Goal: Task Accomplishment & Management: Manage account settings

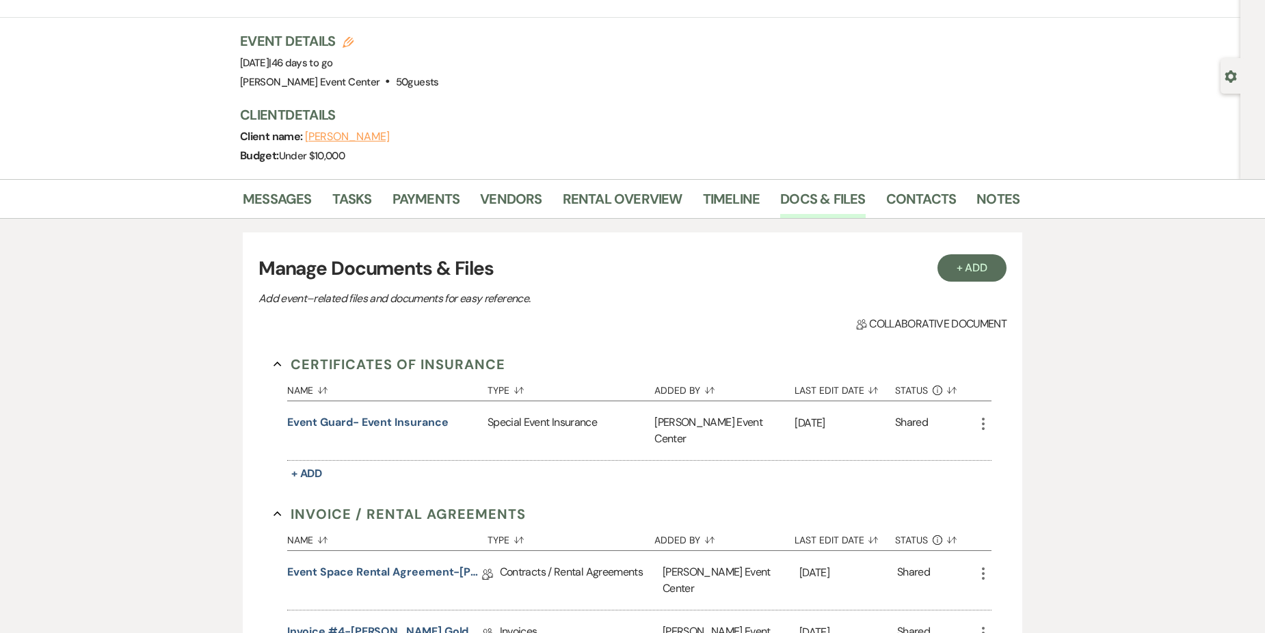
scroll to position [205, 0]
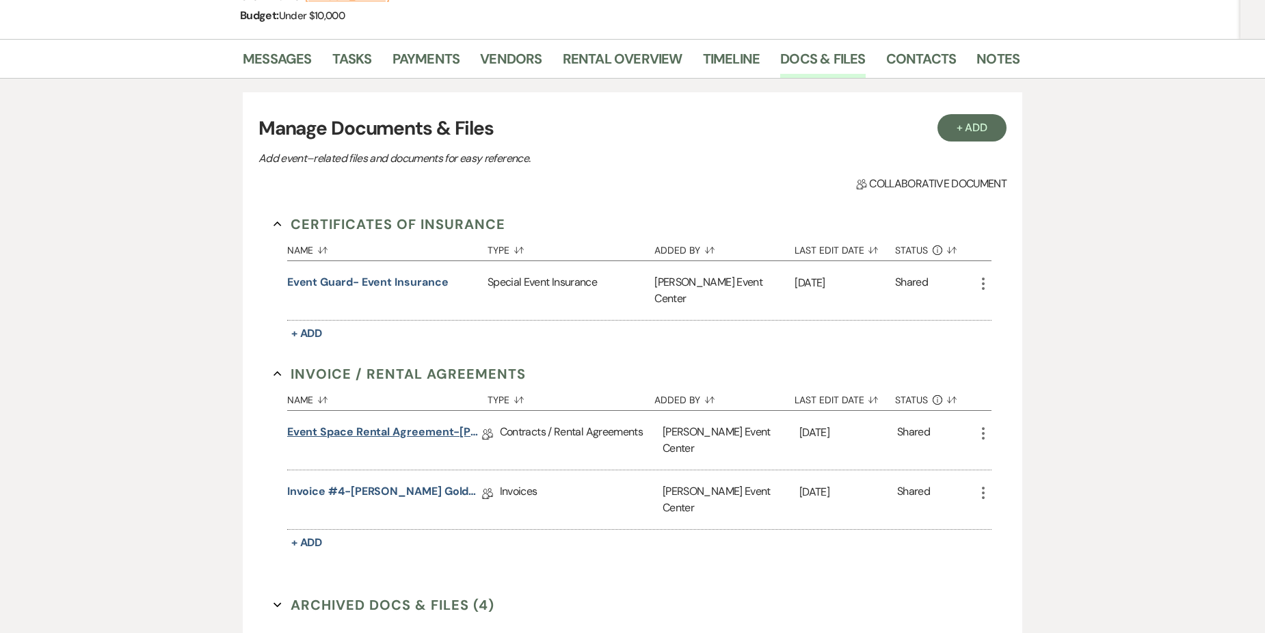
click at [400, 424] on link "Event Space Rental Agreement-[PERSON_NAME] Gold-9.28.25" at bounding box center [384, 434] width 195 height 21
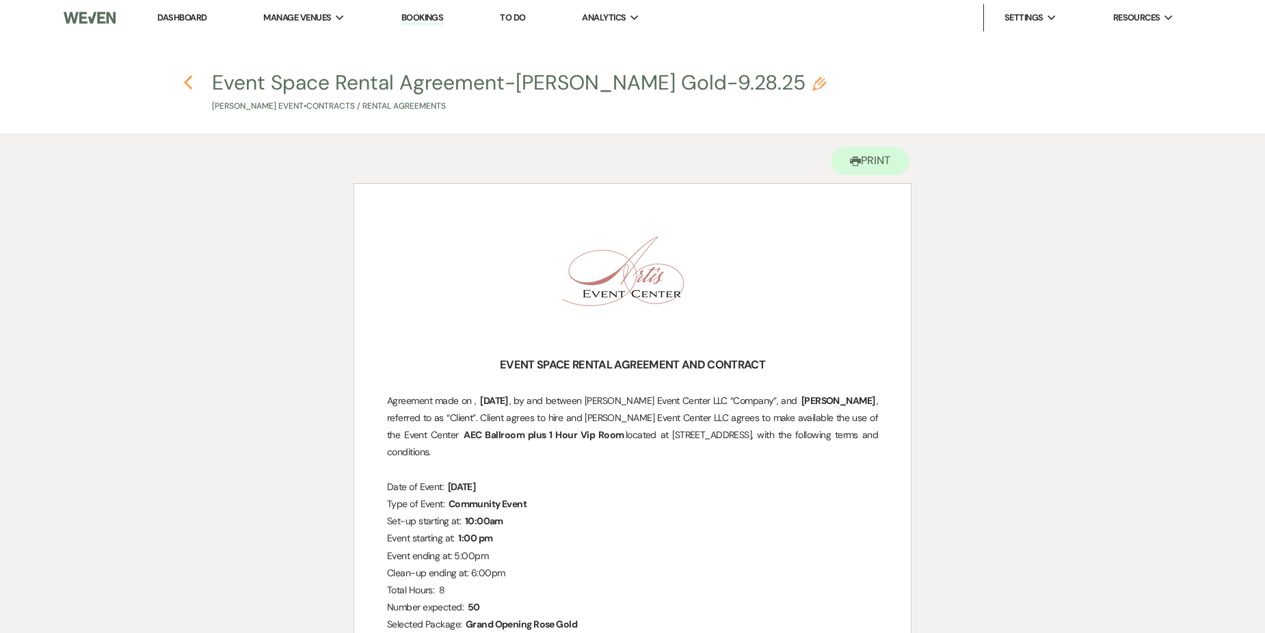
click at [192, 78] on icon "Previous" at bounding box center [188, 83] width 10 height 16
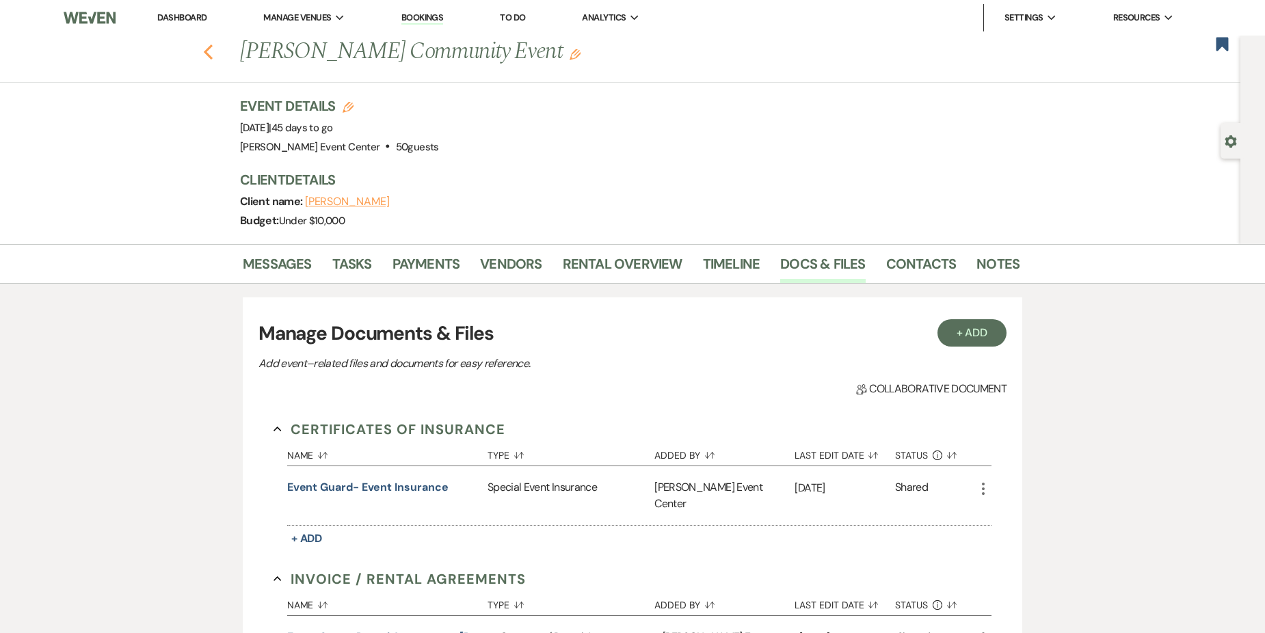
click at [209, 48] on icon "Previous" at bounding box center [208, 52] width 10 height 16
select select "5"
select select "8"
select select "5"
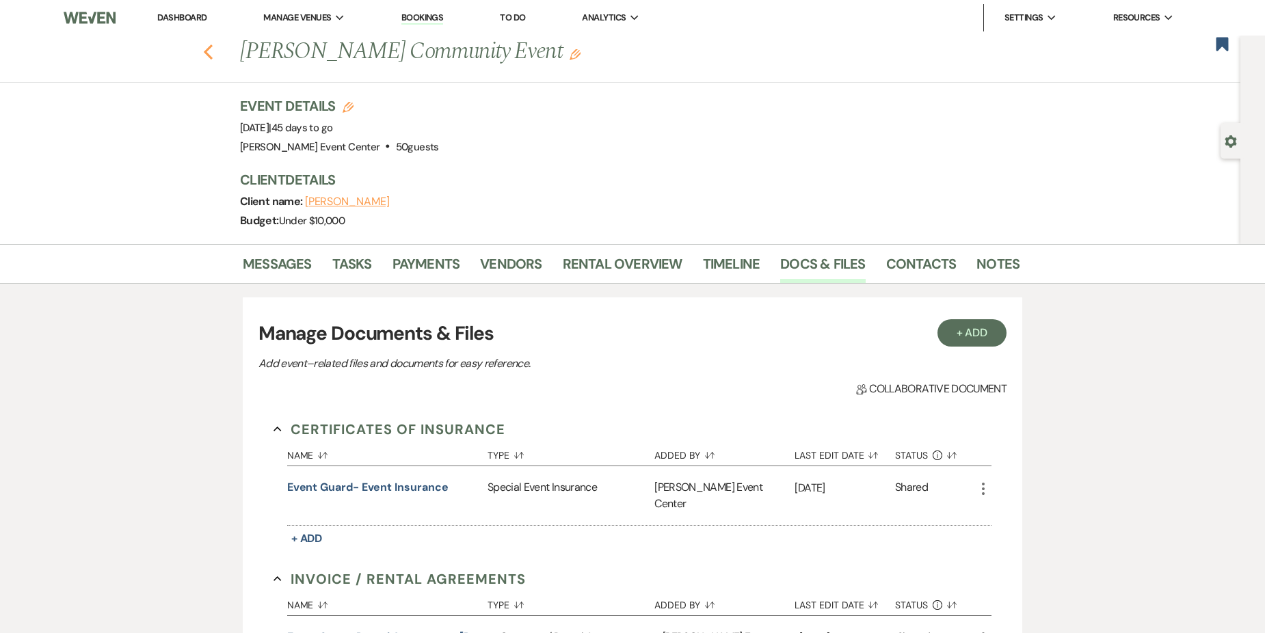
select select "2"
select select "8"
select select "6"
select select "8"
select select "2"
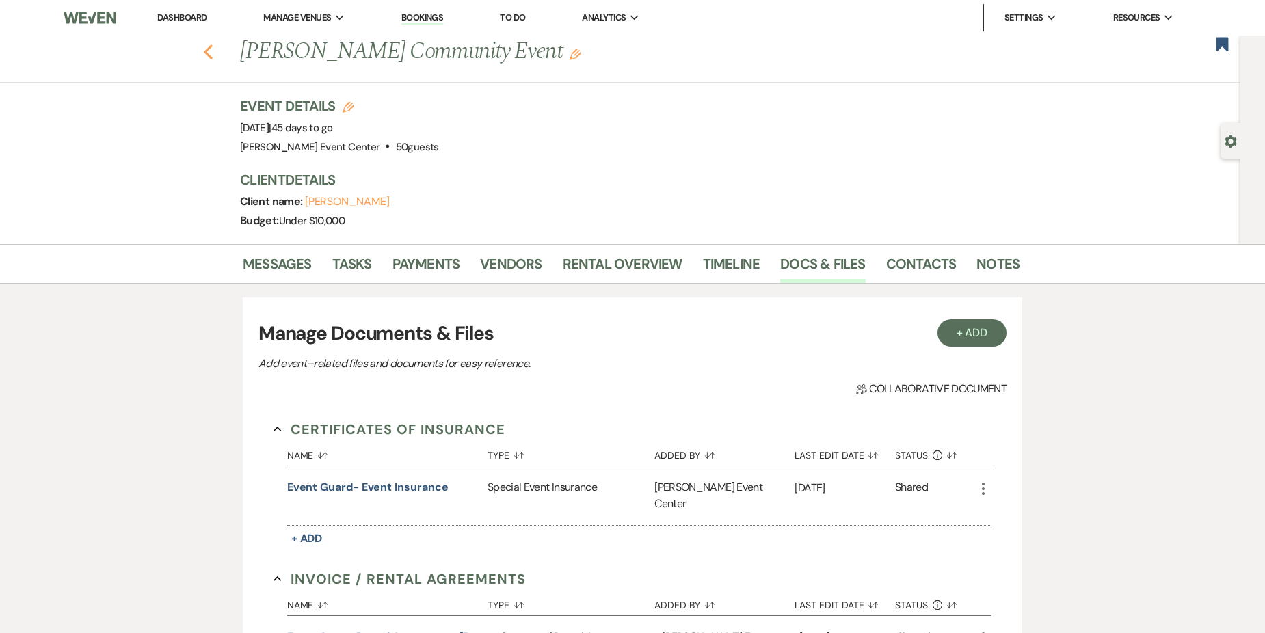
select select "4"
select select "8"
select select "4"
select select "8"
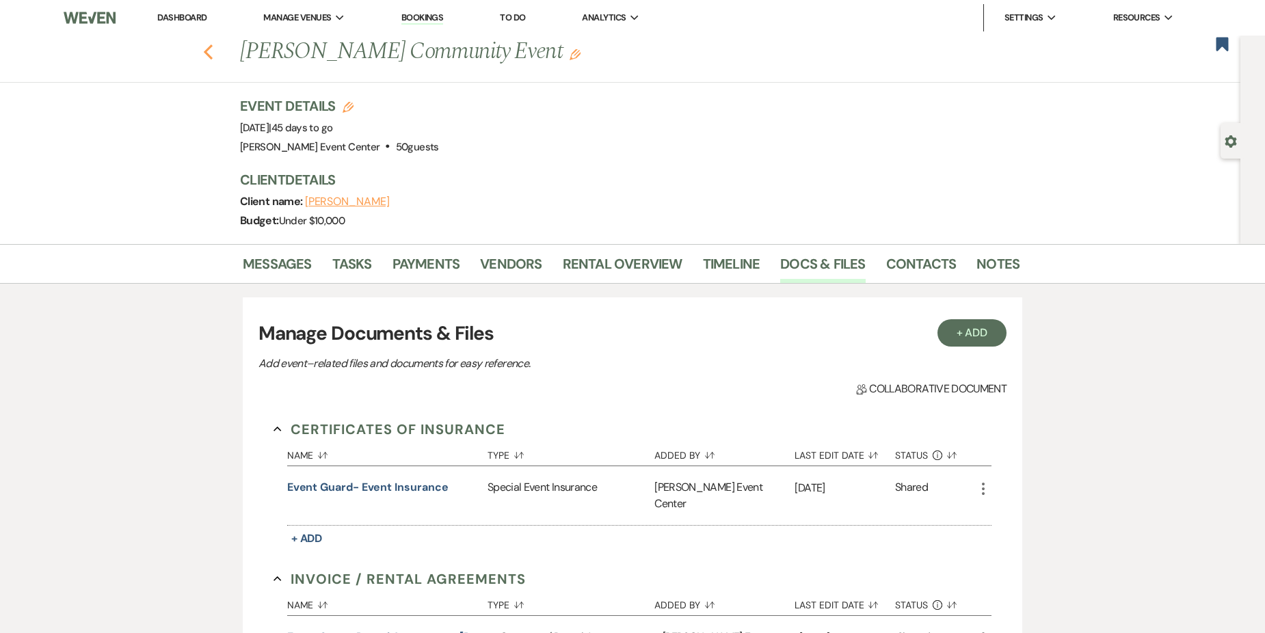
select select "4"
select select "2"
select select "8"
select select "6"
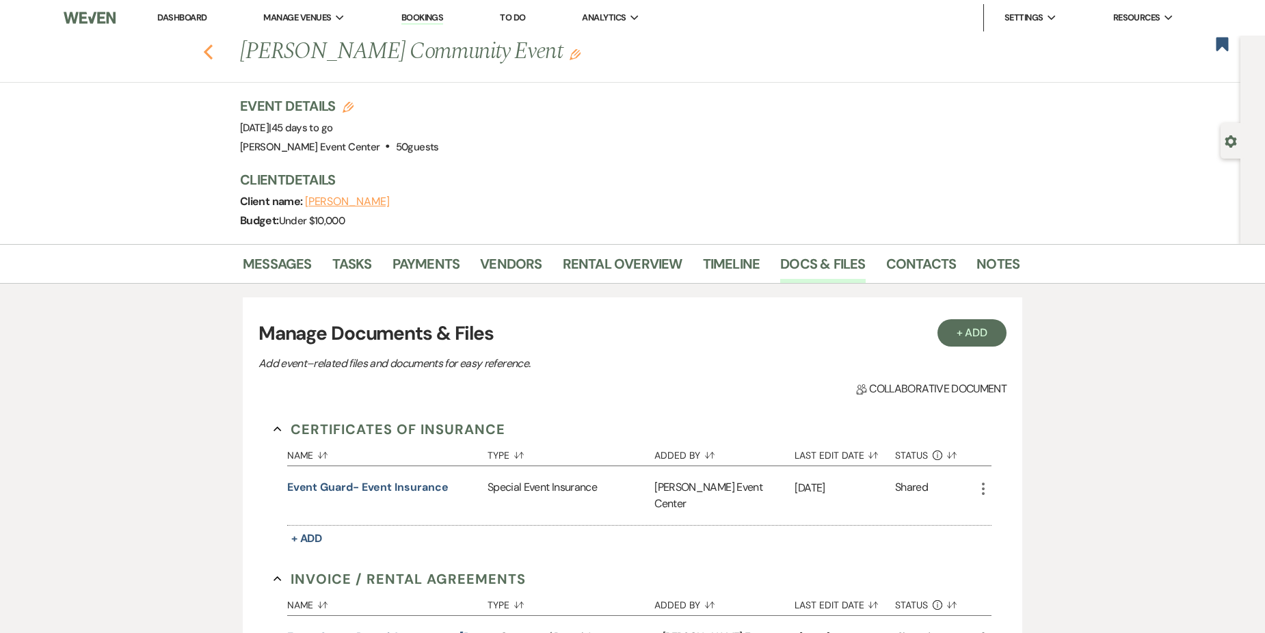
select select "8"
select select "1"
select select "8"
select select "7"
select select "2"
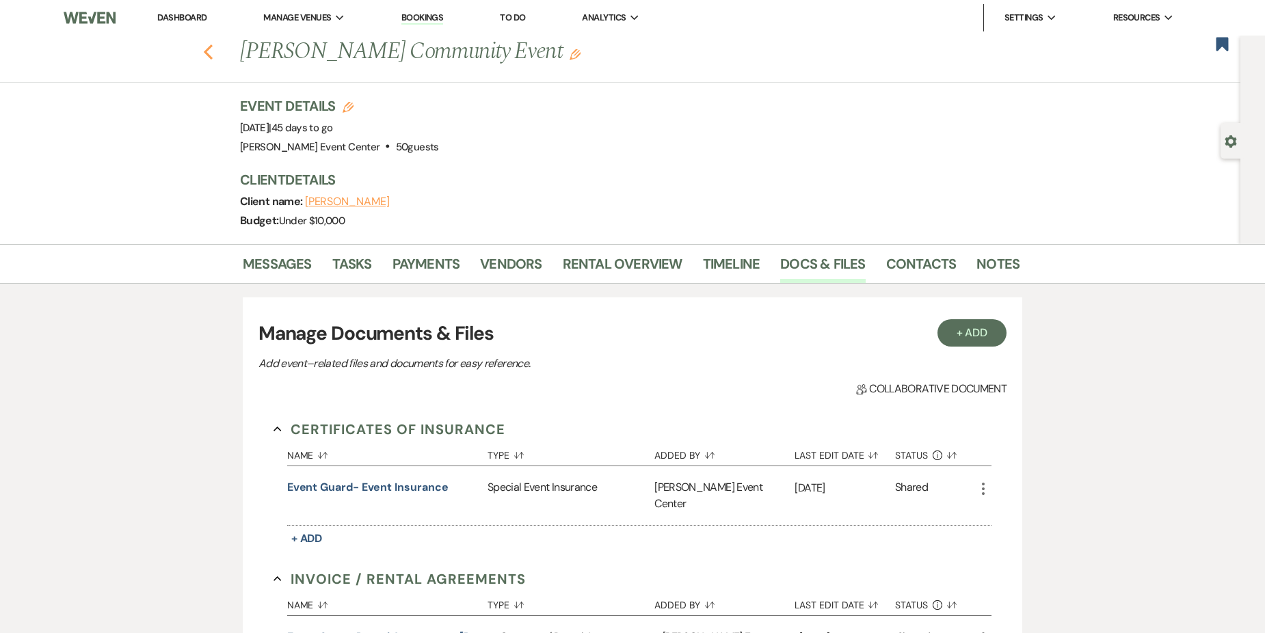
select select "8"
select select "1"
select select "4"
select select "8"
select select "11"
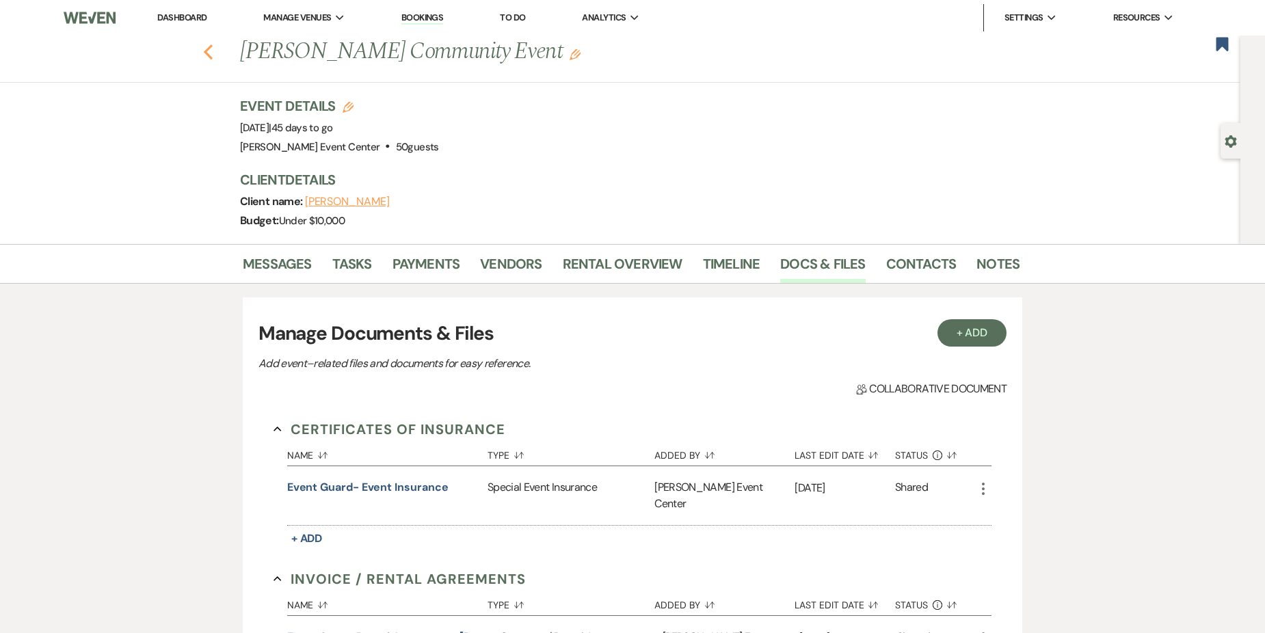
select select "2"
select select "5"
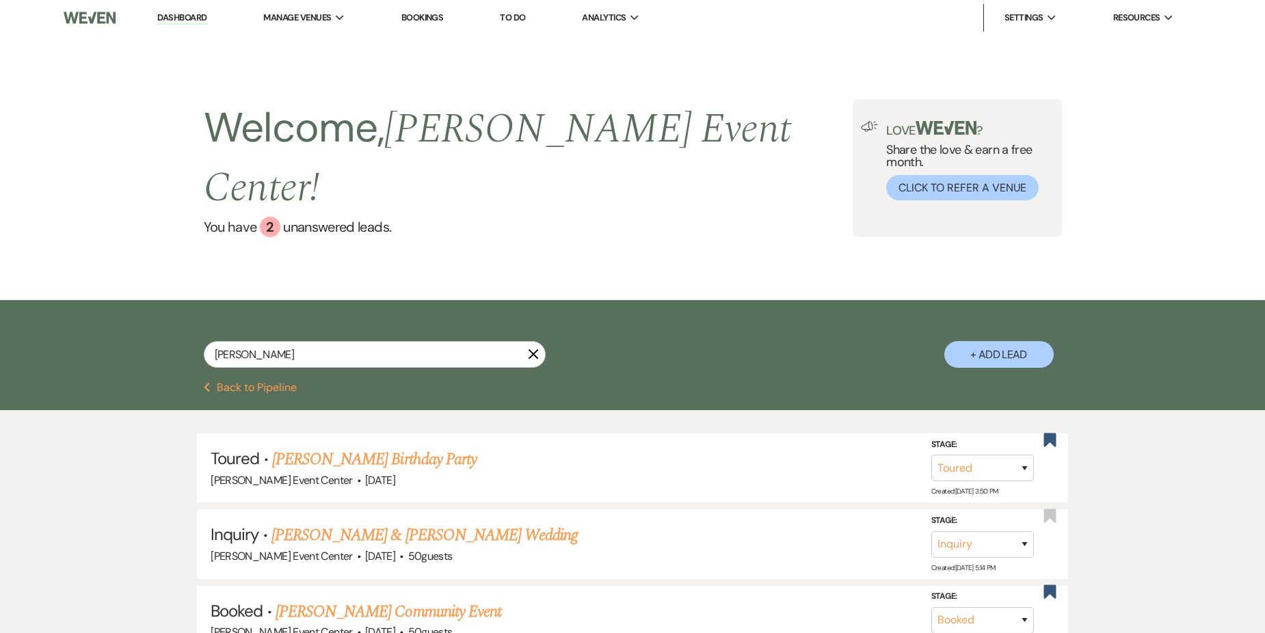
click at [271, 382] on button "Previous Back to Pipeline" at bounding box center [251, 387] width 94 height 11
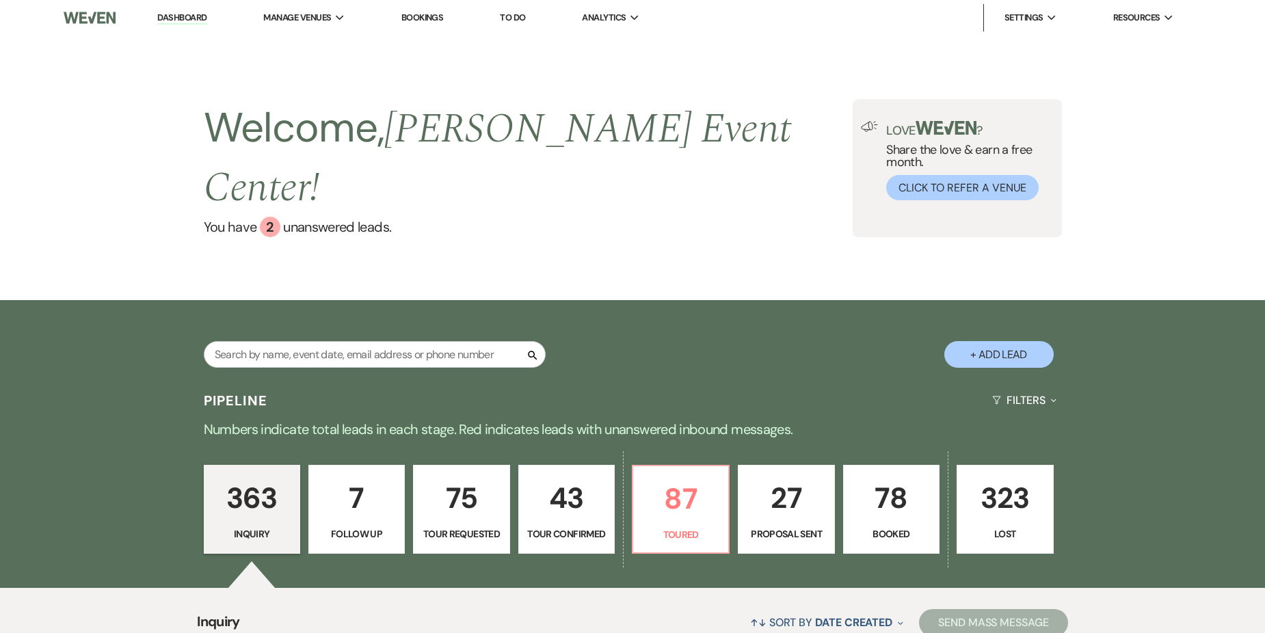
click at [873, 527] on p "Booked" at bounding box center [891, 534] width 79 height 15
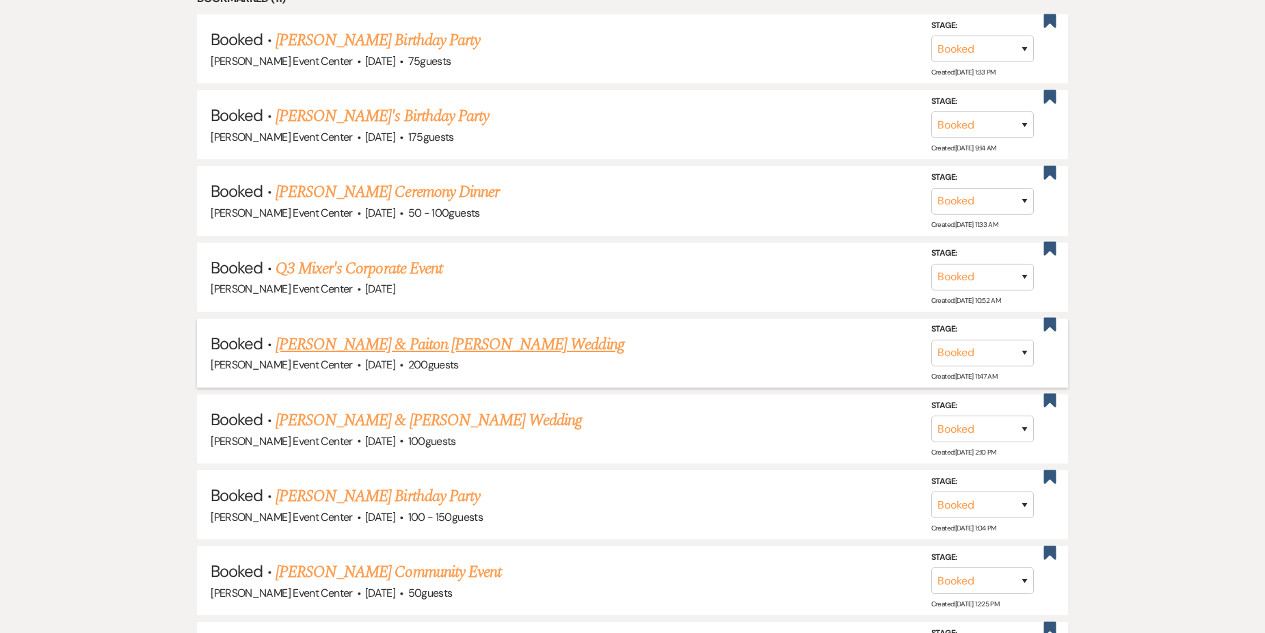
scroll to position [707, 0]
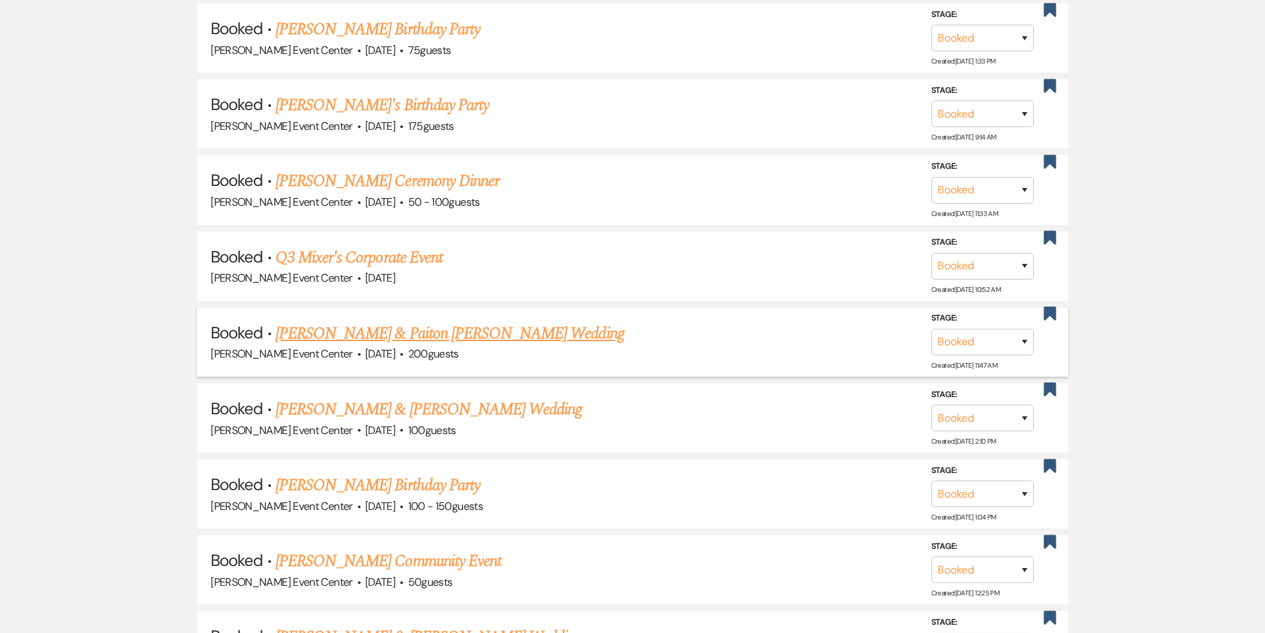
click at [407, 321] on link "[PERSON_NAME] & Paiton [PERSON_NAME] Wedding" at bounding box center [450, 333] width 349 height 25
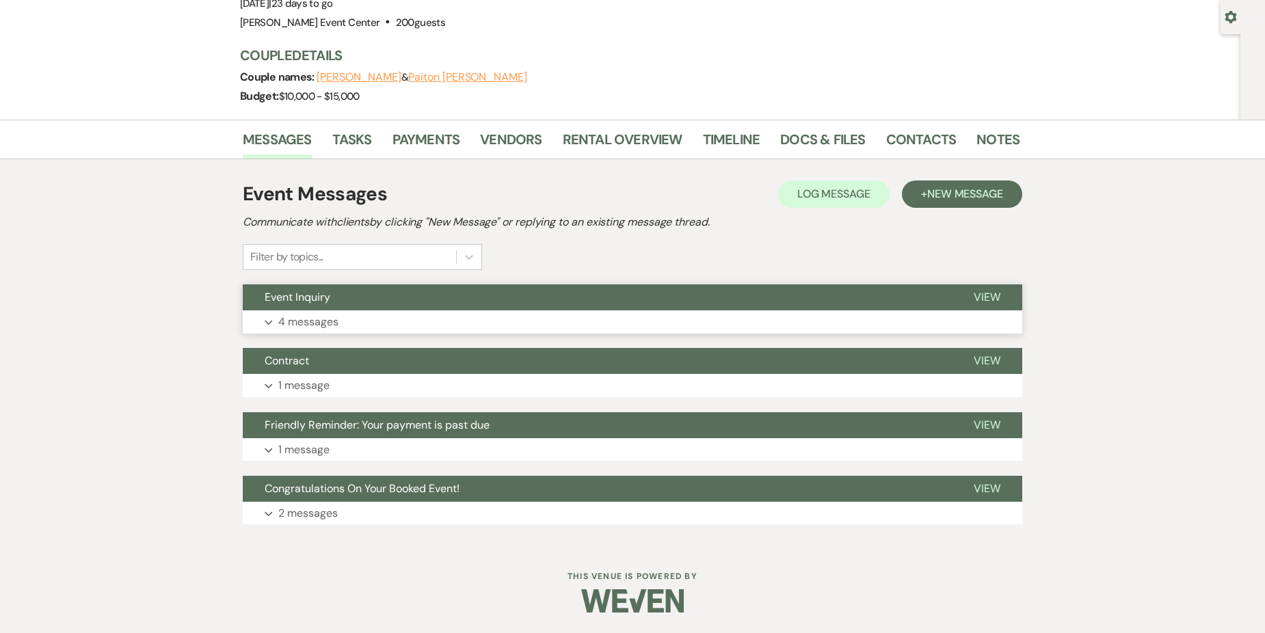
scroll to position [124, 0]
click at [417, 130] on link "Payments" at bounding box center [427, 144] width 68 height 30
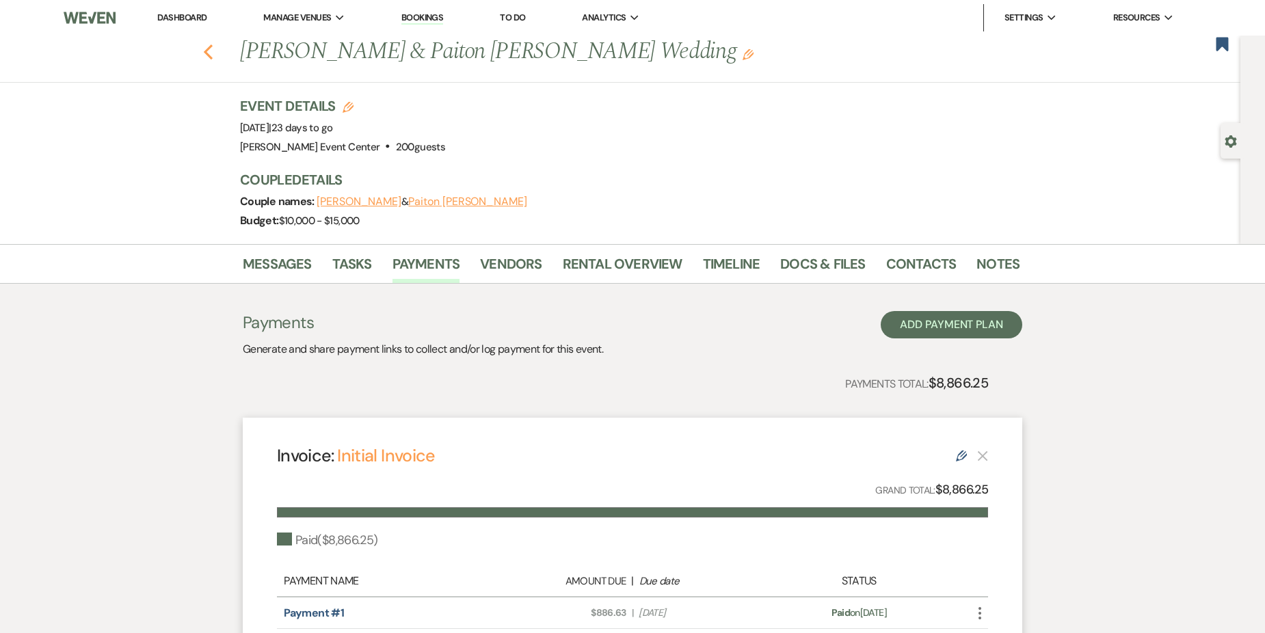
click at [208, 51] on icon "Previous" at bounding box center [208, 52] width 10 height 16
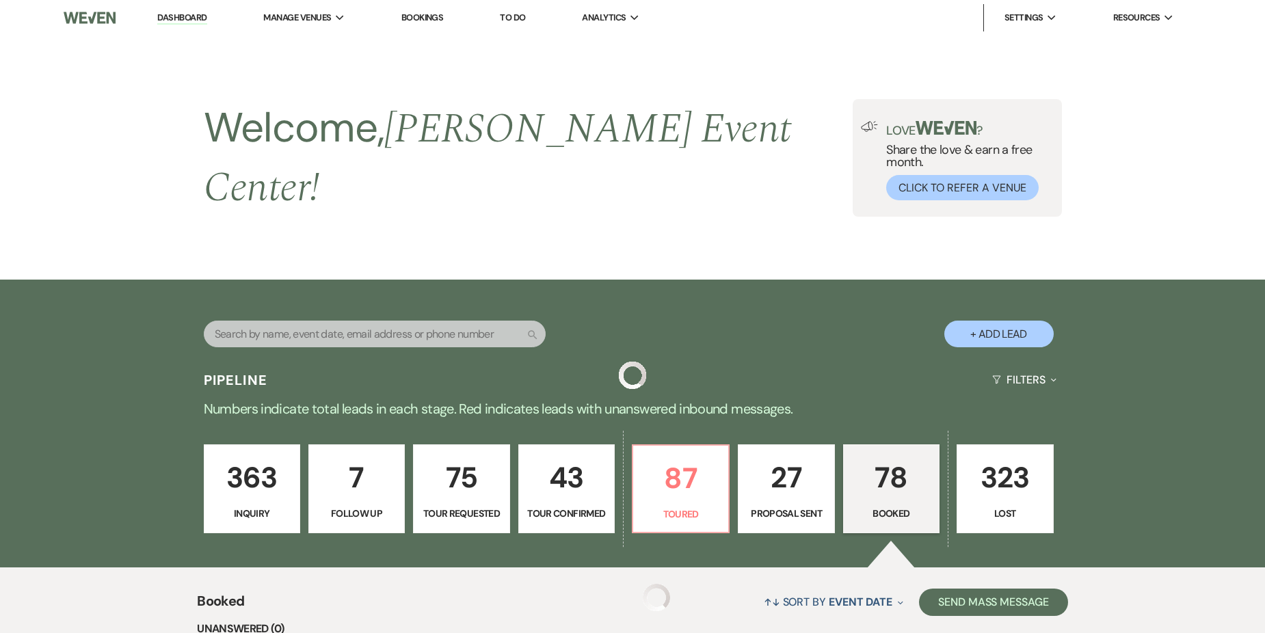
scroll to position [707, 0]
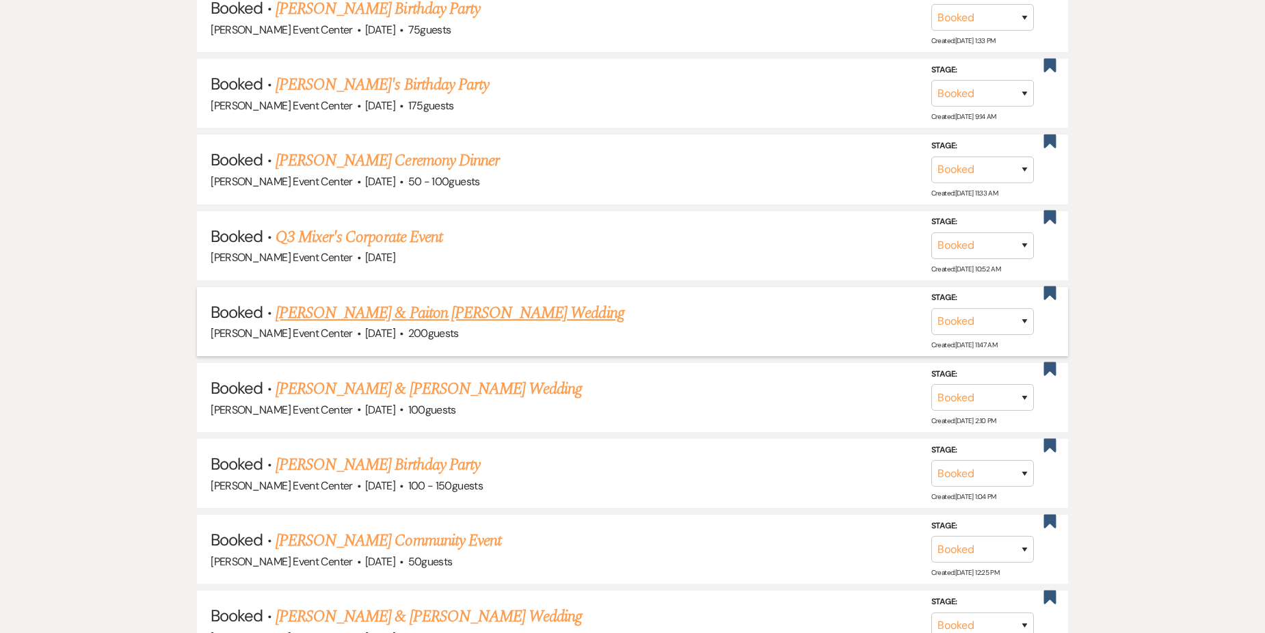
click at [402, 301] on link "[PERSON_NAME] & Paiton [PERSON_NAME] Wedding" at bounding box center [450, 313] width 349 height 25
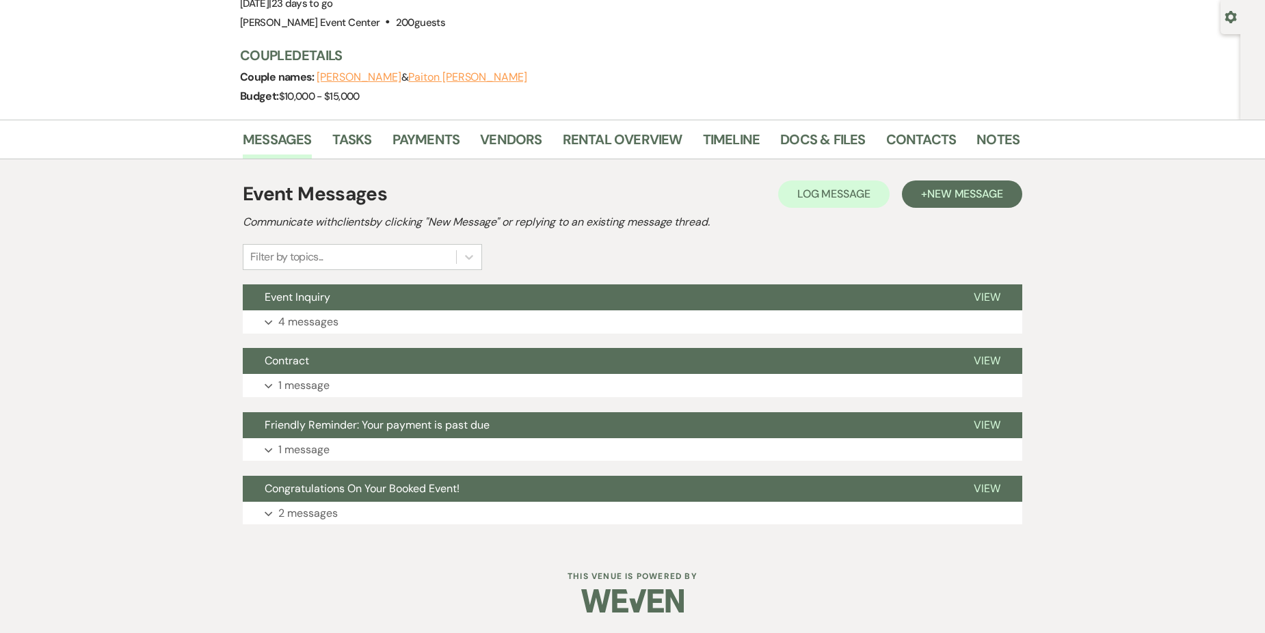
scroll to position [124, 0]
click at [438, 139] on link "Payments" at bounding box center [427, 144] width 68 height 30
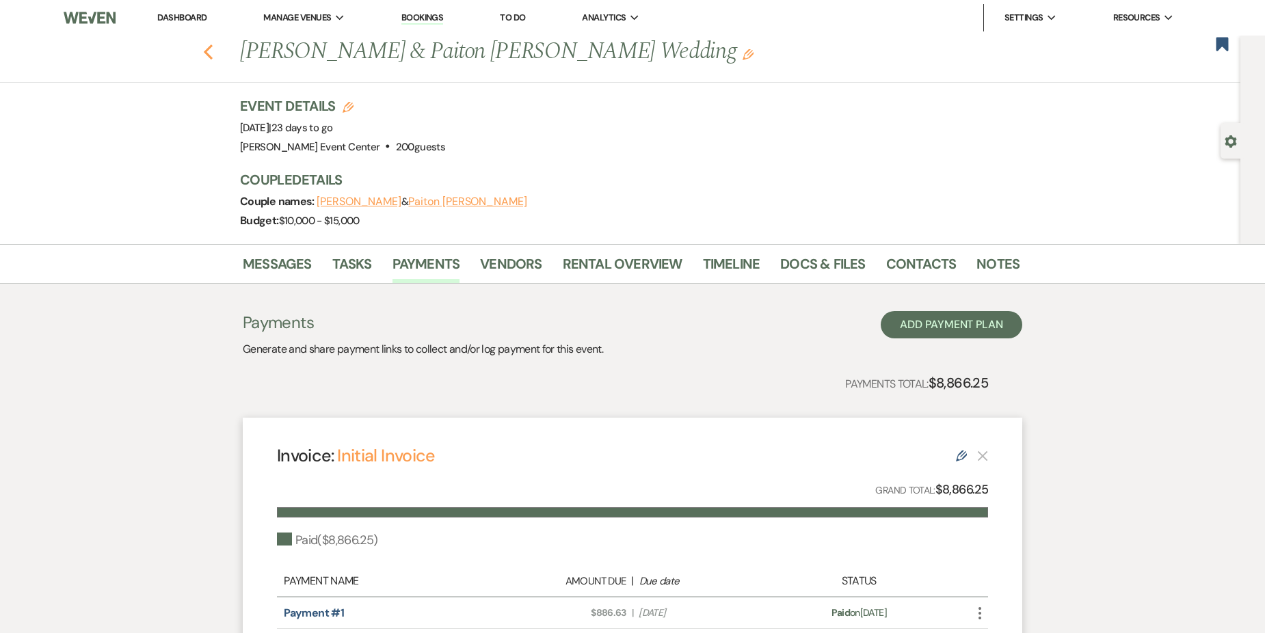
click at [213, 53] on icon "Previous" at bounding box center [208, 52] width 10 height 16
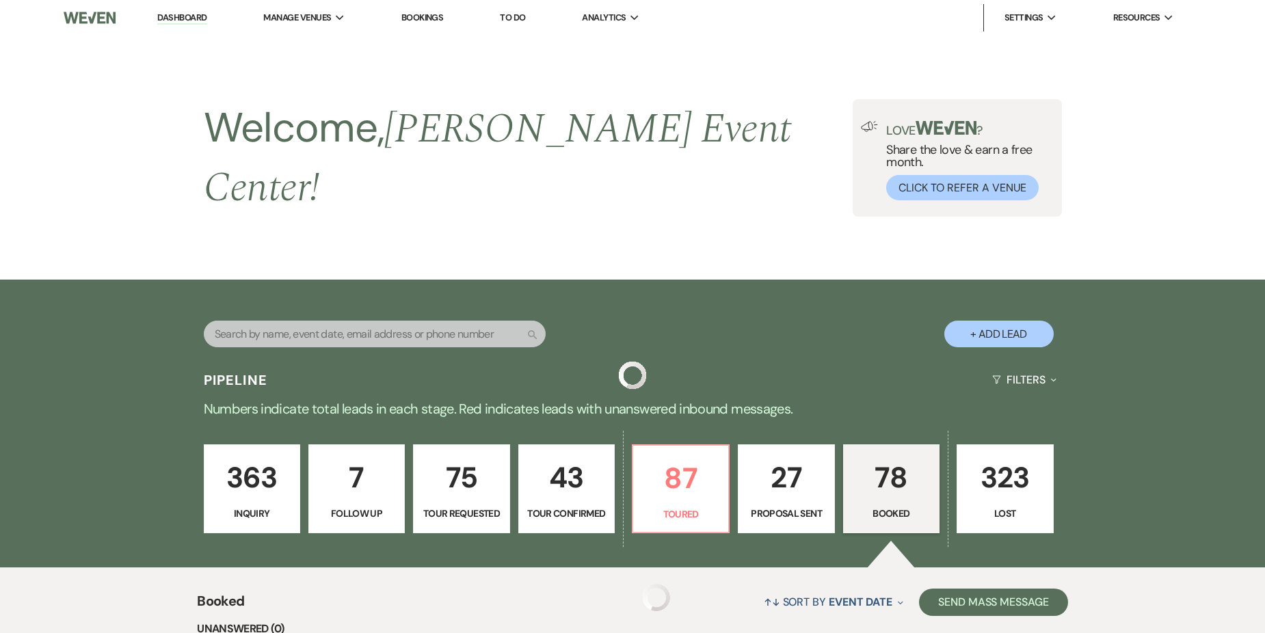
scroll to position [707, 0]
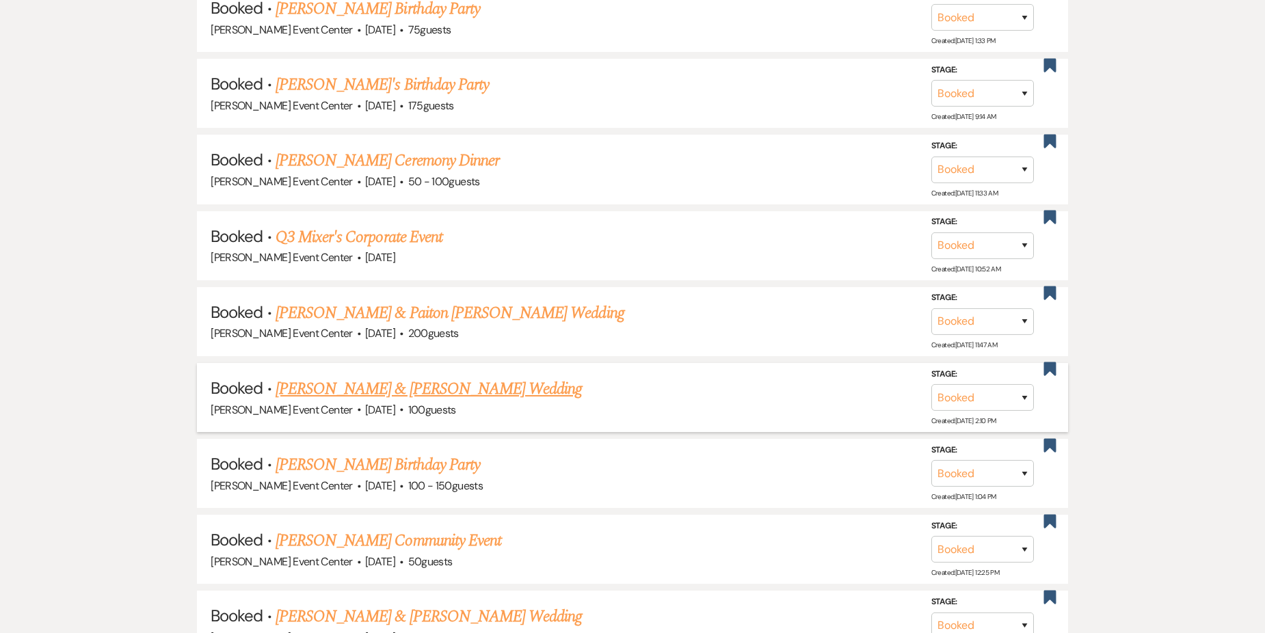
click at [426, 377] on link "[PERSON_NAME] & [PERSON_NAME] Wedding" at bounding box center [429, 389] width 306 height 25
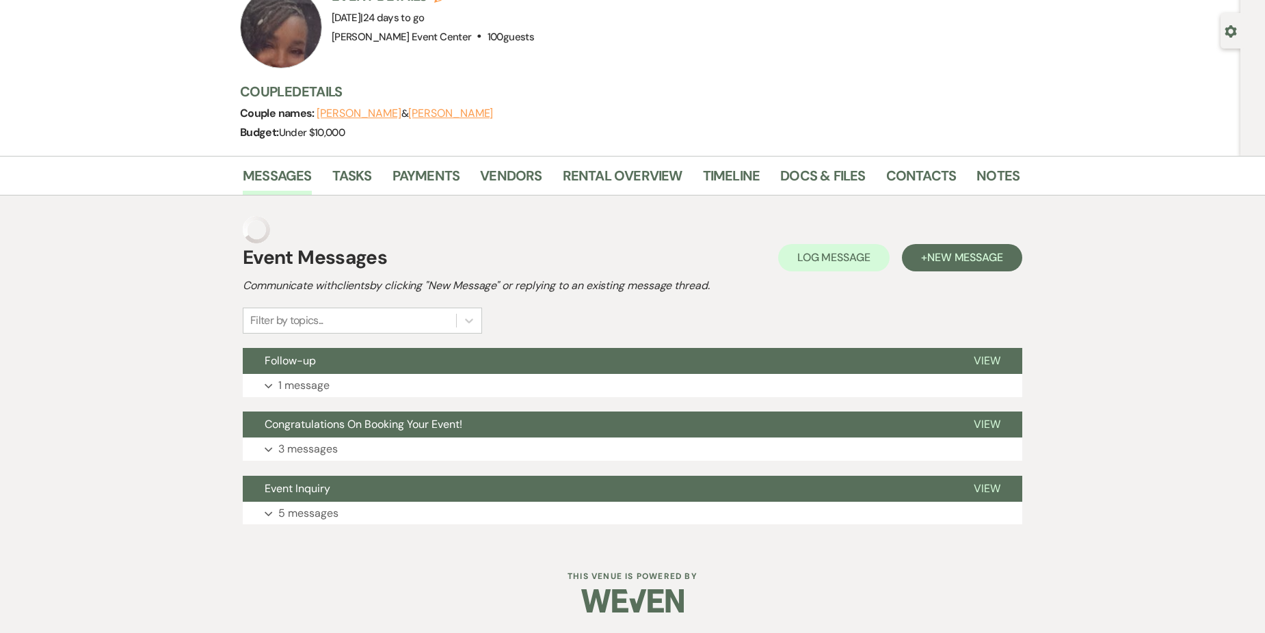
scroll to position [83, 0]
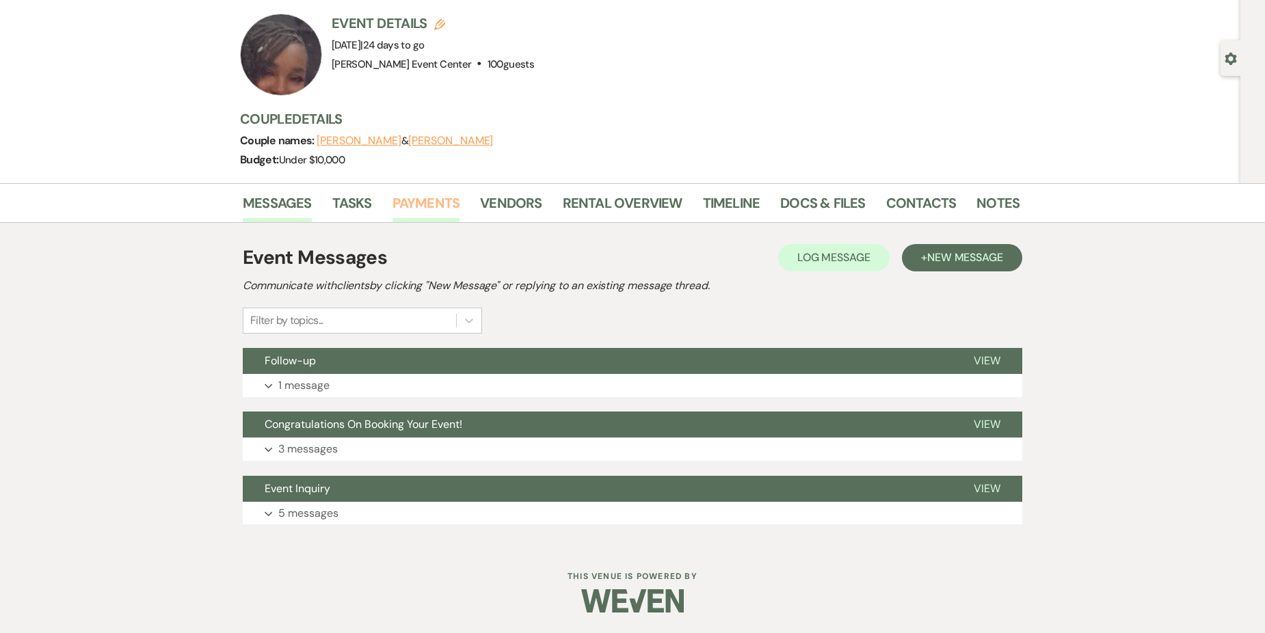
click at [436, 202] on link "Payments" at bounding box center [427, 207] width 68 height 30
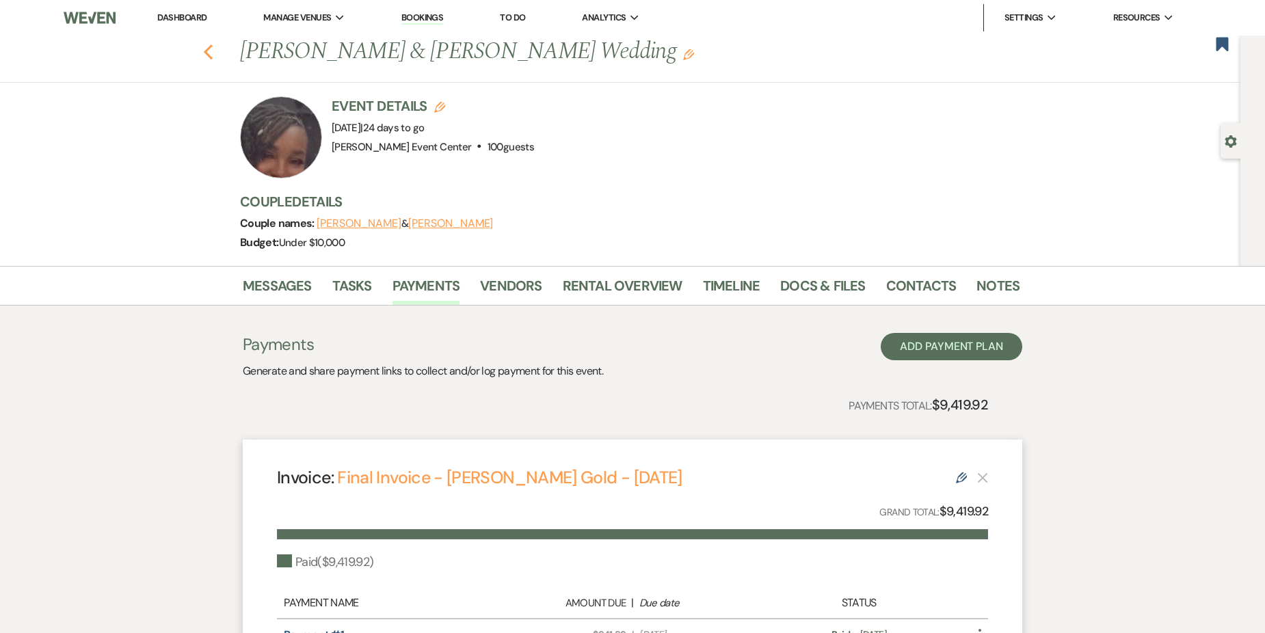
click at [213, 52] on icon "Previous" at bounding box center [208, 52] width 10 height 16
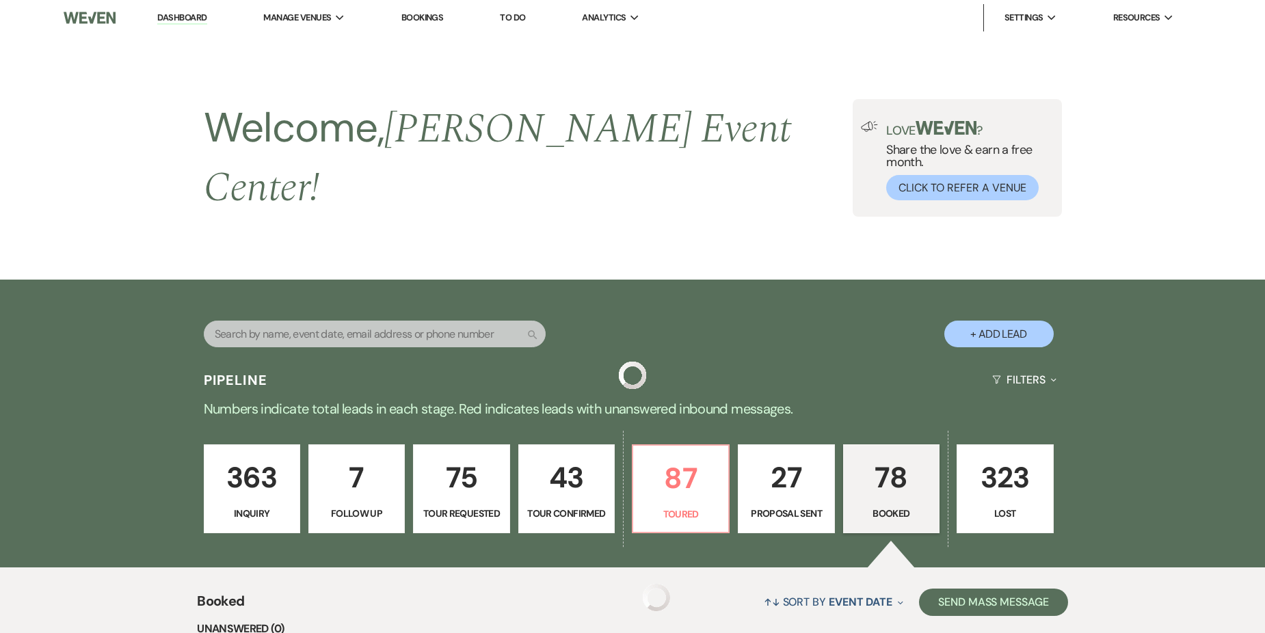
scroll to position [707, 0]
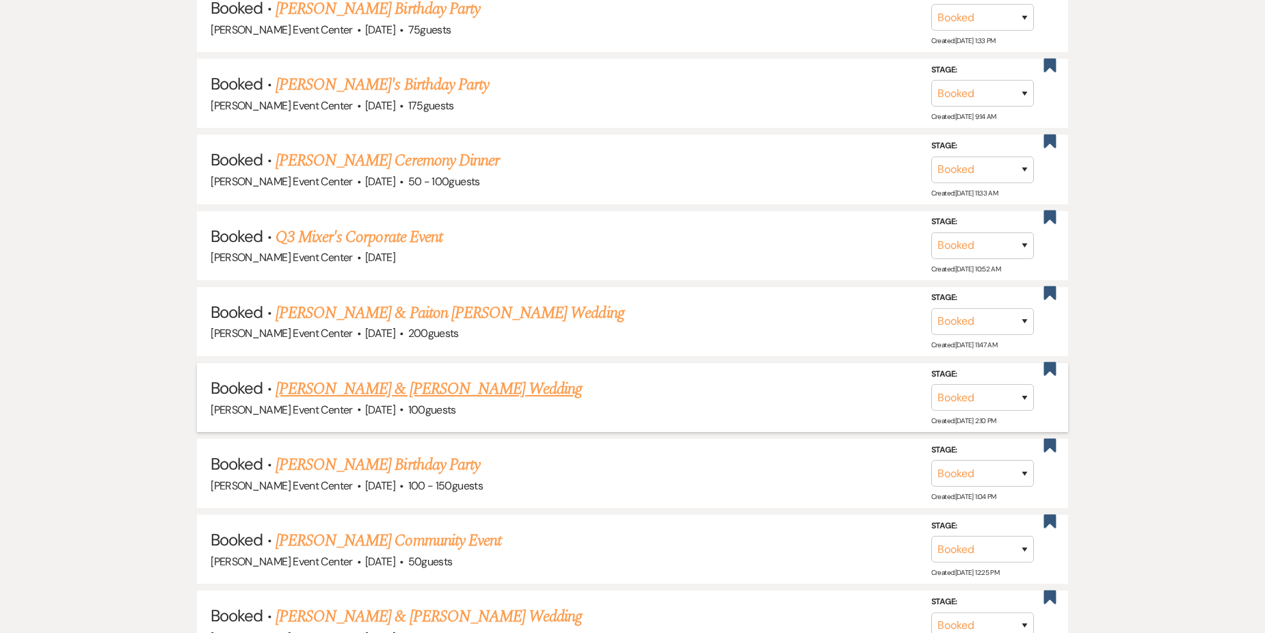
click at [409, 377] on link "[PERSON_NAME] & [PERSON_NAME] Wedding" at bounding box center [429, 389] width 306 height 25
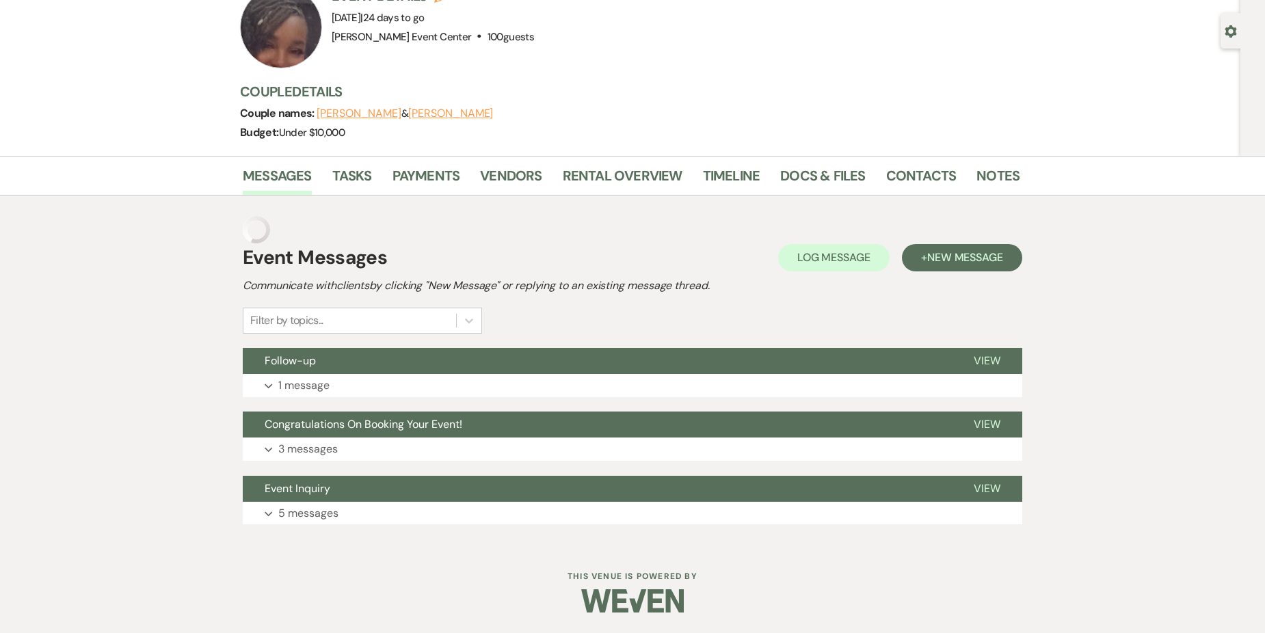
scroll to position [83, 0]
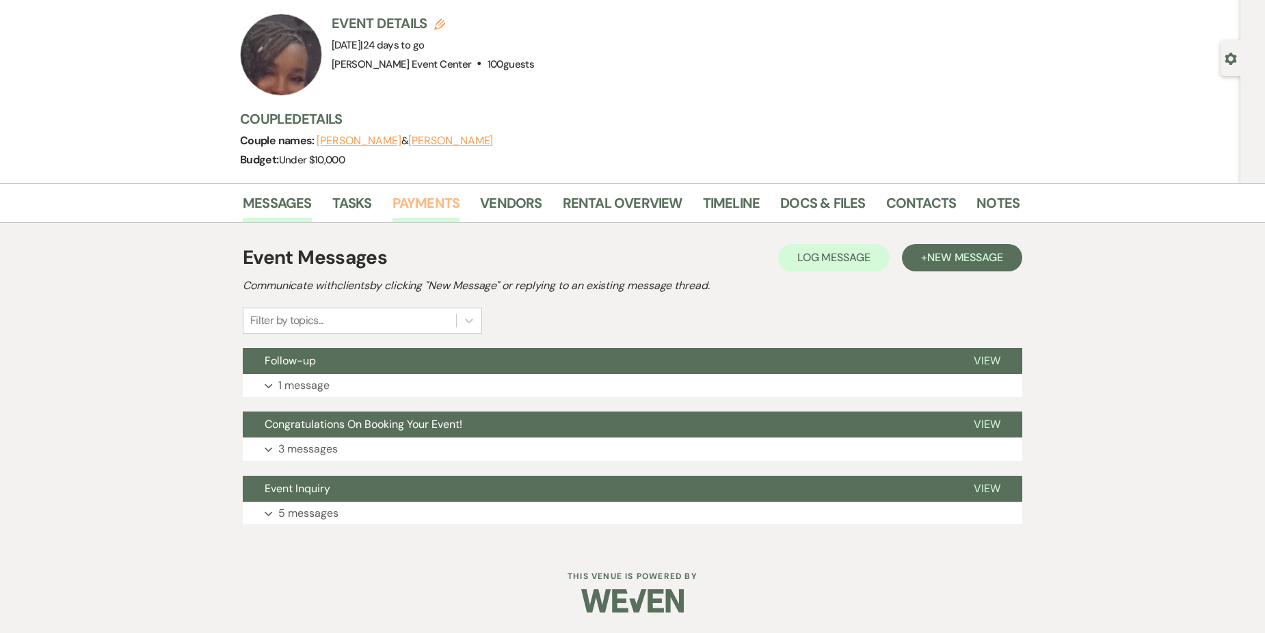
click at [421, 198] on link "Payments" at bounding box center [427, 207] width 68 height 30
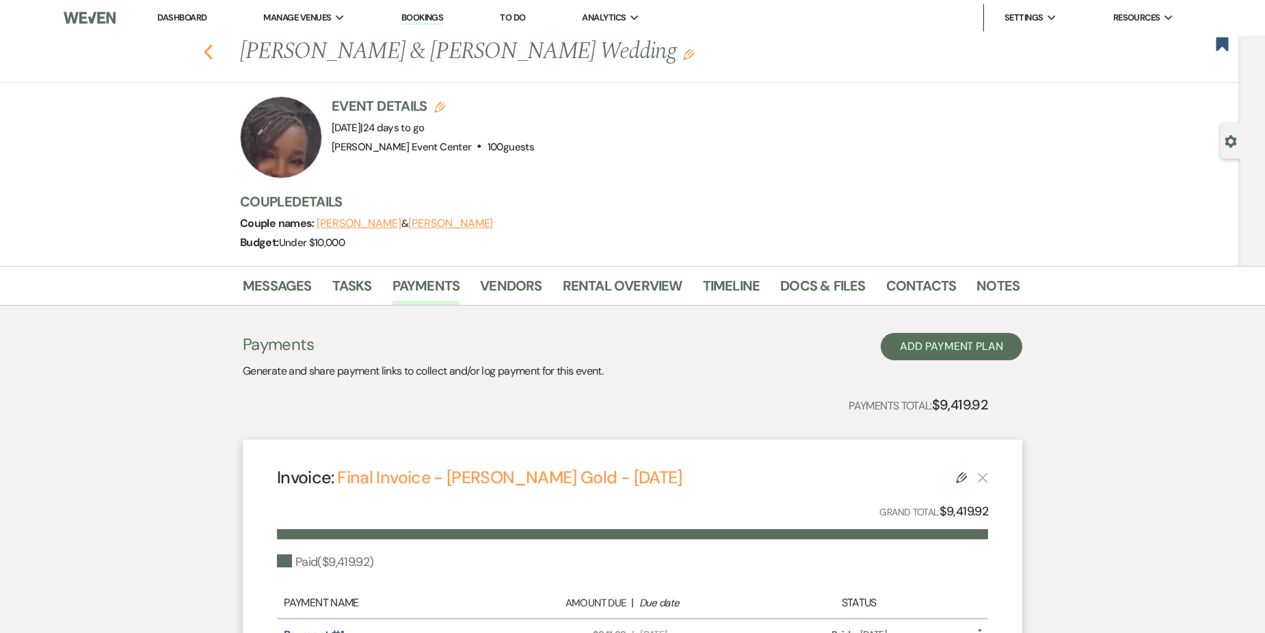
click at [213, 47] on use "button" at bounding box center [208, 51] width 9 height 15
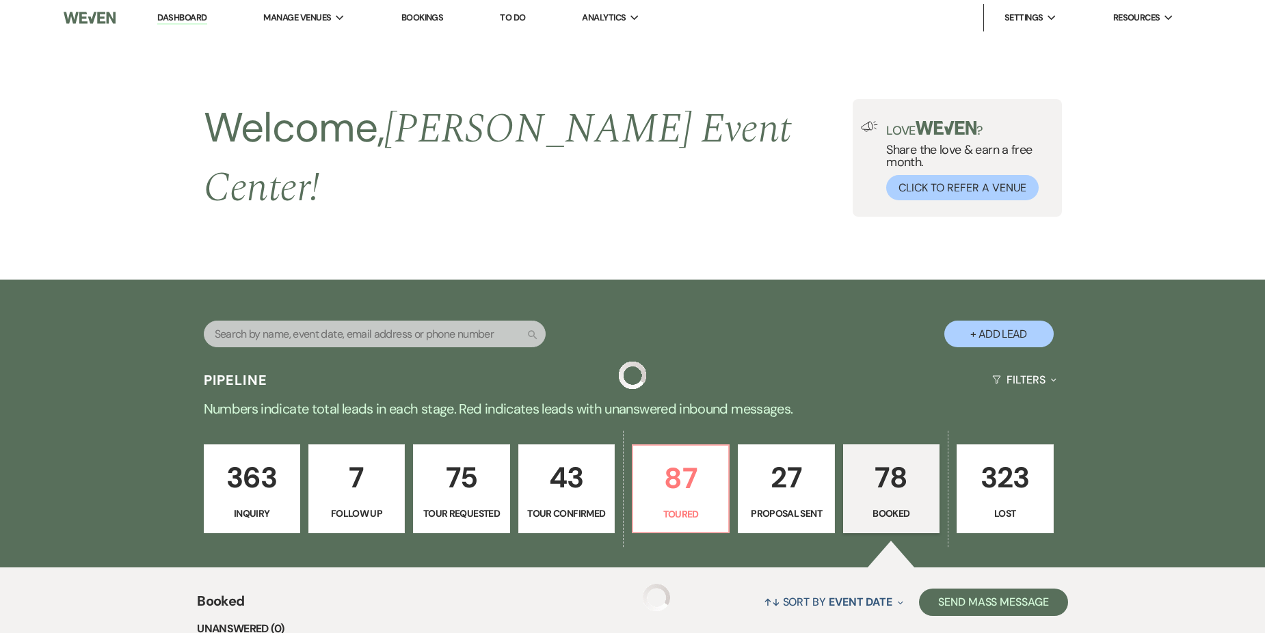
scroll to position [707, 0]
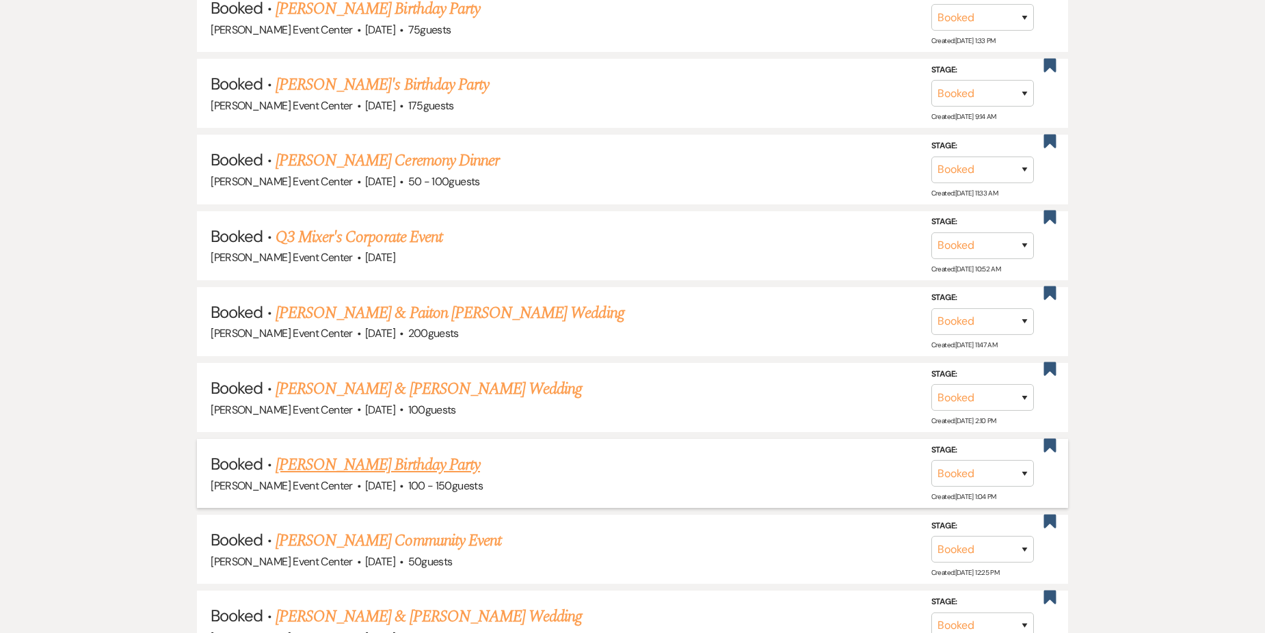
click at [423, 453] on link "[PERSON_NAME] Birthday Party" at bounding box center [378, 465] width 205 height 25
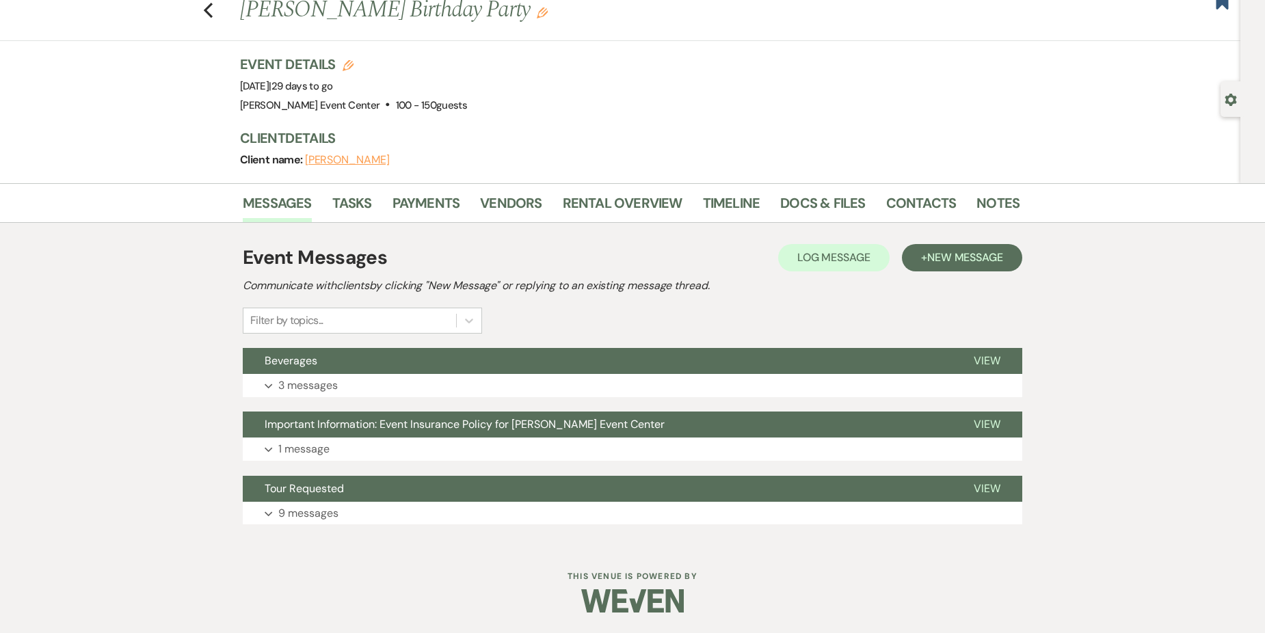
scroll to position [42, 0]
click at [418, 208] on link "Payments" at bounding box center [427, 207] width 68 height 30
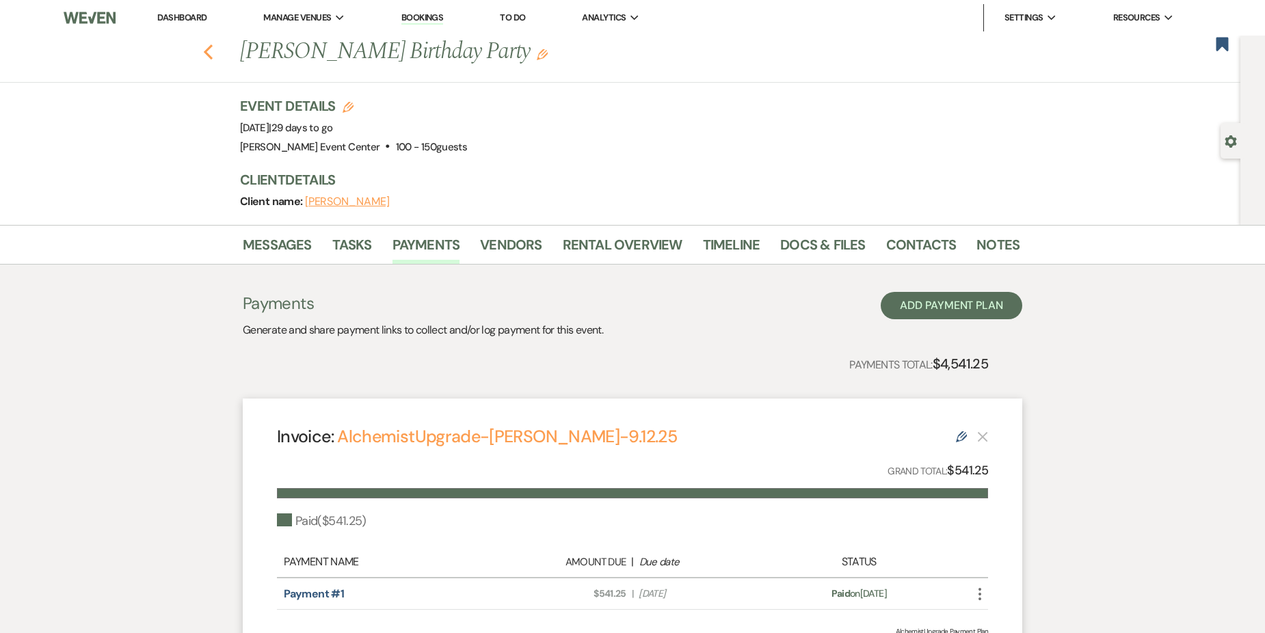
click at [209, 51] on icon "Previous" at bounding box center [208, 52] width 10 height 16
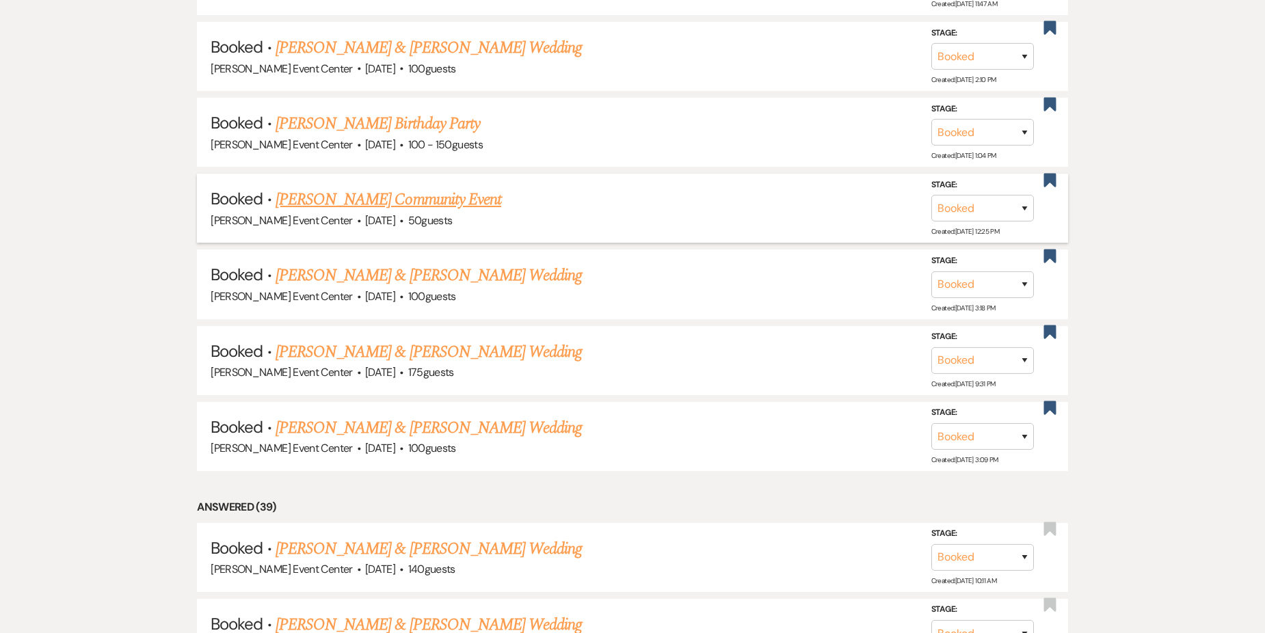
scroll to position [1049, 0]
click at [405, 187] on link "[PERSON_NAME] Community Event" at bounding box center [389, 199] width 226 height 25
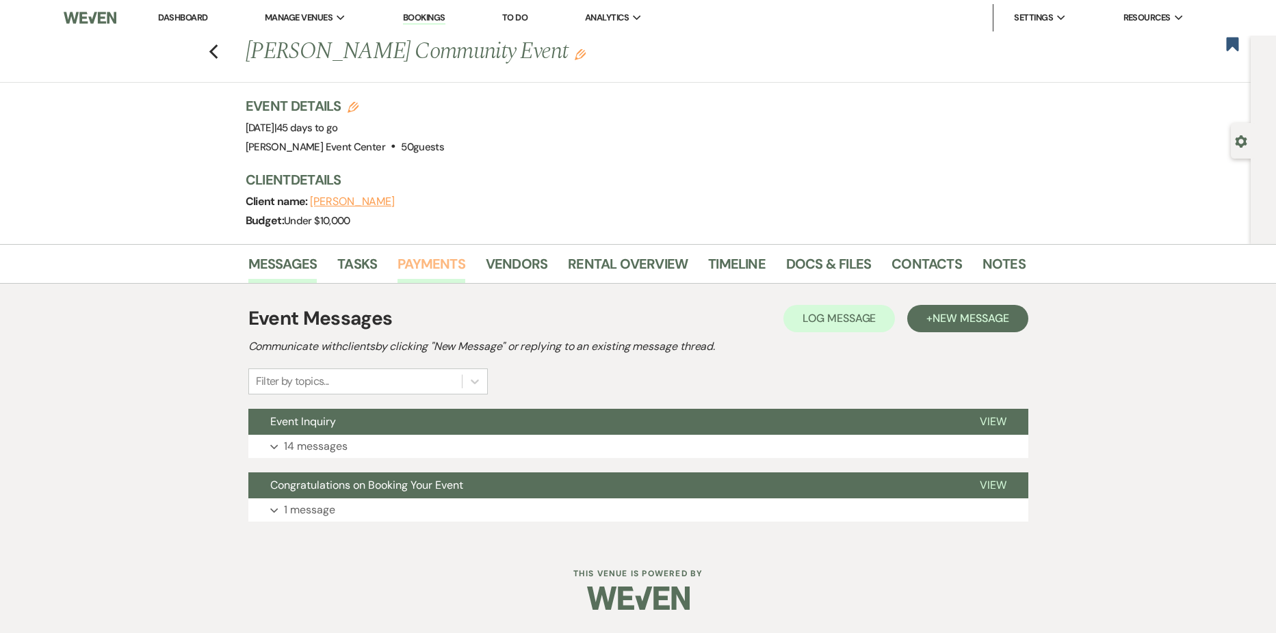
click at [433, 261] on link "Payments" at bounding box center [431, 268] width 68 height 30
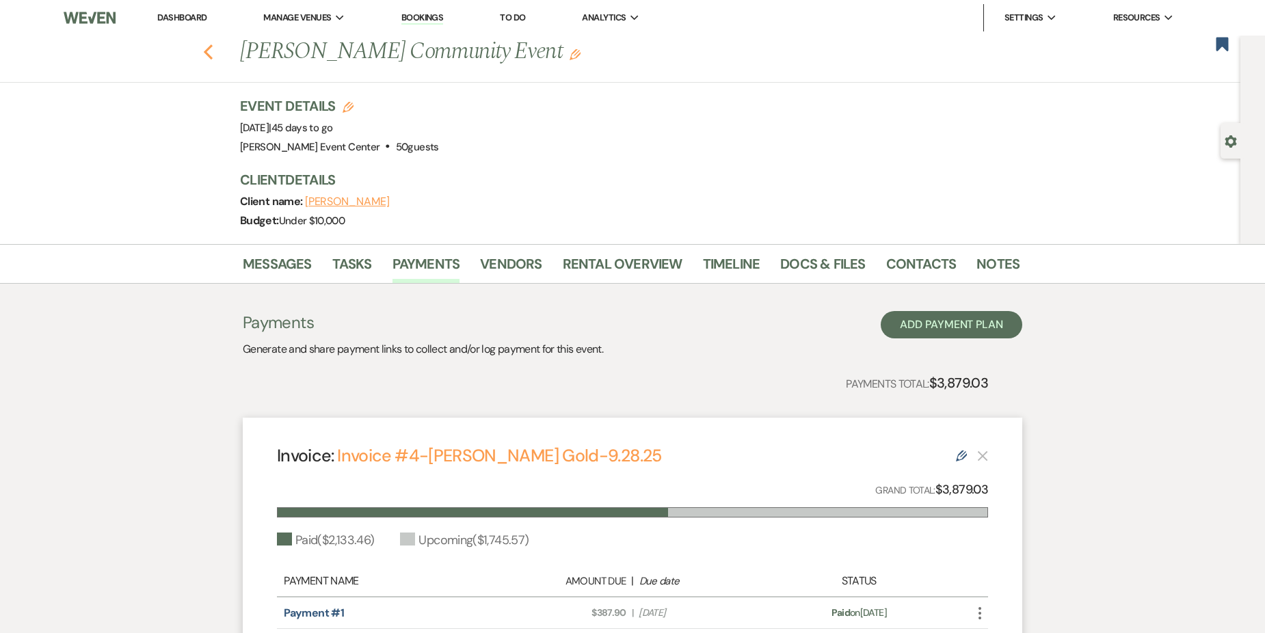
click at [213, 51] on icon "Previous" at bounding box center [208, 52] width 10 height 16
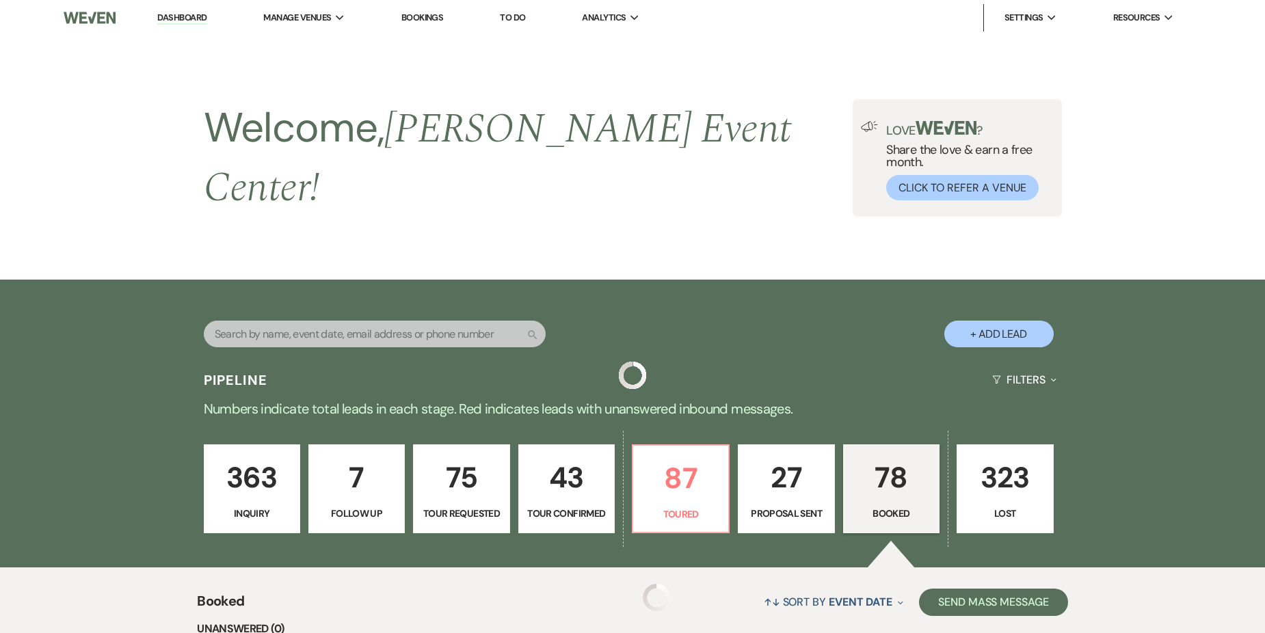
scroll to position [1049, 0]
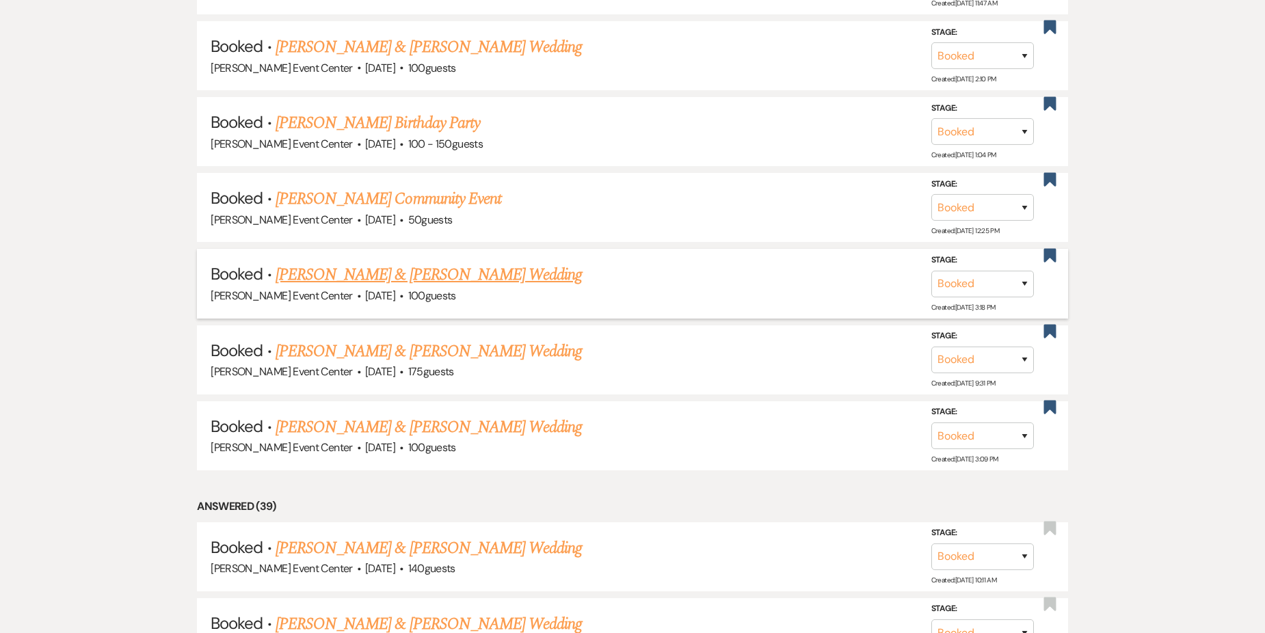
click at [402, 264] on link "[PERSON_NAME] & [PERSON_NAME] Wedding" at bounding box center [429, 275] width 306 height 25
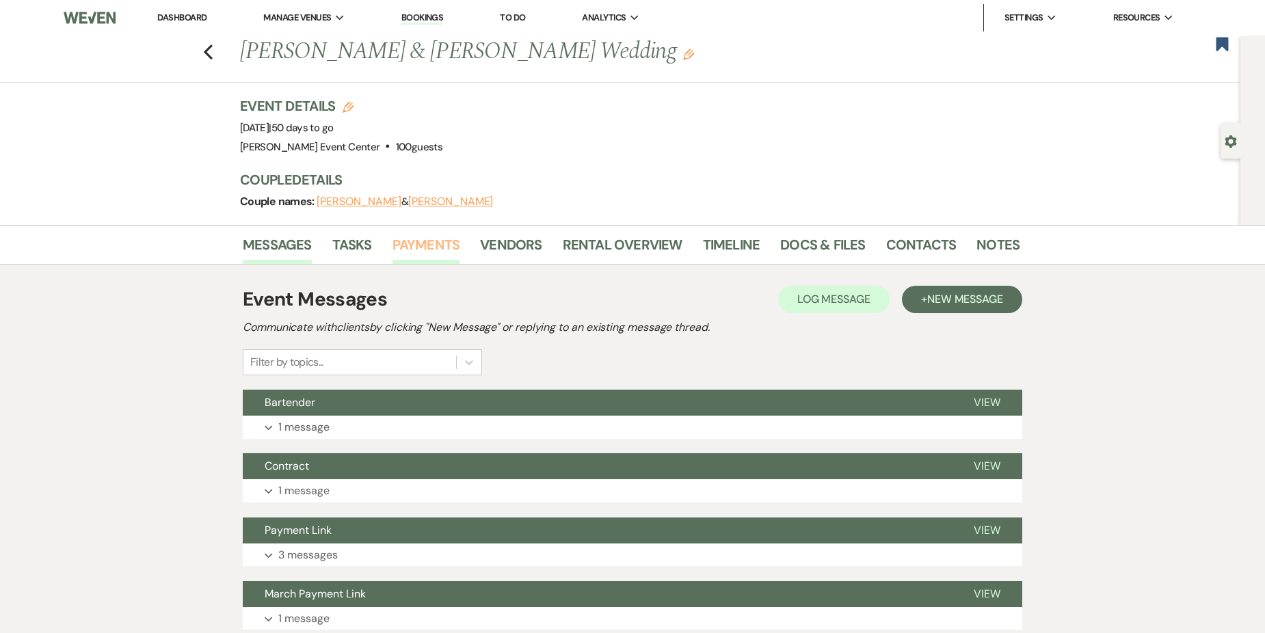
click at [445, 241] on link "Payments" at bounding box center [427, 249] width 68 height 30
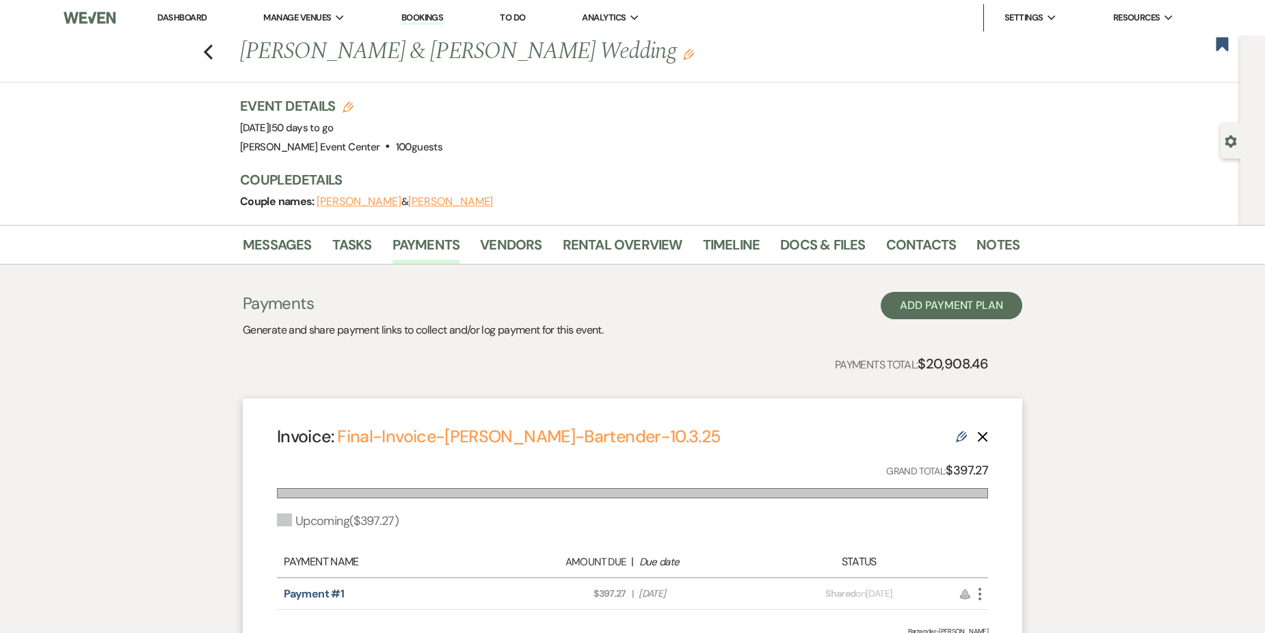
click at [207, 53] on div "Previous [PERSON_NAME] & [PERSON_NAME] Wedding Edit Bookmark" at bounding box center [617, 59] width 1248 height 47
click at [211, 51] on use "button" at bounding box center [208, 51] width 9 height 15
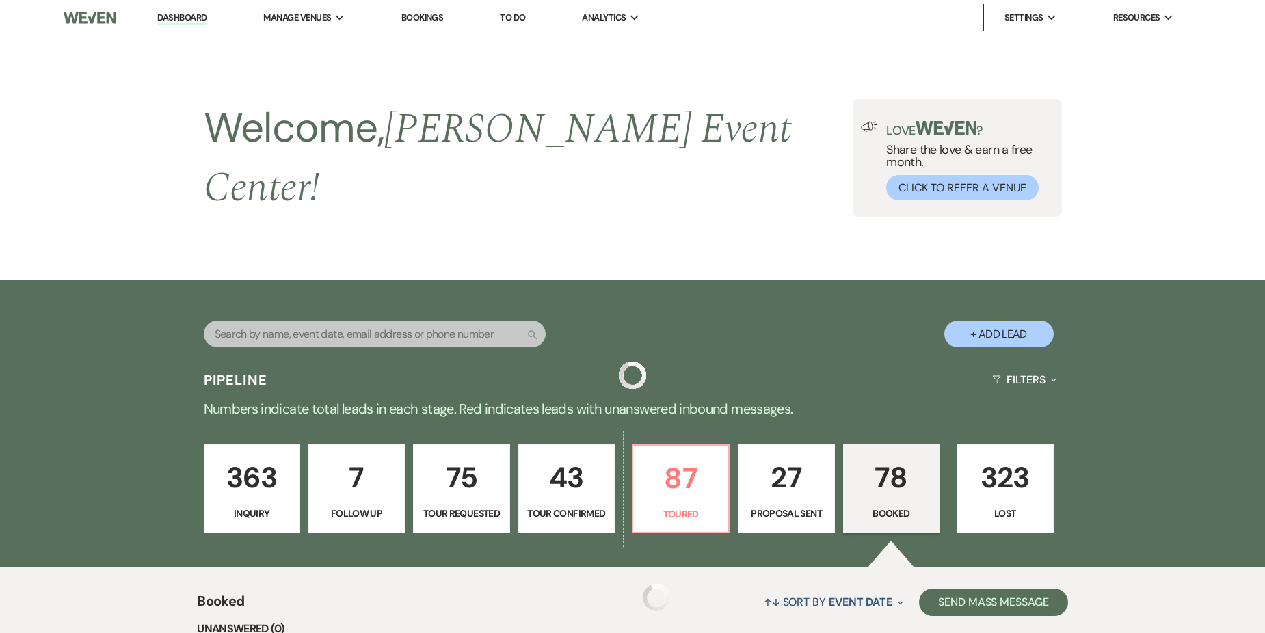
scroll to position [1049, 0]
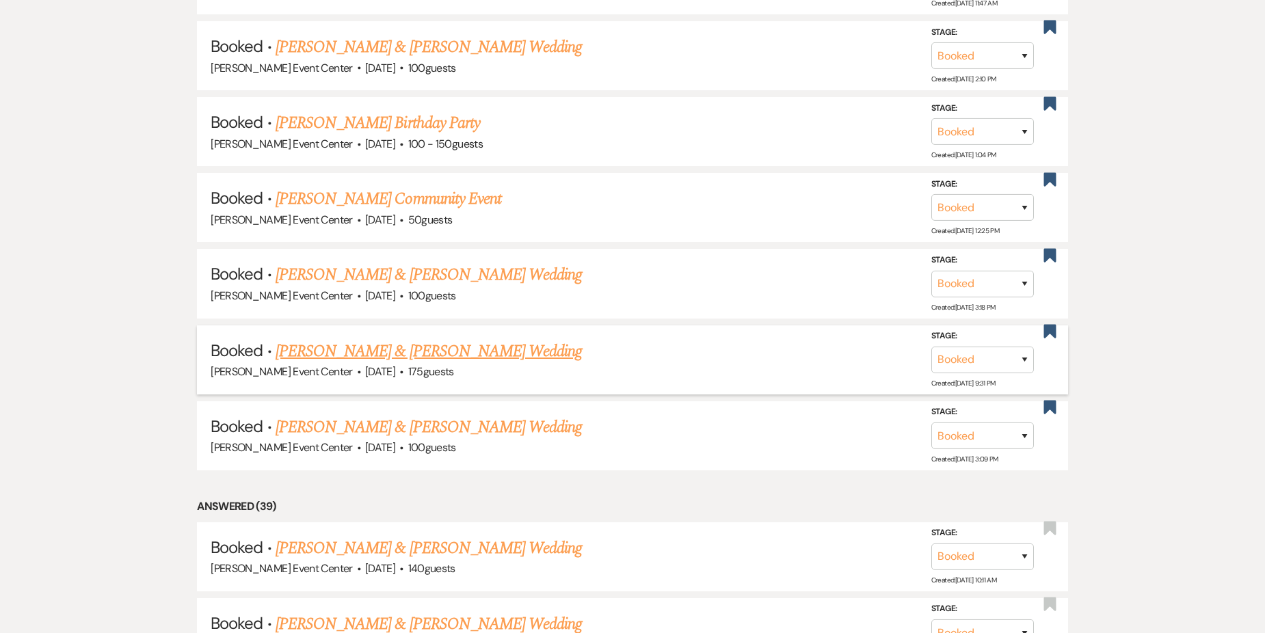
click at [386, 339] on link "[PERSON_NAME] & [PERSON_NAME] Wedding" at bounding box center [429, 351] width 306 height 25
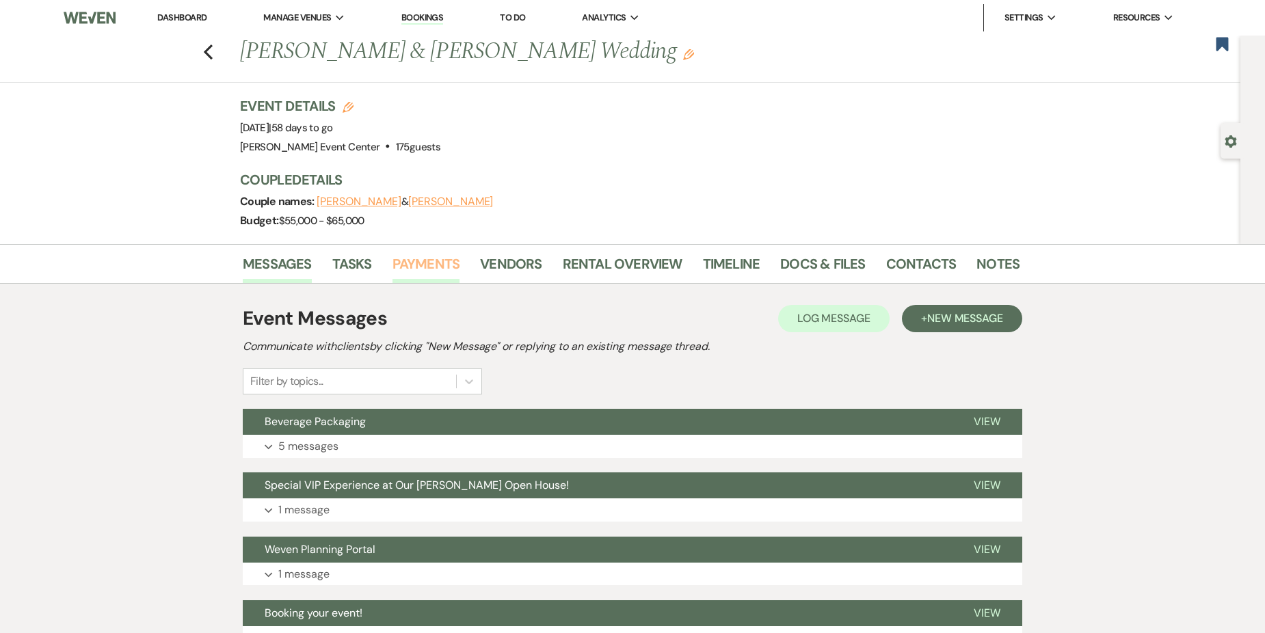
click at [447, 265] on link "Payments" at bounding box center [427, 268] width 68 height 30
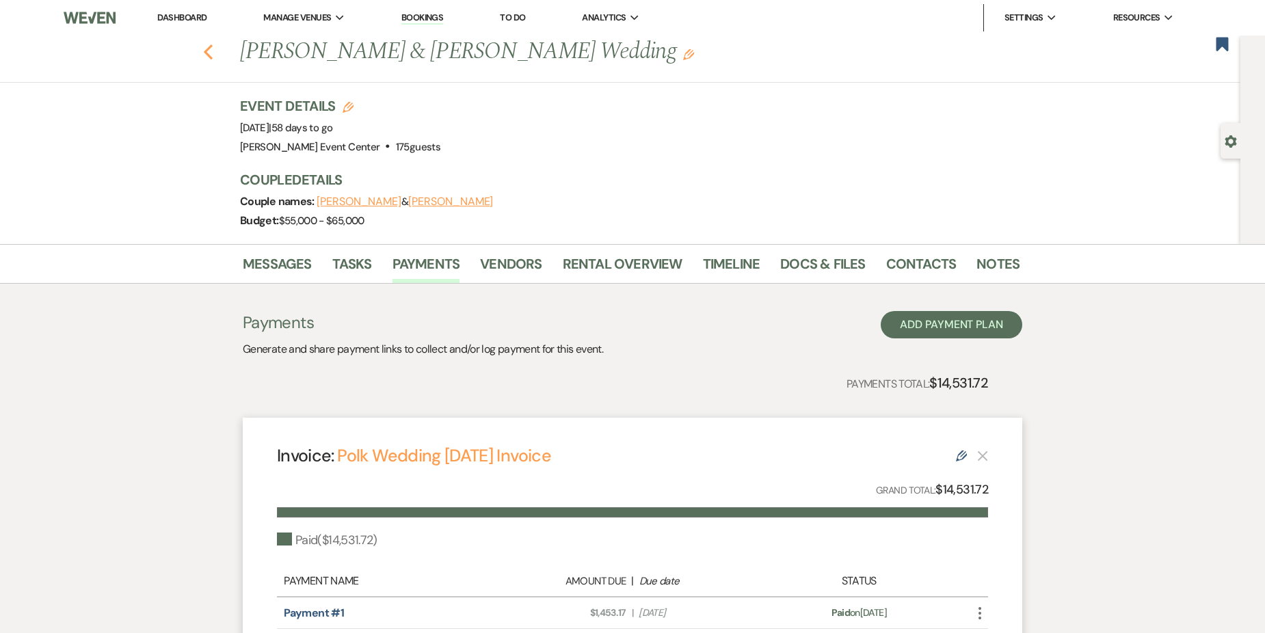
click at [213, 53] on icon "Previous" at bounding box center [208, 52] width 10 height 16
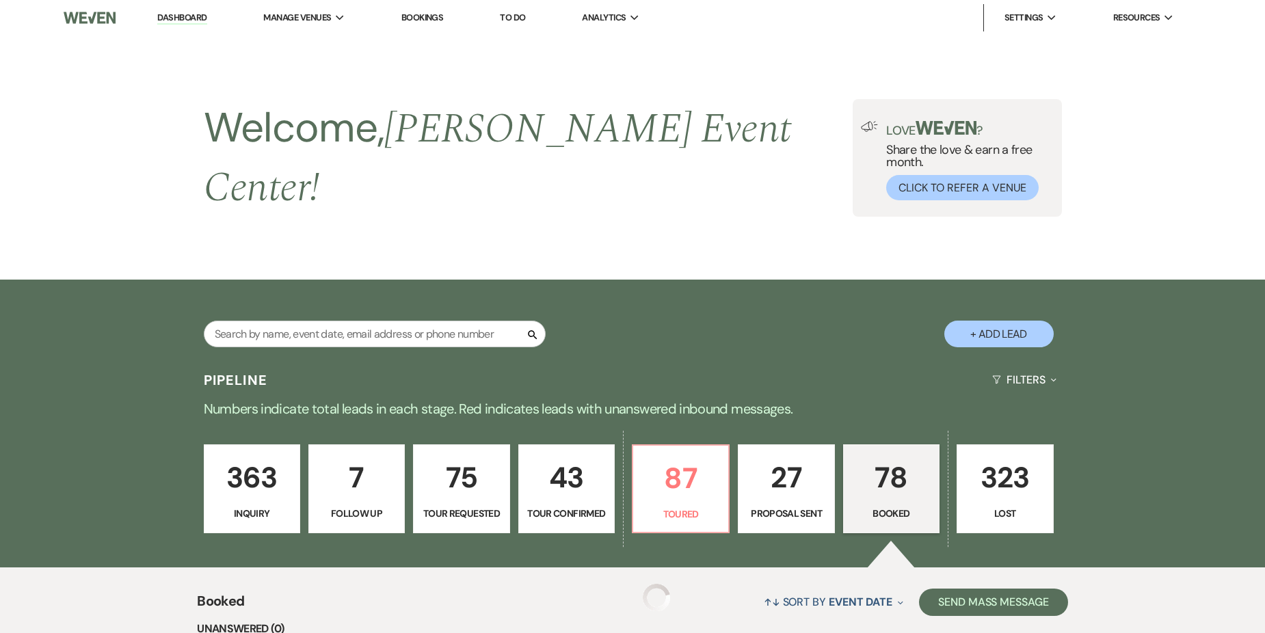
scroll to position [1049, 0]
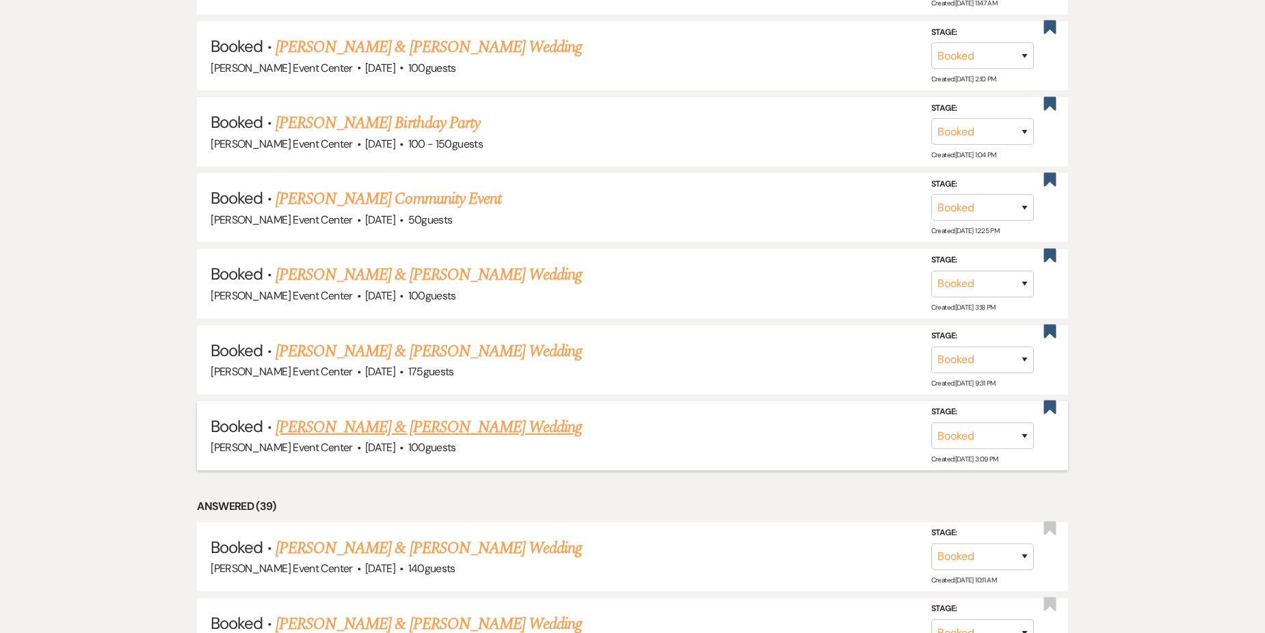
click at [400, 415] on link "[PERSON_NAME] & [PERSON_NAME] Wedding" at bounding box center [429, 427] width 306 height 25
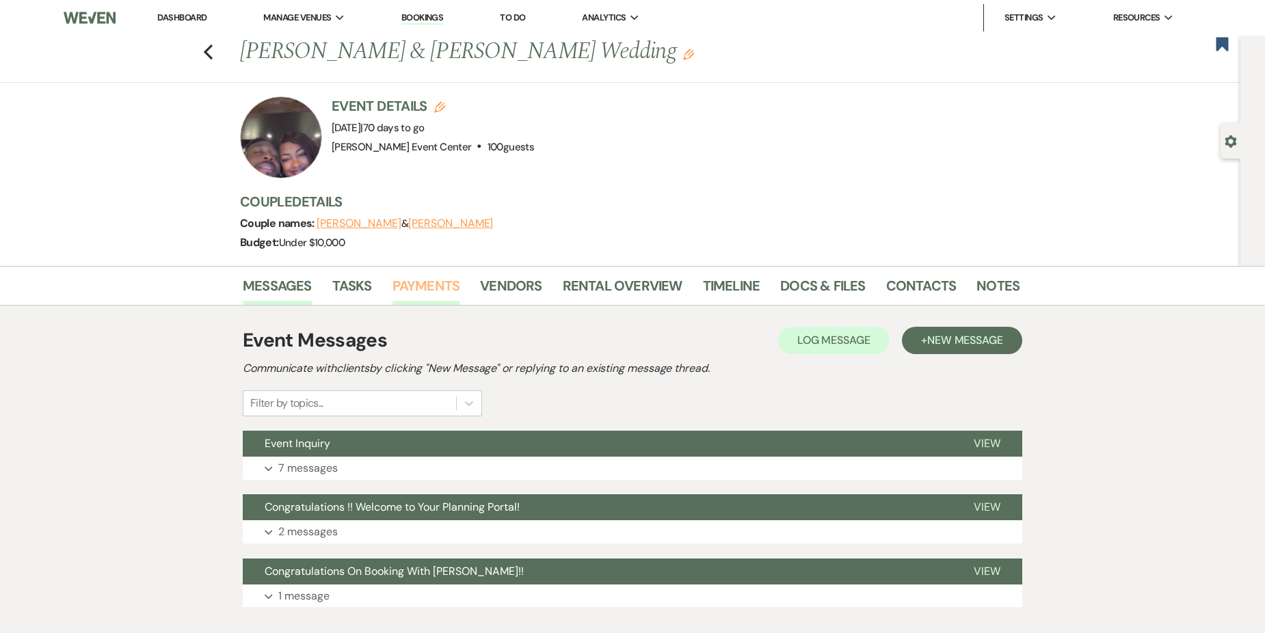
click at [425, 278] on link "Payments" at bounding box center [427, 290] width 68 height 30
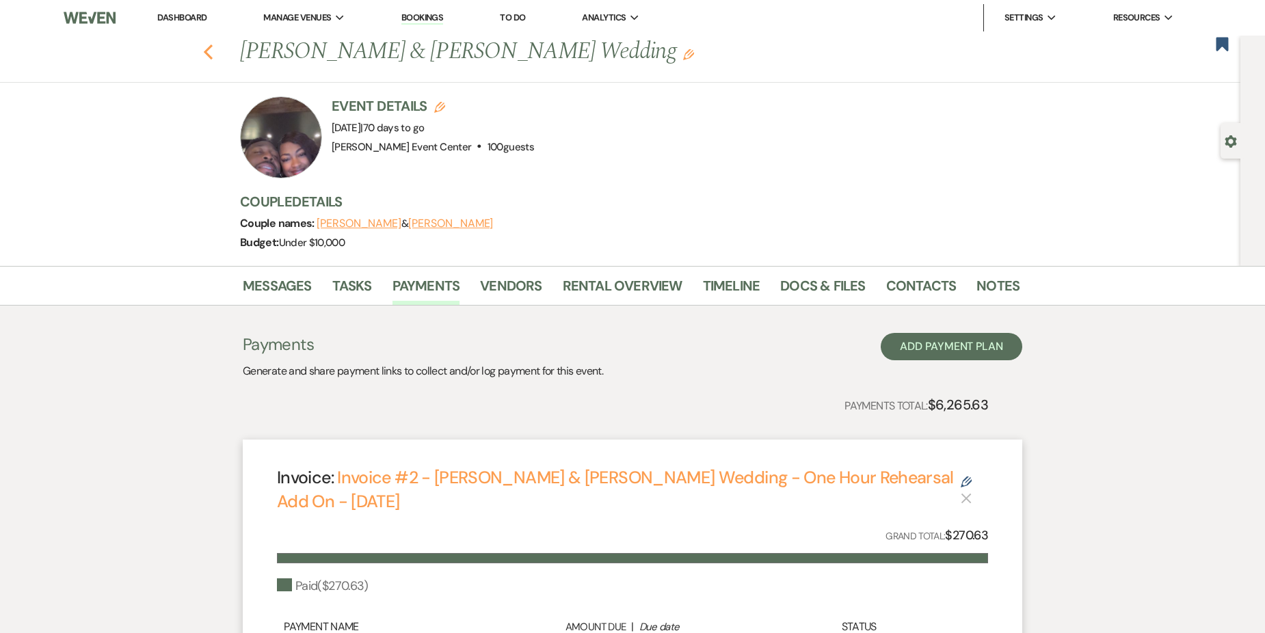
click at [213, 46] on use "button" at bounding box center [208, 51] width 9 height 15
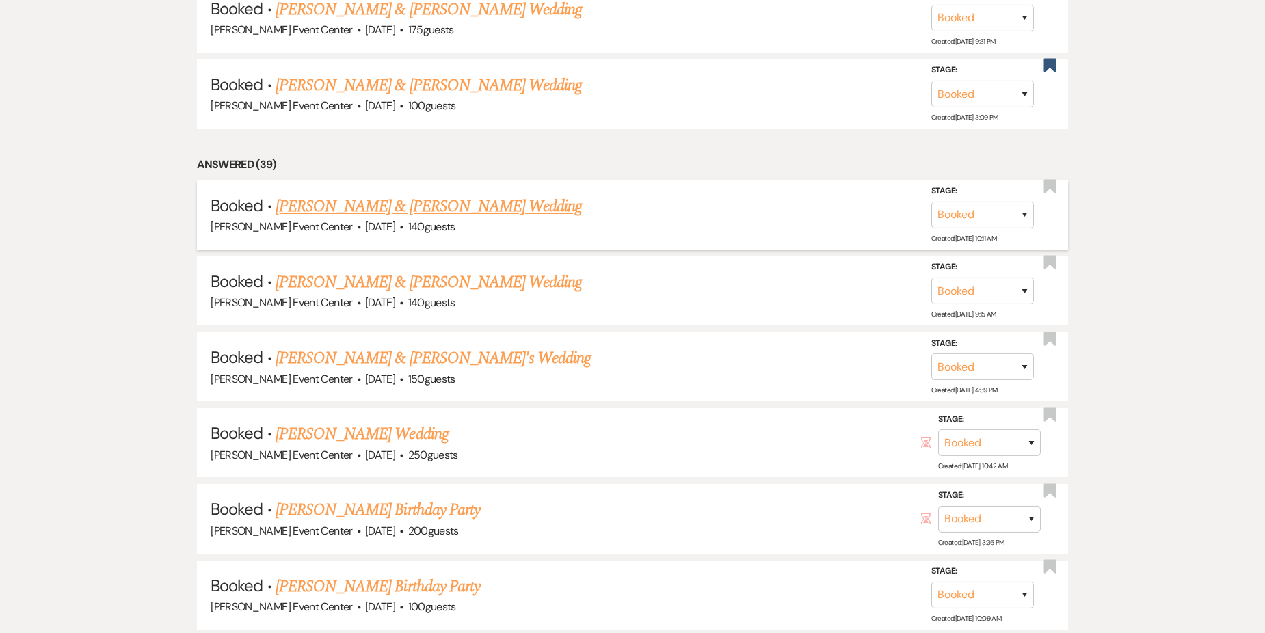
click at [421, 194] on link "[PERSON_NAME] & [PERSON_NAME] Wedding" at bounding box center [429, 206] width 306 height 25
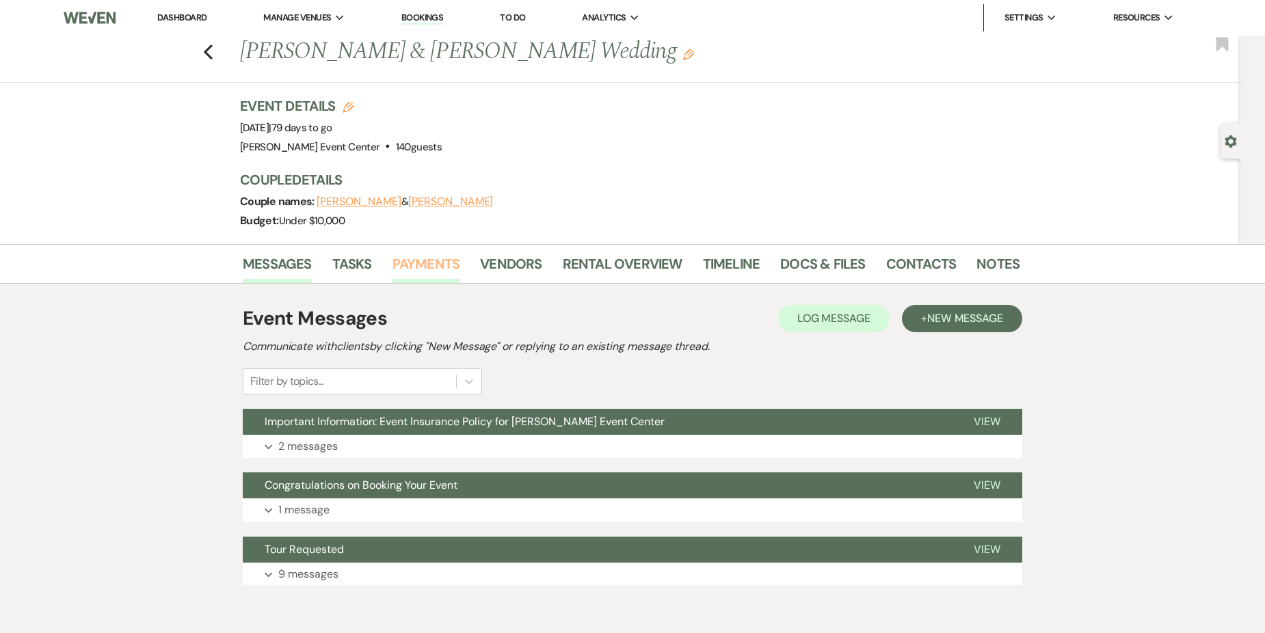
click at [425, 261] on link "Payments" at bounding box center [427, 268] width 68 height 30
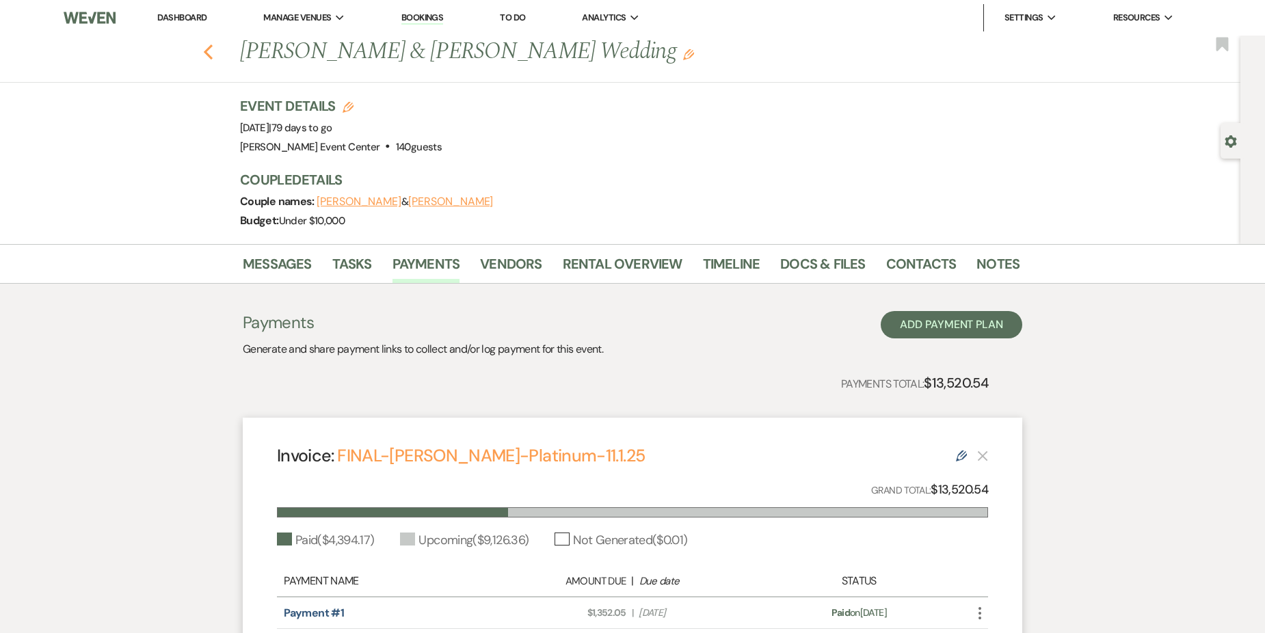
click at [211, 51] on use "button" at bounding box center [208, 51] width 9 height 15
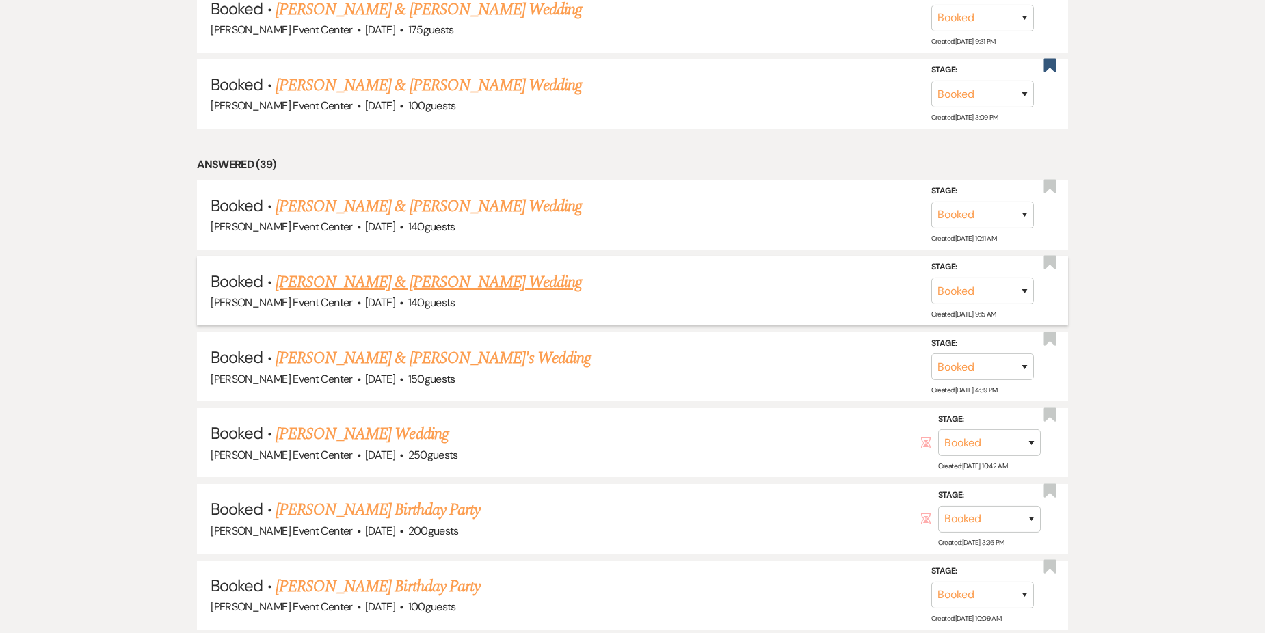
click at [393, 272] on link "[PERSON_NAME] & [PERSON_NAME] Wedding" at bounding box center [429, 282] width 306 height 25
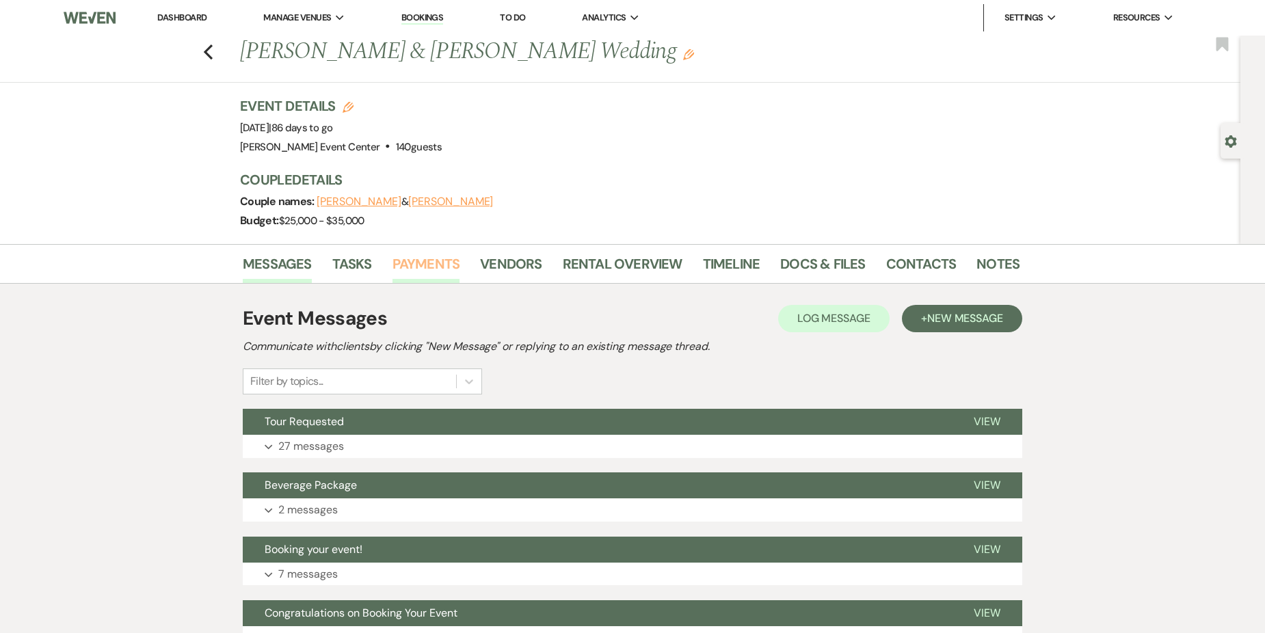
click at [408, 271] on link "Payments" at bounding box center [427, 268] width 68 height 30
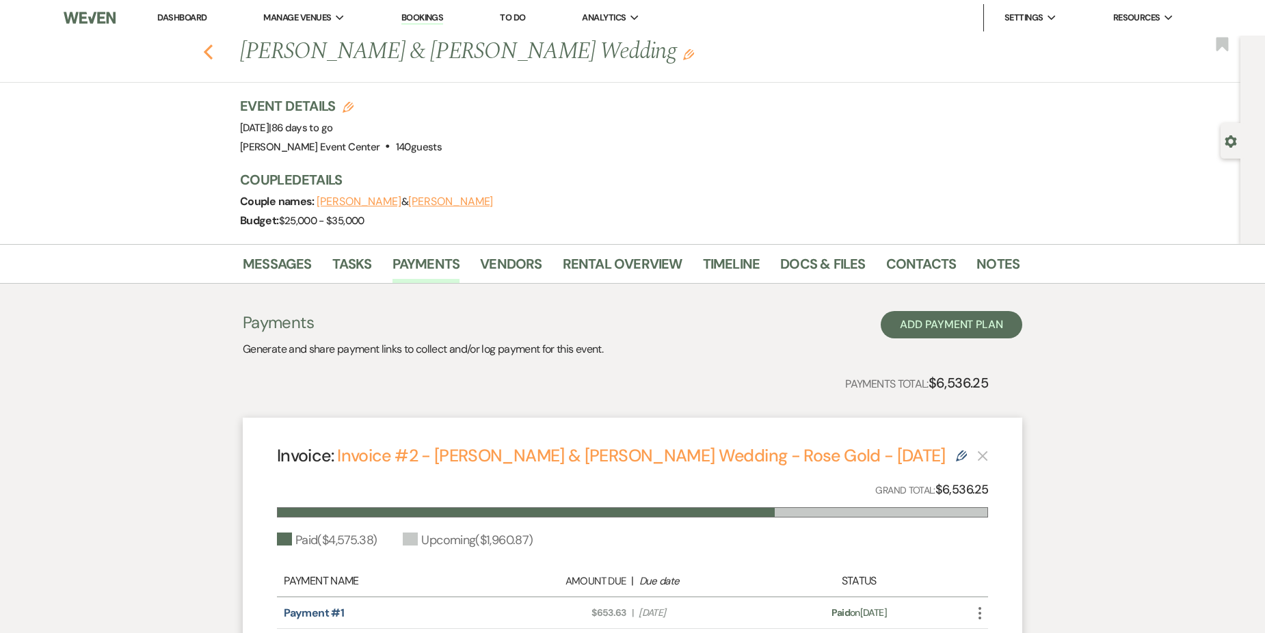
click at [213, 49] on icon "Previous" at bounding box center [208, 52] width 10 height 16
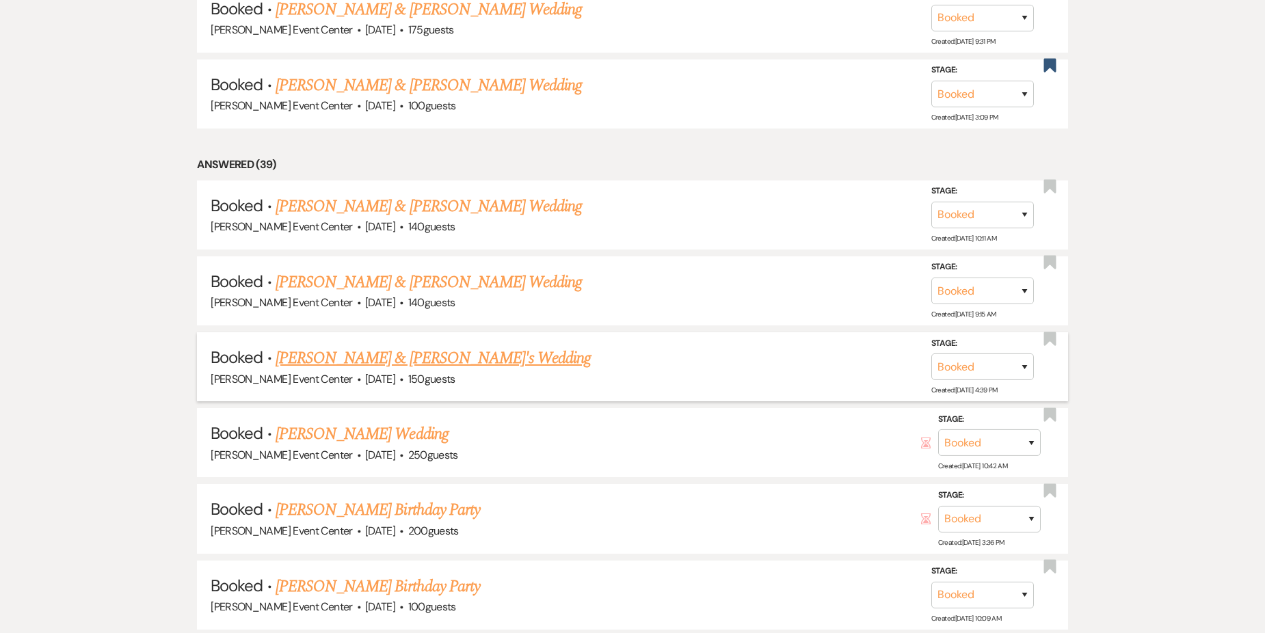
click at [427, 352] on link "[PERSON_NAME] & [PERSON_NAME]'s Wedding" at bounding box center [434, 358] width 316 height 25
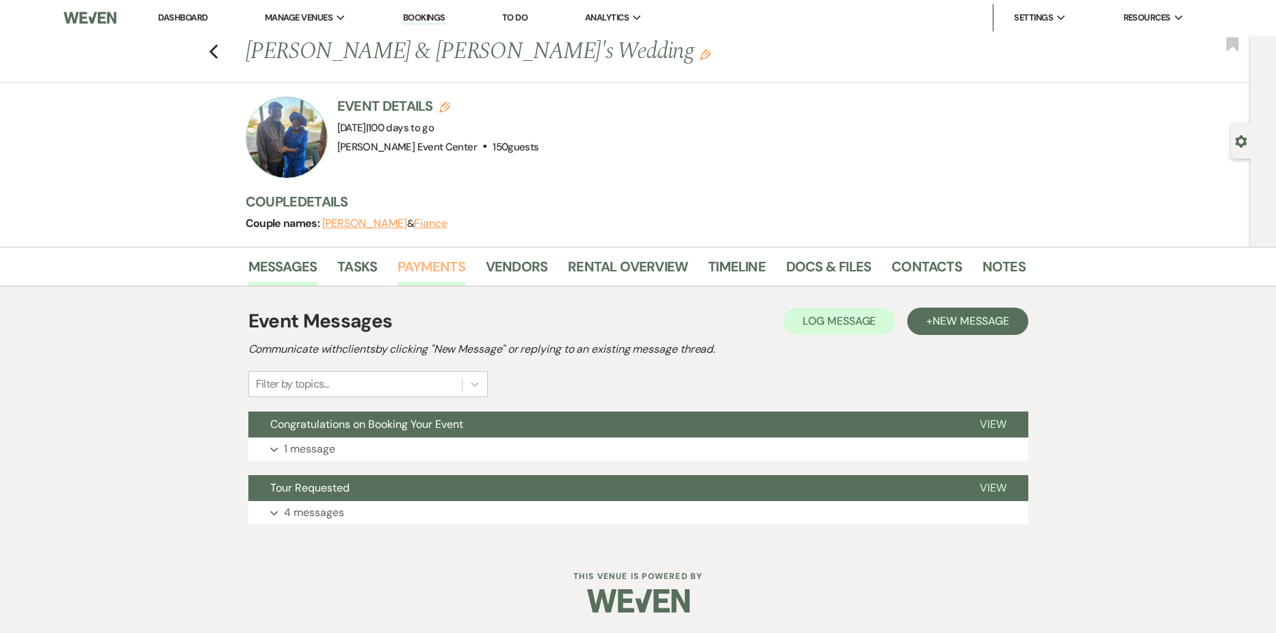
click at [419, 267] on link "Payments" at bounding box center [431, 271] width 68 height 30
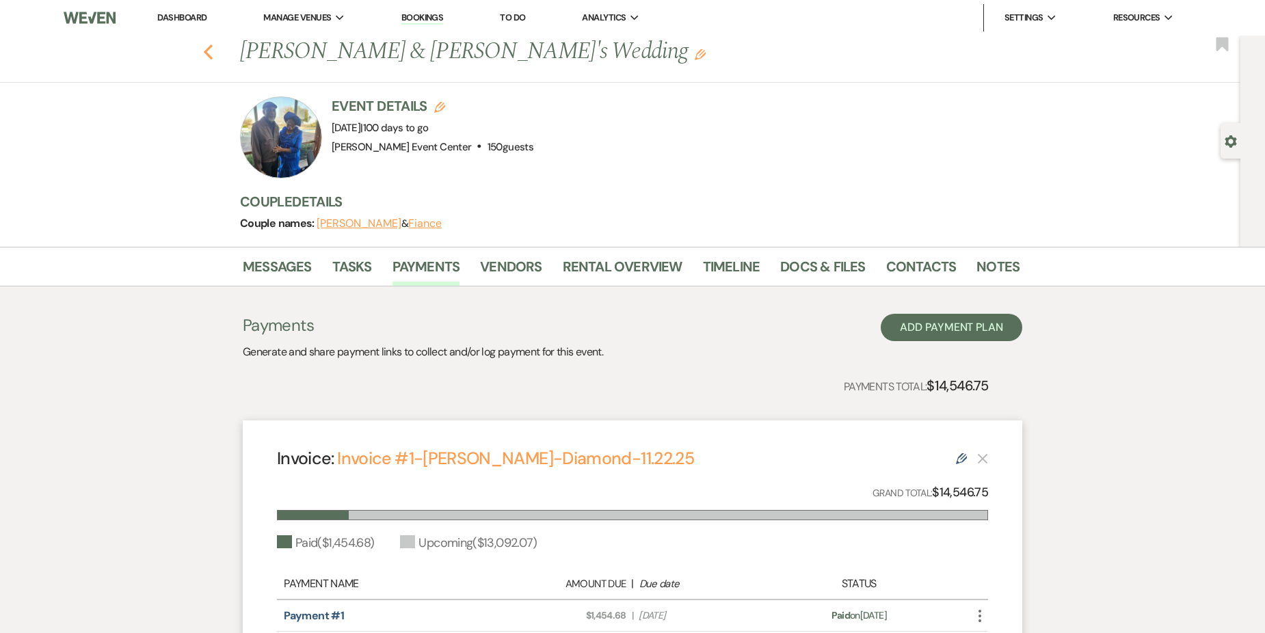
click at [213, 49] on icon "Previous" at bounding box center [208, 52] width 10 height 16
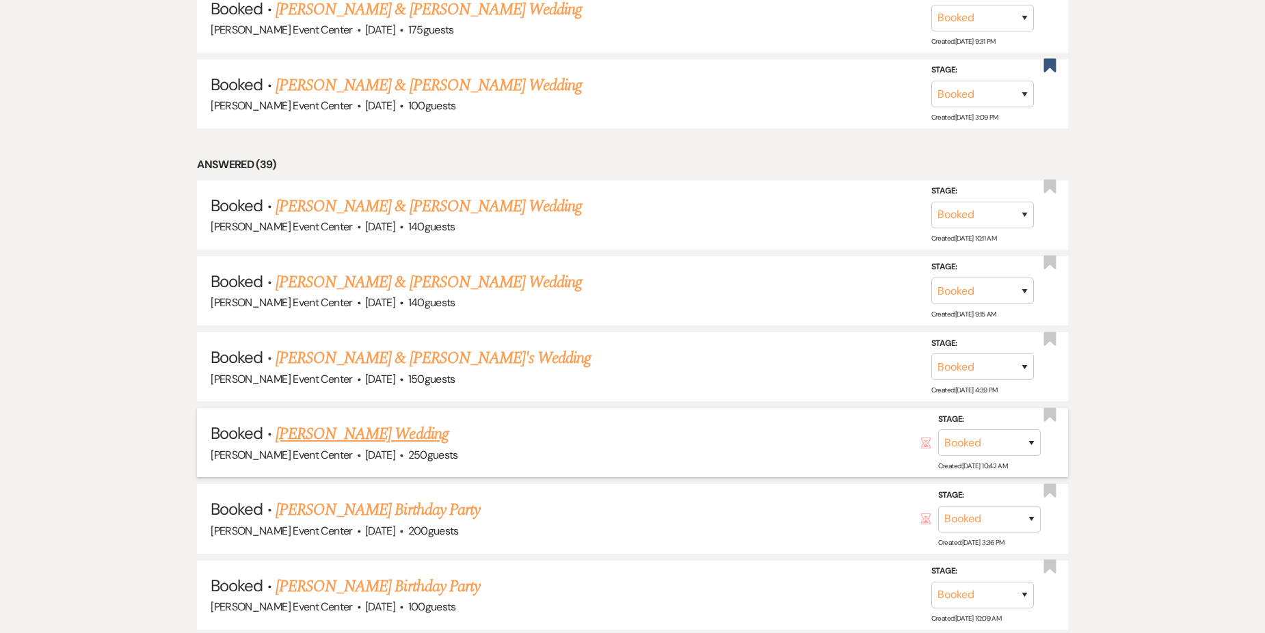
click at [358, 422] on link "[PERSON_NAME] Wedding" at bounding box center [362, 434] width 173 height 25
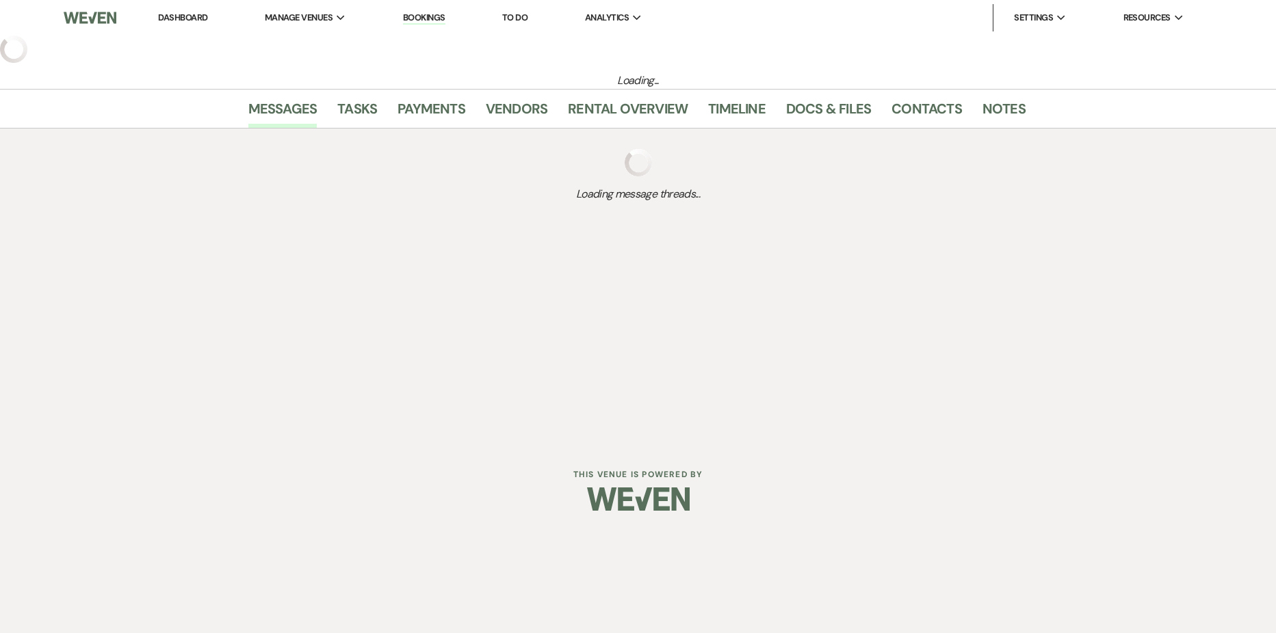
select select "5"
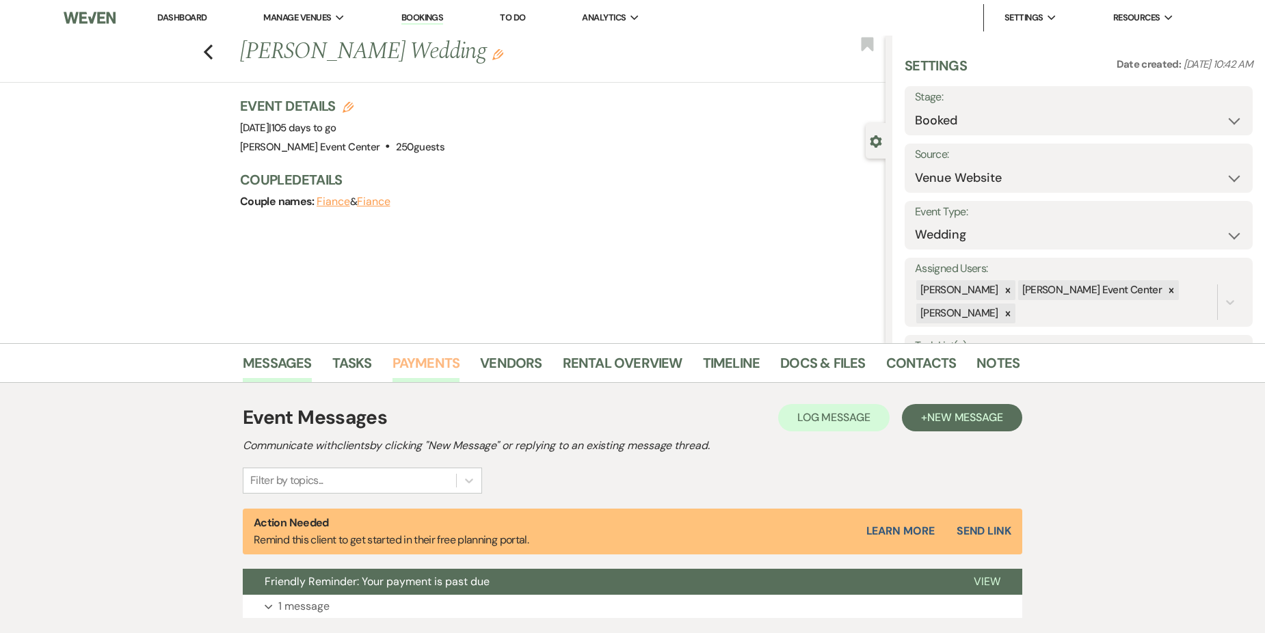
drag, startPoint x: 425, startPoint y: 360, endPoint x: 434, endPoint y: 376, distance: 17.7
click at [425, 361] on link "Payments" at bounding box center [427, 367] width 68 height 30
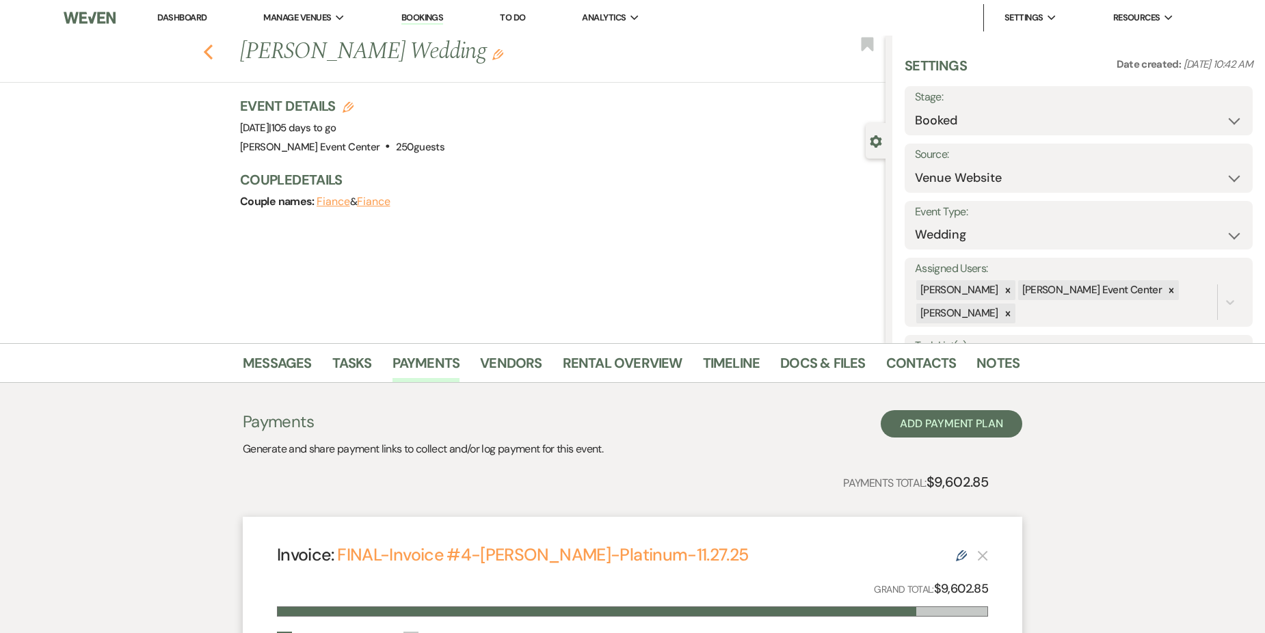
click at [213, 55] on use "button" at bounding box center [208, 51] width 9 height 15
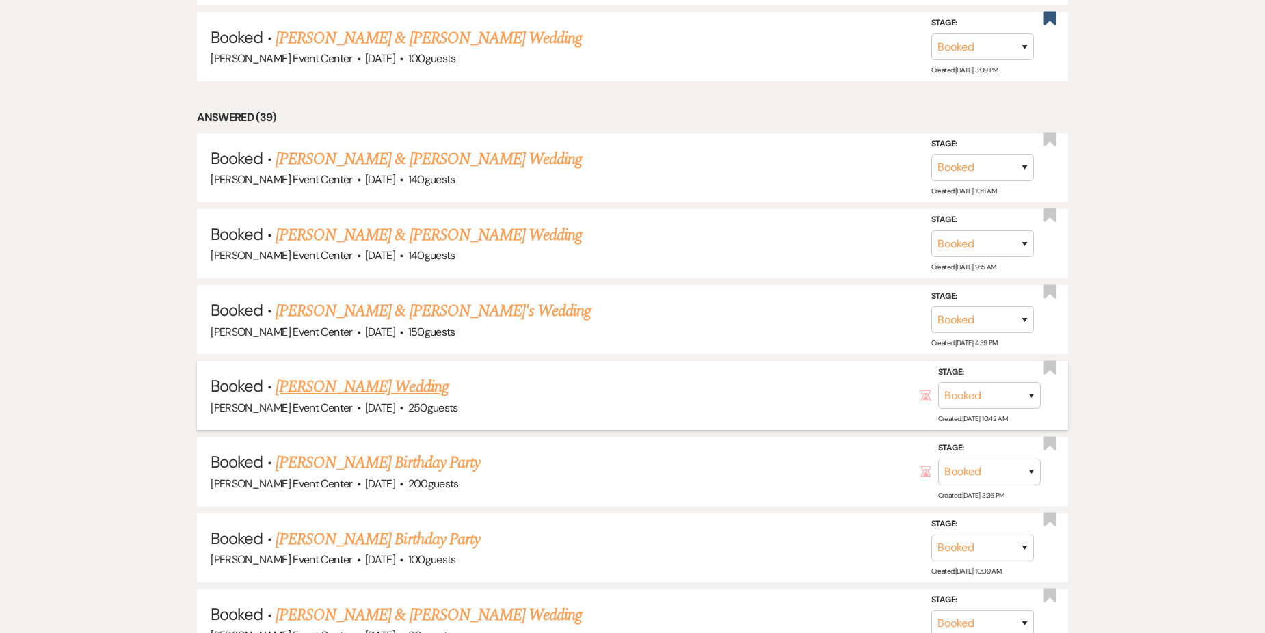
scroll to position [1459, 0]
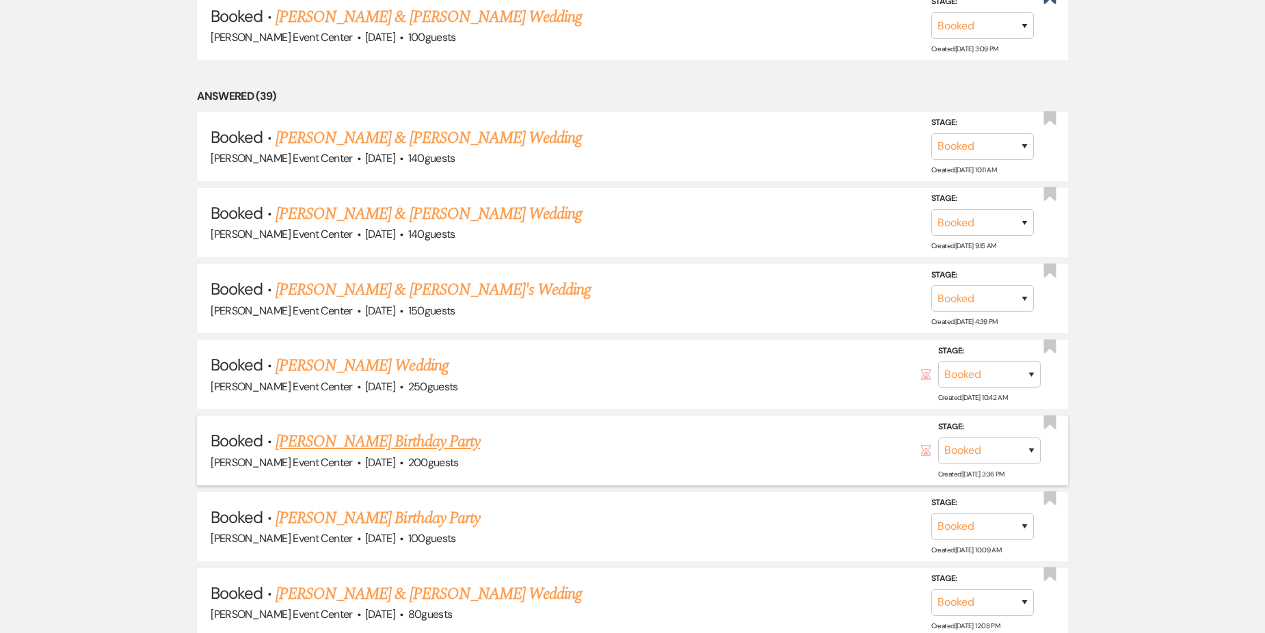
click at [363, 430] on link "[PERSON_NAME] Birthday Party" at bounding box center [378, 442] width 205 height 25
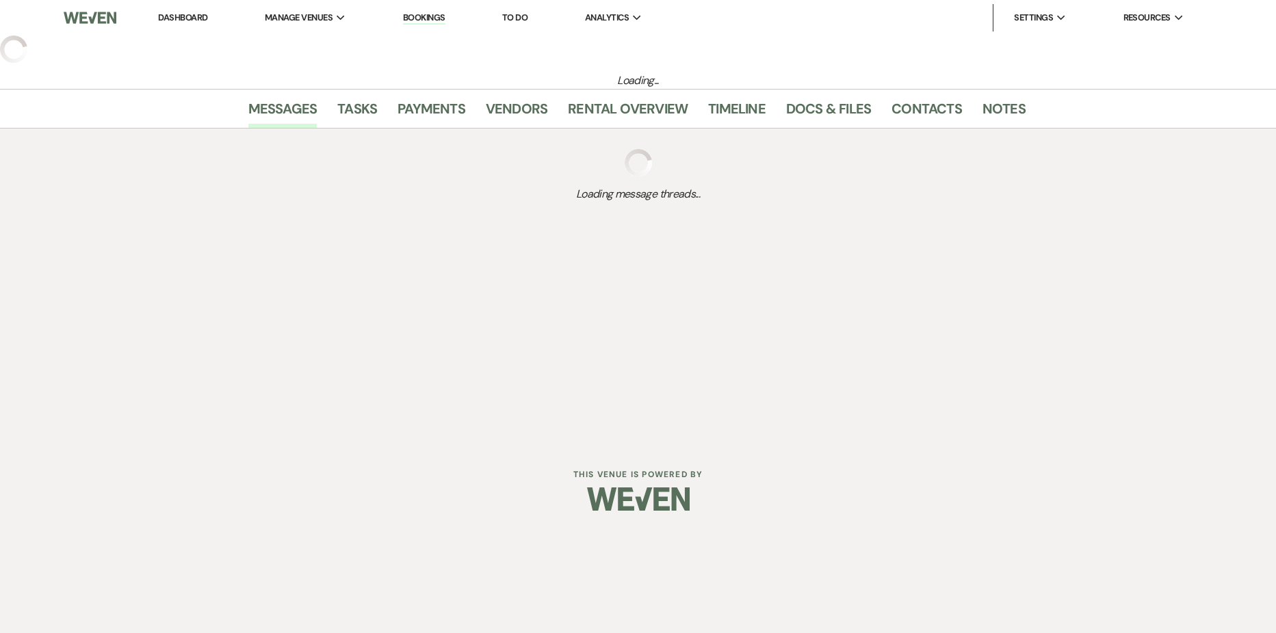
select select "5"
select select "4"
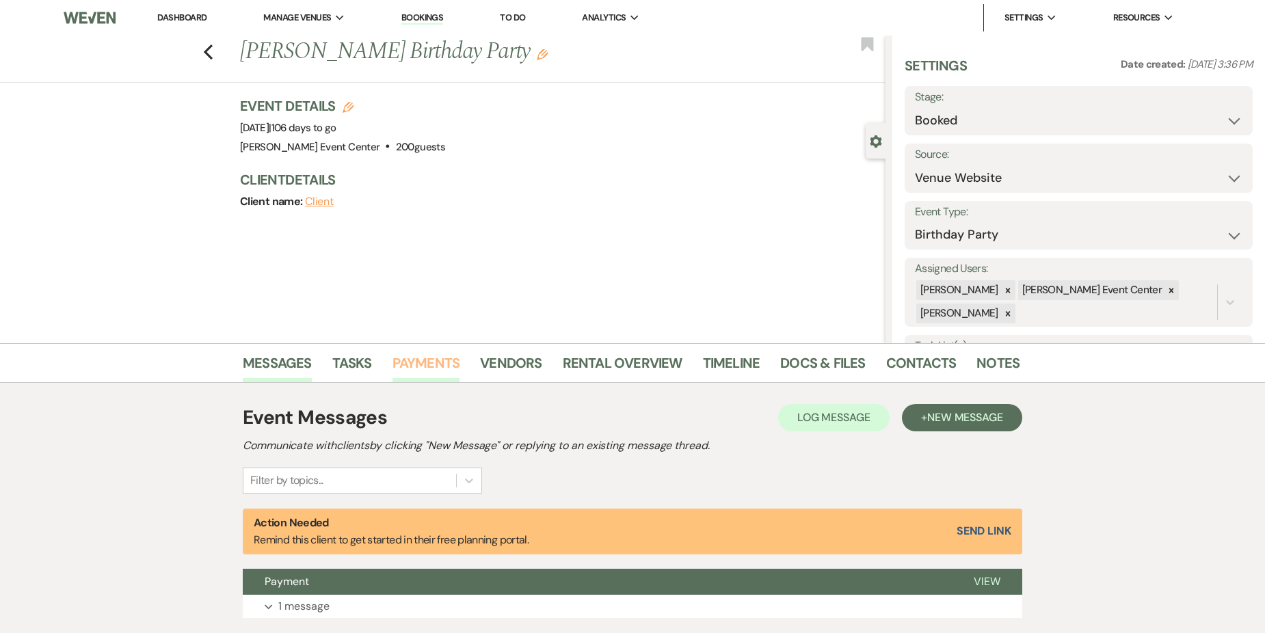
click at [415, 364] on link "Payments" at bounding box center [427, 367] width 68 height 30
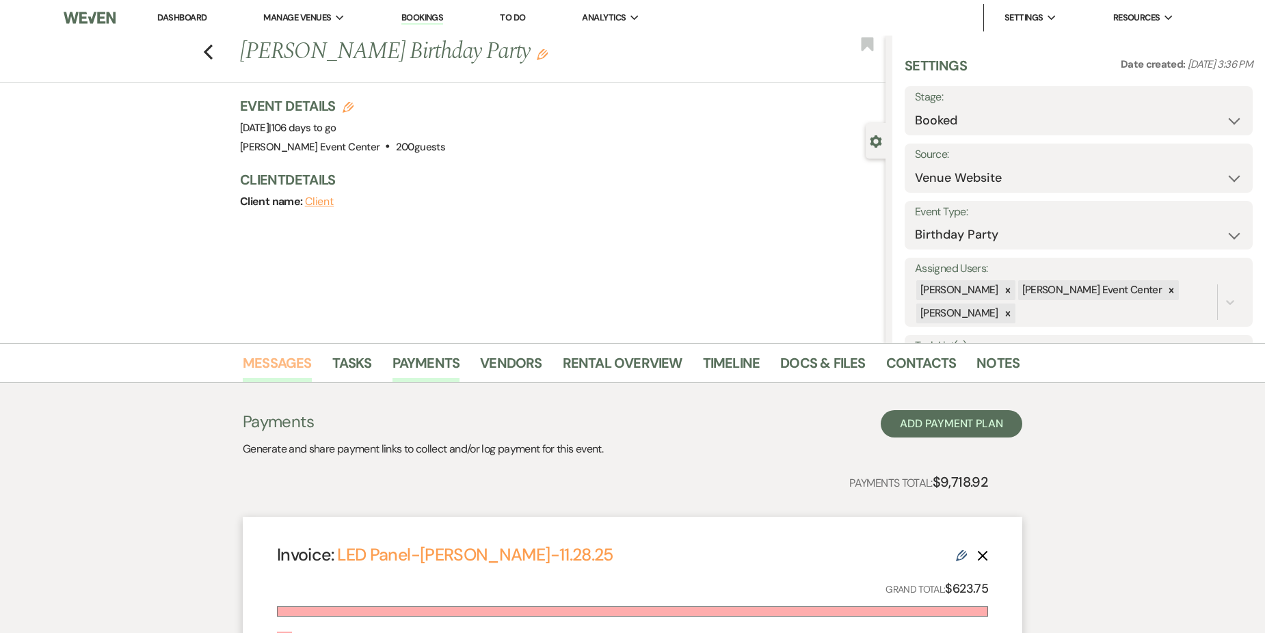
click at [285, 359] on link "Messages" at bounding box center [277, 367] width 69 height 30
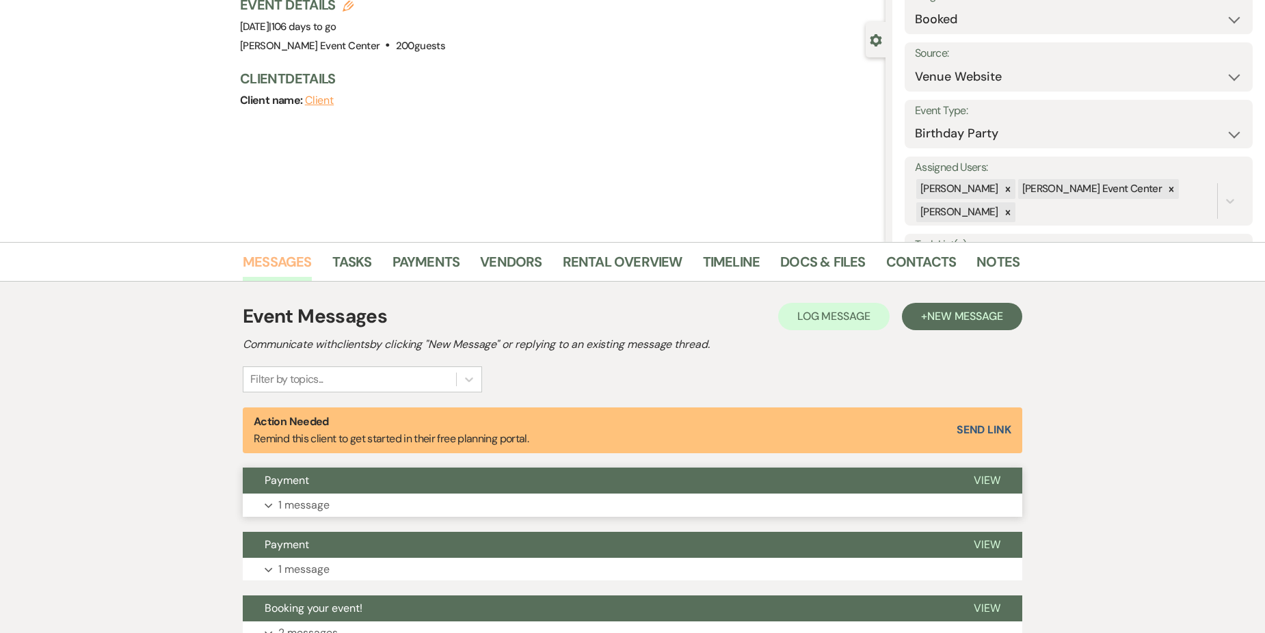
scroll to position [274, 0]
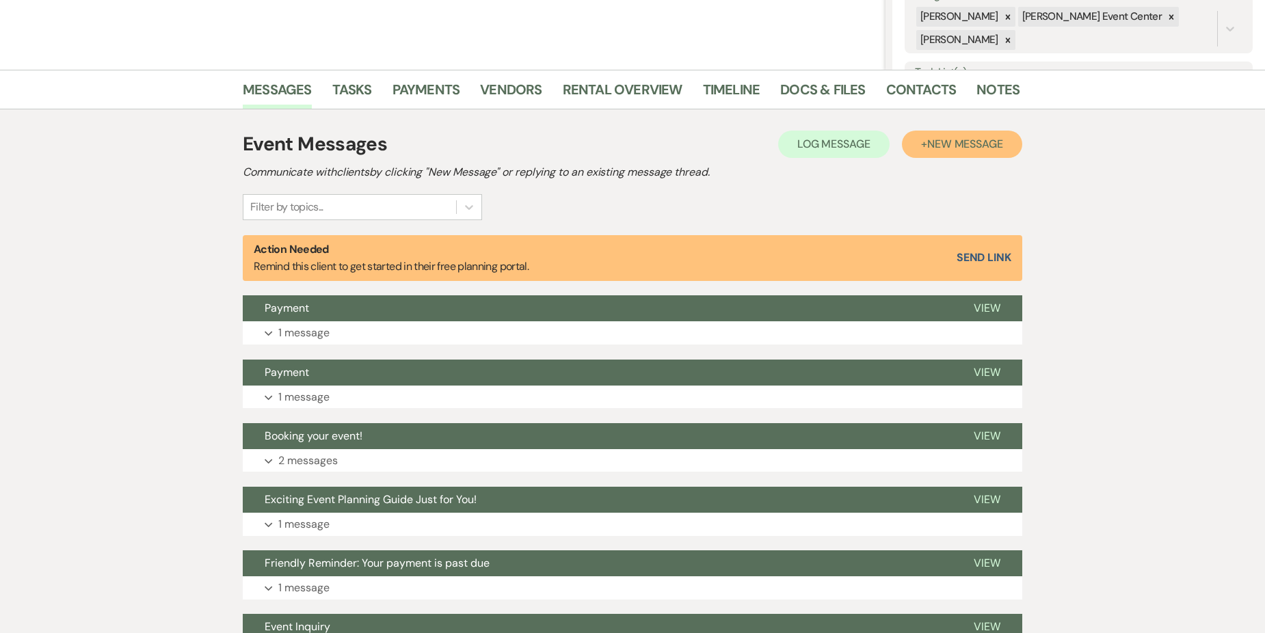
click at [966, 147] on span "New Message" at bounding box center [966, 144] width 76 height 14
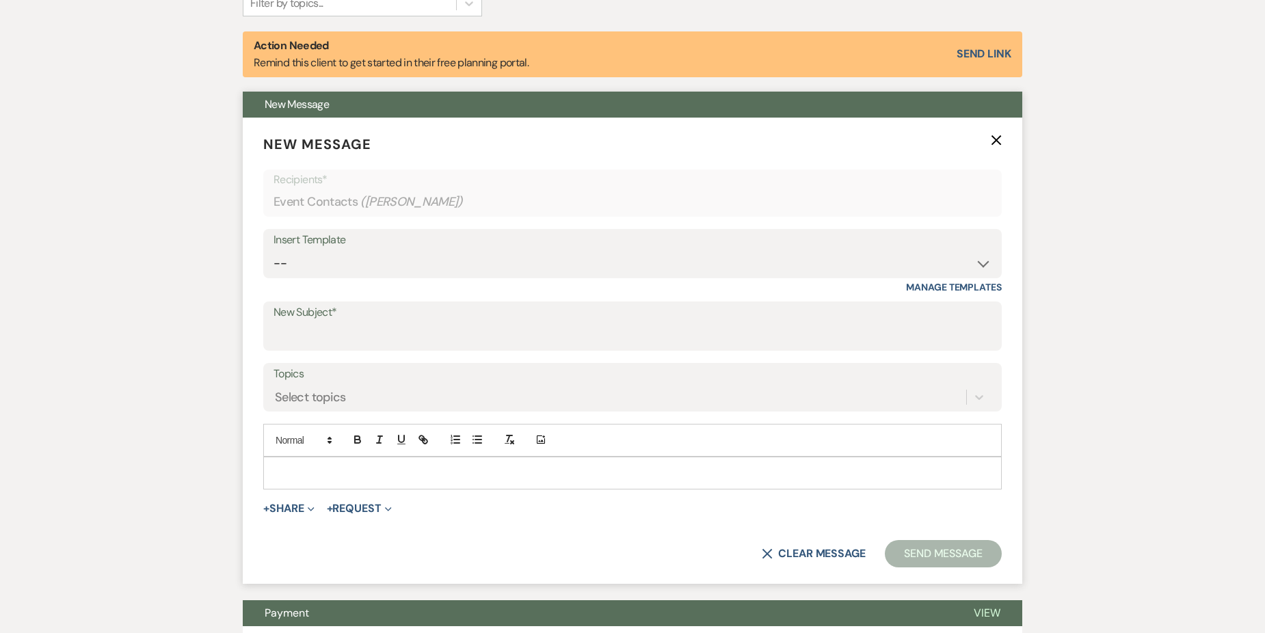
scroll to position [479, 0]
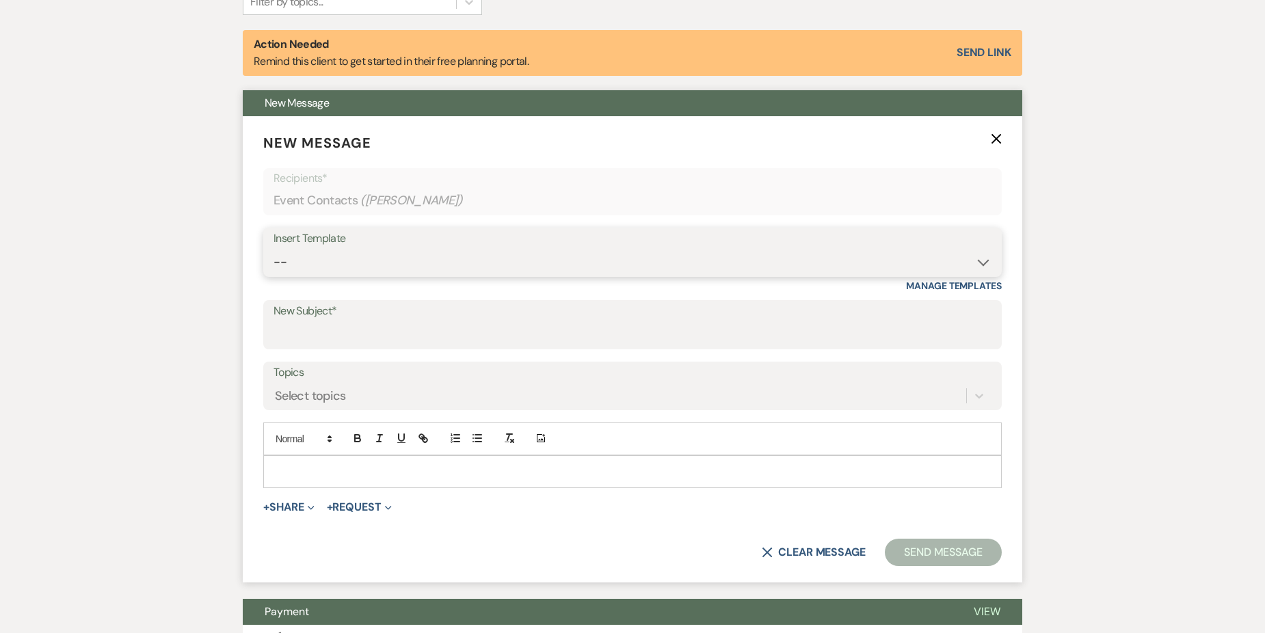
click at [384, 263] on select "-- Weven Planning Portal Introduction (Booked Events) Initial Inquiry Response …" at bounding box center [633, 262] width 718 height 27
select select "3564"
click at [274, 249] on select "-- Weven Planning Portal Introduction (Booked Events) Initial Inquiry Response …" at bounding box center [633, 262] width 718 height 27
type input "Friendly Reminder: Your payment is past due"
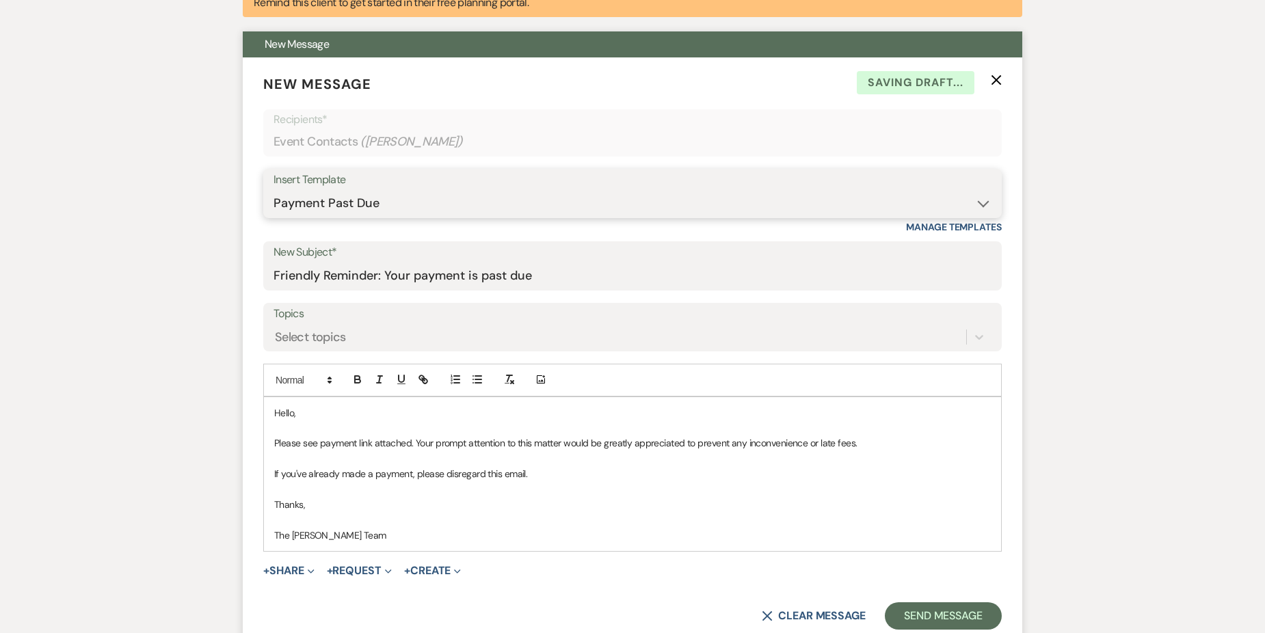
scroll to position [616, 0]
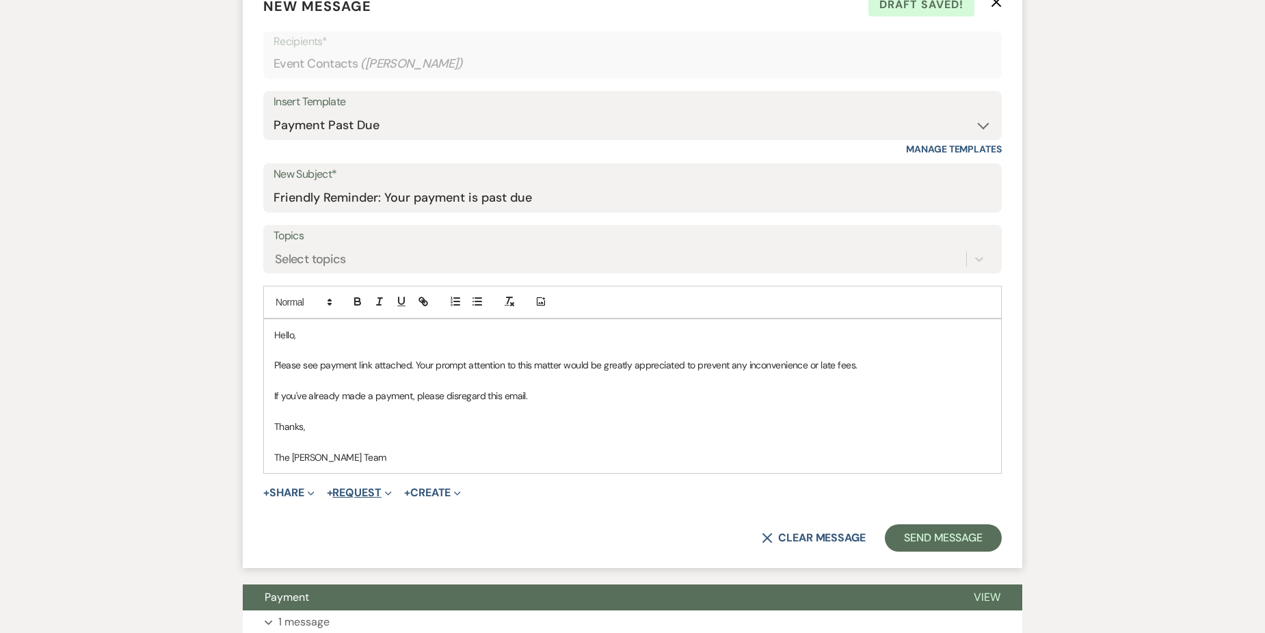
click at [350, 489] on button "+ Request Expand" at bounding box center [359, 493] width 65 height 11
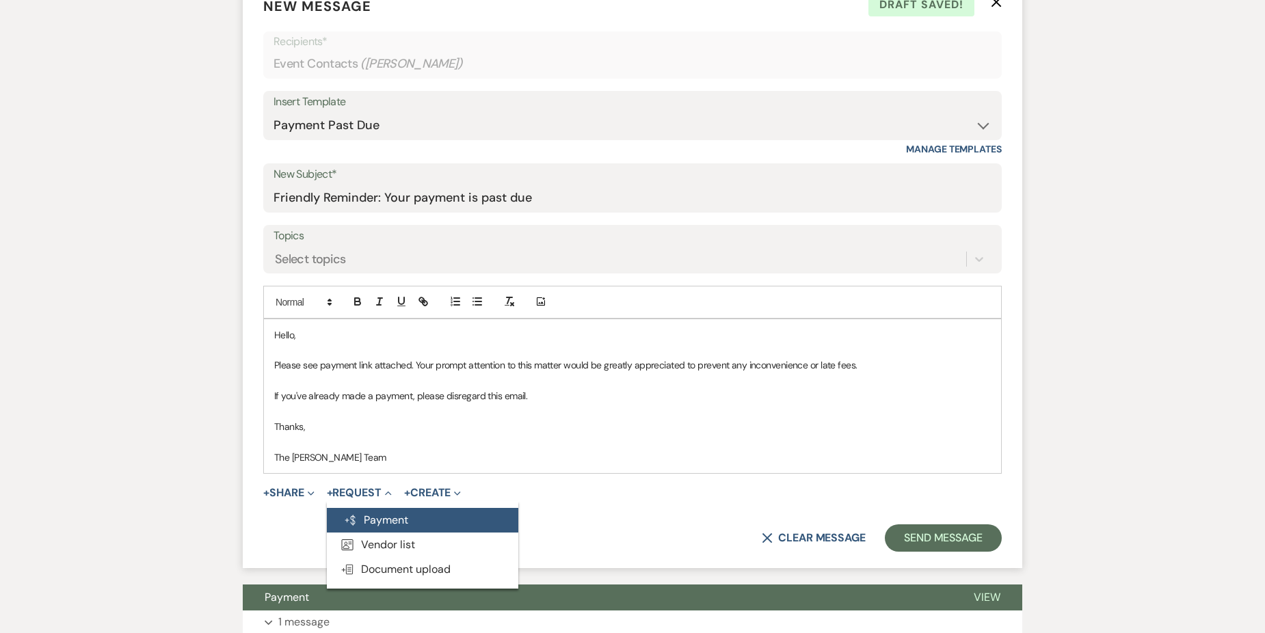
click at [383, 517] on button "Generate Payment Payment" at bounding box center [423, 520] width 192 height 25
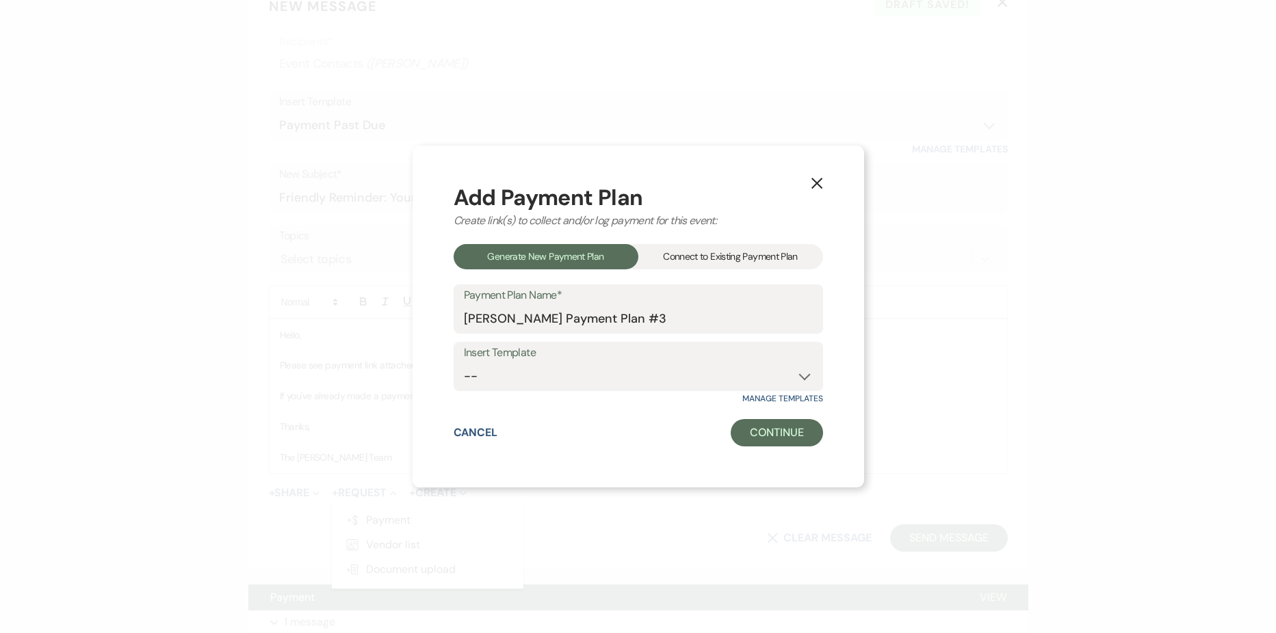
click at [609, 352] on label "Insert Template" at bounding box center [638, 353] width 349 height 20
click at [604, 377] on select "--" at bounding box center [638, 376] width 349 height 27
click at [713, 259] on div "Connect to Existing Payment Plan" at bounding box center [730, 256] width 185 height 25
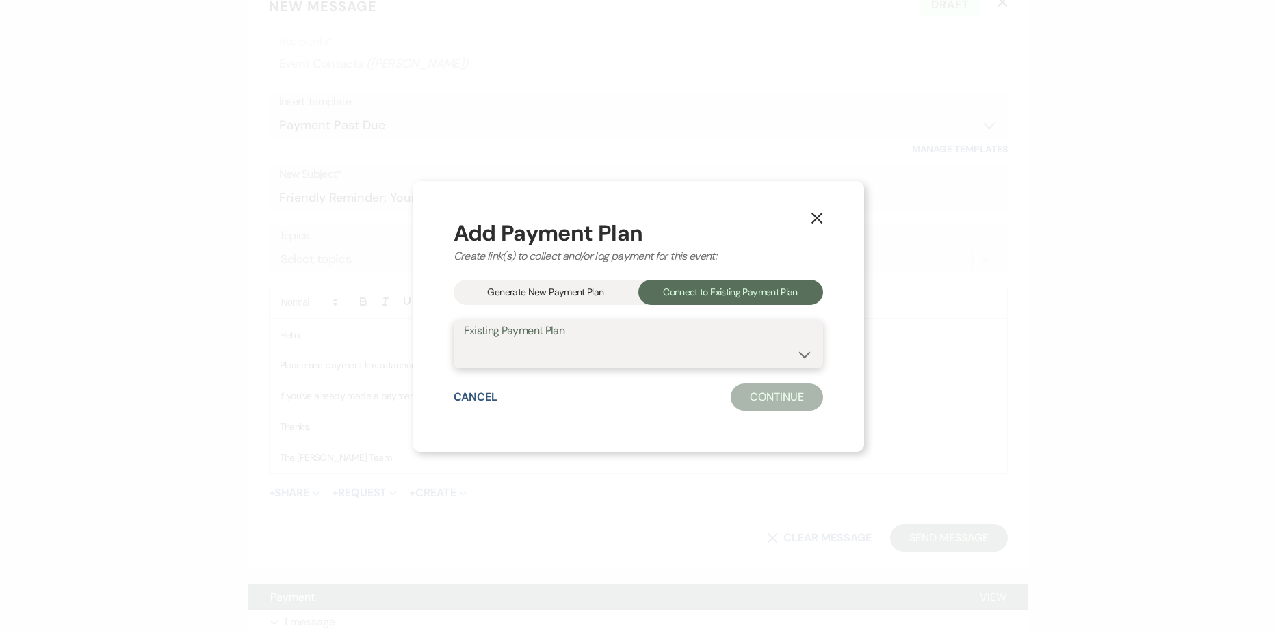
drag, startPoint x: 682, startPoint y: 343, endPoint x: 678, endPoint y: 357, distance: 14.9
click at [681, 349] on select "[PERSON_NAME] Payment Plan #2 [PERSON_NAME] Payment Plan #2" at bounding box center [638, 354] width 349 height 27
select select "18894"
click at [464, 341] on select "[PERSON_NAME] Payment Plan #2 [PERSON_NAME] Payment Plan #2" at bounding box center [638, 354] width 349 height 27
click at [754, 398] on button "Continue" at bounding box center [777, 397] width 92 height 27
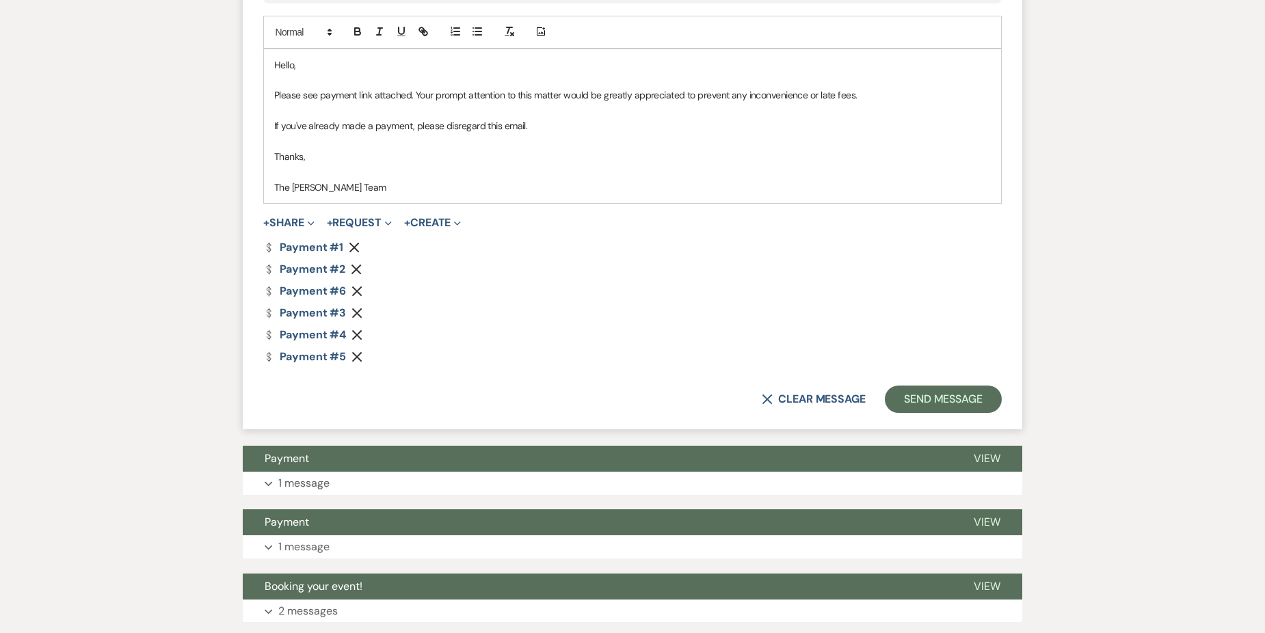
scroll to position [889, 0]
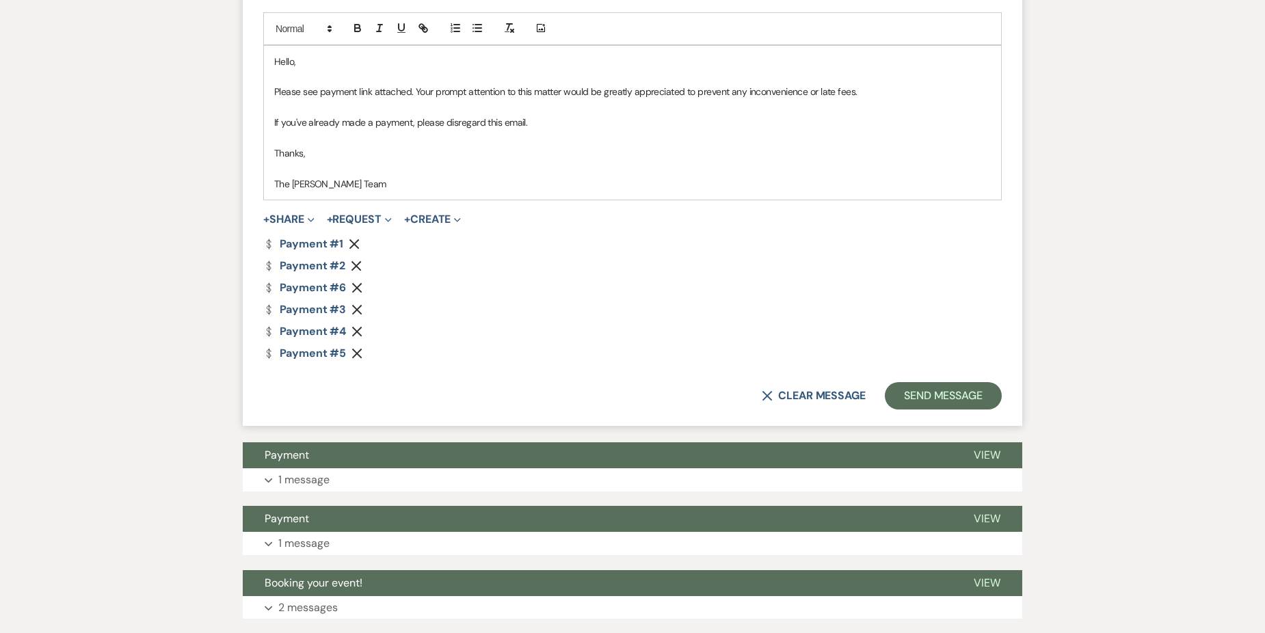
click at [353, 247] on icon "Remove" at bounding box center [354, 244] width 11 height 11
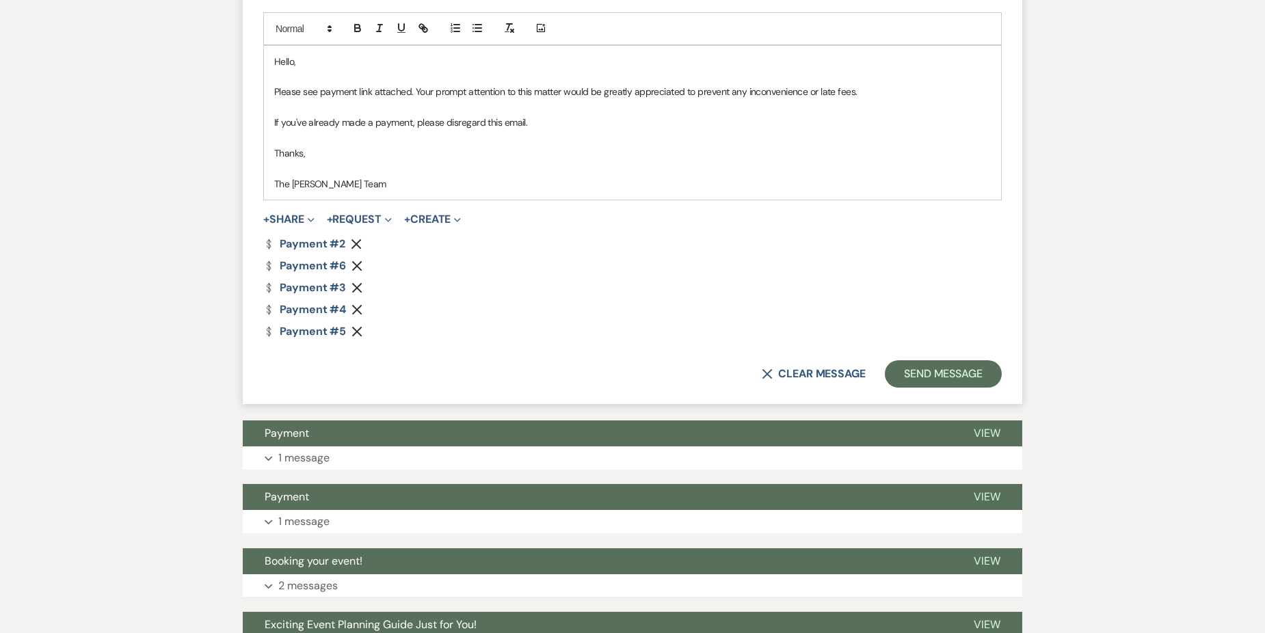
click at [354, 246] on use "button" at bounding box center [357, 244] width 10 height 10
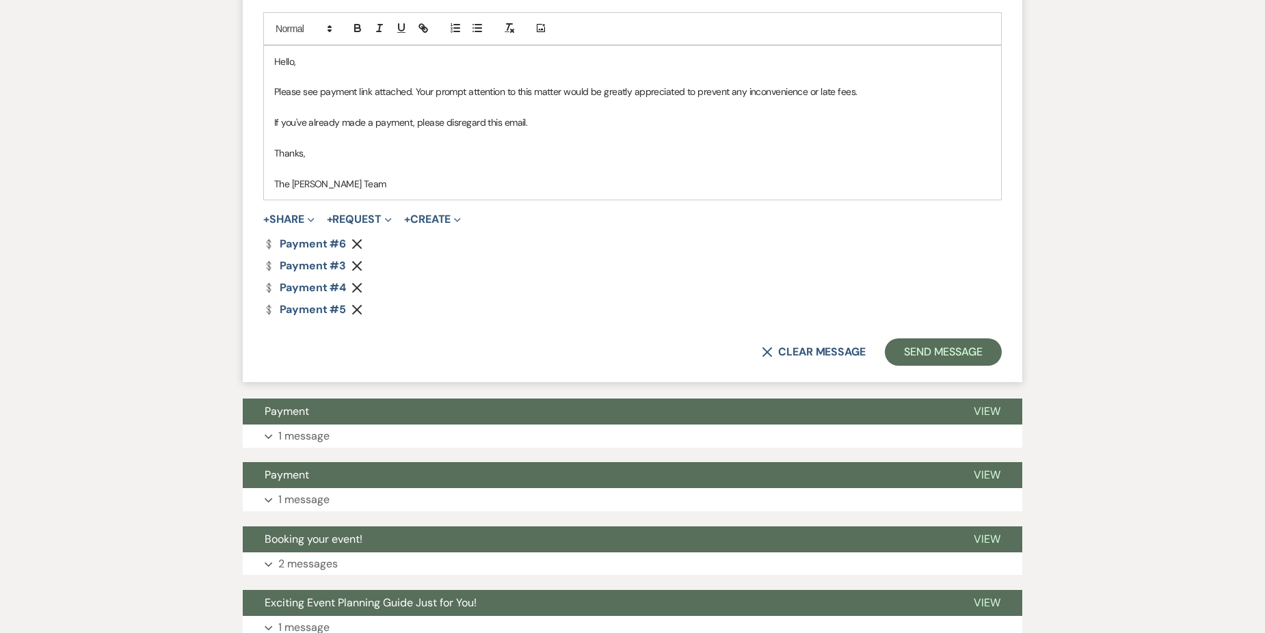
click at [354, 246] on icon "Remove" at bounding box center [357, 244] width 11 height 11
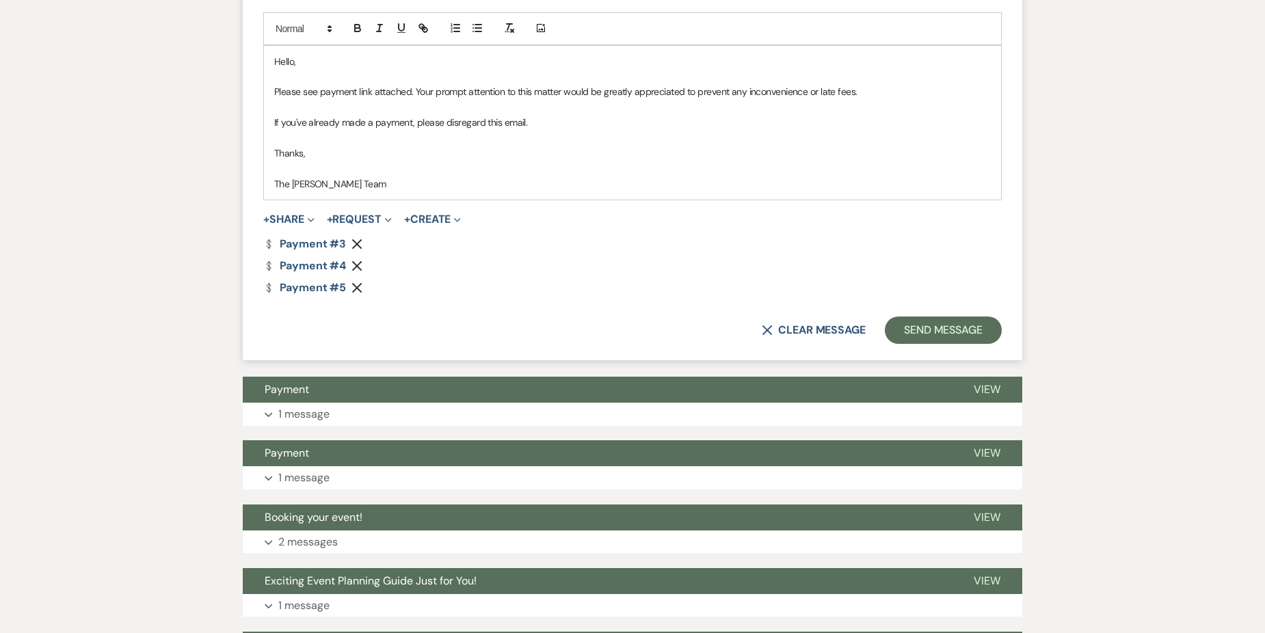
click at [354, 246] on icon "Remove" at bounding box center [357, 244] width 11 height 11
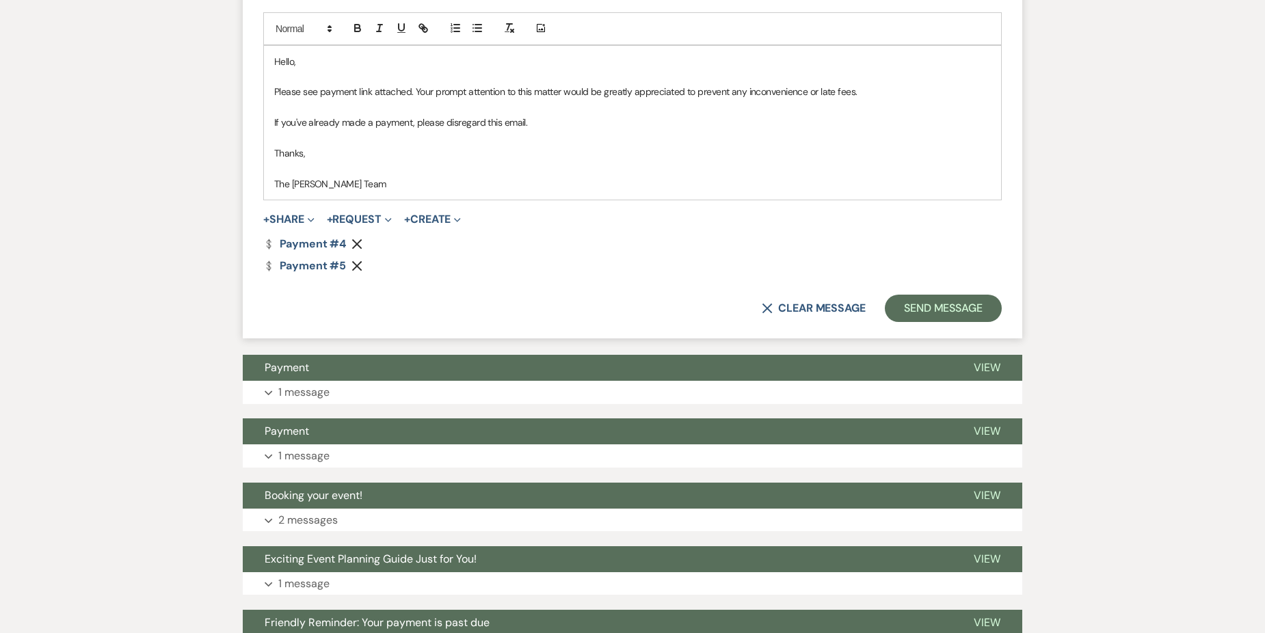
click at [356, 268] on icon "Remove" at bounding box center [357, 266] width 11 height 11
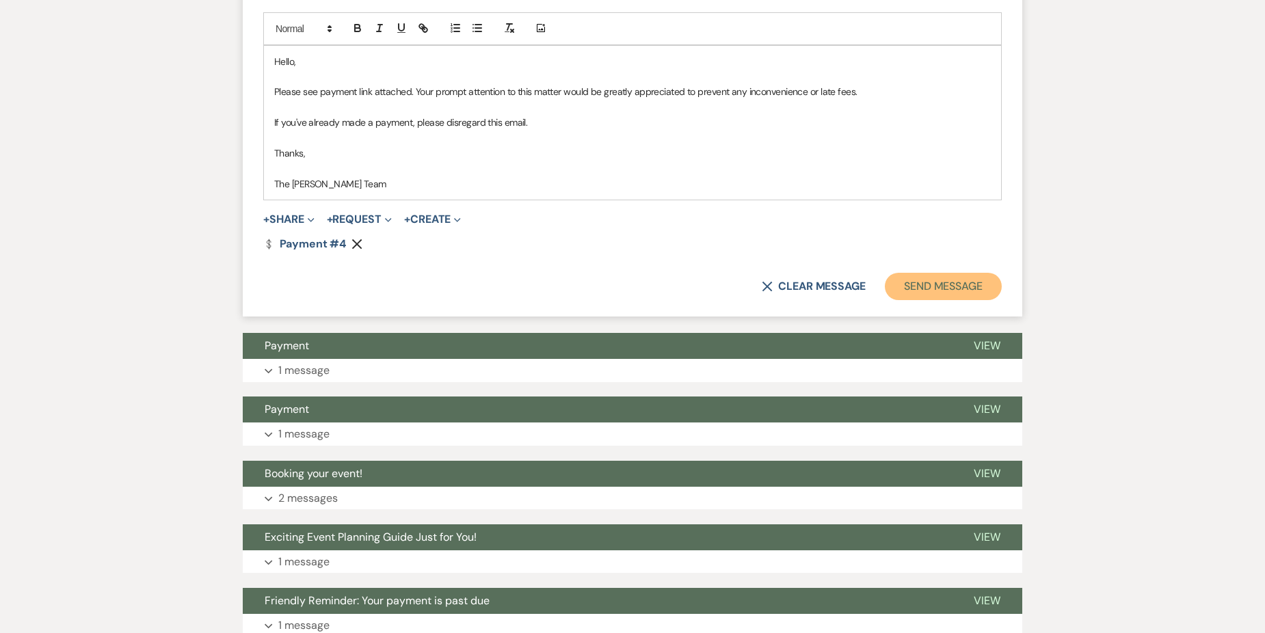
click at [910, 285] on button "Send Message" at bounding box center [943, 286] width 117 height 27
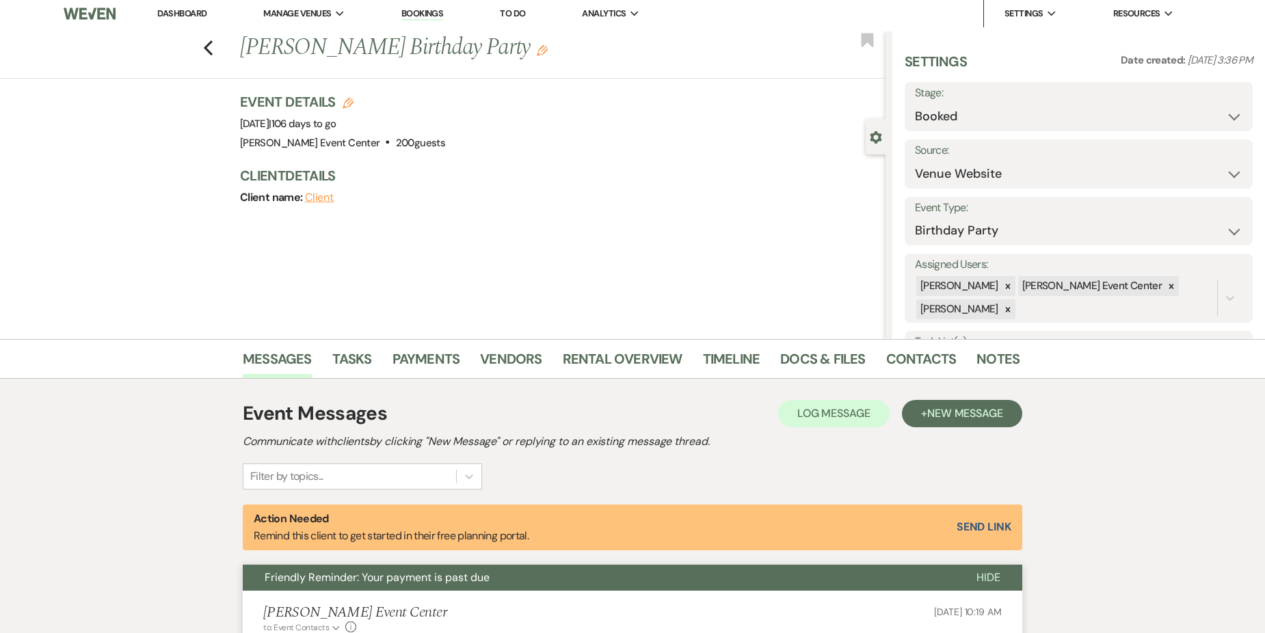
scroll to position [0, 0]
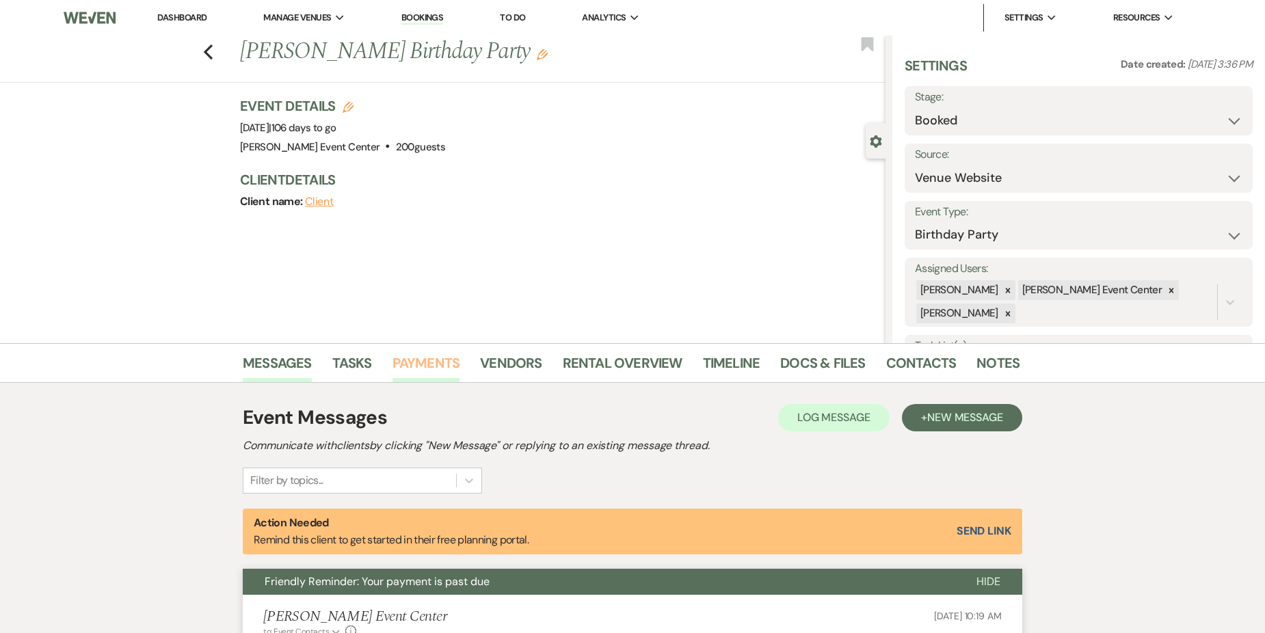
click at [415, 372] on link "Payments" at bounding box center [427, 367] width 68 height 30
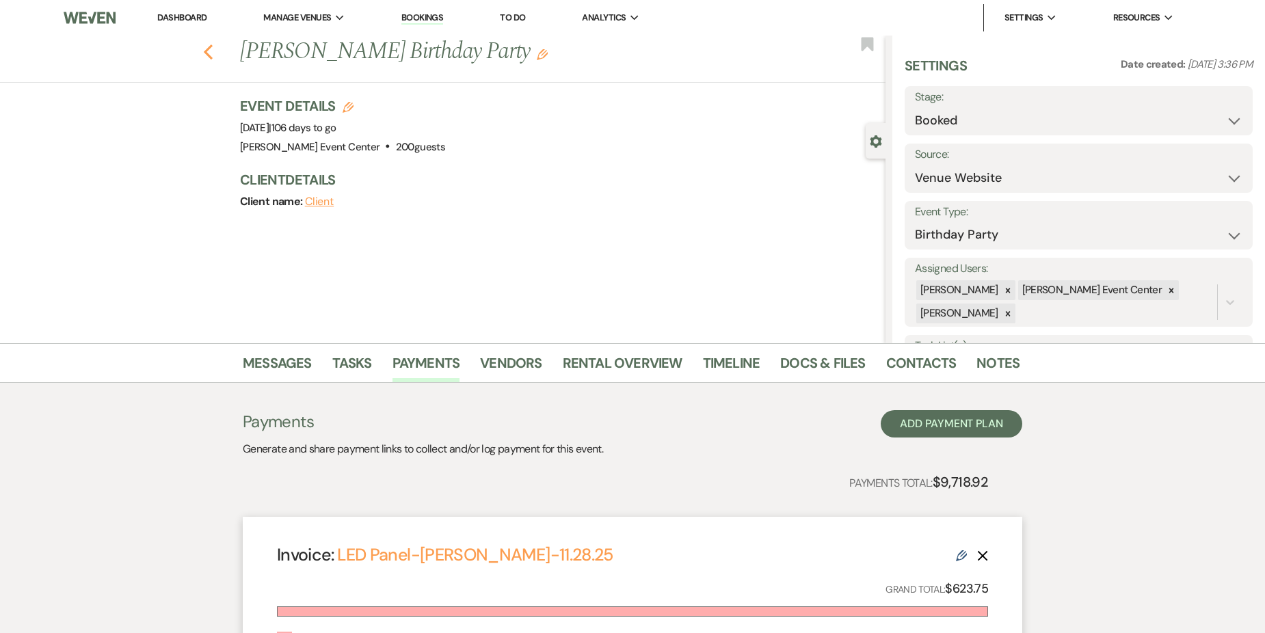
click at [213, 48] on icon "Previous" at bounding box center [208, 52] width 10 height 16
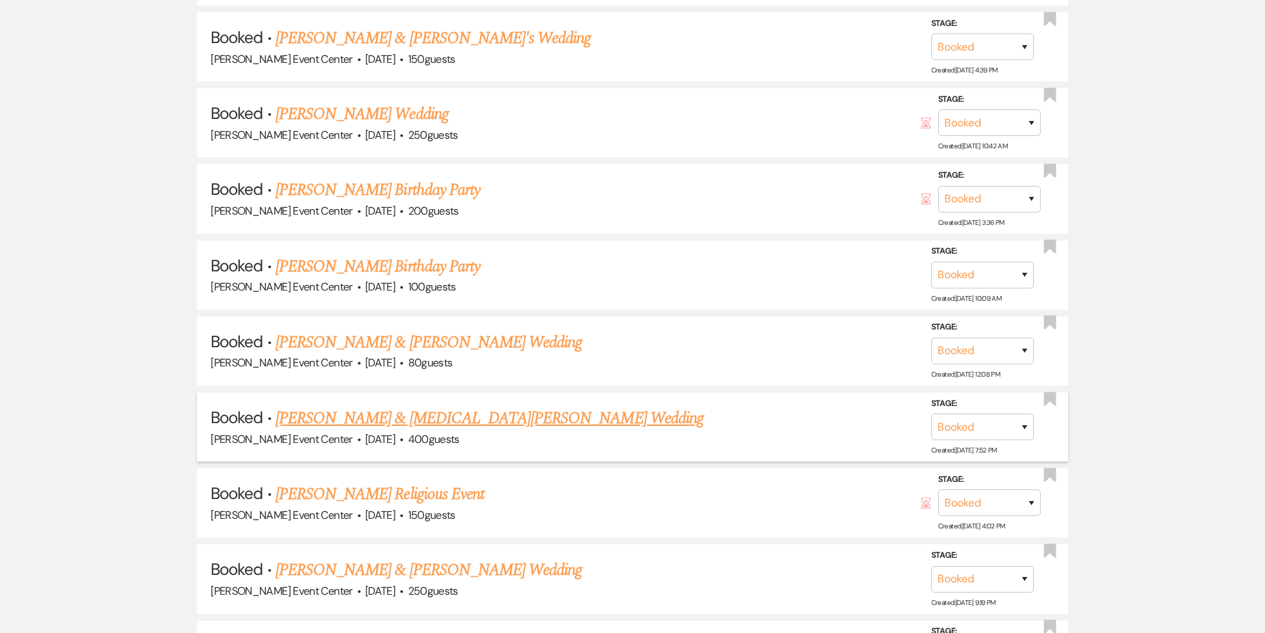
scroll to position [1733, 0]
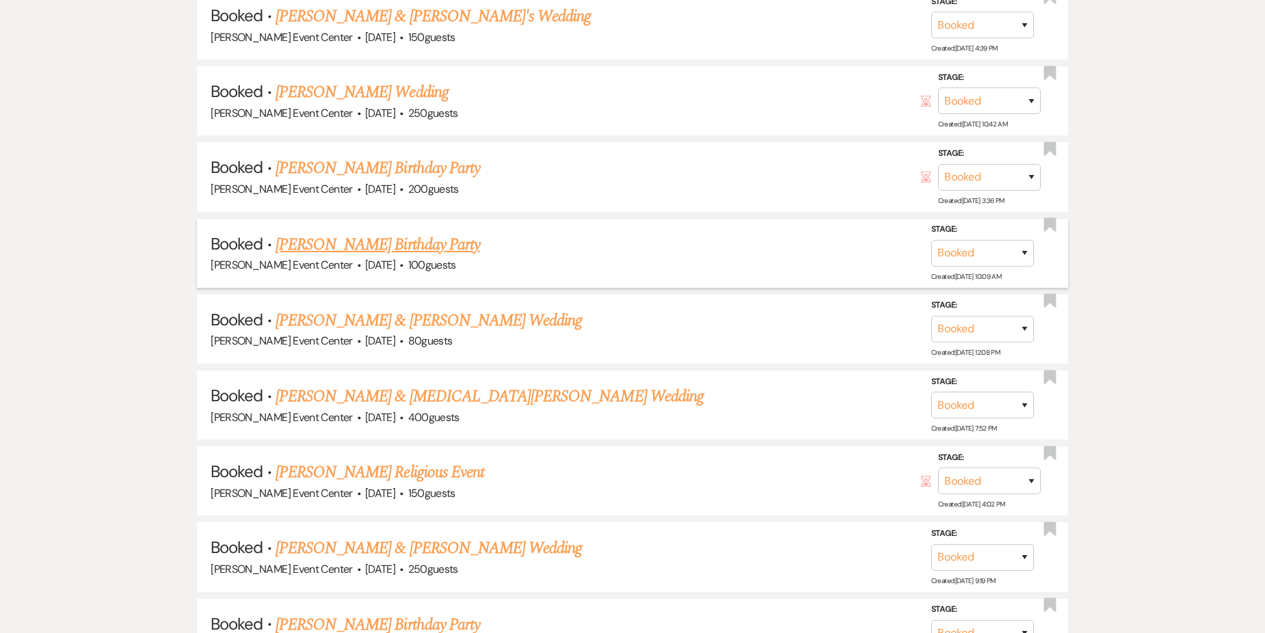
click at [413, 233] on link "[PERSON_NAME] Birthday Party" at bounding box center [378, 245] width 205 height 25
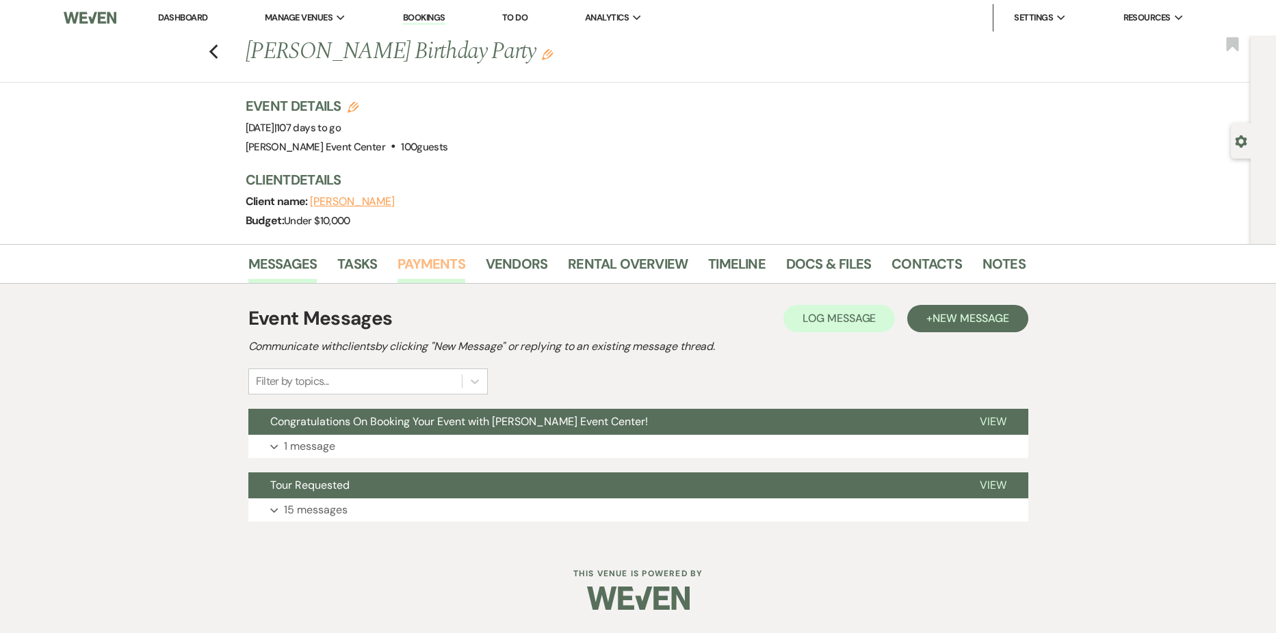
click at [403, 263] on link "Payments" at bounding box center [431, 268] width 68 height 30
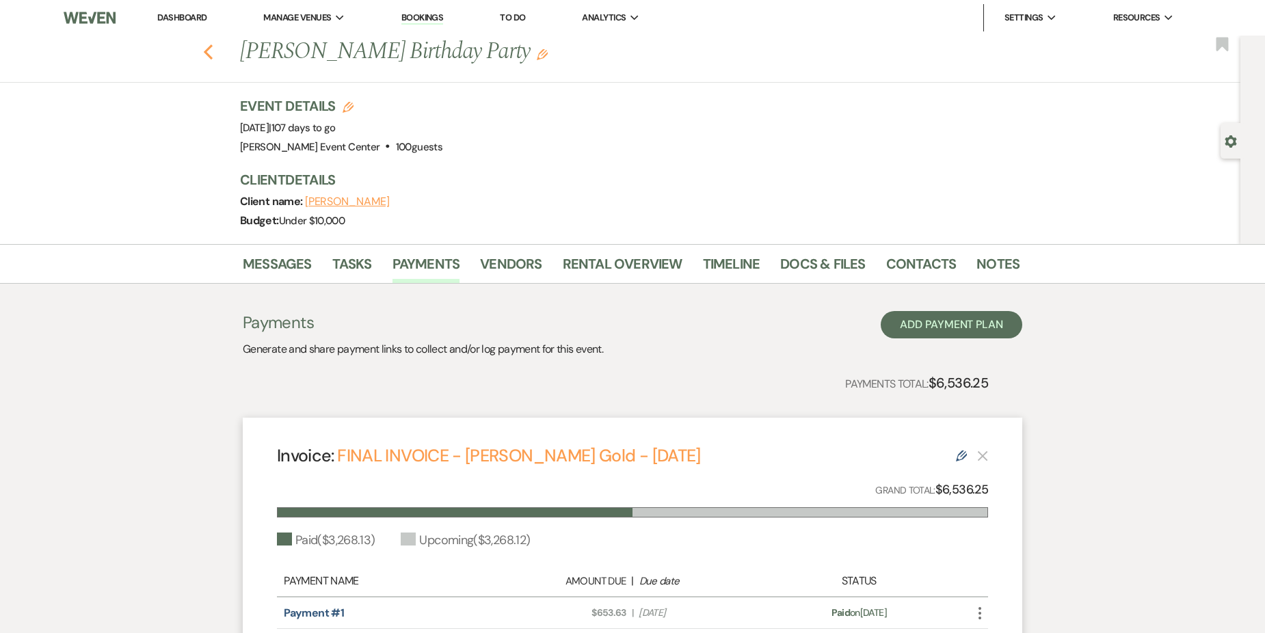
click at [211, 50] on icon "Previous" at bounding box center [208, 52] width 10 height 16
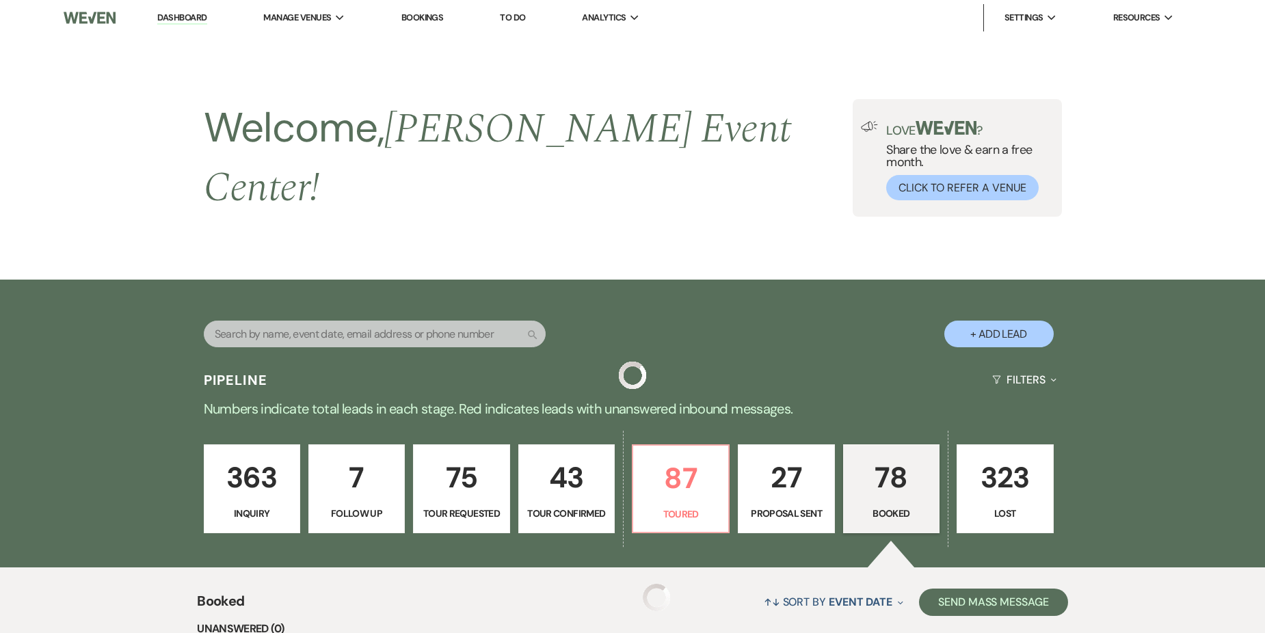
scroll to position [1733, 0]
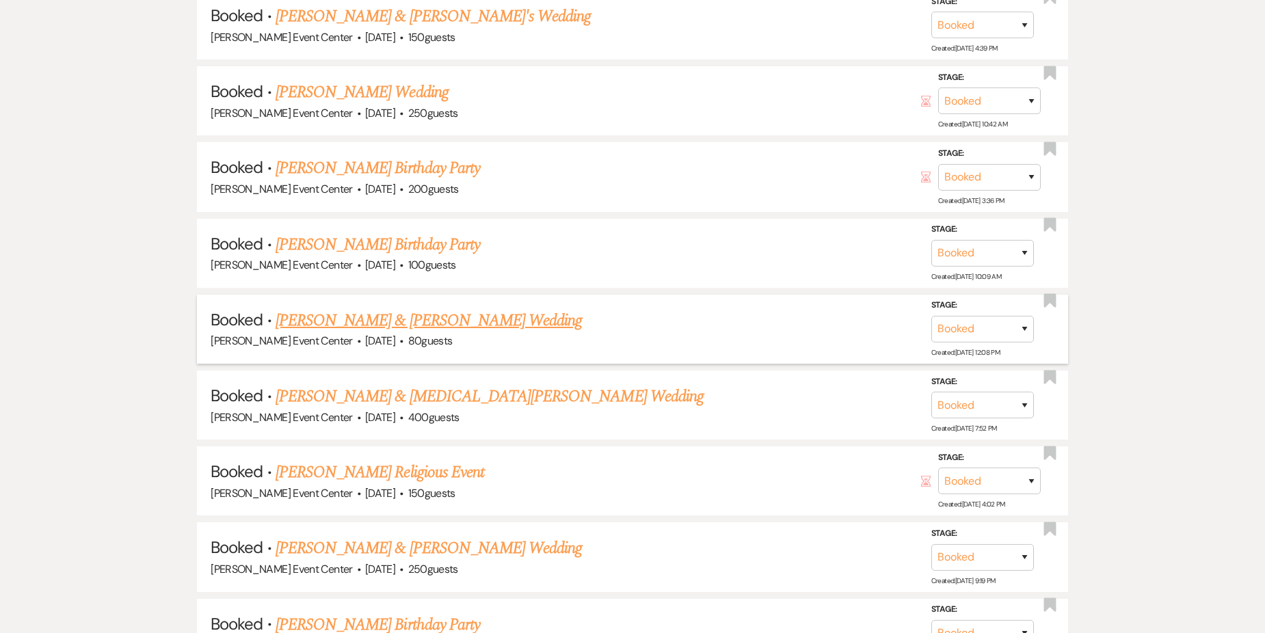
click at [423, 308] on link "[PERSON_NAME] & [PERSON_NAME] Wedding" at bounding box center [429, 320] width 306 height 25
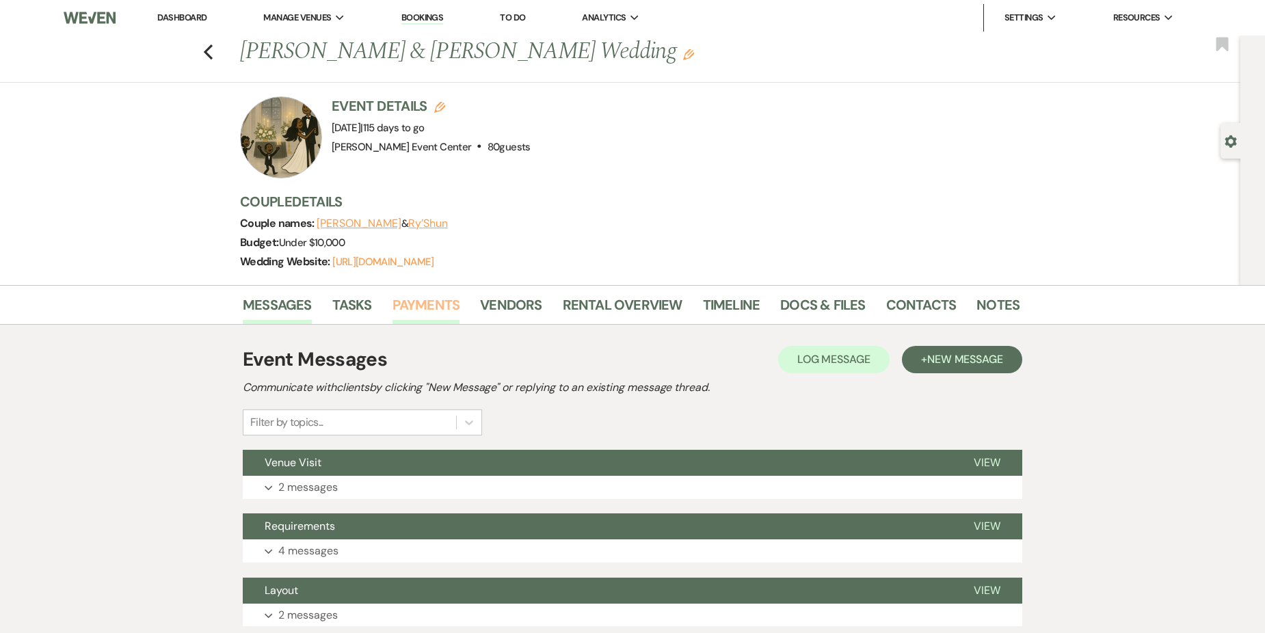
click at [438, 304] on link "Payments" at bounding box center [427, 309] width 68 height 30
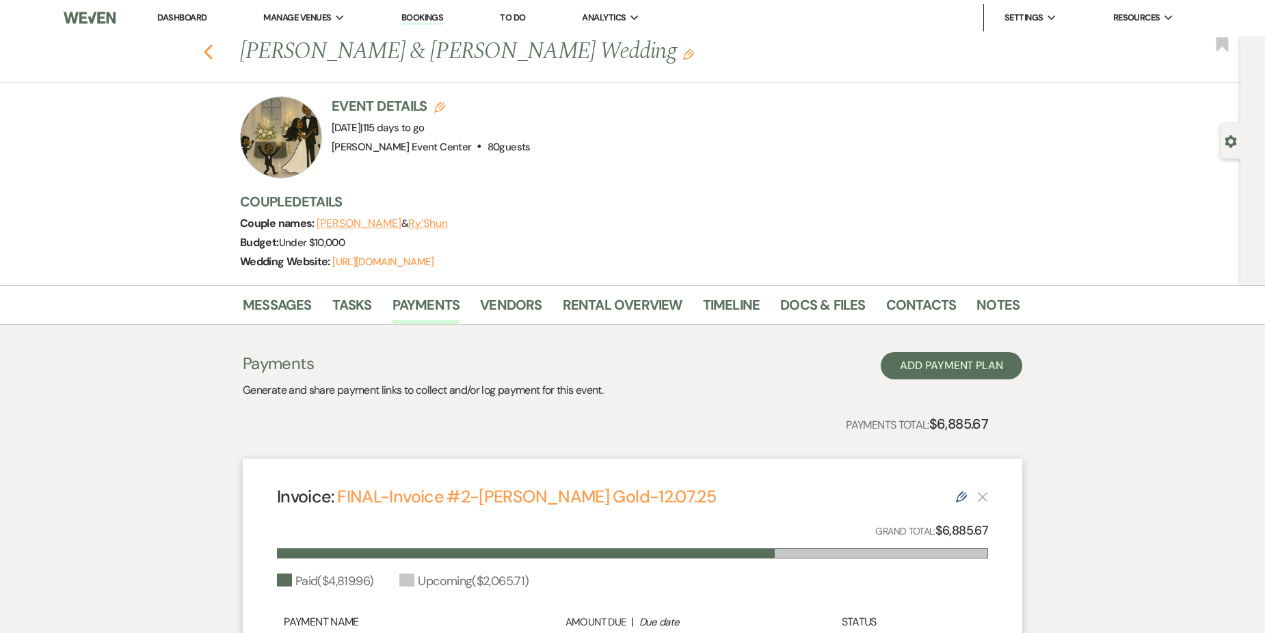
click at [211, 49] on icon "Previous" at bounding box center [208, 52] width 10 height 16
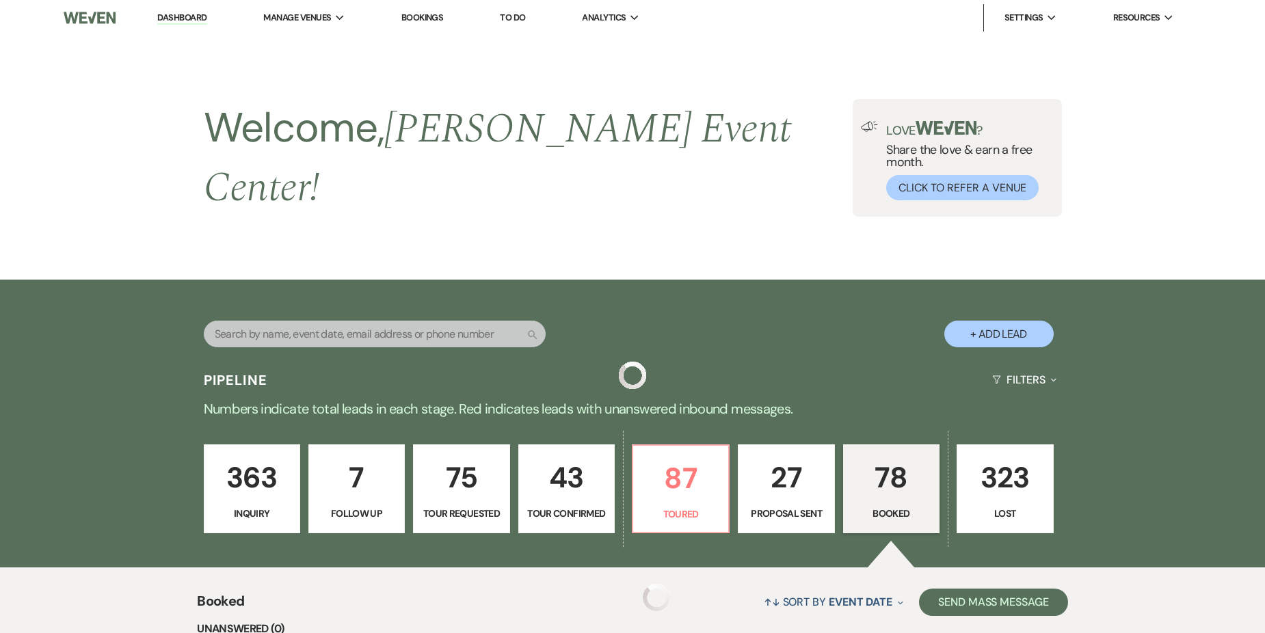
scroll to position [1733, 0]
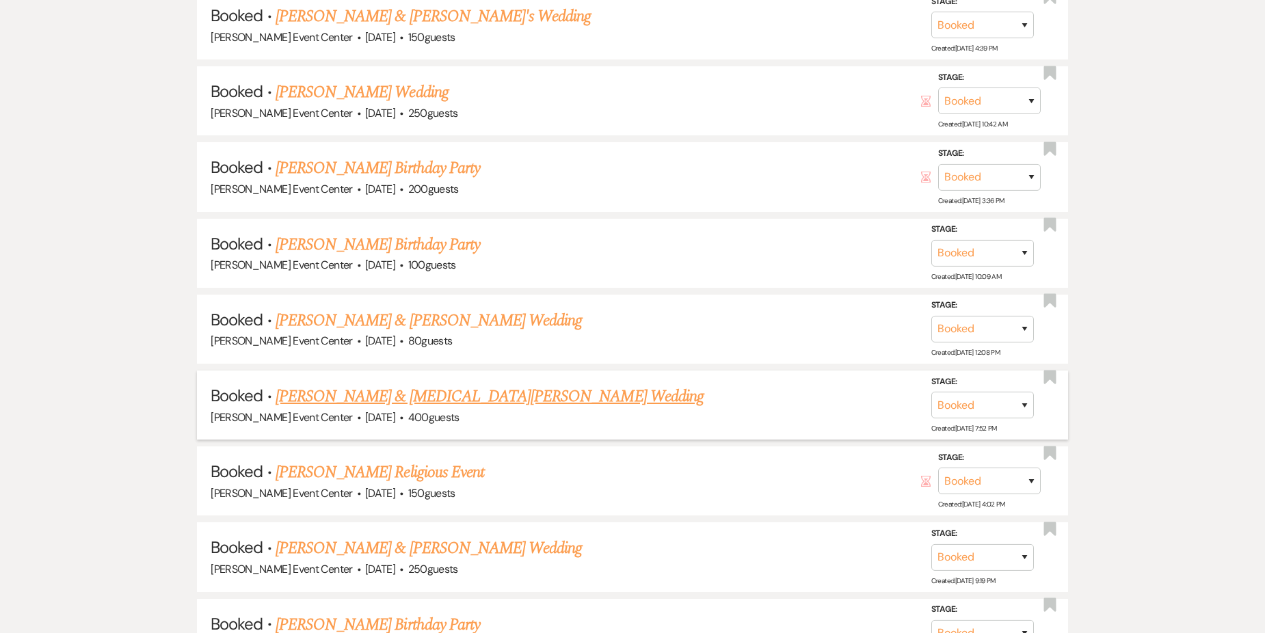
click at [403, 384] on link "[PERSON_NAME] & [MEDICAL_DATA][PERSON_NAME] Wedding" at bounding box center [490, 396] width 428 height 25
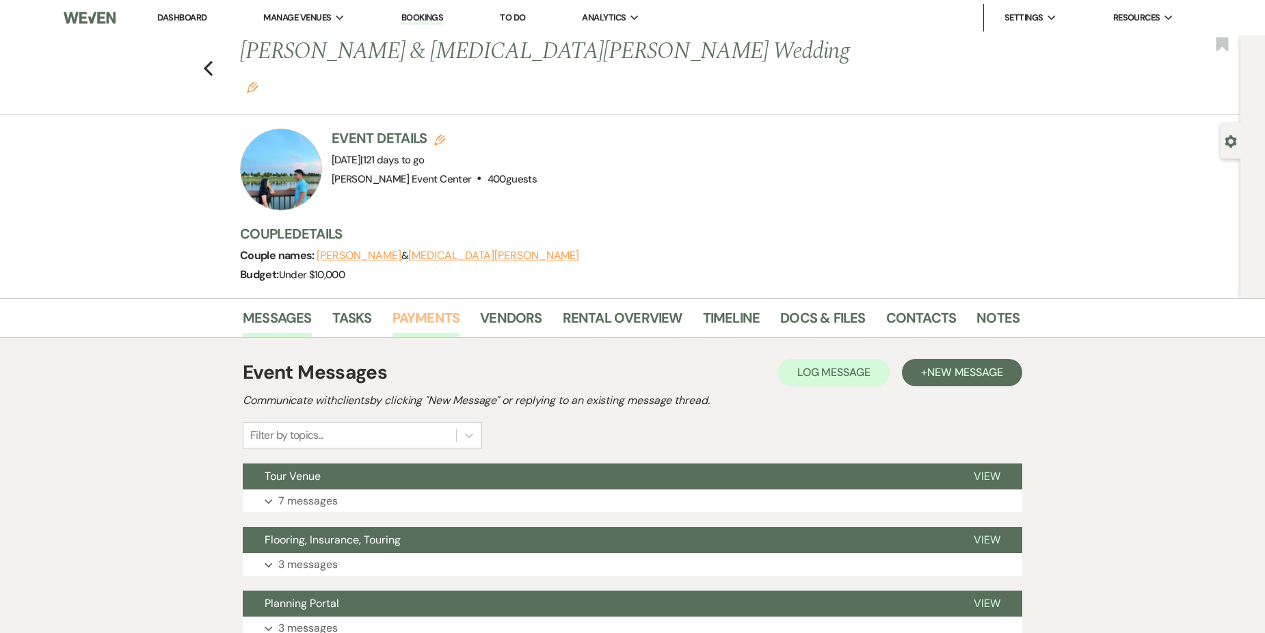
click at [436, 307] on link "Payments" at bounding box center [427, 322] width 68 height 30
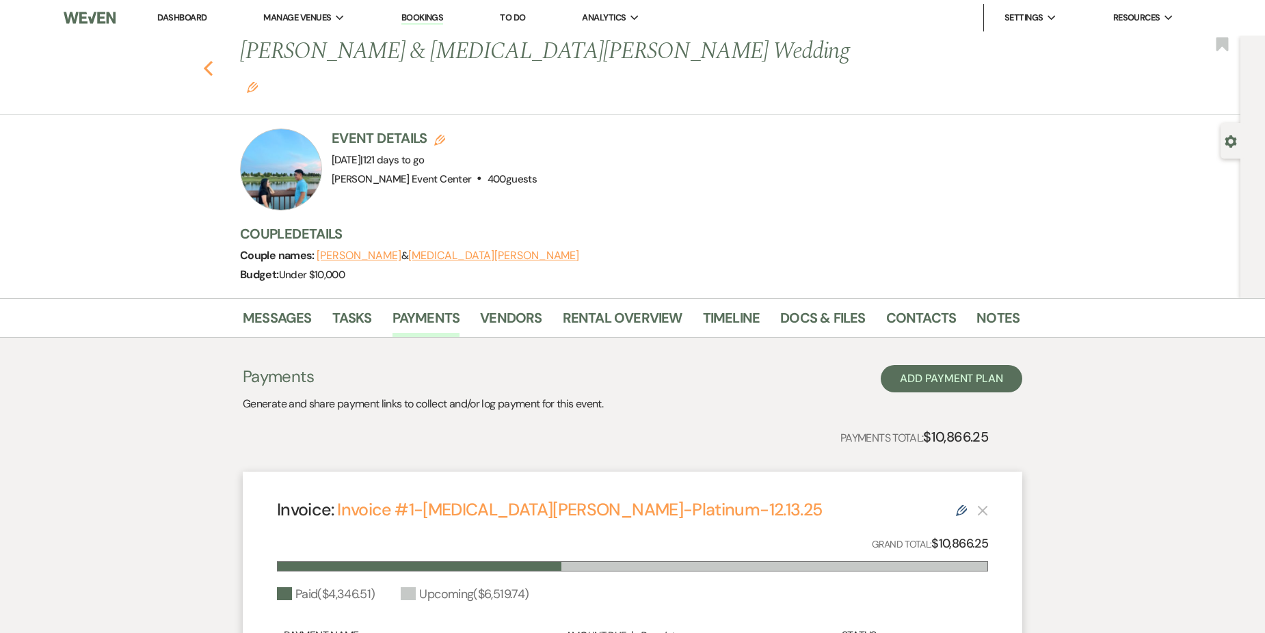
click at [211, 60] on icon "Previous" at bounding box center [208, 68] width 10 height 16
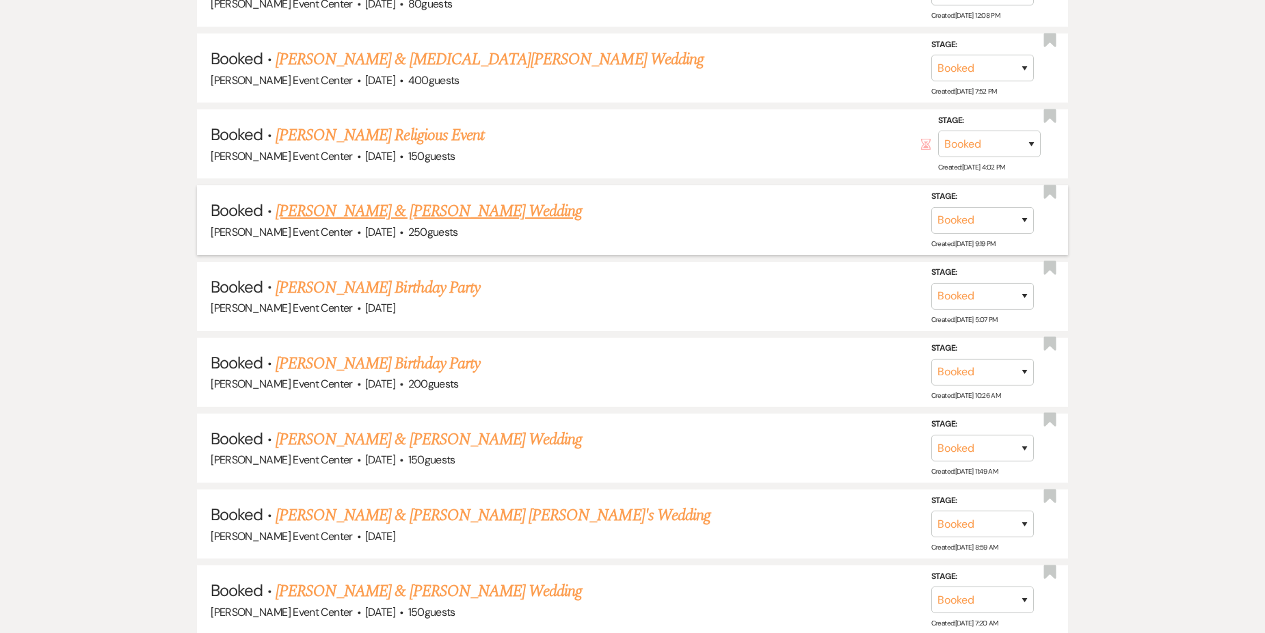
scroll to position [2075, 0]
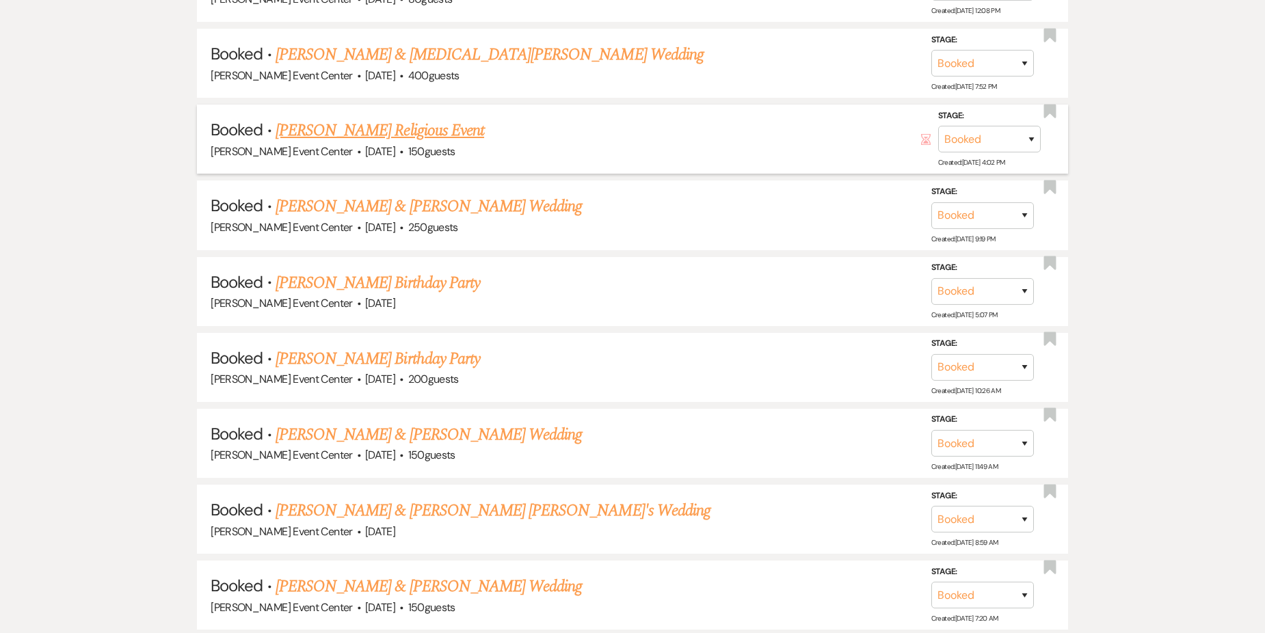
click at [378, 118] on link "[PERSON_NAME] Religious Event" at bounding box center [380, 130] width 209 height 25
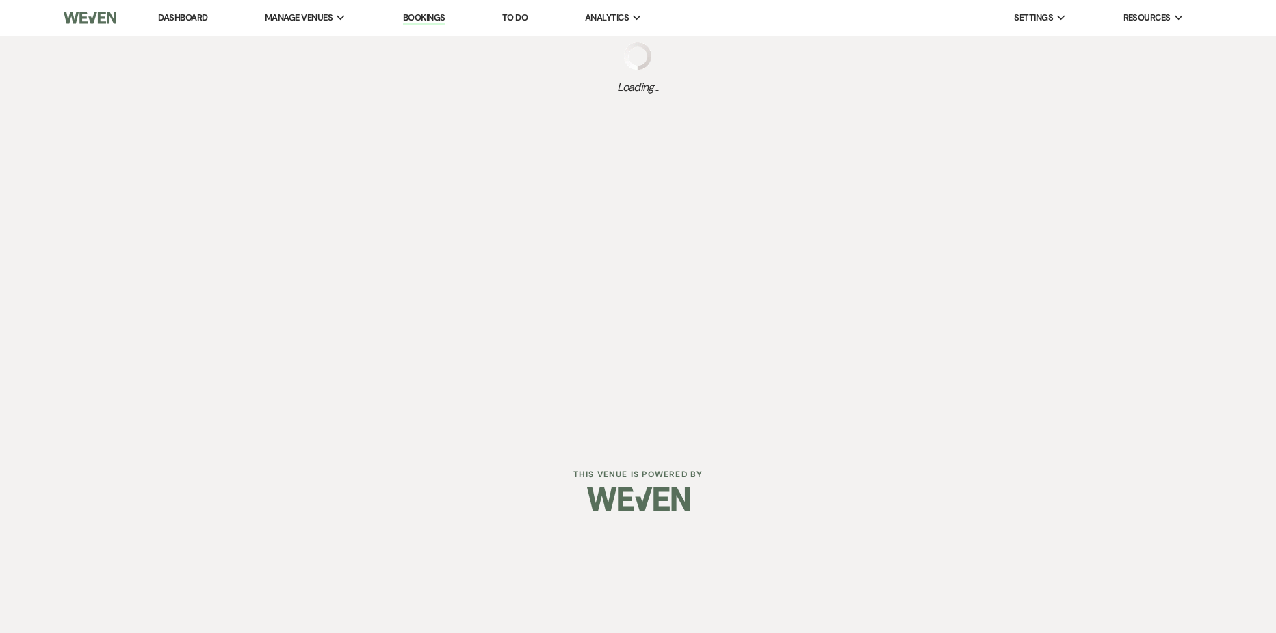
select select "5"
select select "12"
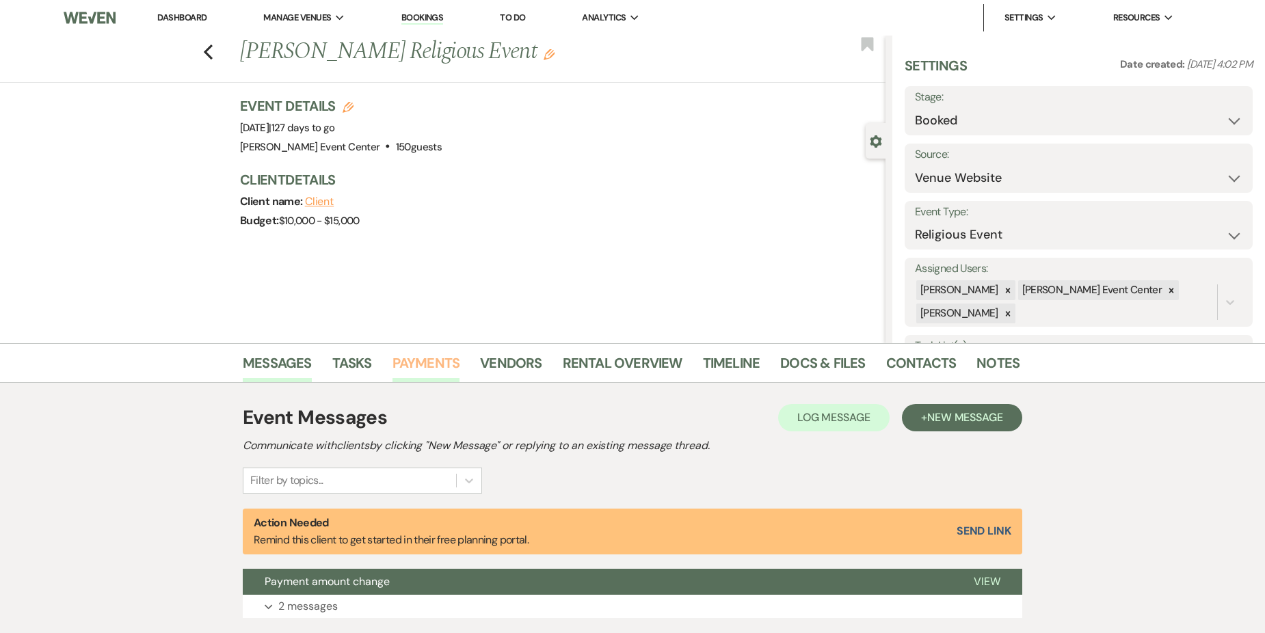
click at [411, 363] on link "Payments" at bounding box center [427, 367] width 68 height 30
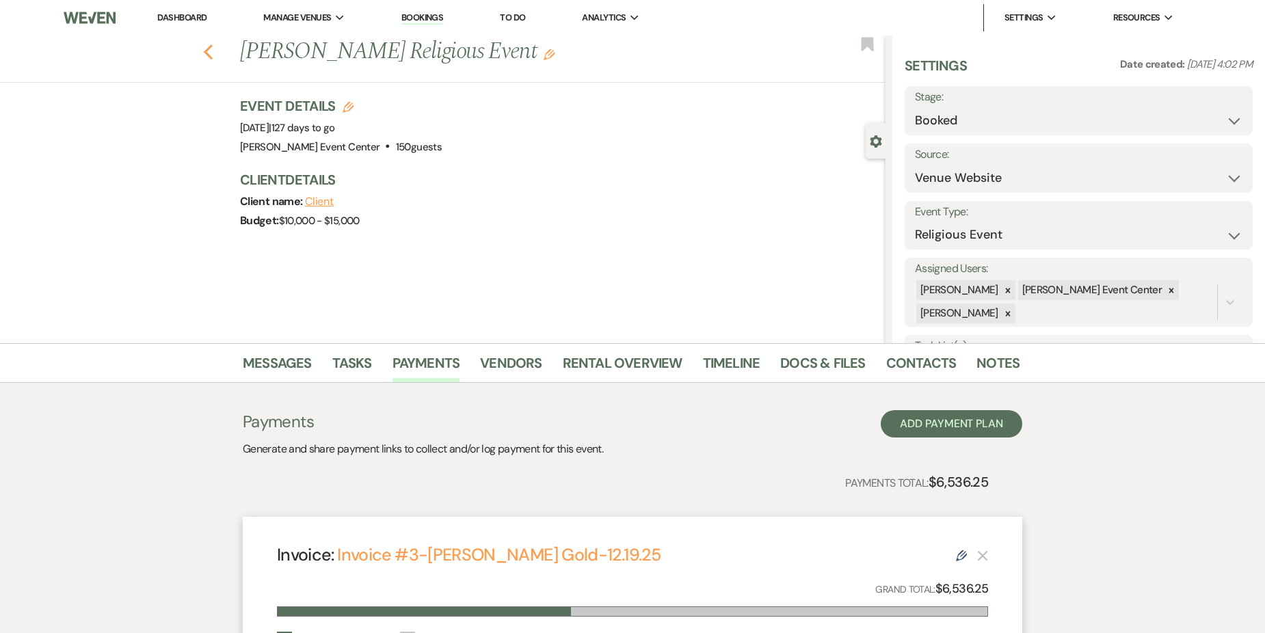
click at [211, 52] on use "button" at bounding box center [208, 51] width 9 height 15
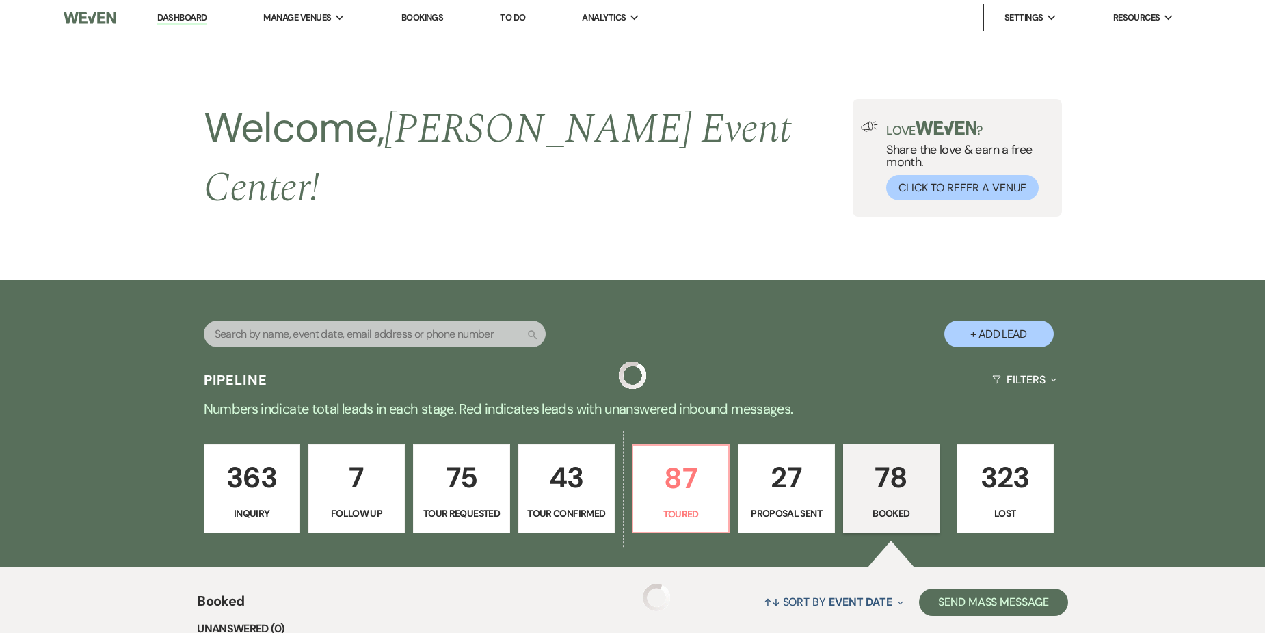
scroll to position [2075, 0]
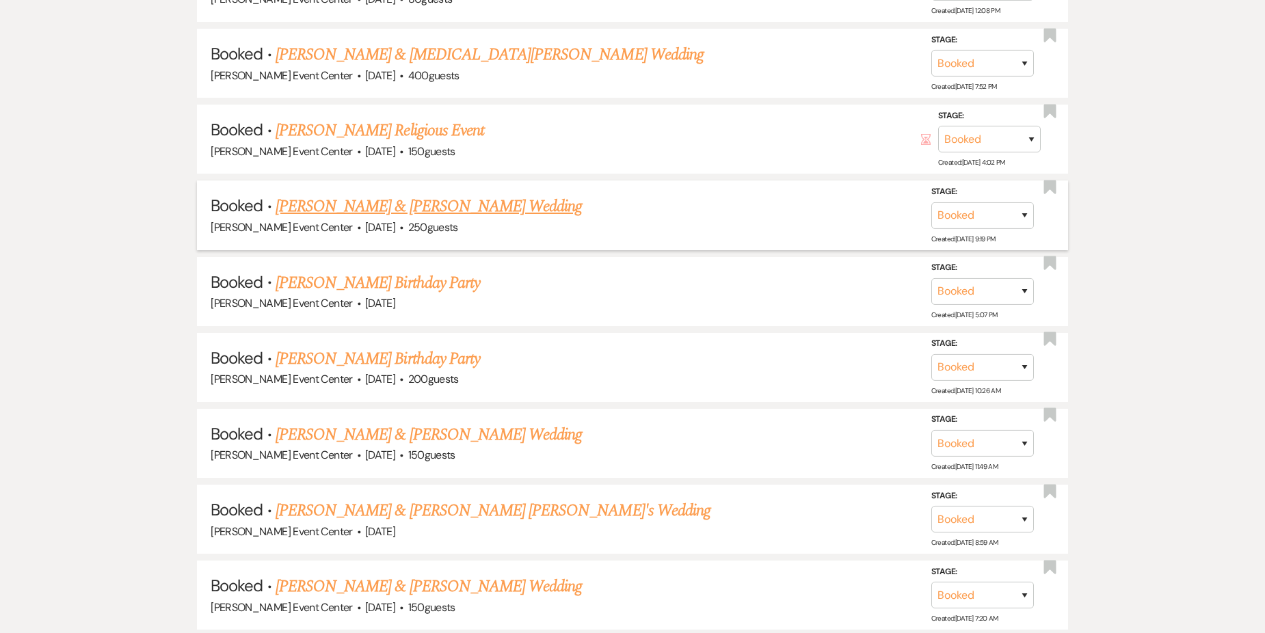
click at [395, 198] on link "[PERSON_NAME] & [PERSON_NAME] Wedding" at bounding box center [429, 206] width 306 height 25
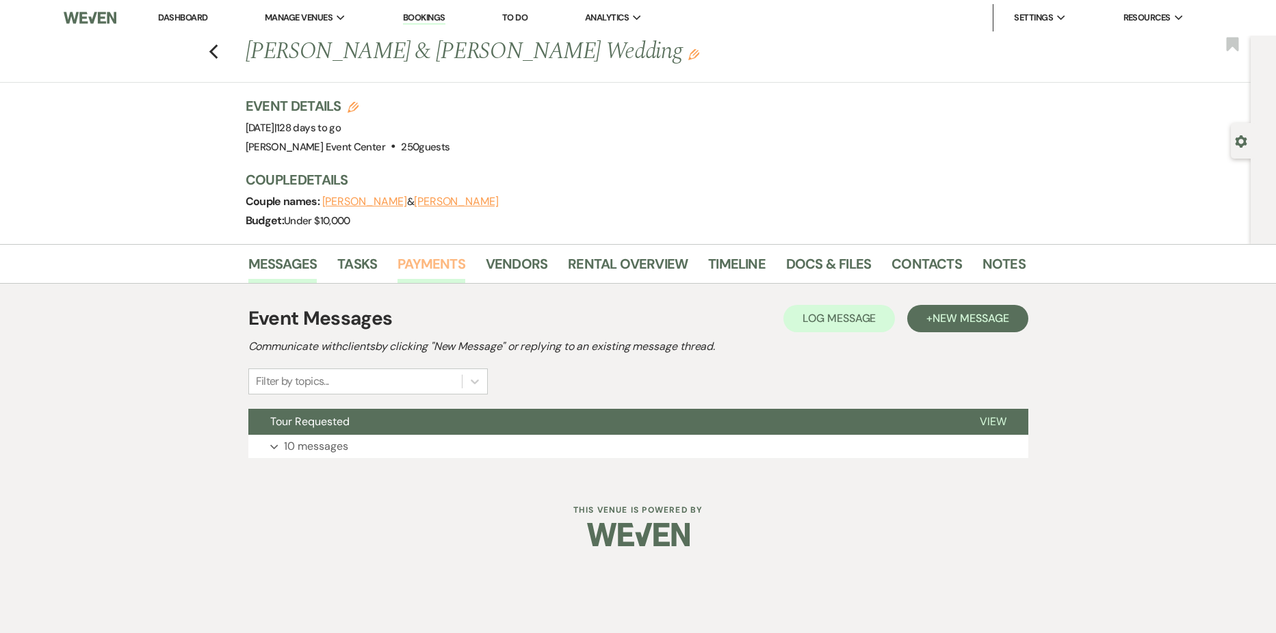
click at [449, 271] on link "Payments" at bounding box center [431, 268] width 68 height 30
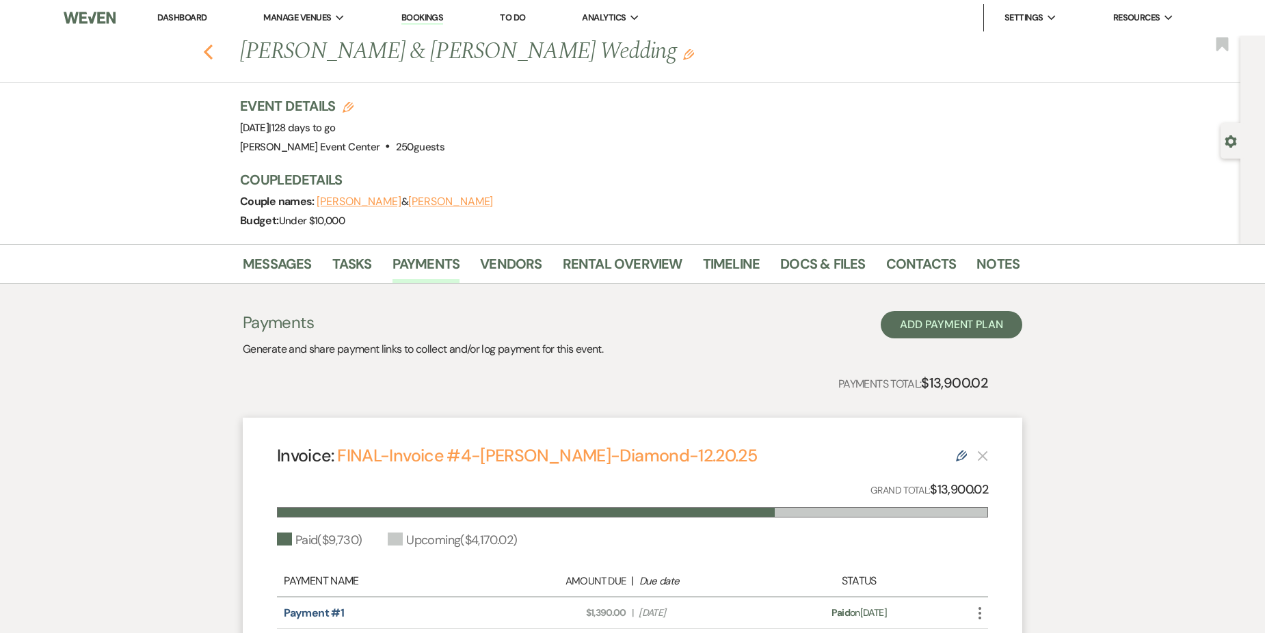
click at [211, 46] on icon "Previous" at bounding box center [208, 52] width 10 height 16
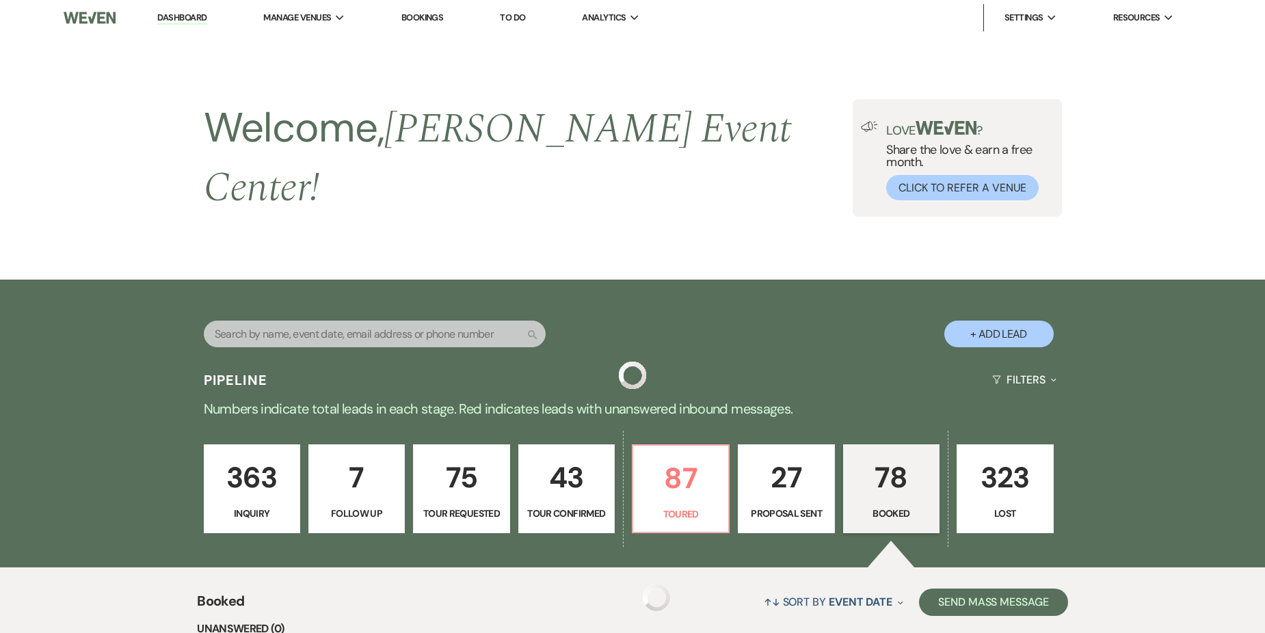
scroll to position [2075, 0]
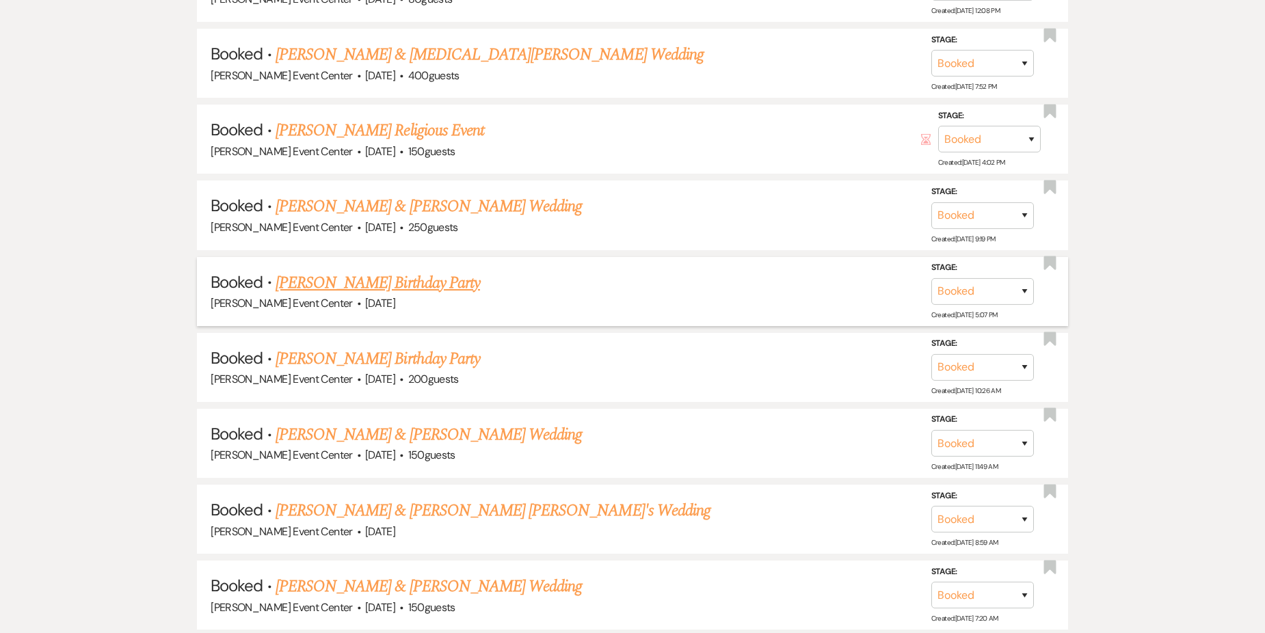
click at [358, 271] on link "[PERSON_NAME] Birthday Party" at bounding box center [378, 283] width 205 height 25
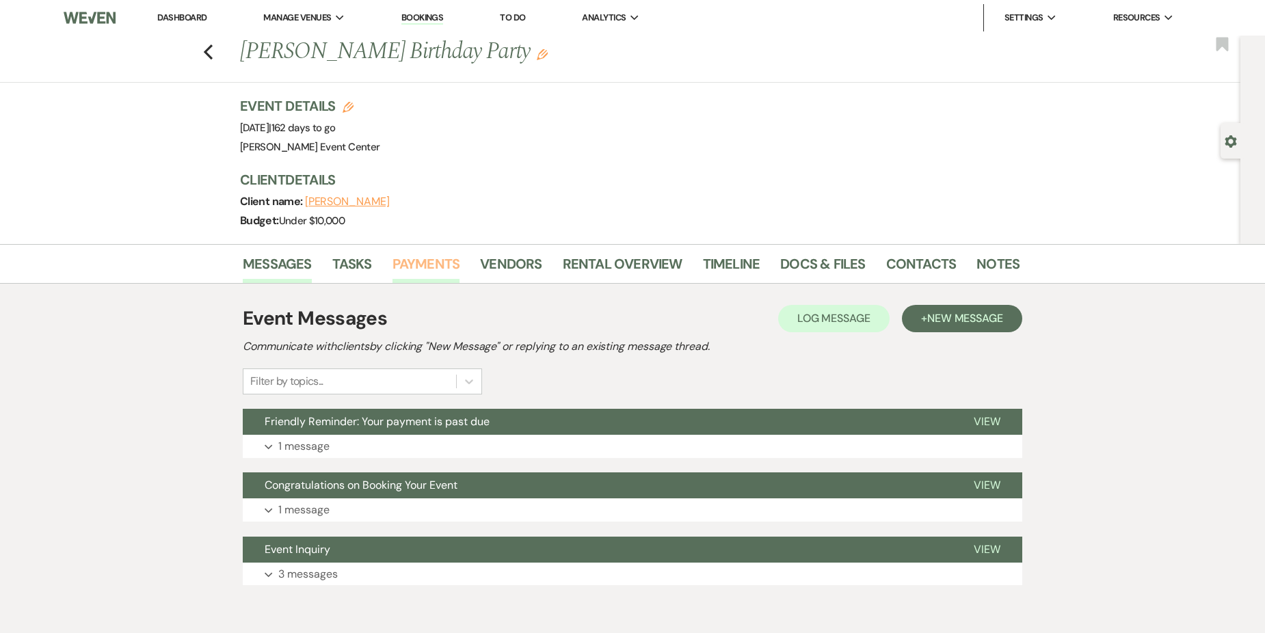
click at [438, 259] on link "Payments" at bounding box center [427, 268] width 68 height 30
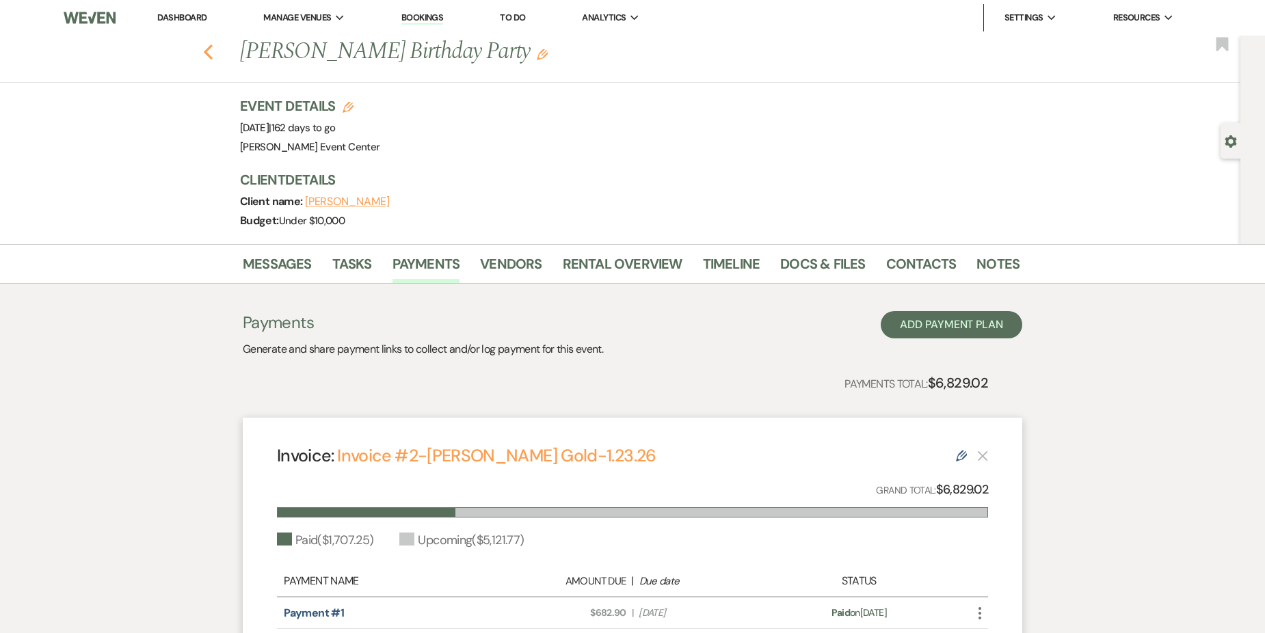
click at [213, 51] on icon "Previous" at bounding box center [208, 52] width 10 height 16
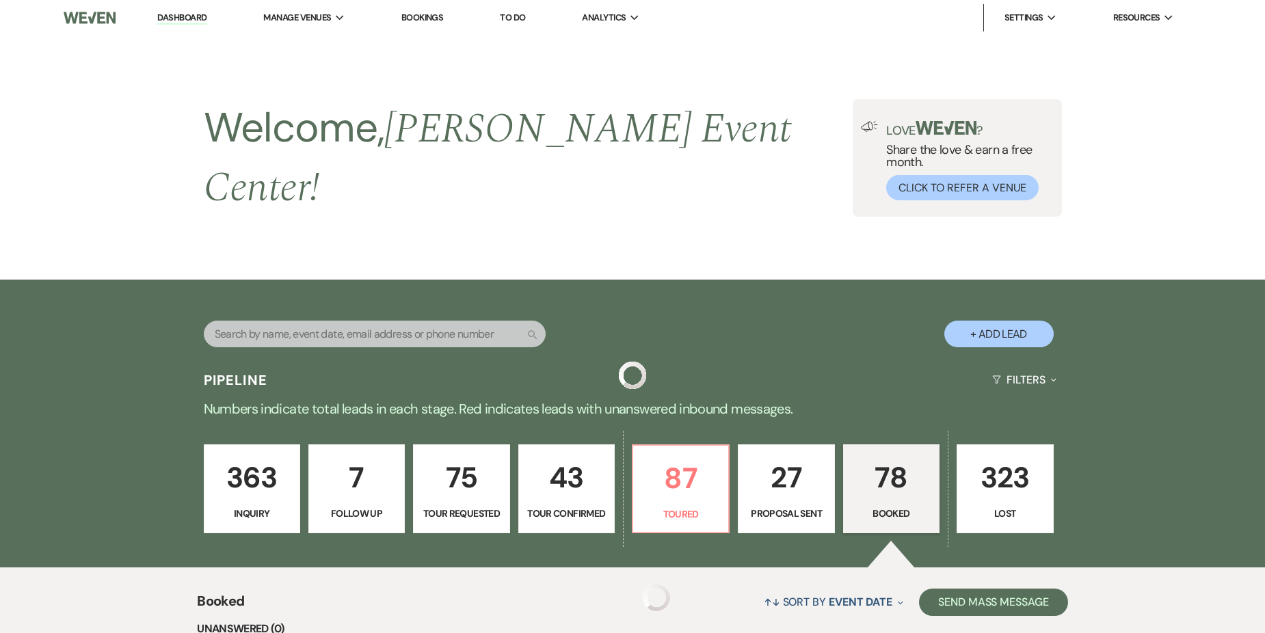
scroll to position [2075, 0]
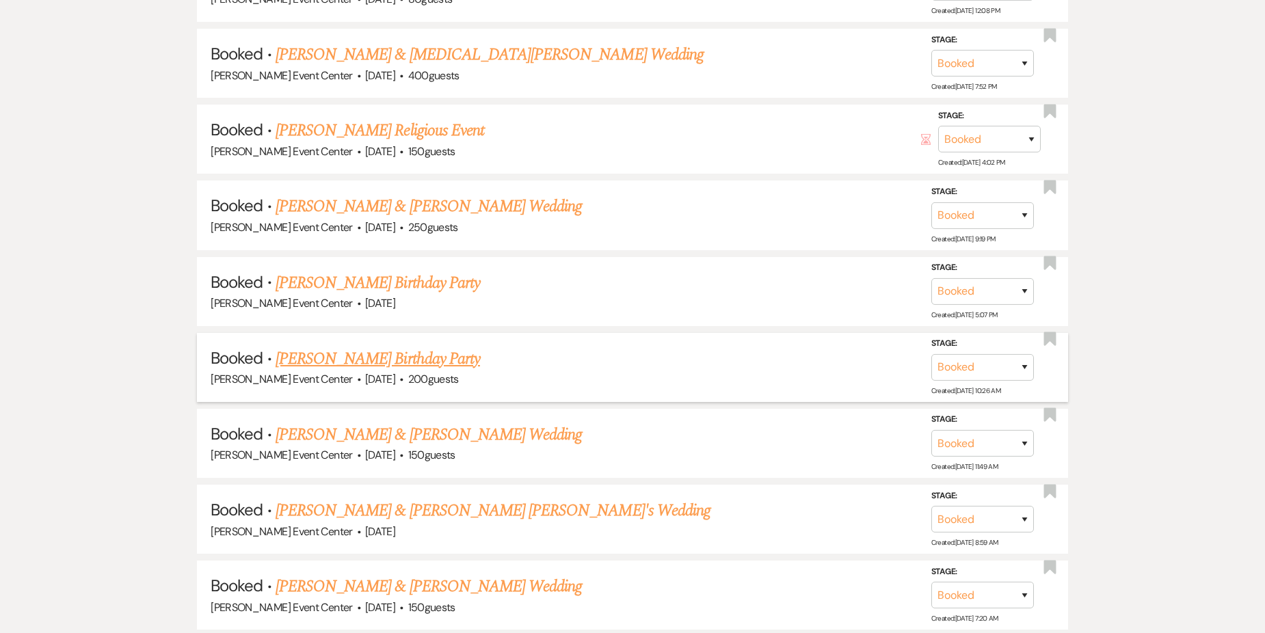
click at [394, 347] on link "[PERSON_NAME] Birthday Party" at bounding box center [378, 359] width 205 height 25
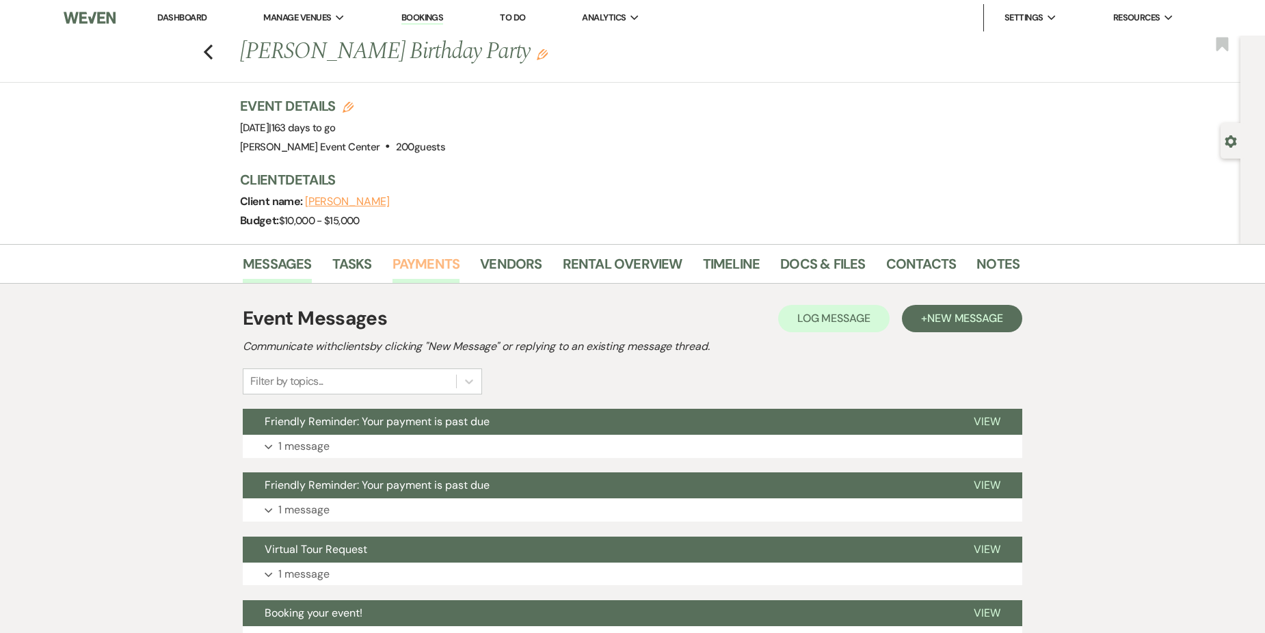
click at [456, 263] on link "Payments" at bounding box center [427, 268] width 68 height 30
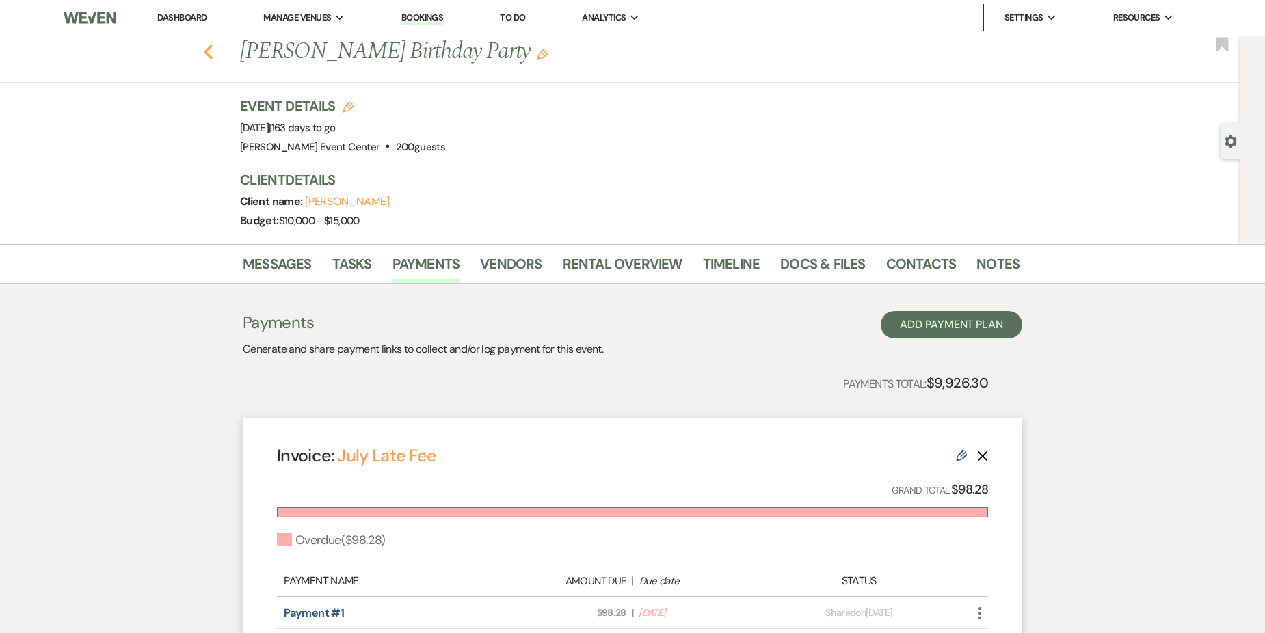
click at [213, 51] on icon "Previous" at bounding box center [208, 52] width 10 height 16
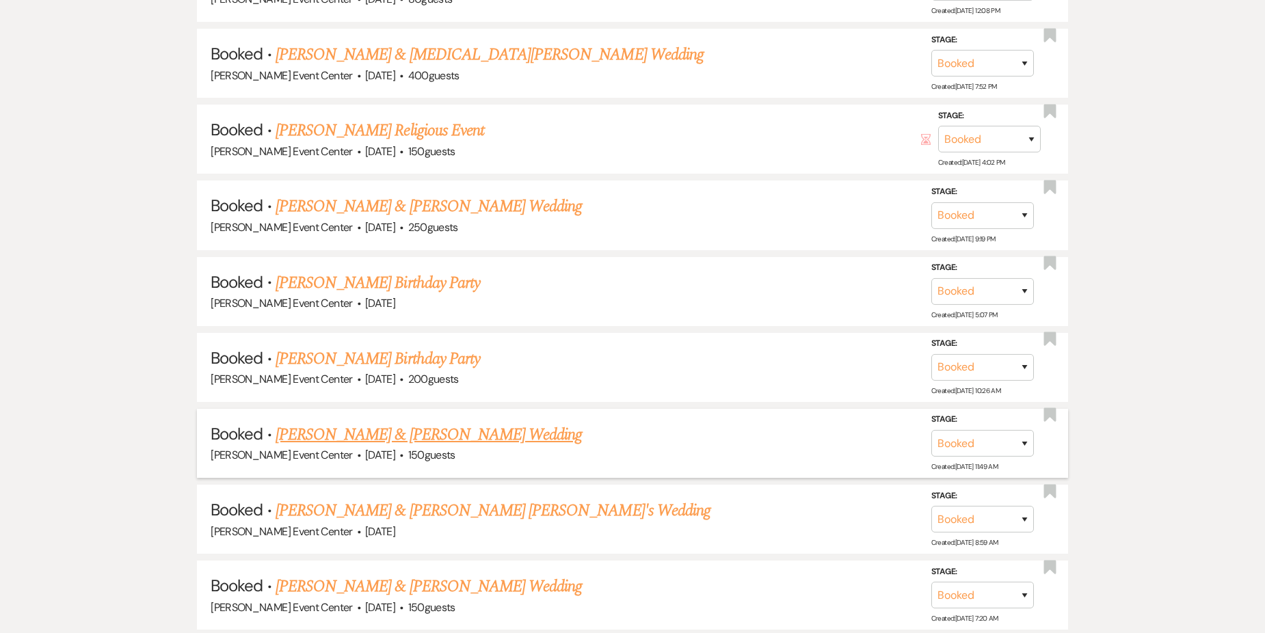
click at [482, 426] on link "[PERSON_NAME] & [PERSON_NAME] Wedding" at bounding box center [429, 435] width 306 height 25
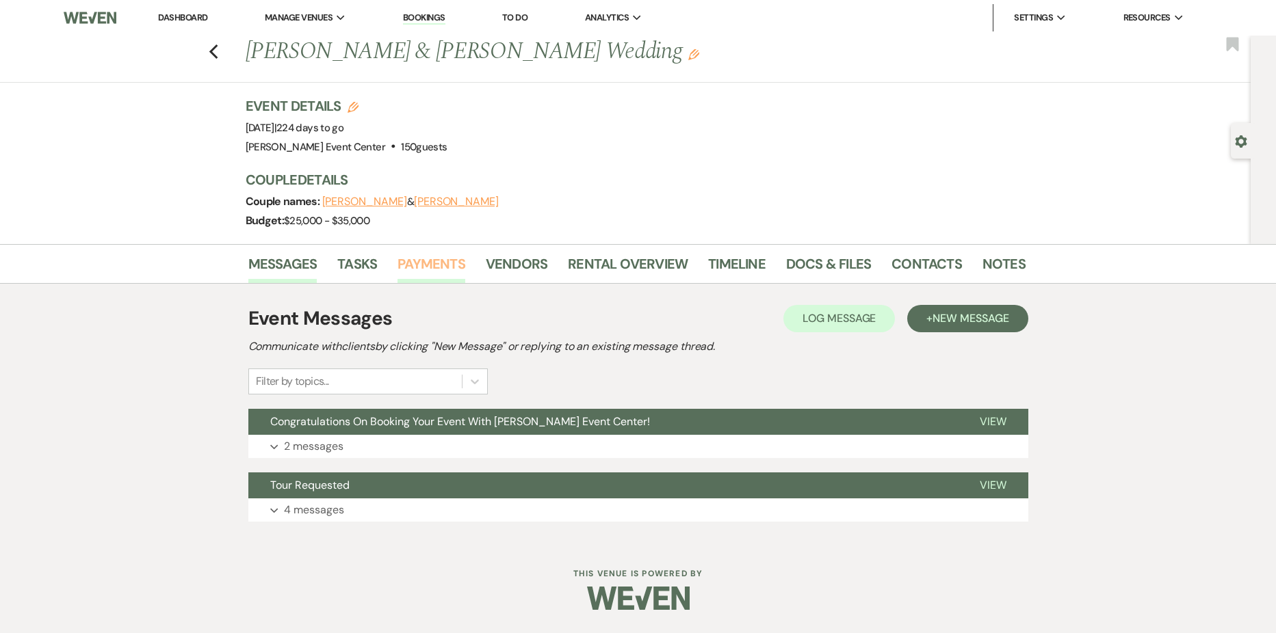
click at [433, 267] on link "Payments" at bounding box center [431, 268] width 68 height 30
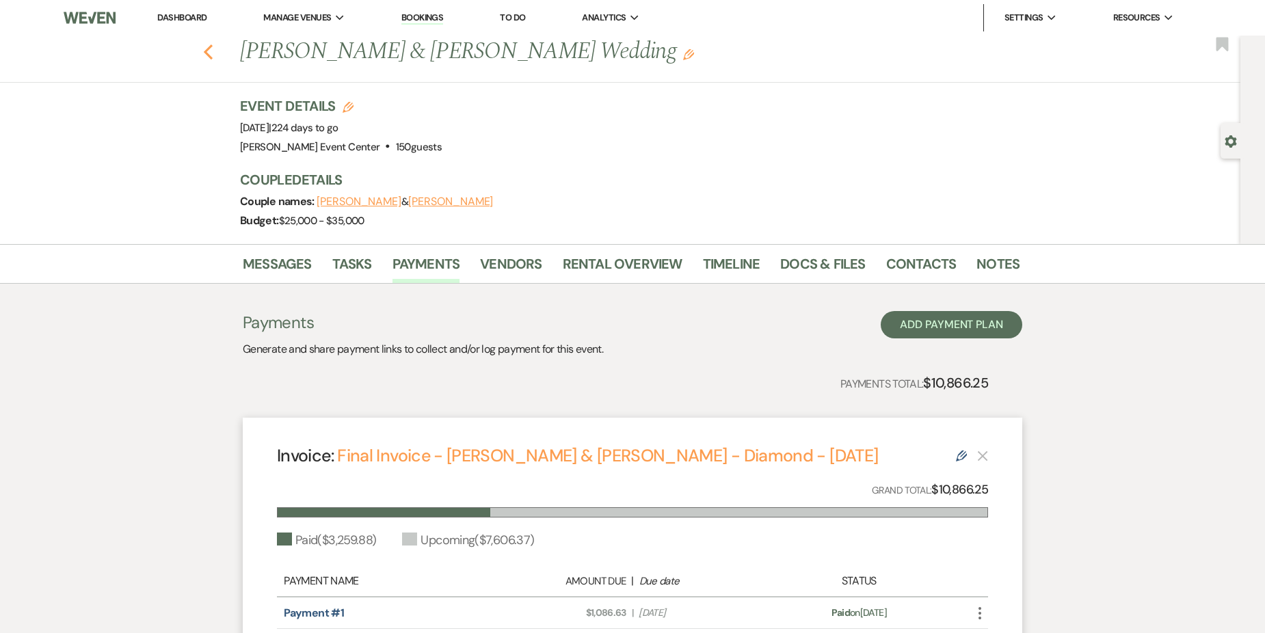
click at [213, 55] on icon "Previous" at bounding box center [208, 52] width 10 height 16
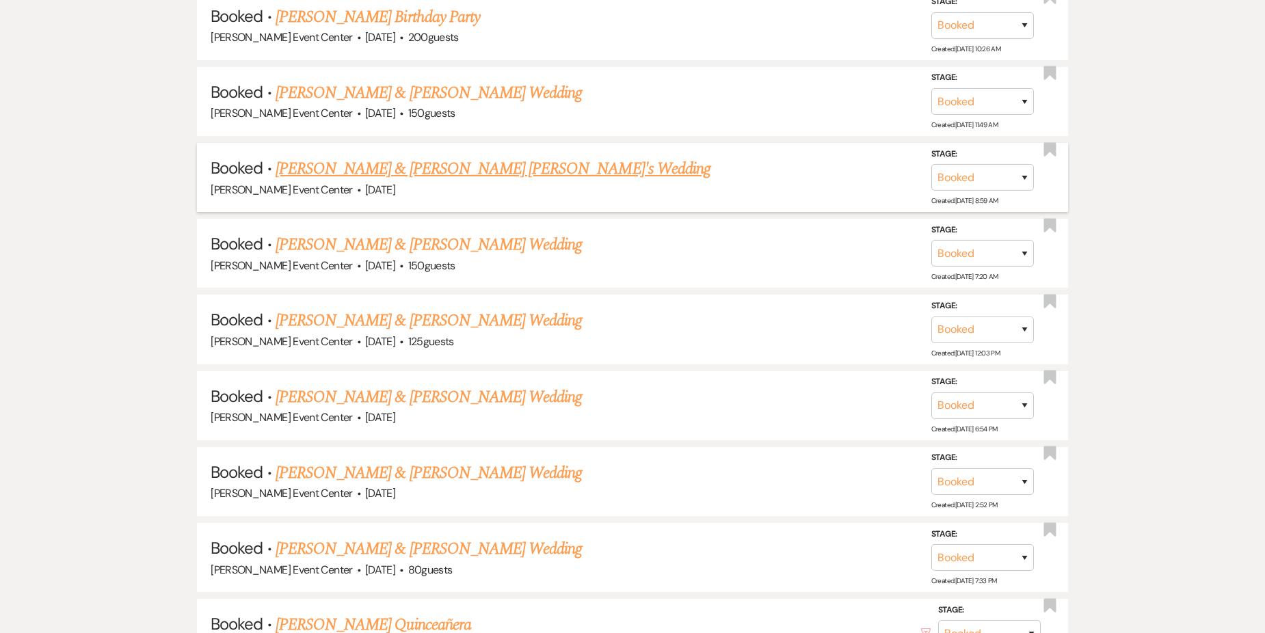
click at [395, 157] on link "[PERSON_NAME] & [PERSON_NAME] [PERSON_NAME]'s Wedding" at bounding box center [493, 169] width 435 height 25
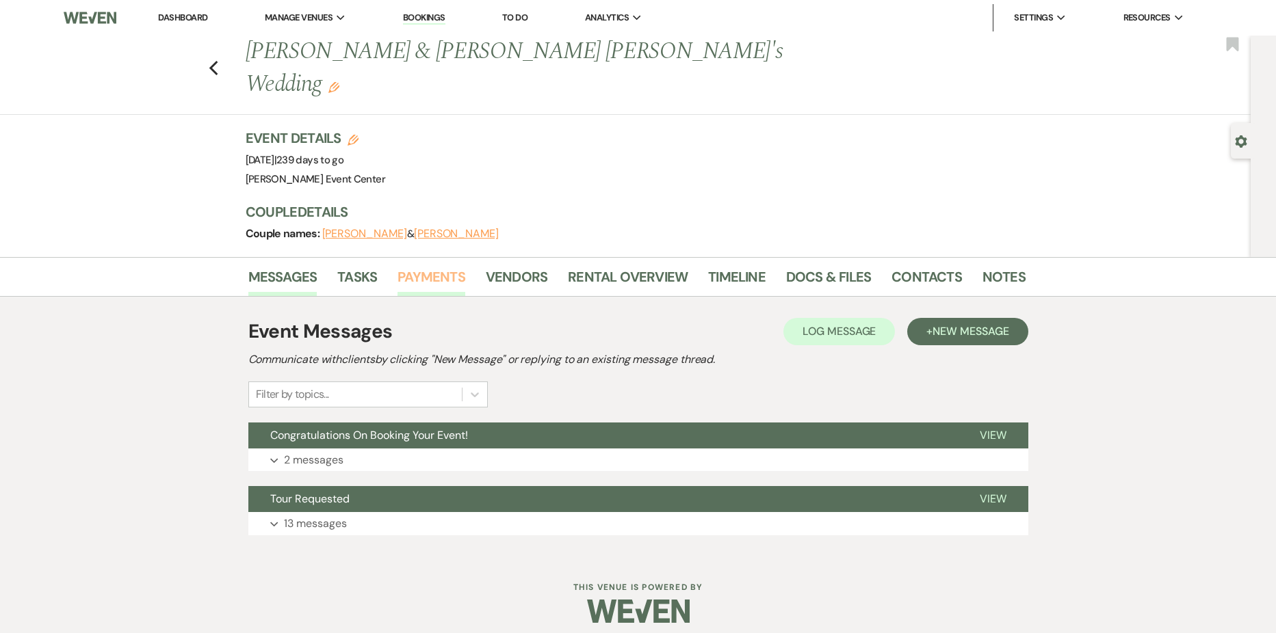
click at [436, 266] on link "Payments" at bounding box center [431, 281] width 68 height 30
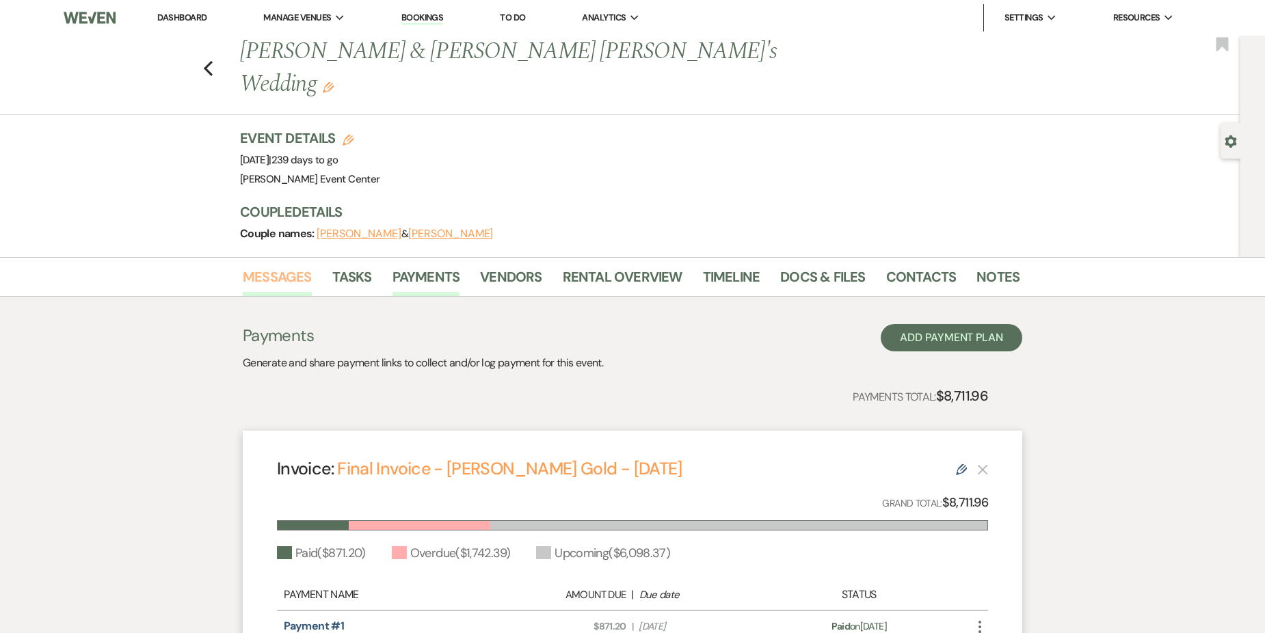
click at [273, 266] on link "Messages" at bounding box center [277, 281] width 69 height 30
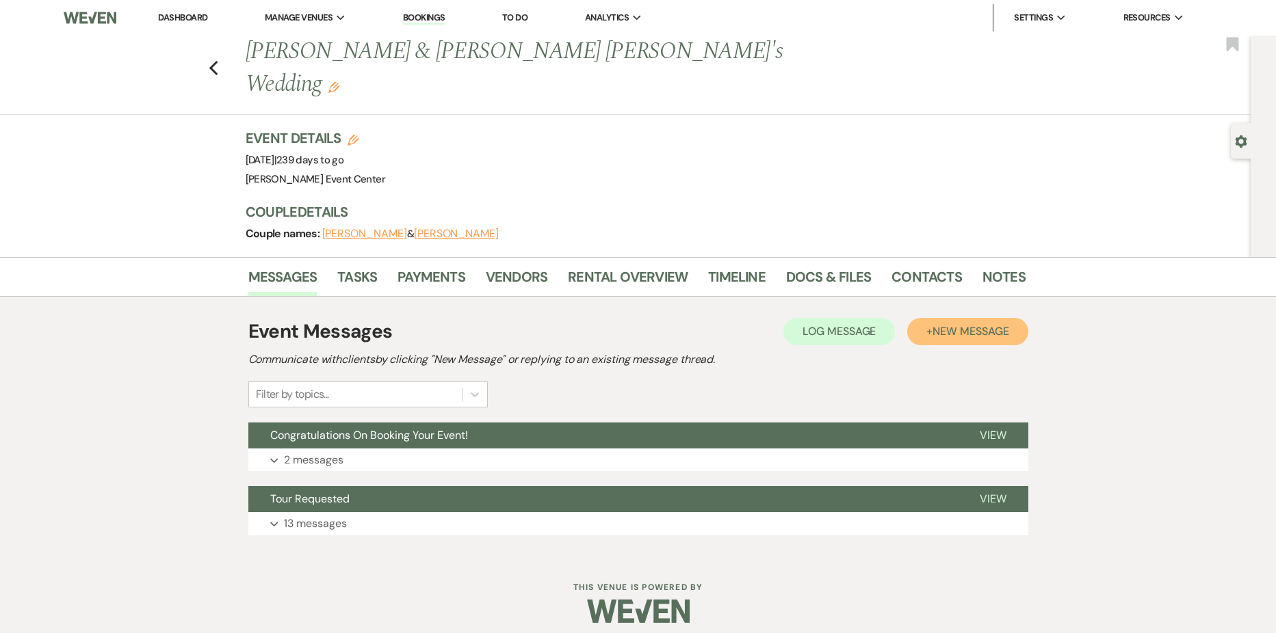
click at [934, 324] on span "New Message" at bounding box center [970, 331] width 76 height 14
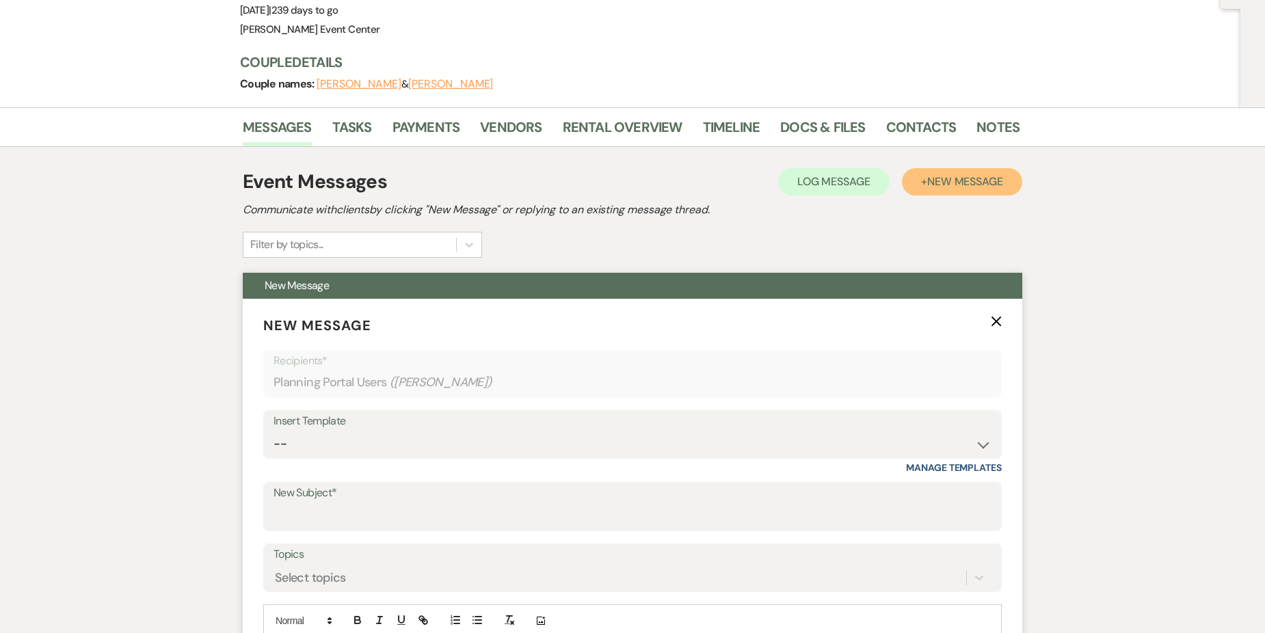
scroll to position [205, 0]
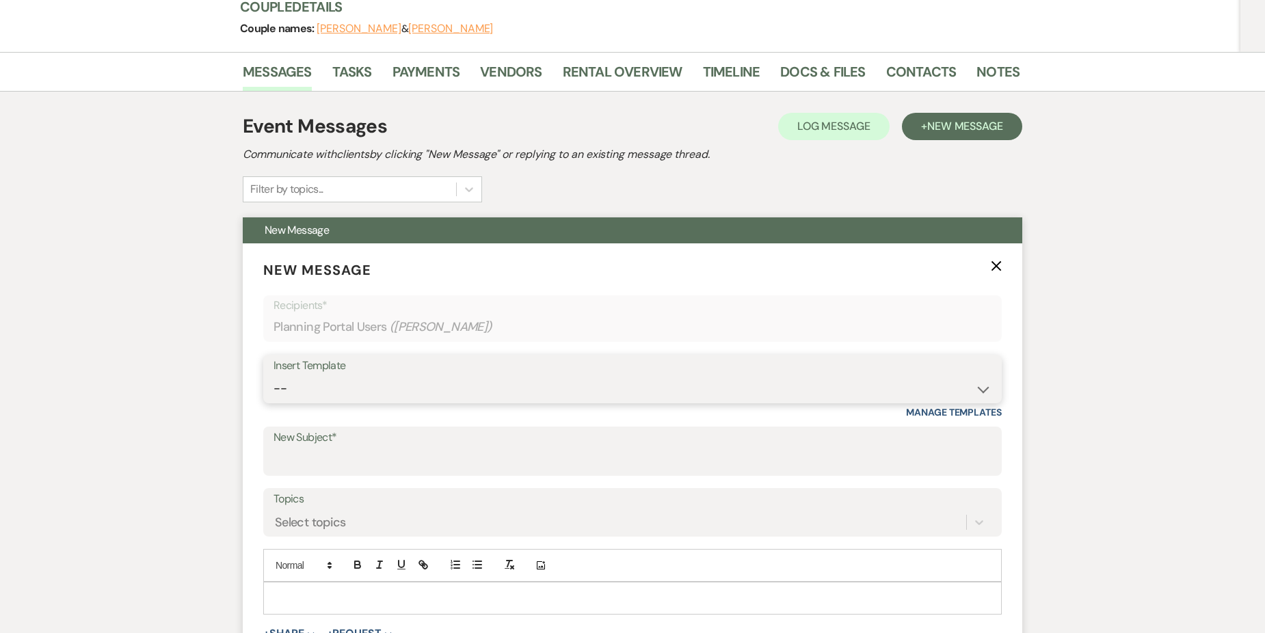
drag, startPoint x: 385, startPoint y: 354, endPoint x: 393, endPoint y: 358, distance: 8.6
click at [394, 376] on select "-- Weven Planning Portal Introduction (Booked Events) Initial Inquiry Response …" at bounding box center [633, 389] width 718 height 27
select select "3564"
click at [274, 376] on select "-- Weven Planning Portal Introduction (Booked Events) Initial Inquiry Response …" at bounding box center [633, 389] width 718 height 27
type input "Friendly Reminder: Your payment is past due"
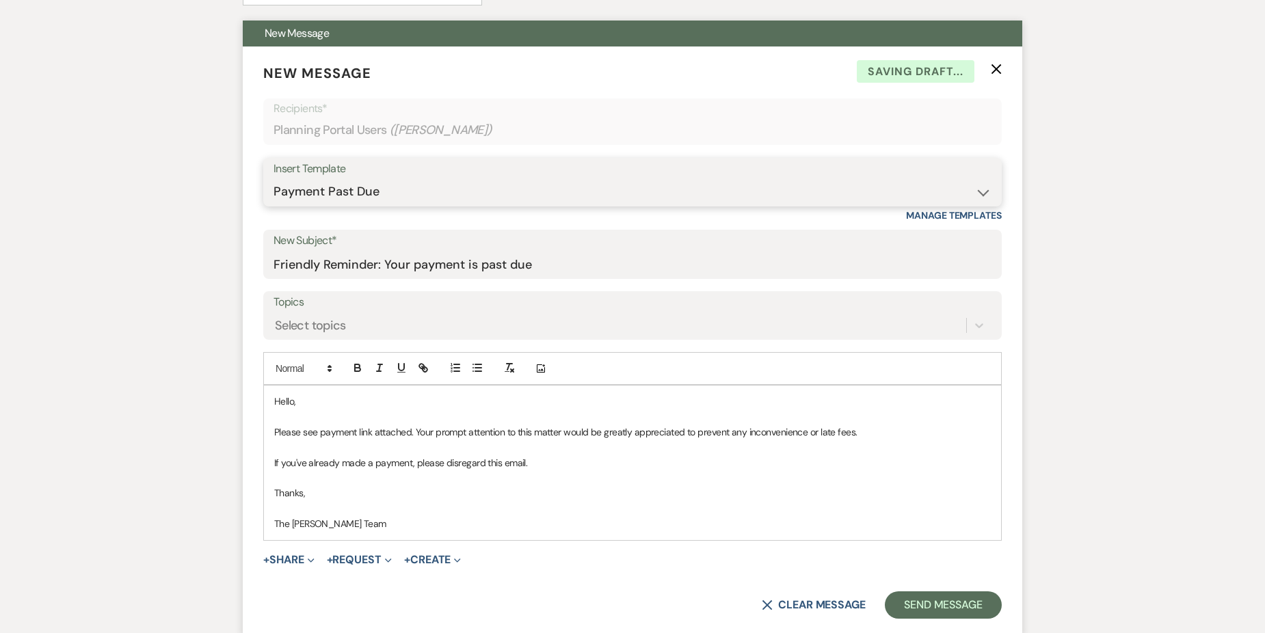
scroll to position [479, 0]
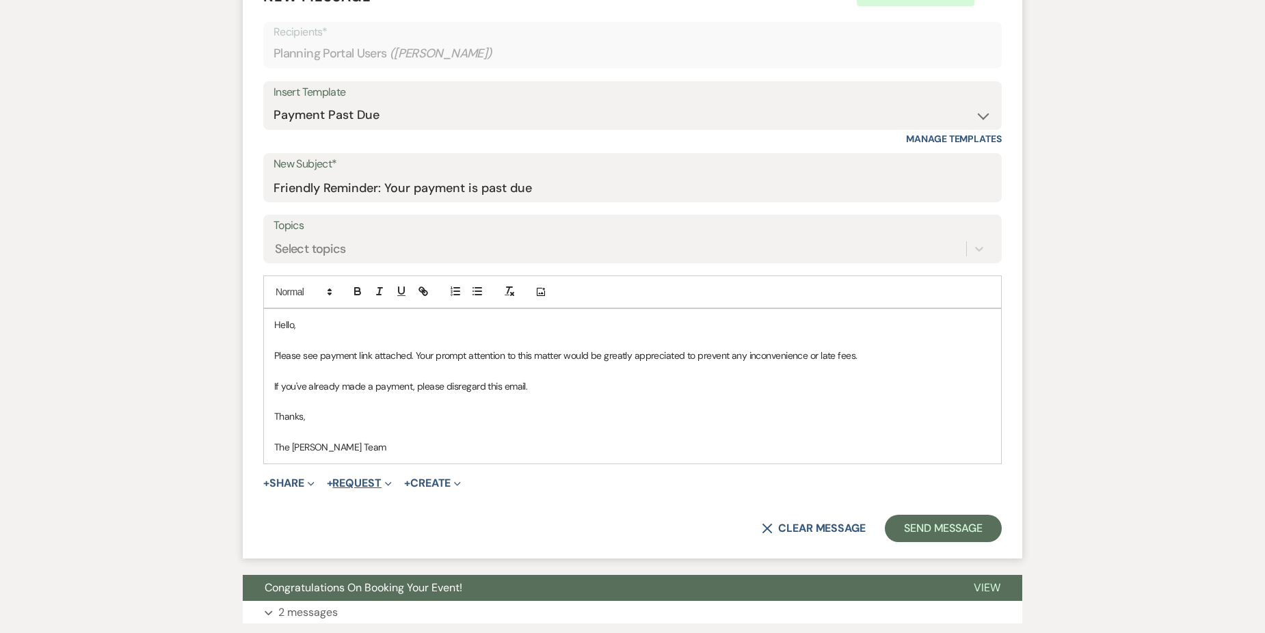
click at [350, 478] on button "+ Request Expand" at bounding box center [359, 483] width 65 height 11
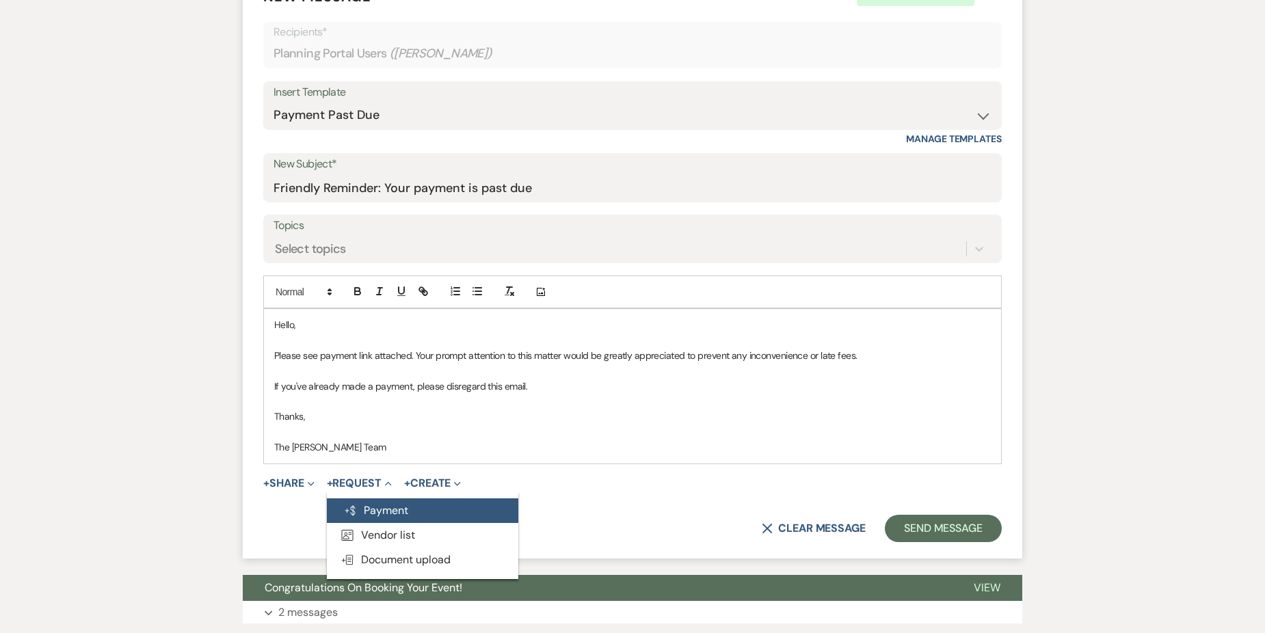
click at [396, 499] on button "Generate Payment Payment" at bounding box center [423, 511] width 192 height 25
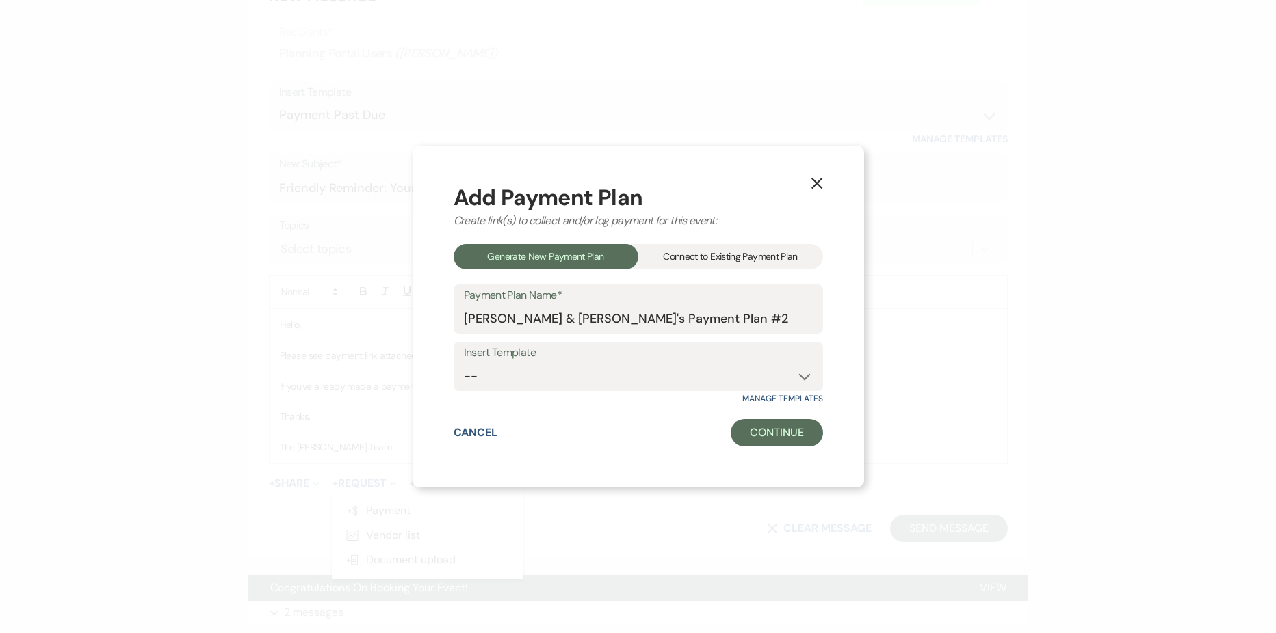
click at [737, 256] on div "Connect to Existing Payment Plan" at bounding box center [730, 256] width 185 height 25
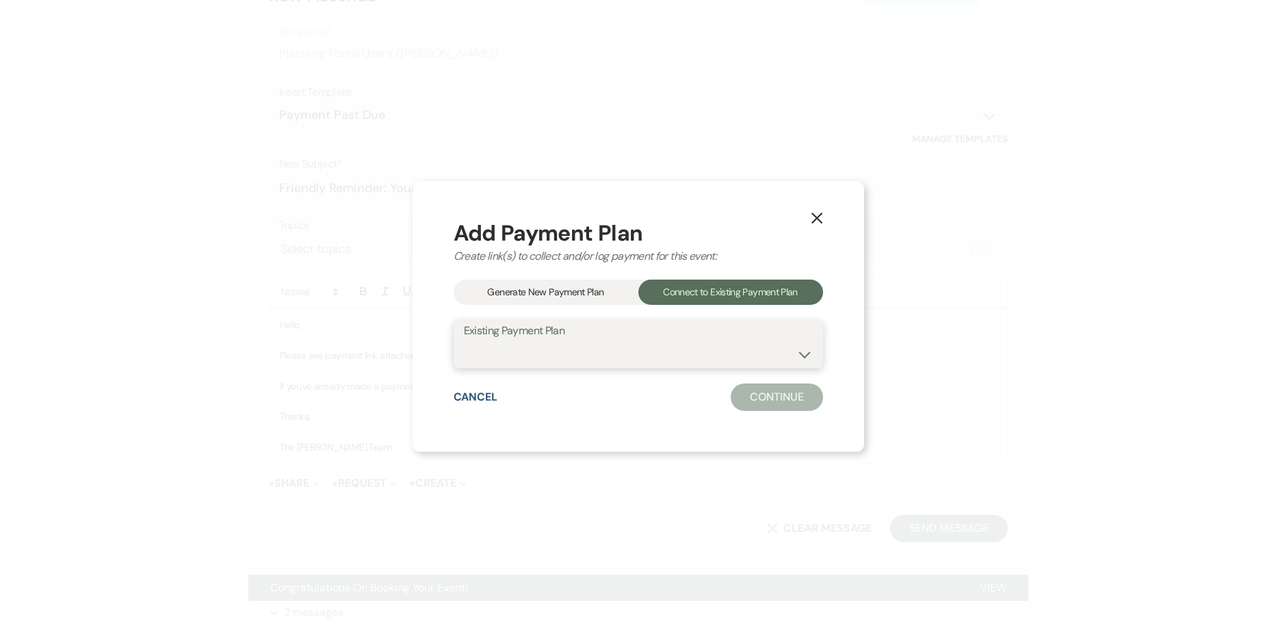
click at [586, 355] on select "[PERSON_NAME] & [PERSON_NAME] Payment Plan #1" at bounding box center [638, 354] width 349 height 27
select select "19291"
click at [464, 341] on select "[PERSON_NAME] & [PERSON_NAME] Payment Plan #1" at bounding box center [638, 354] width 349 height 27
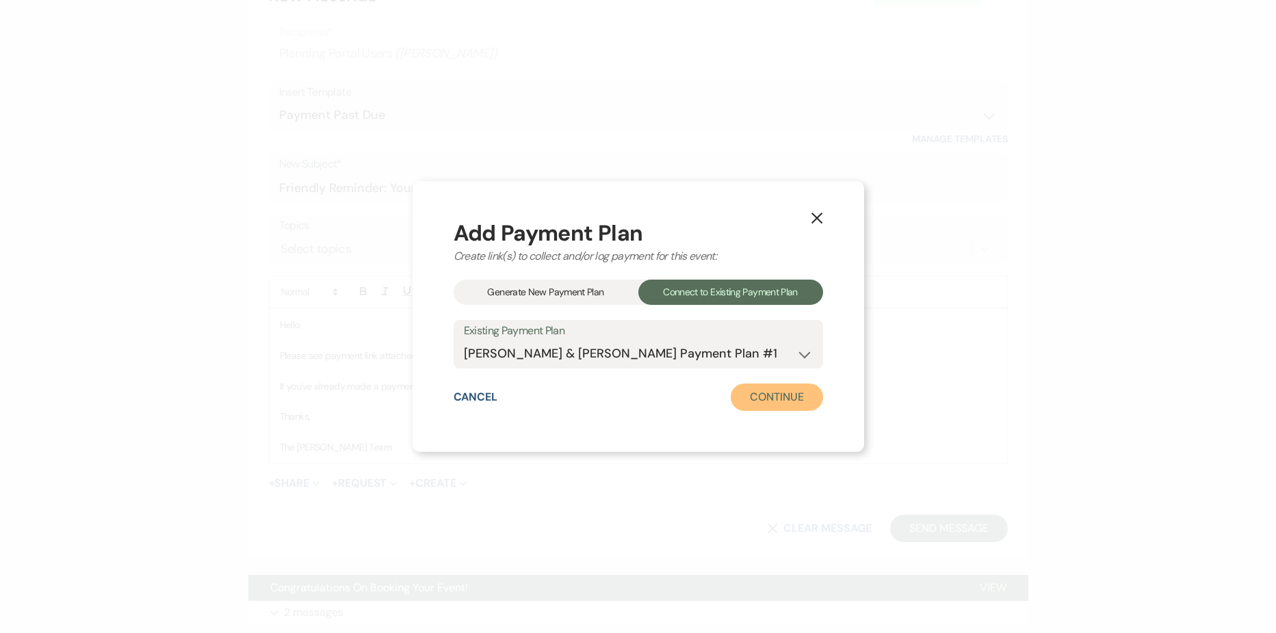
click at [750, 390] on button "Continue" at bounding box center [777, 397] width 92 height 27
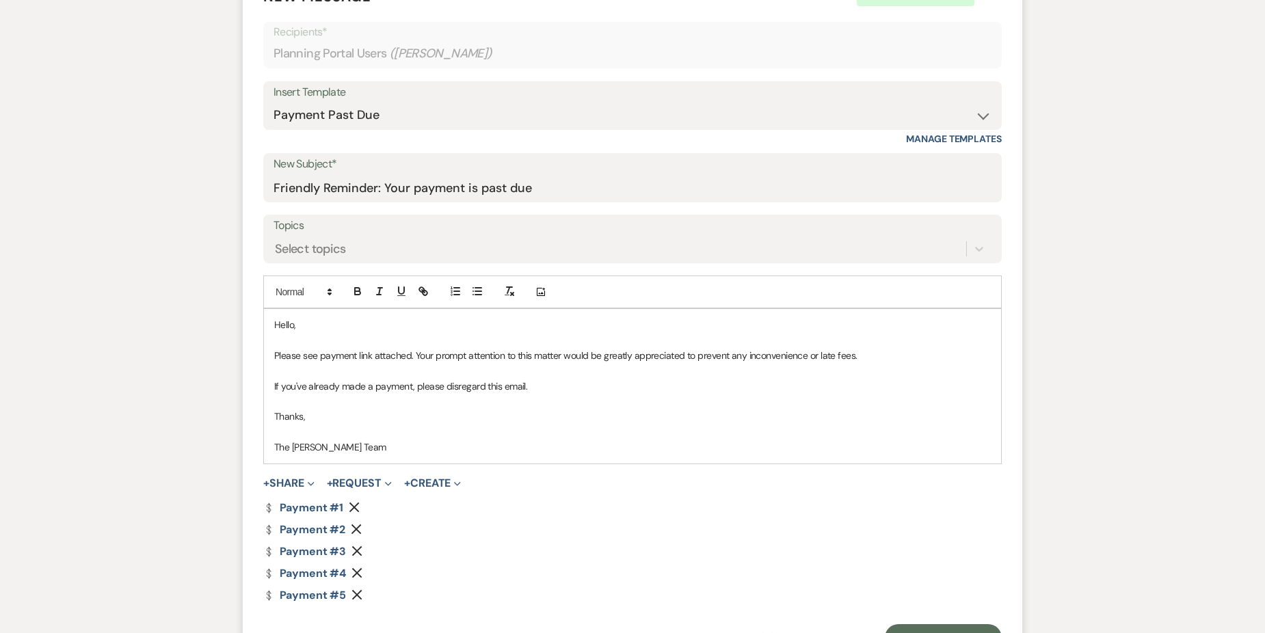
click at [350, 502] on icon "Remove" at bounding box center [354, 507] width 11 height 11
click at [353, 524] on icon "Remove" at bounding box center [357, 529] width 11 height 11
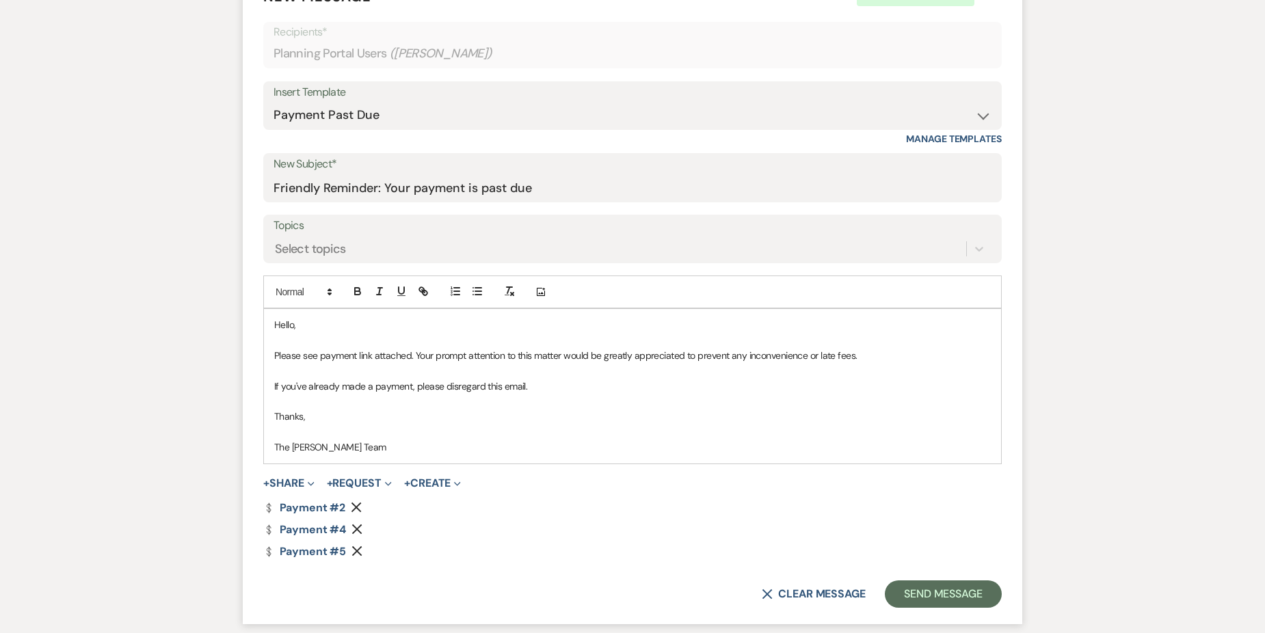
click at [353, 524] on icon "Remove" at bounding box center [357, 529] width 11 height 11
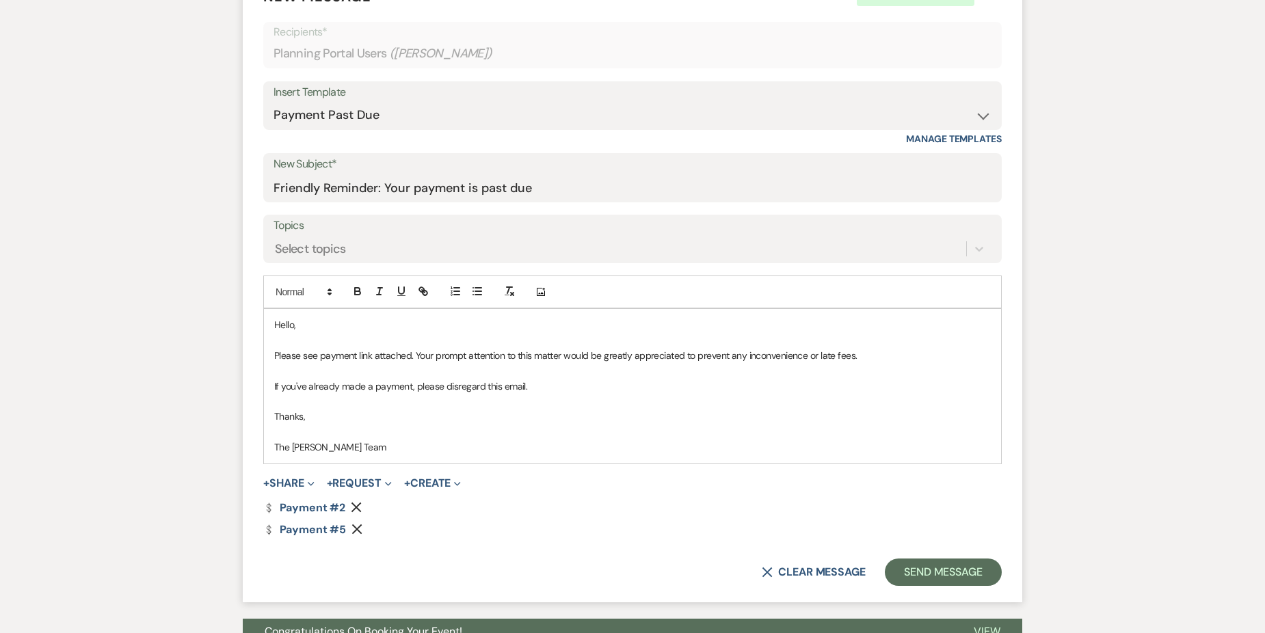
click at [353, 524] on icon "Remove" at bounding box center [357, 529] width 11 height 11
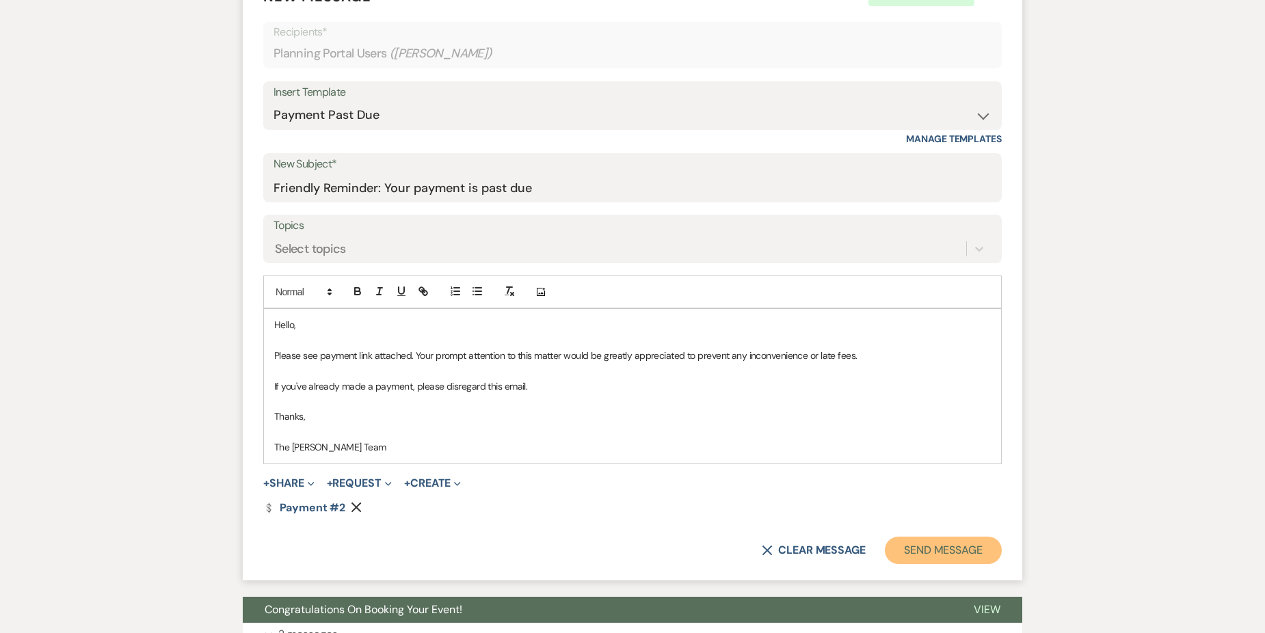
click at [935, 537] on button "Send Message" at bounding box center [943, 550] width 117 height 27
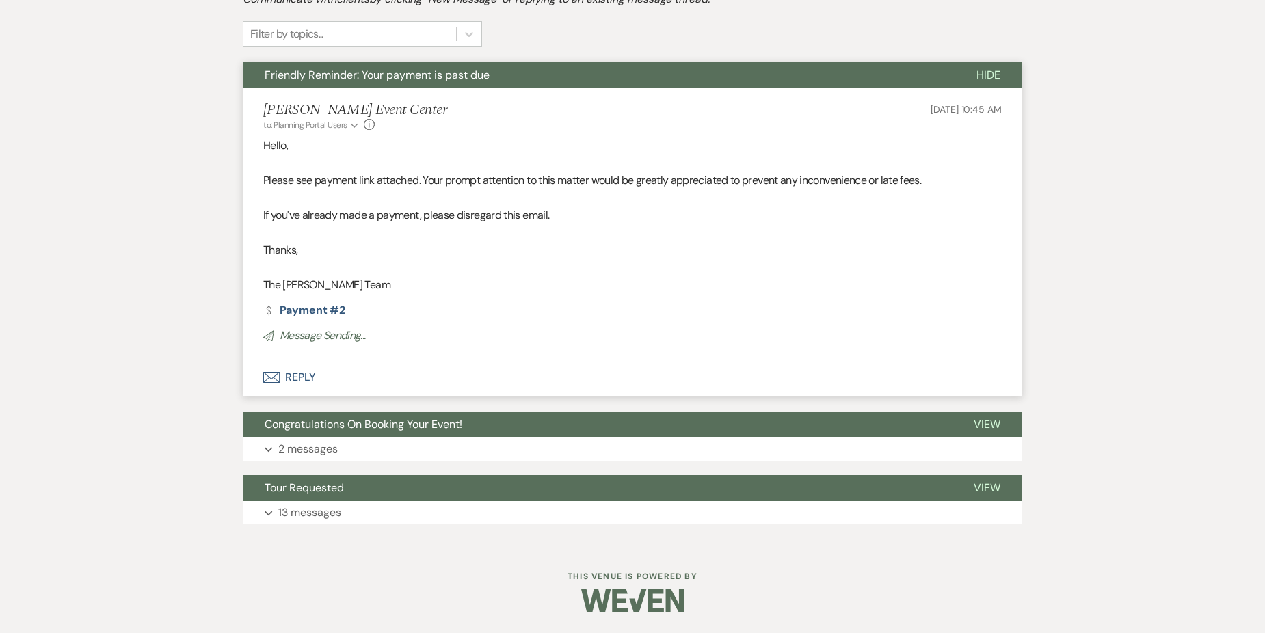
scroll to position [0, 0]
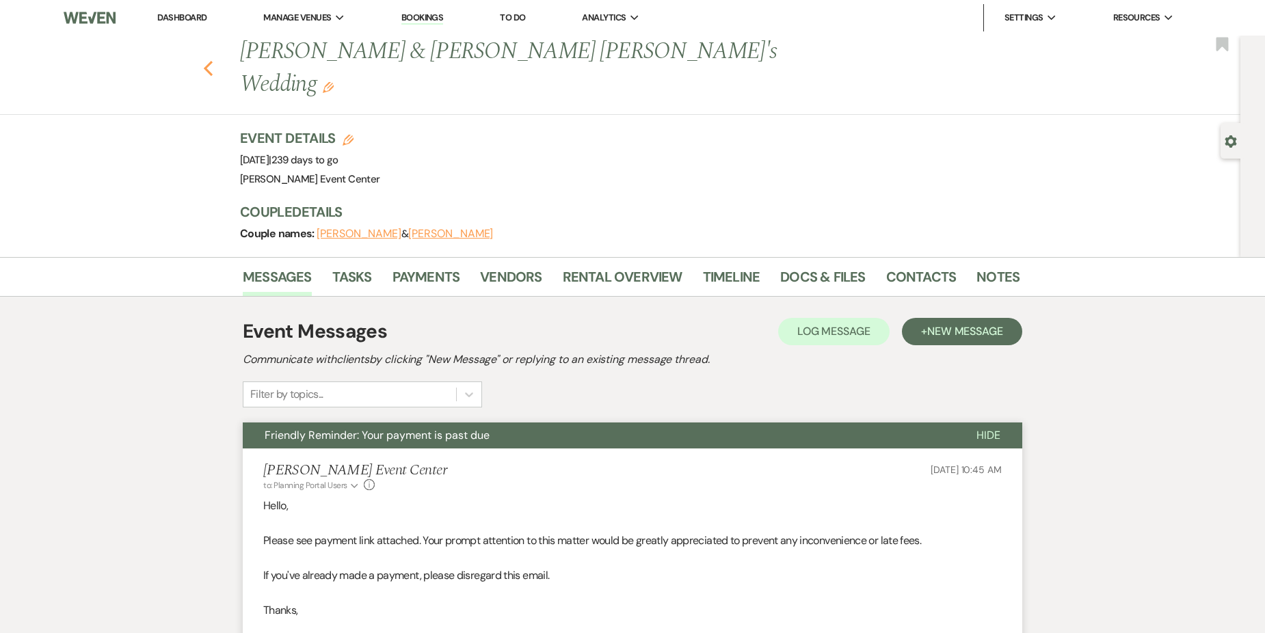
click at [213, 60] on icon "Previous" at bounding box center [208, 68] width 10 height 16
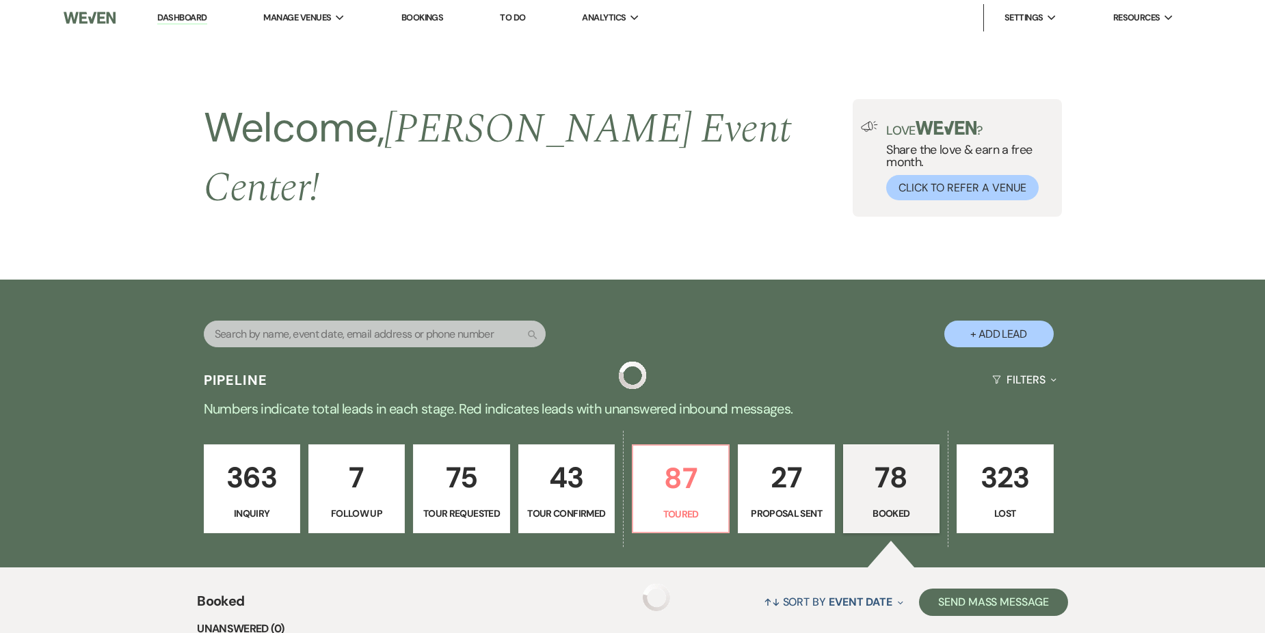
scroll to position [2417, 0]
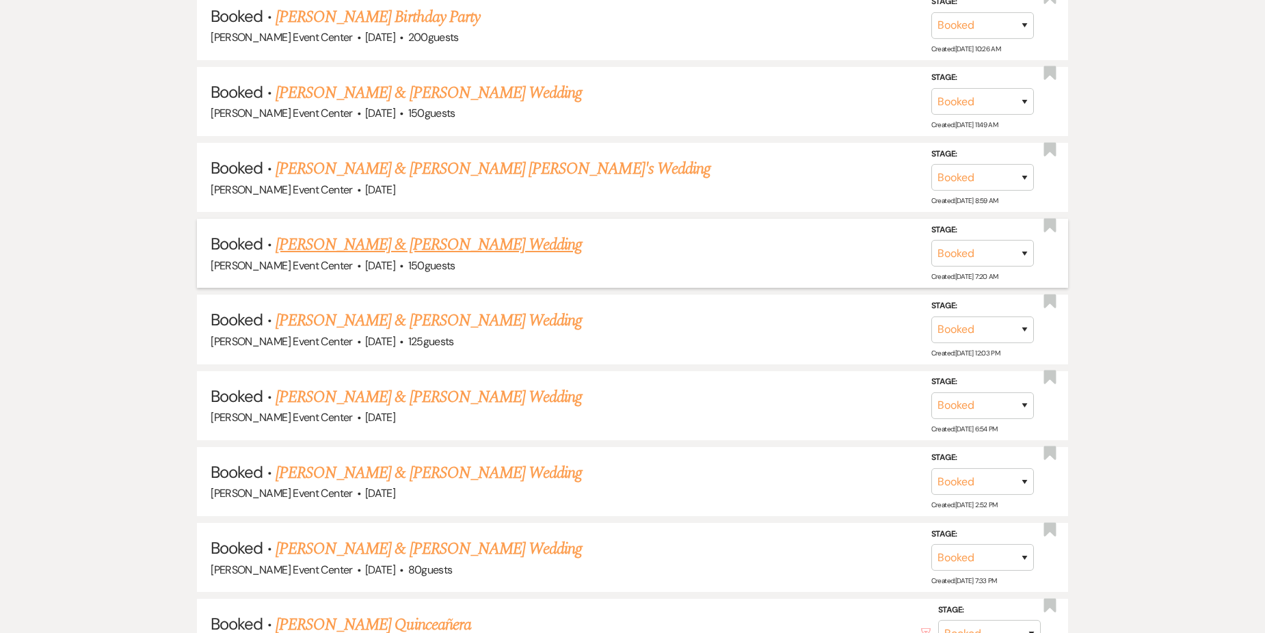
click at [427, 233] on link "[PERSON_NAME] & [PERSON_NAME] Wedding" at bounding box center [429, 245] width 306 height 25
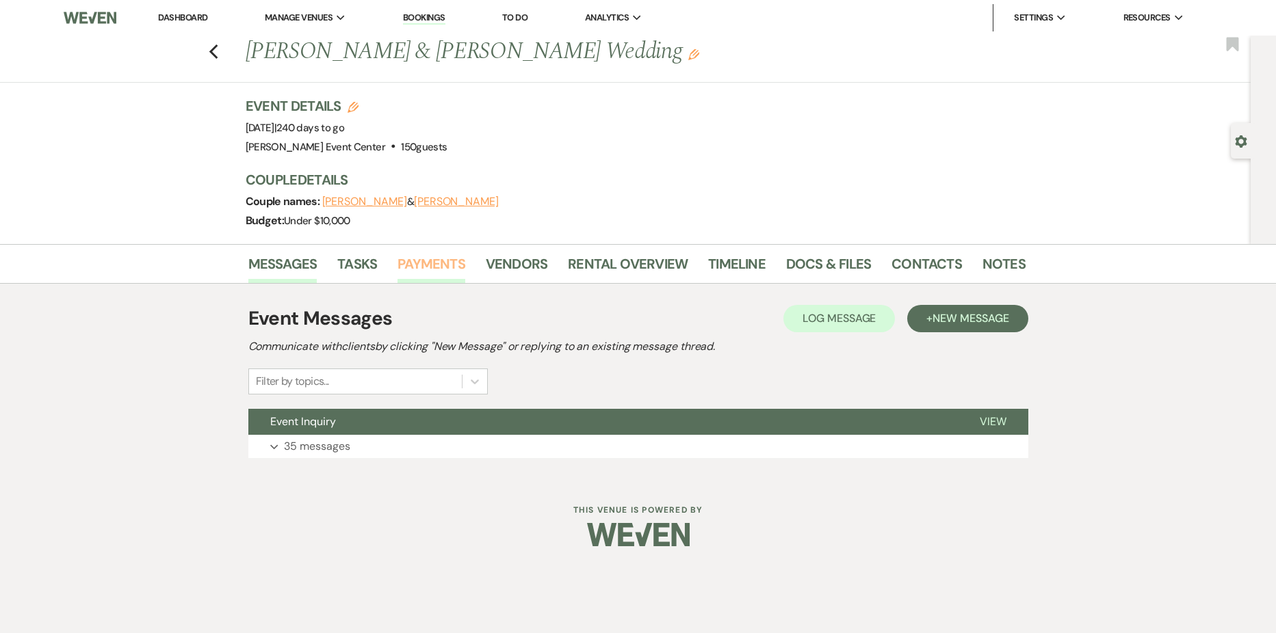
click at [423, 263] on link "Payments" at bounding box center [431, 268] width 68 height 30
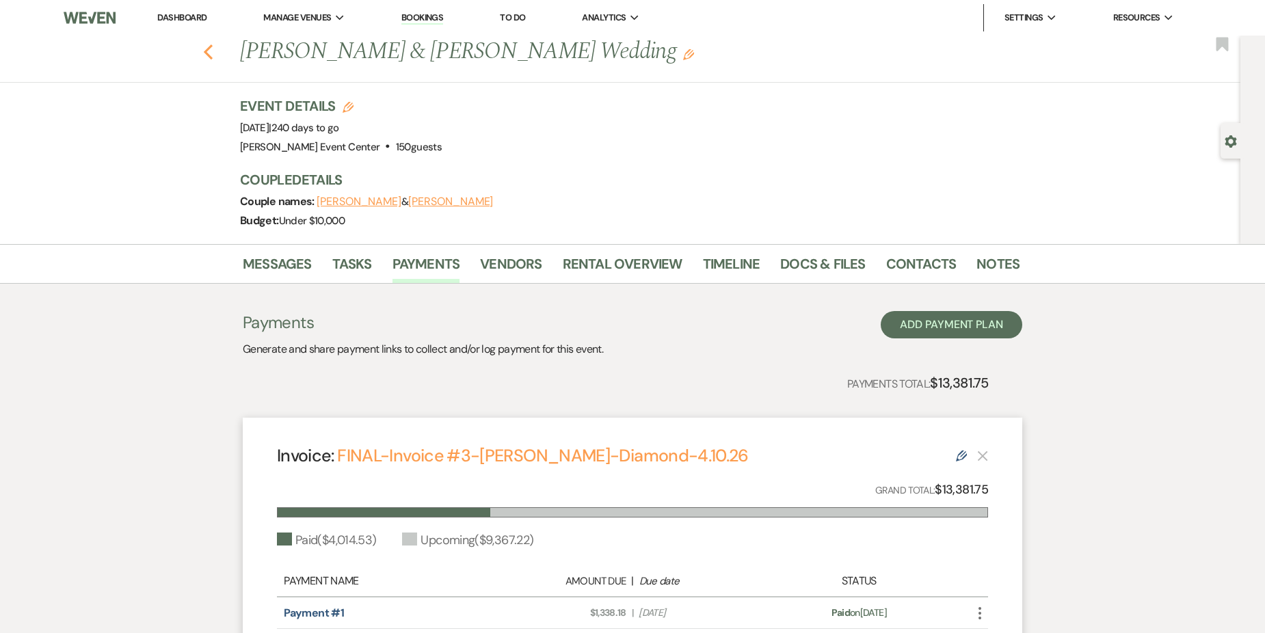
click at [213, 46] on icon "Previous" at bounding box center [208, 52] width 10 height 16
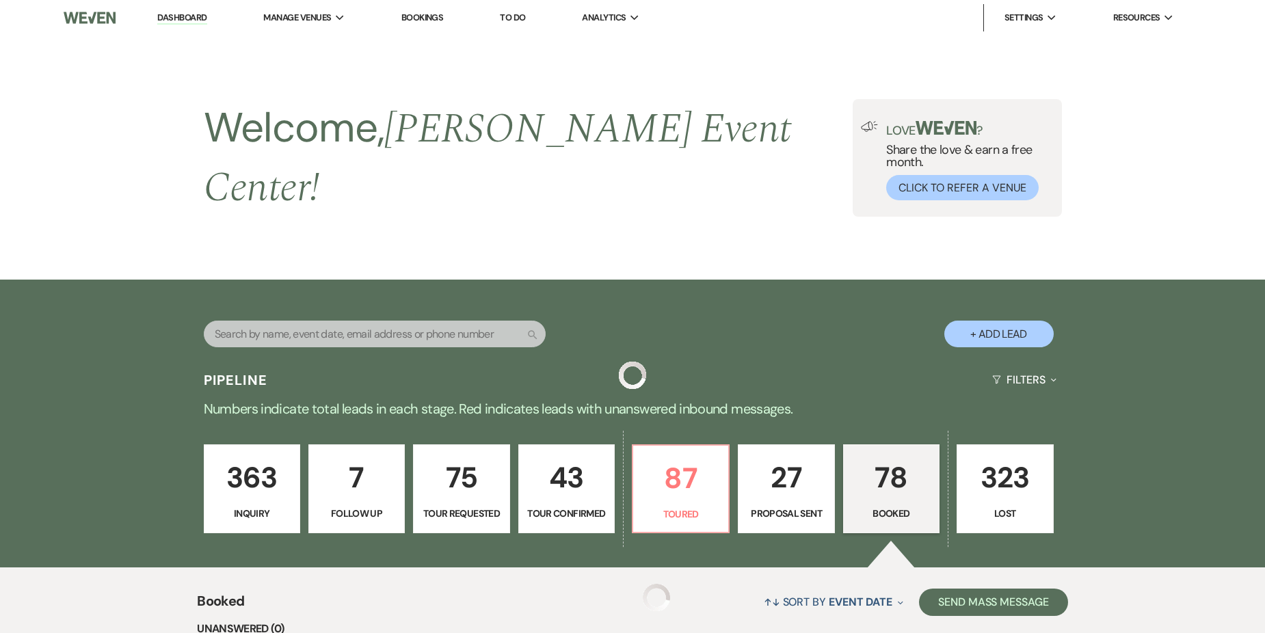
scroll to position [2417, 0]
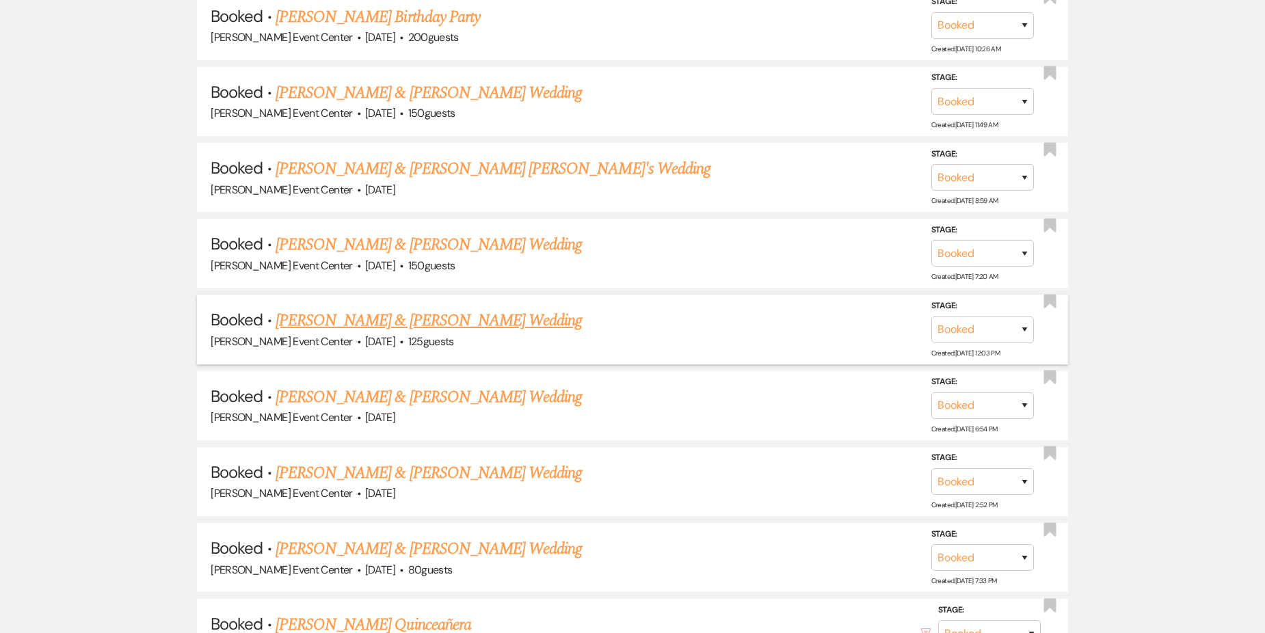
click at [440, 309] on link "[PERSON_NAME] & [PERSON_NAME] Wedding" at bounding box center [429, 320] width 306 height 25
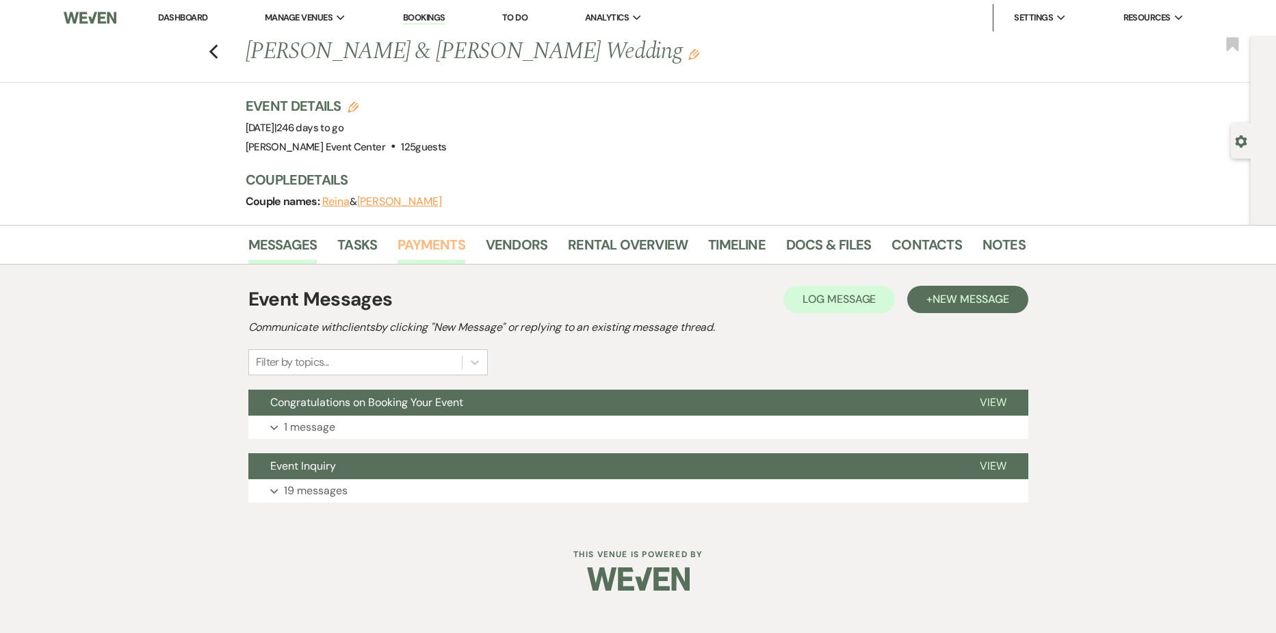
click at [438, 243] on link "Payments" at bounding box center [431, 249] width 68 height 30
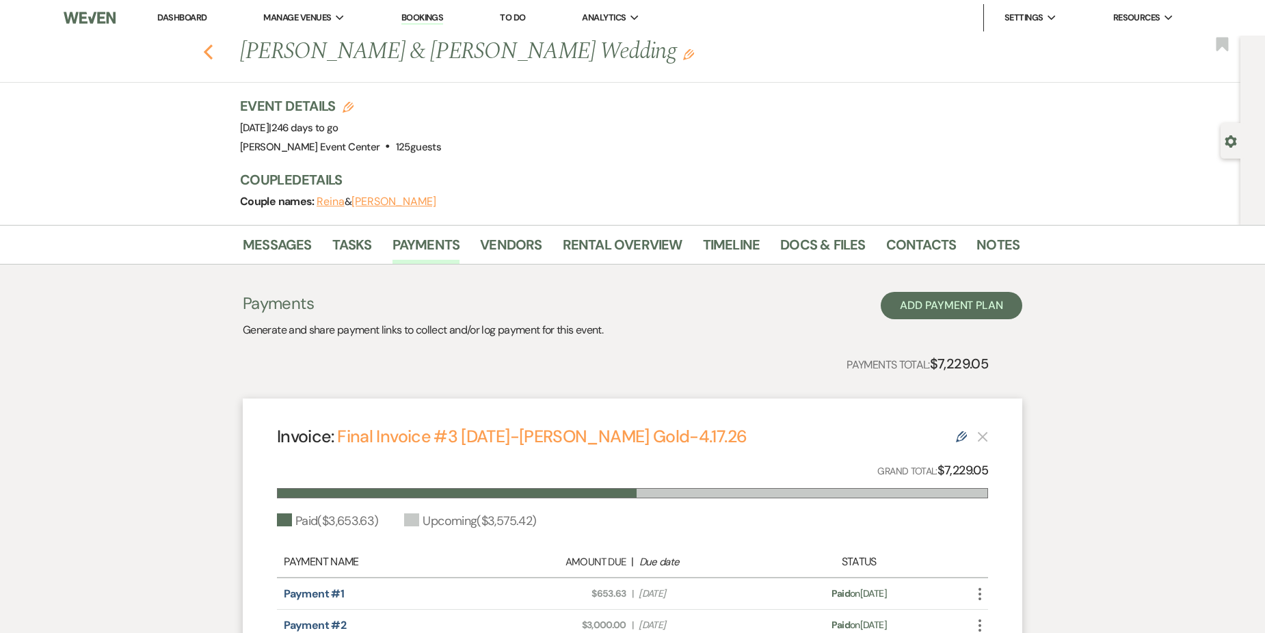
click at [211, 50] on icon "Previous" at bounding box center [208, 52] width 10 height 16
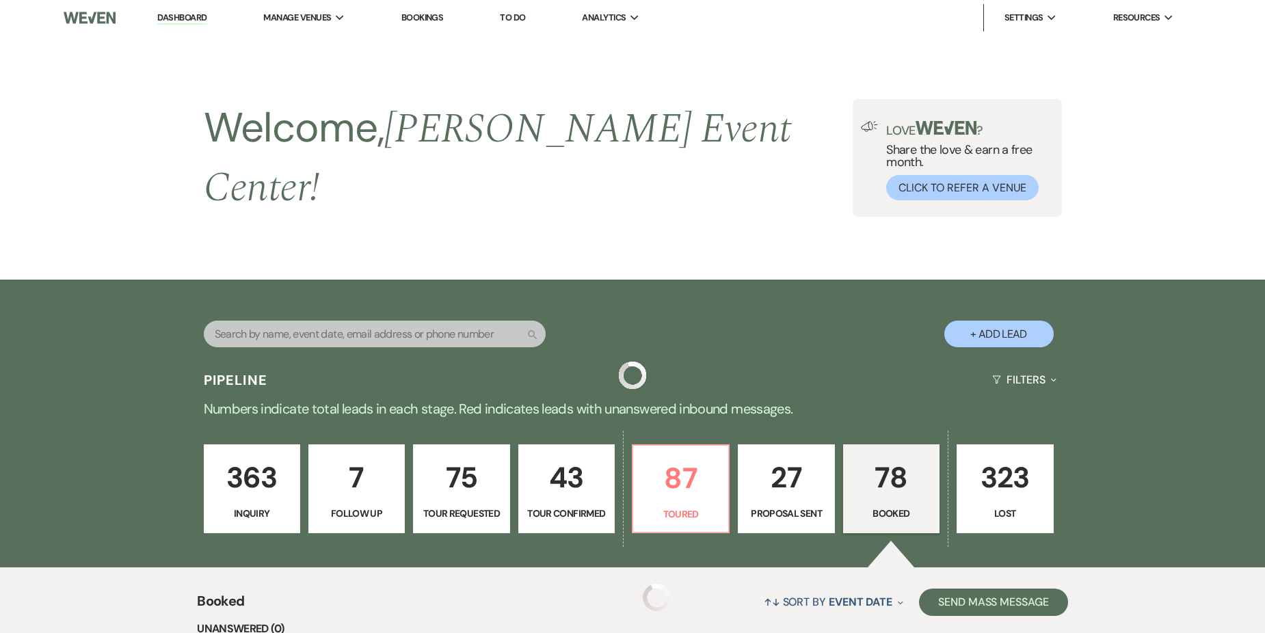
scroll to position [2417, 0]
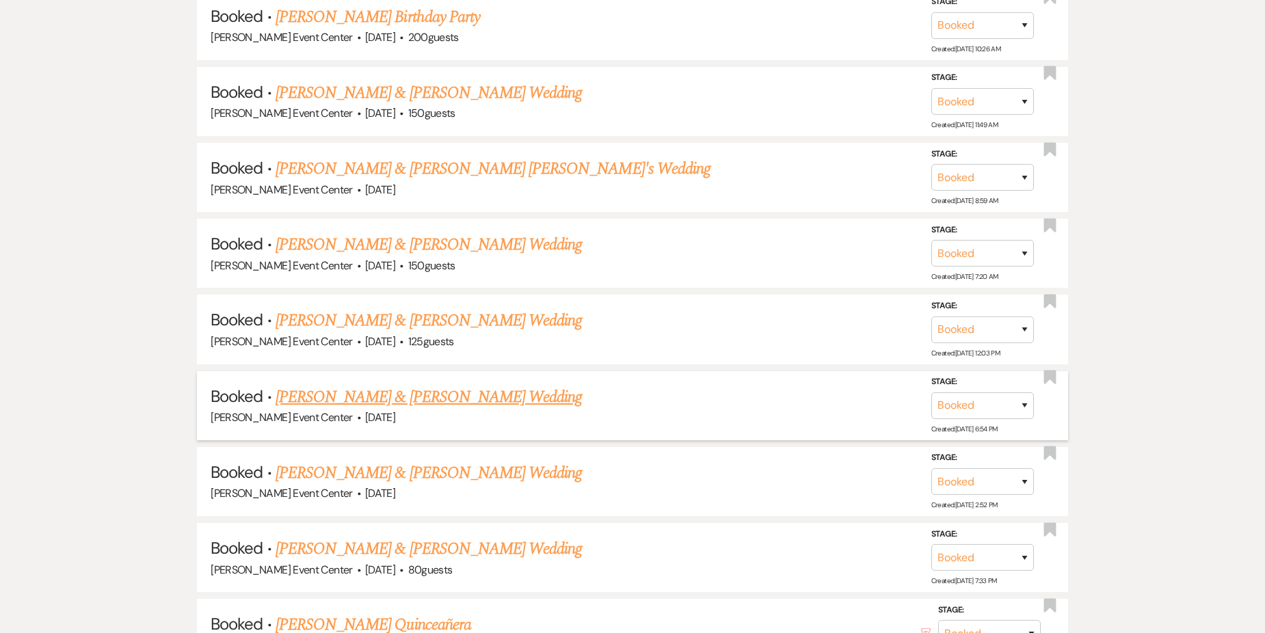
click at [367, 387] on link "[PERSON_NAME] & [PERSON_NAME] Wedding" at bounding box center [429, 397] width 306 height 25
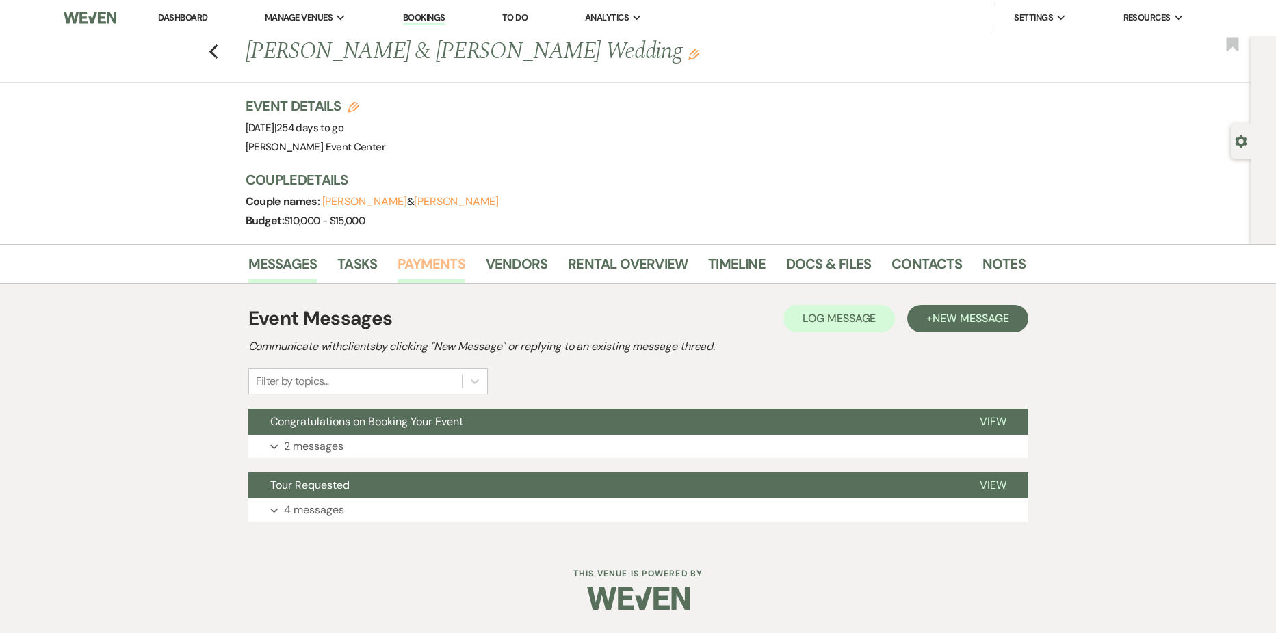
click at [433, 259] on link "Payments" at bounding box center [431, 268] width 68 height 30
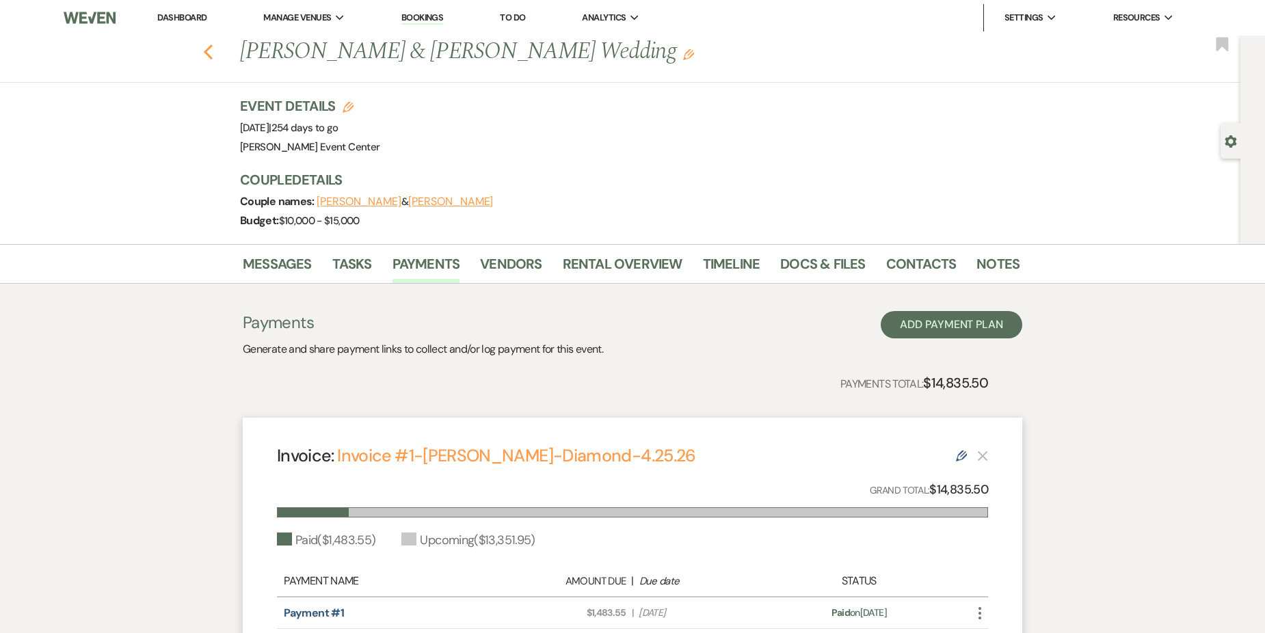
click at [211, 51] on use "button" at bounding box center [208, 51] width 9 height 15
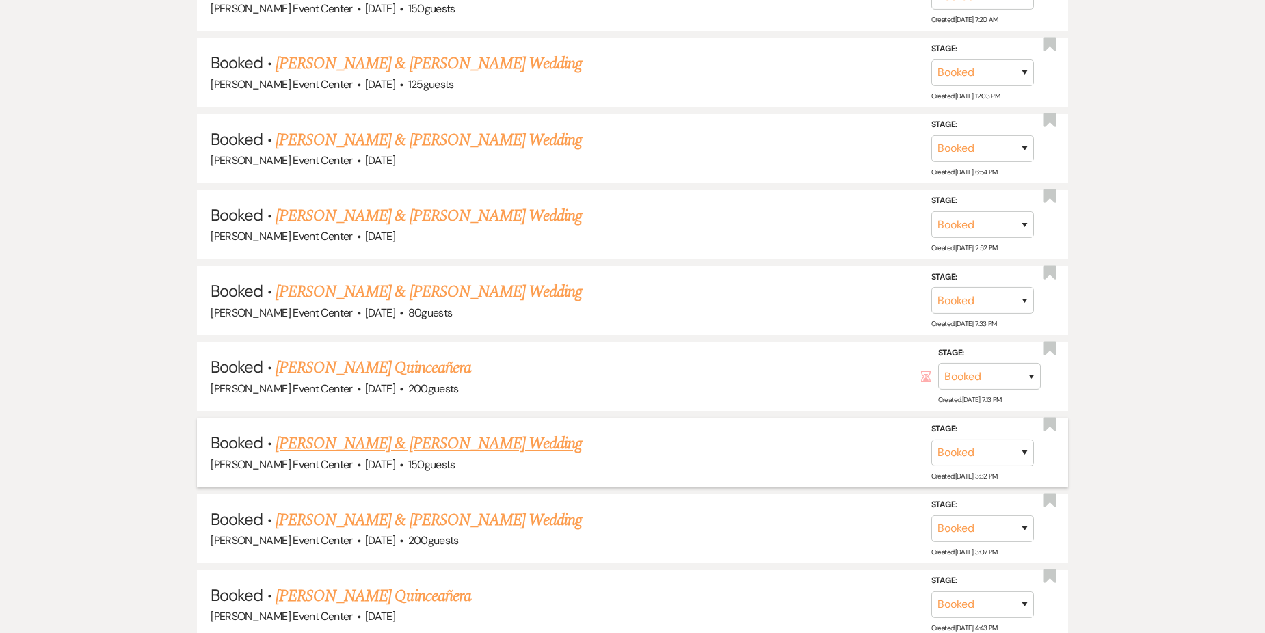
scroll to position [2759, 0]
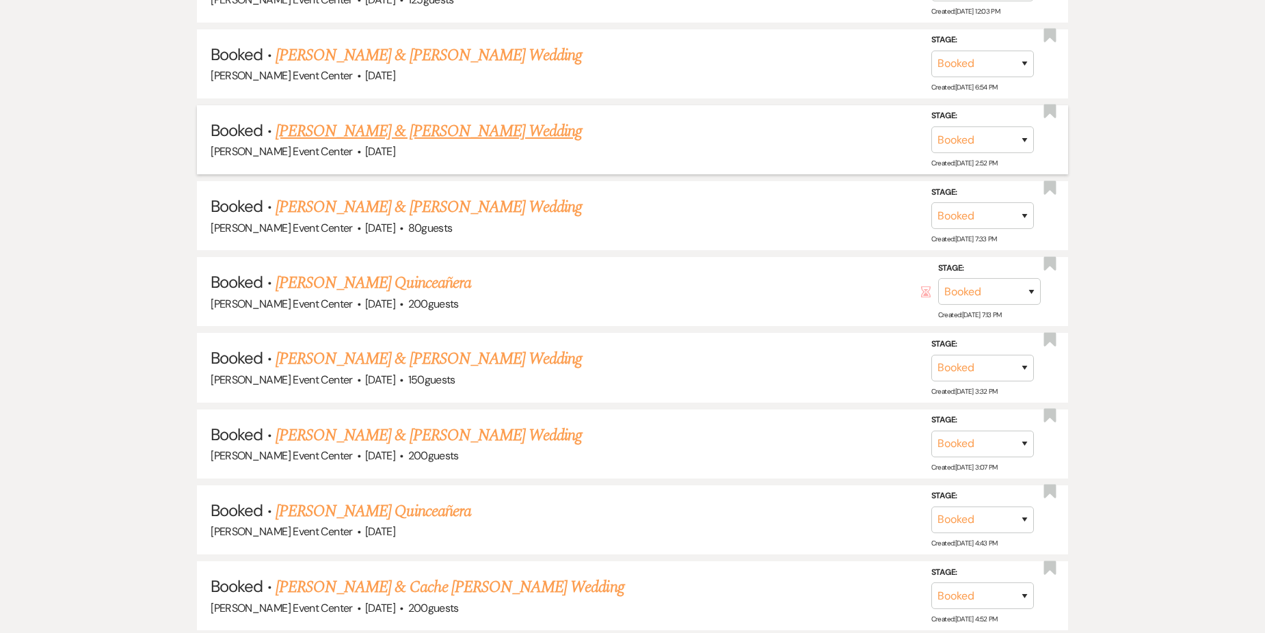
click at [397, 119] on link "[PERSON_NAME] & [PERSON_NAME] Wedding" at bounding box center [429, 131] width 306 height 25
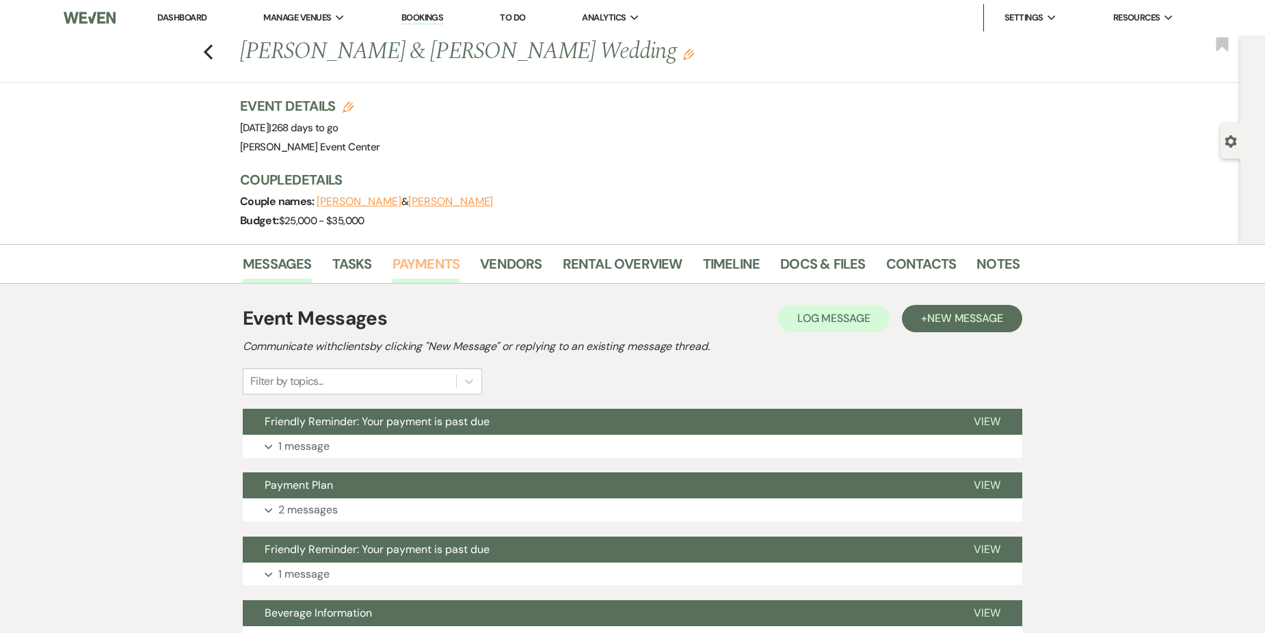
click at [440, 265] on link "Payments" at bounding box center [427, 268] width 68 height 30
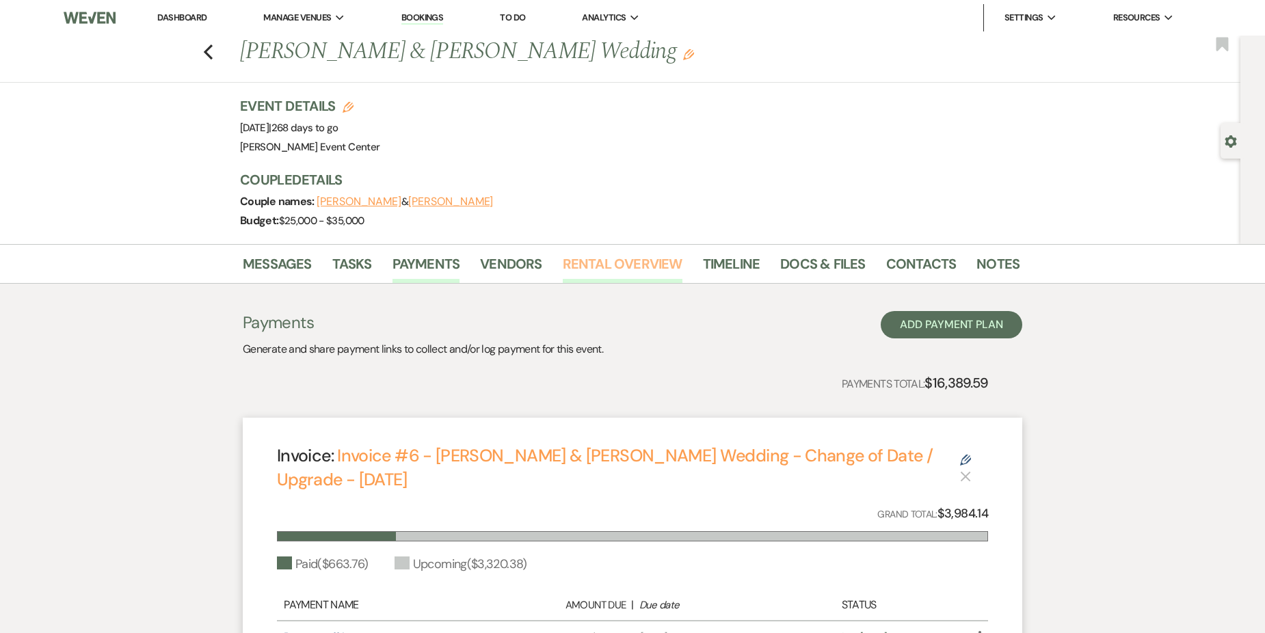
click at [645, 266] on link "Rental Overview" at bounding box center [623, 268] width 120 height 30
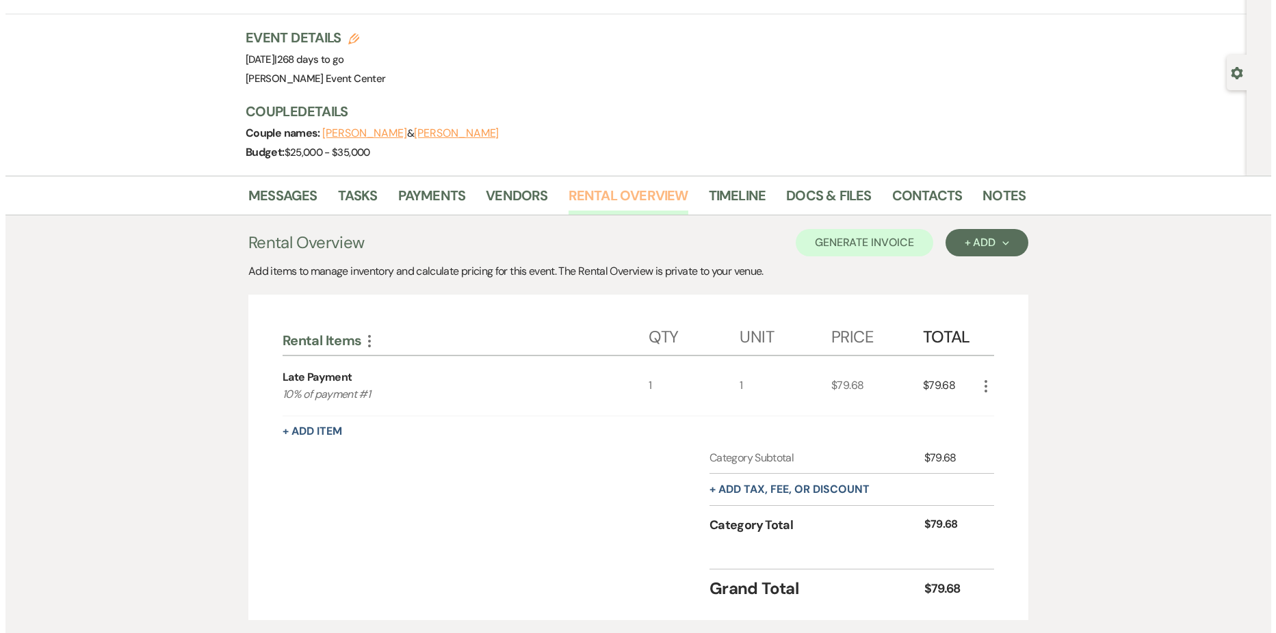
scroll to position [137, 0]
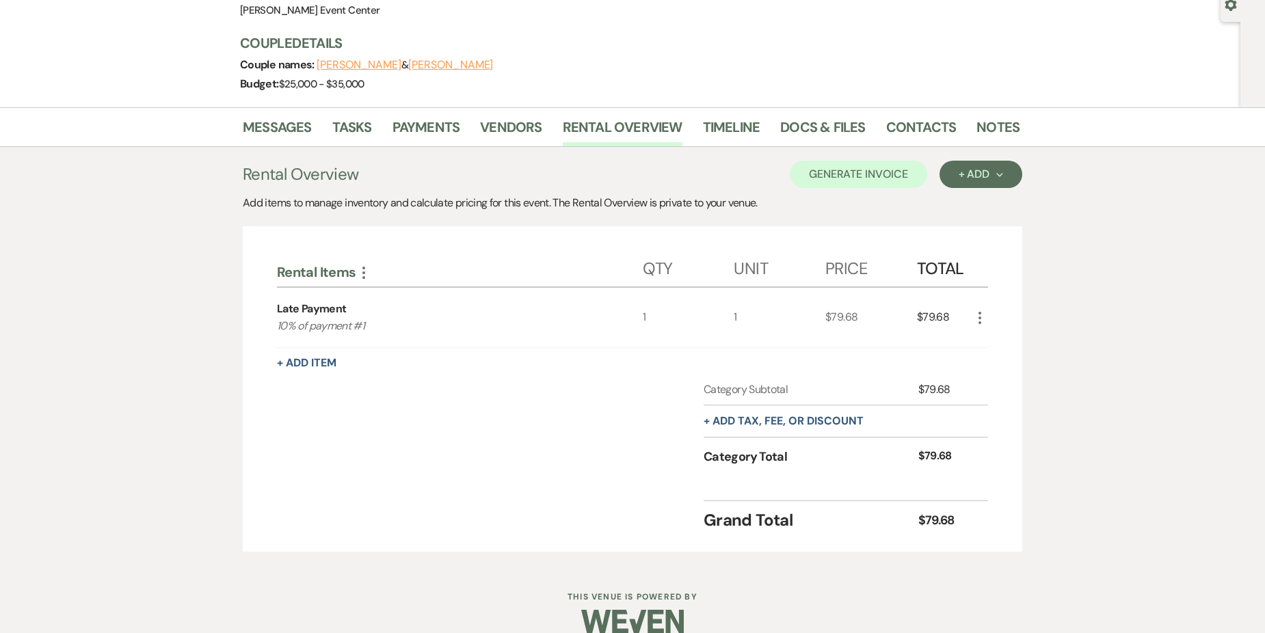
click at [982, 315] on icon "More" at bounding box center [980, 318] width 16 height 16
click at [992, 370] on icon "X" at bounding box center [991, 366] width 8 height 10
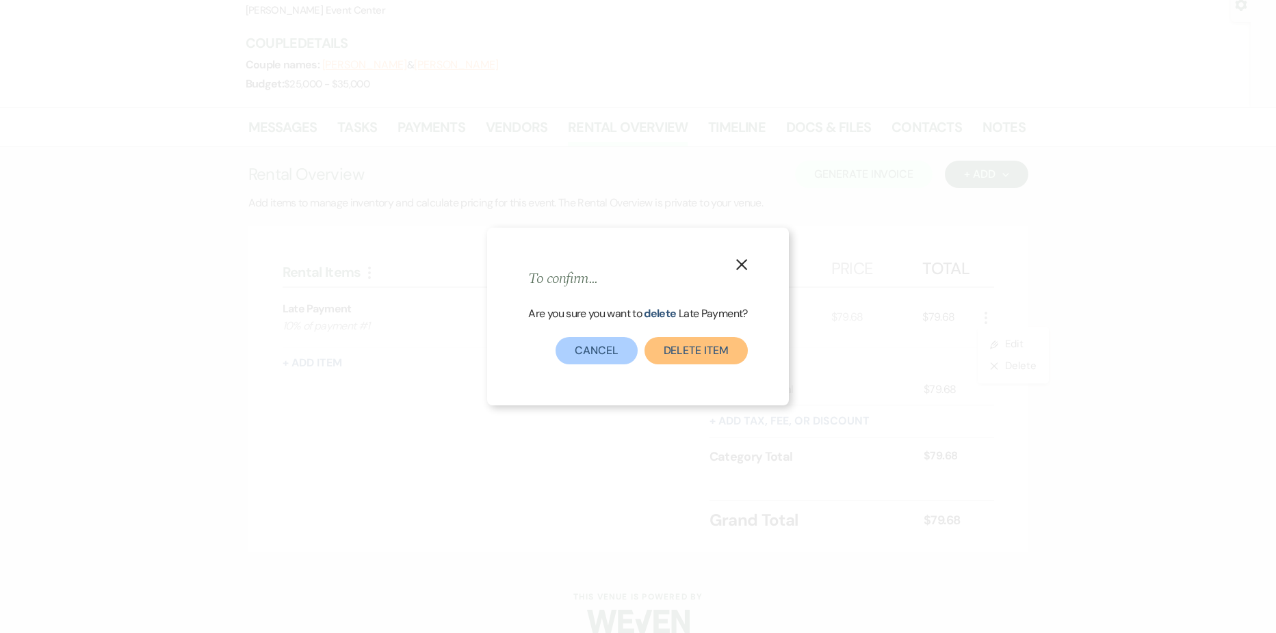
click at [676, 358] on button "Delete Item" at bounding box center [695, 350] width 103 height 27
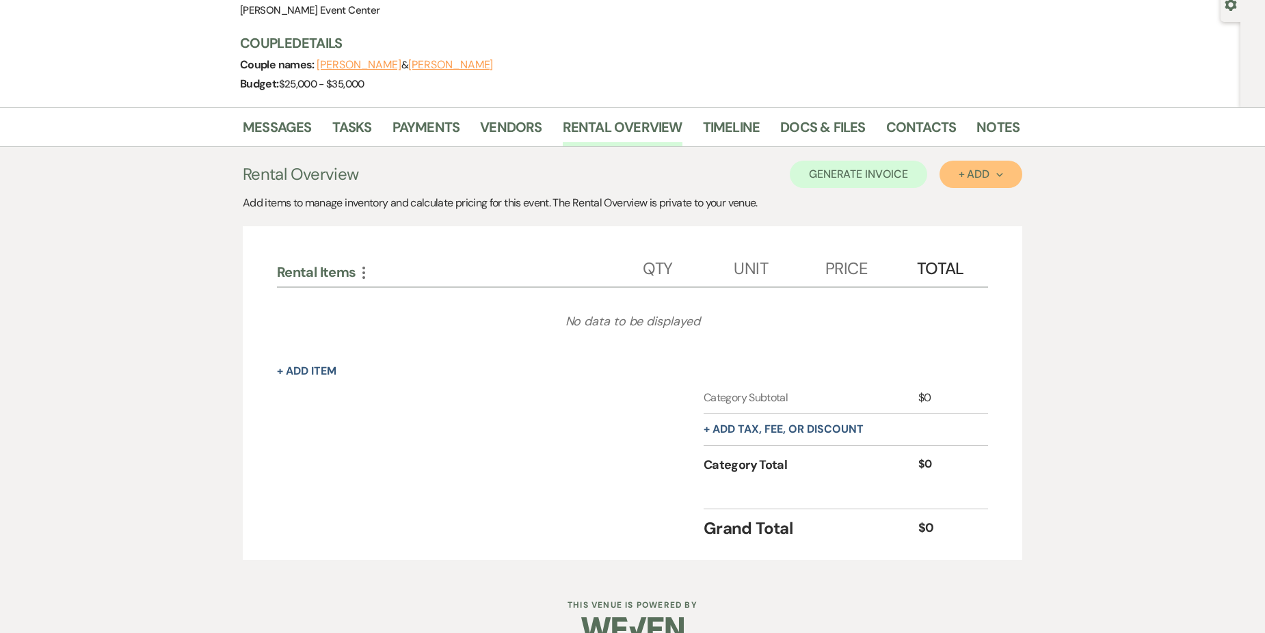
click at [979, 179] on div "+ Add Next" at bounding box center [981, 174] width 44 height 11
click at [965, 207] on button "Item" at bounding box center [974, 205] width 69 height 21
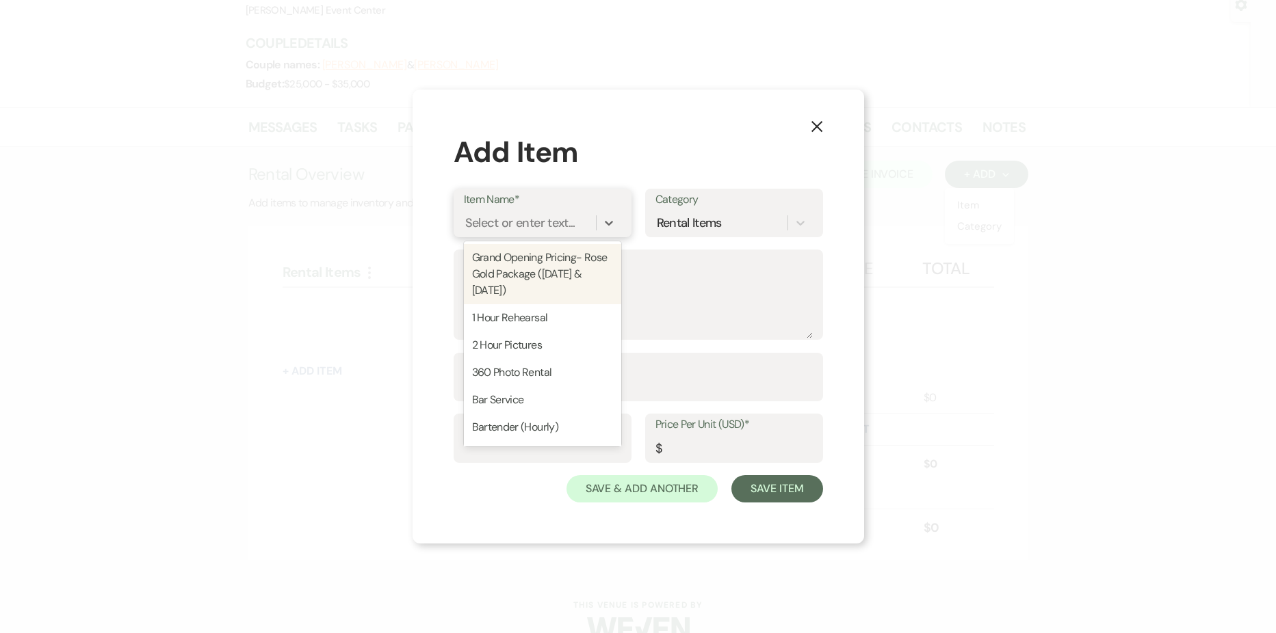
click at [545, 227] on div "Select or enter text..." at bounding box center [520, 222] width 110 height 18
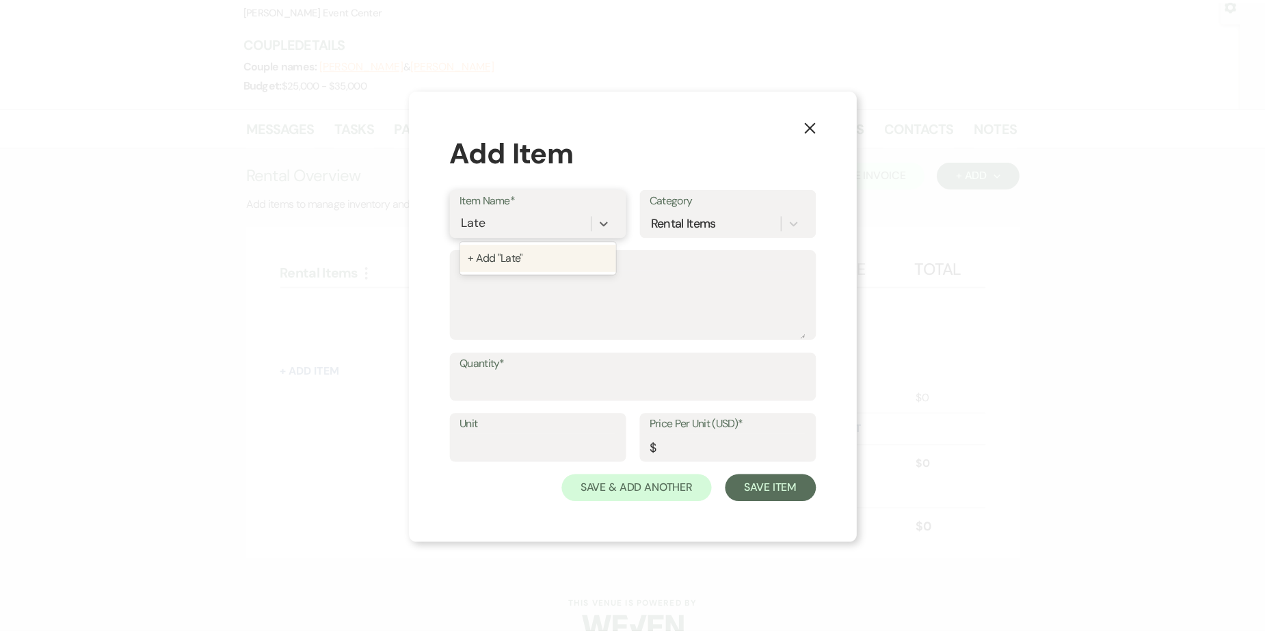
scroll to position [0, 0]
type input "Late Fee"
click at [544, 246] on div "+ Add "Late Fee"" at bounding box center [542, 257] width 157 height 27
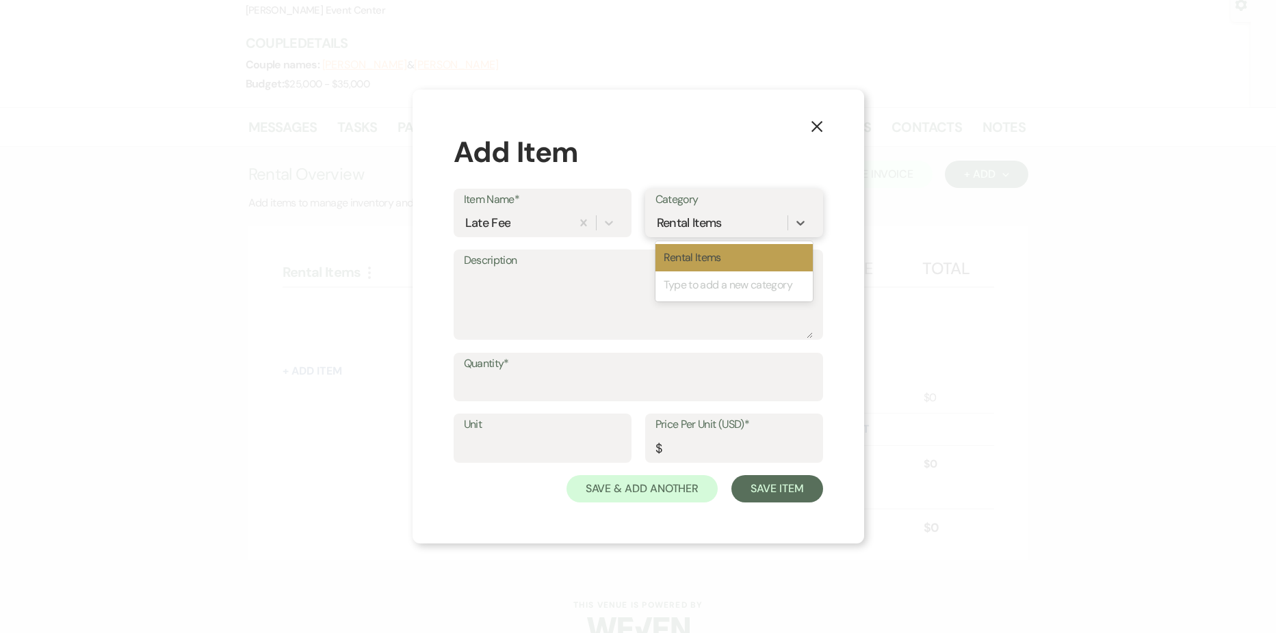
click at [707, 219] on div "Rental Items" at bounding box center [689, 222] width 65 height 18
click at [482, 282] on textarea "Description" at bounding box center [638, 304] width 349 height 68
type textarea "10% of payment #2"
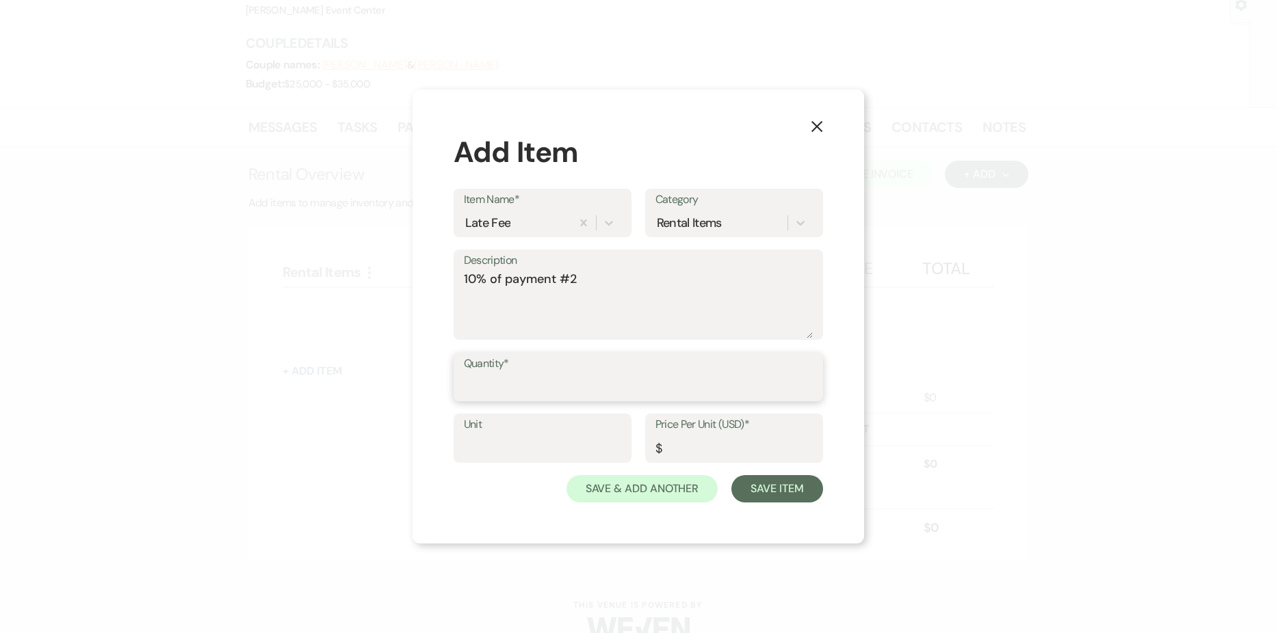
click at [529, 384] on input "Quantity*" at bounding box center [638, 386] width 349 height 27
type input "1"
click at [510, 445] on input "Unit" at bounding box center [542, 448] width 157 height 27
type input "1"
click at [672, 443] on input "Price Per Unit (USD)*" at bounding box center [733, 448] width 157 height 27
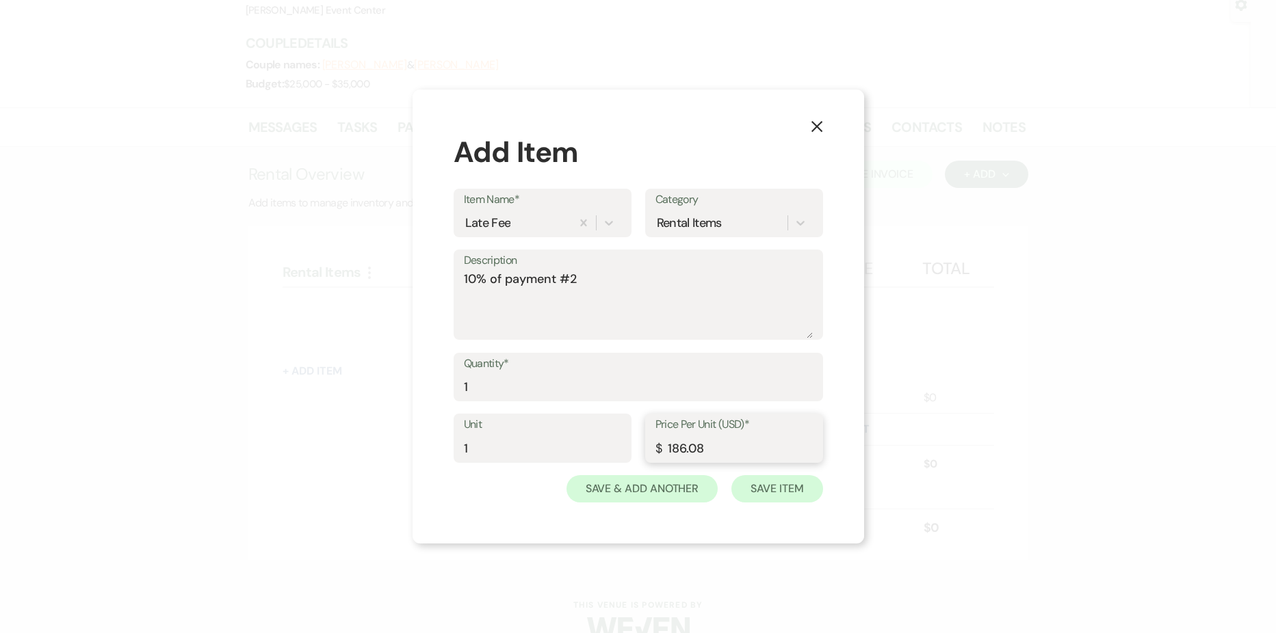
type input "186.08"
click at [789, 492] on button "Save Item" at bounding box center [776, 488] width 91 height 27
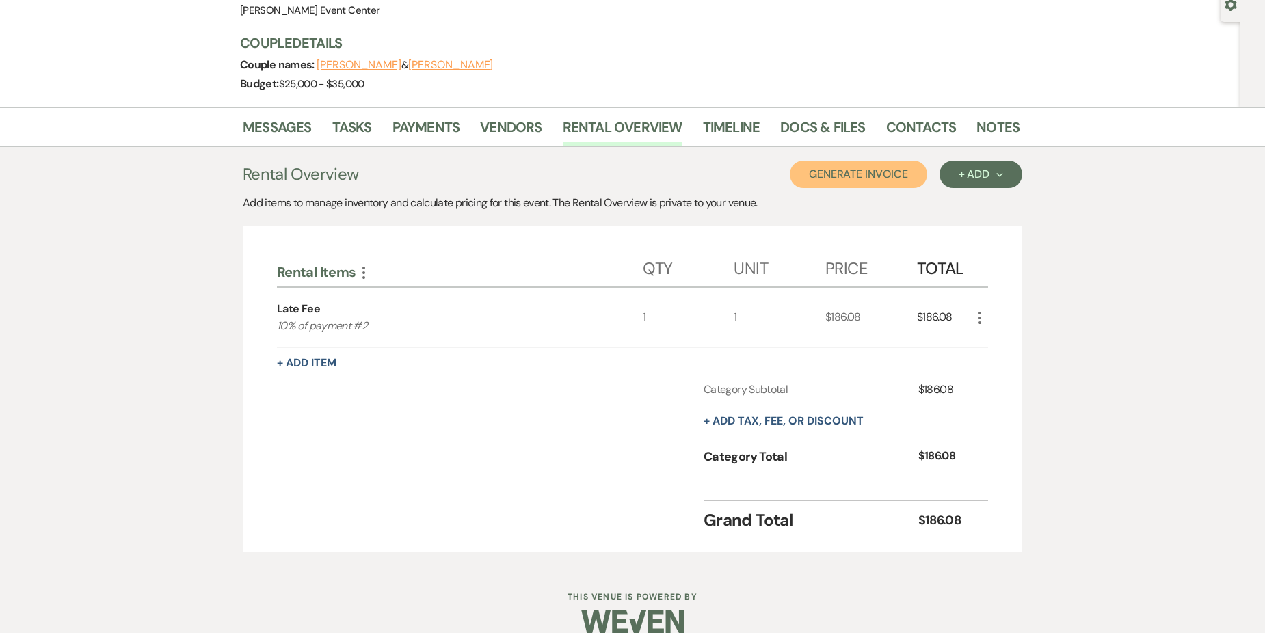
click at [831, 179] on button "Generate Invoice" at bounding box center [858, 174] width 137 height 27
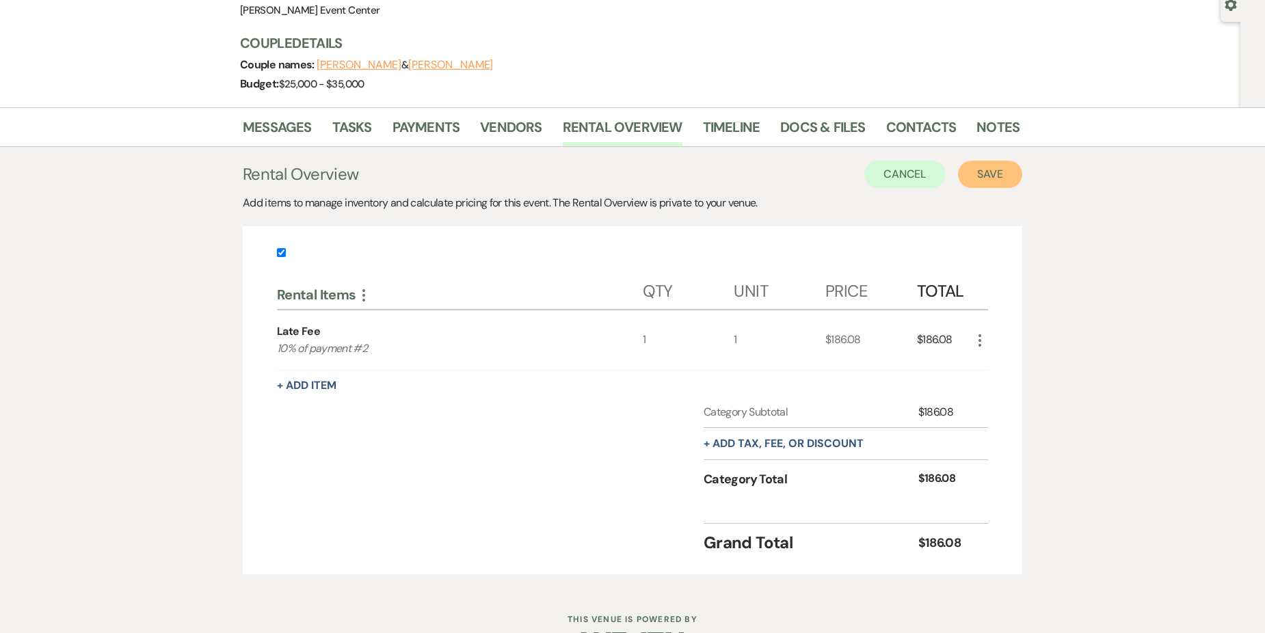
click at [990, 174] on button "Save" at bounding box center [990, 174] width 64 height 27
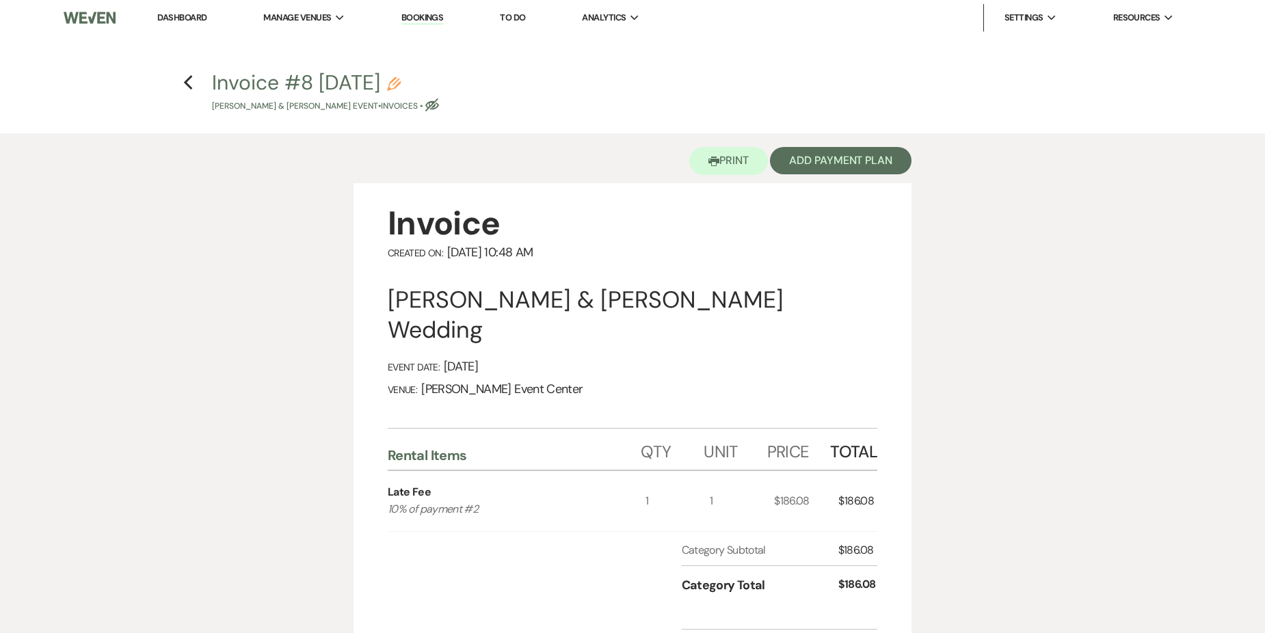
click at [401, 83] on use "button" at bounding box center [394, 84] width 14 height 14
select select "22"
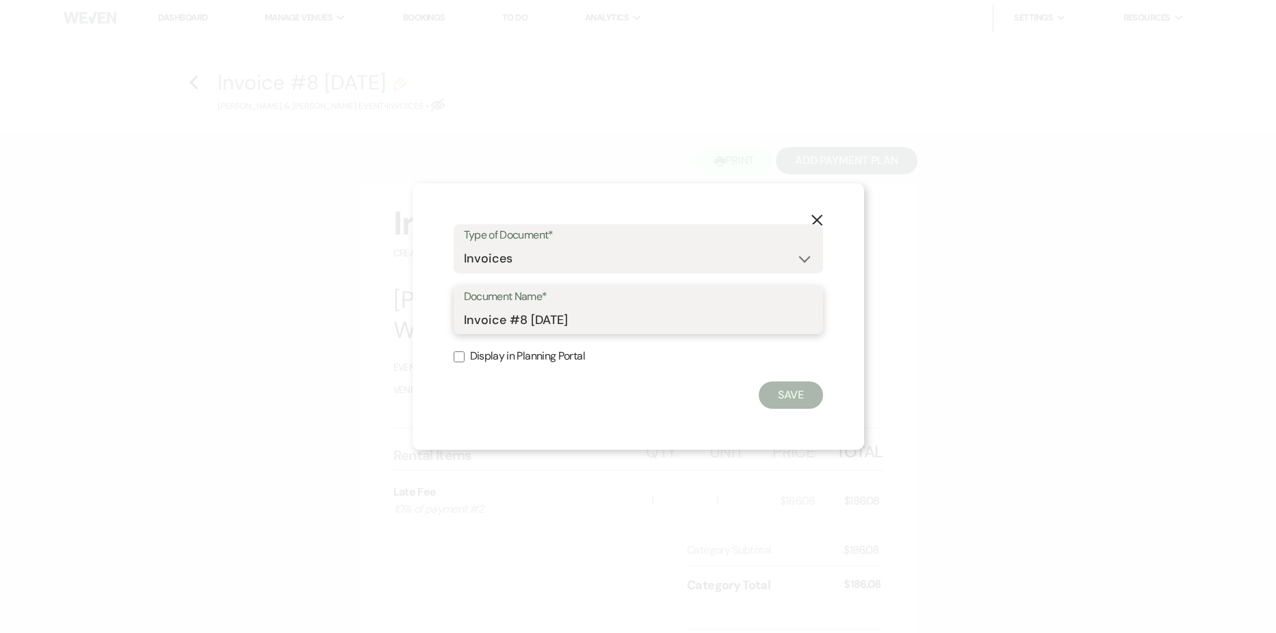
click at [464, 320] on input "Invoice #8 [DATE]" at bounding box center [638, 319] width 349 height 27
drag, startPoint x: 602, startPoint y: 317, endPoint x: 445, endPoint y: 313, distance: 157.4
click at [445, 313] on div "X Type of Document* Special Event Insurance Vendor Certificate of Insurance Con…" at bounding box center [637, 316] width 451 height 267
type input "Late Fee Payment Number 2"
click at [798, 395] on button "Save" at bounding box center [791, 395] width 64 height 27
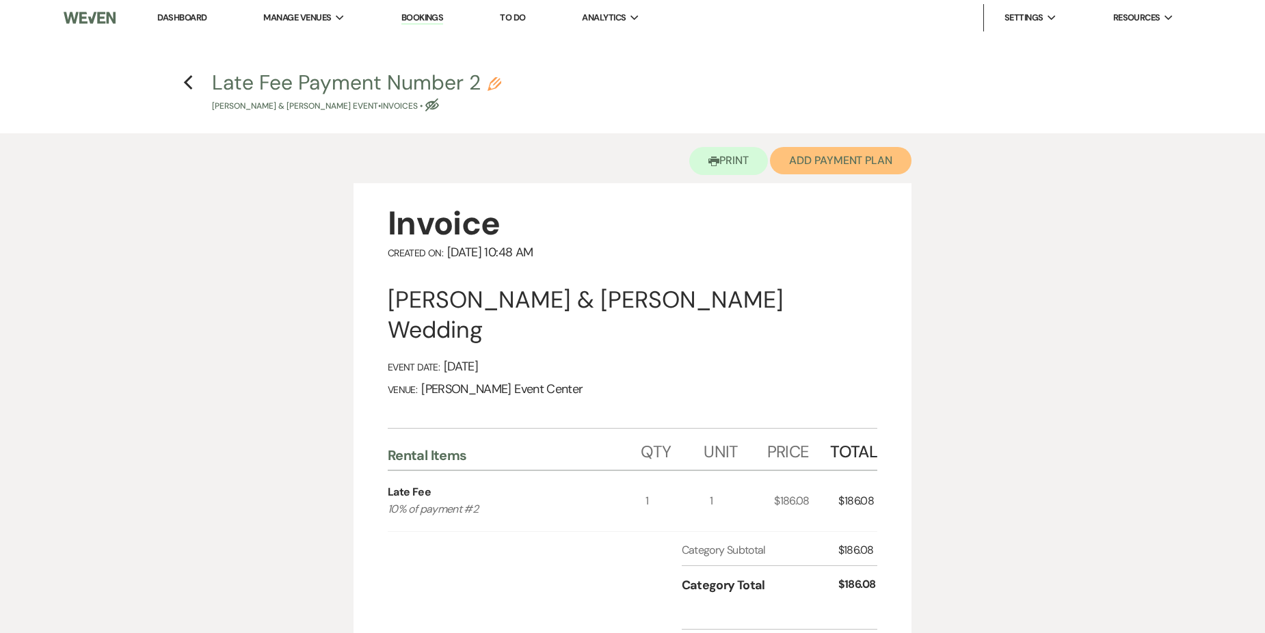
click at [854, 163] on button "Add Payment Plan" at bounding box center [841, 160] width 142 height 27
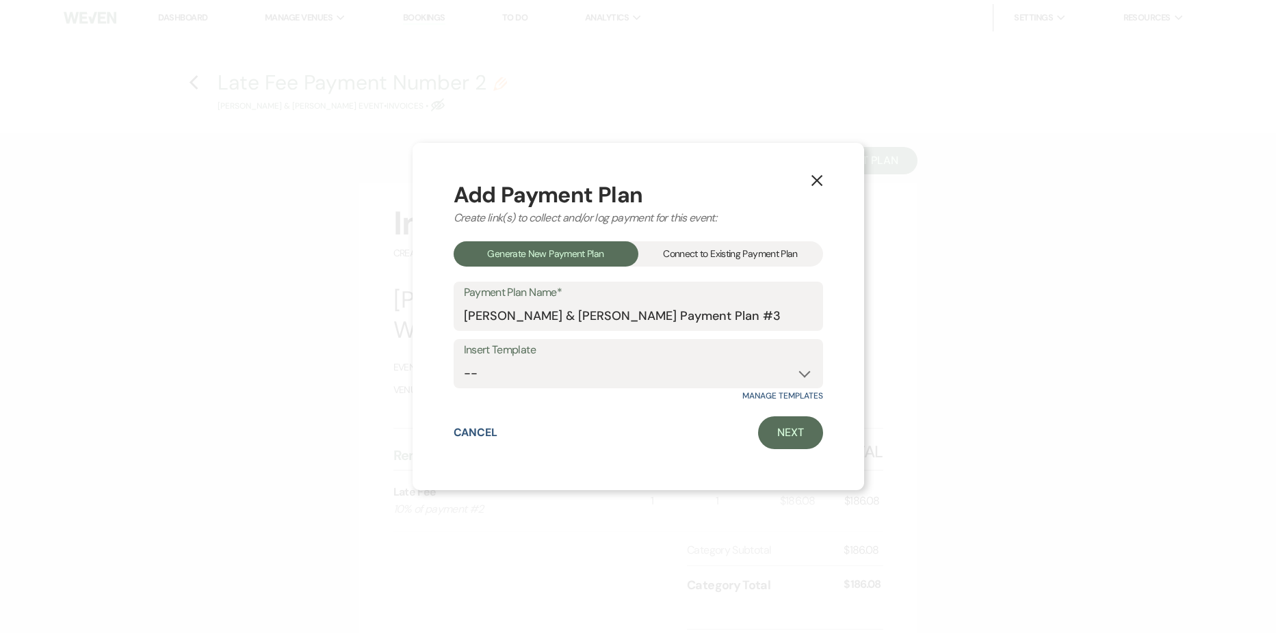
click at [734, 249] on div "Connect to Existing Payment Plan" at bounding box center [730, 253] width 185 height 25
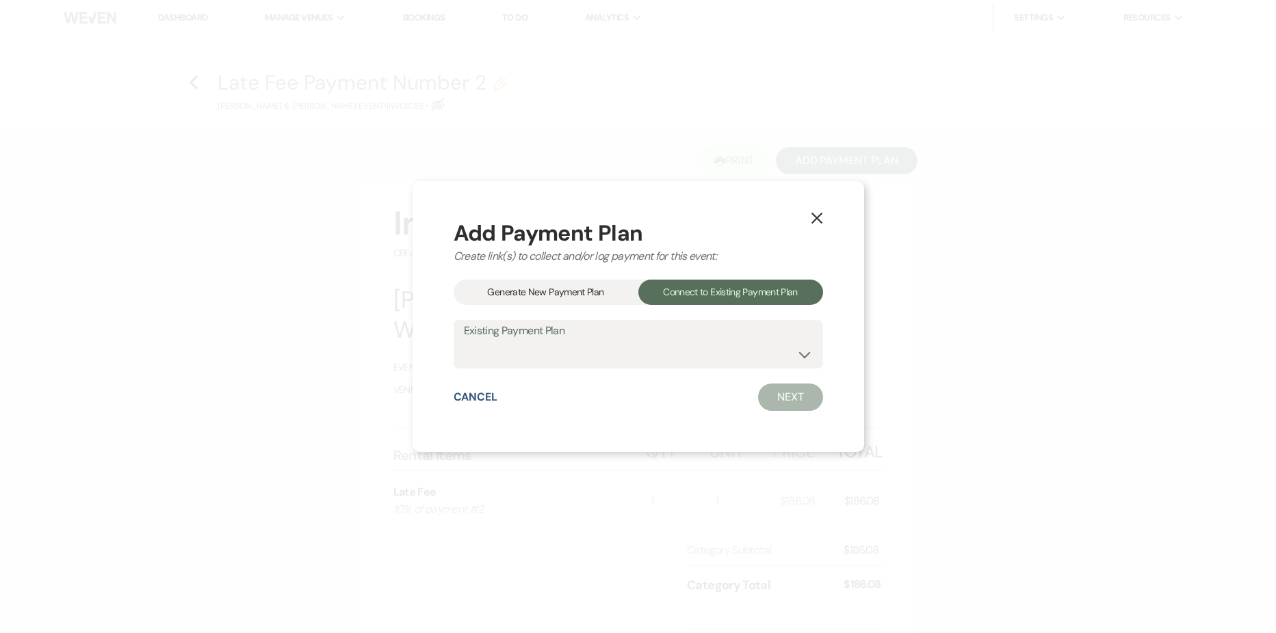
click at [581, 282] on div "Generate New Payment Plan" at bounding box center [545, 292] width 185 height 25
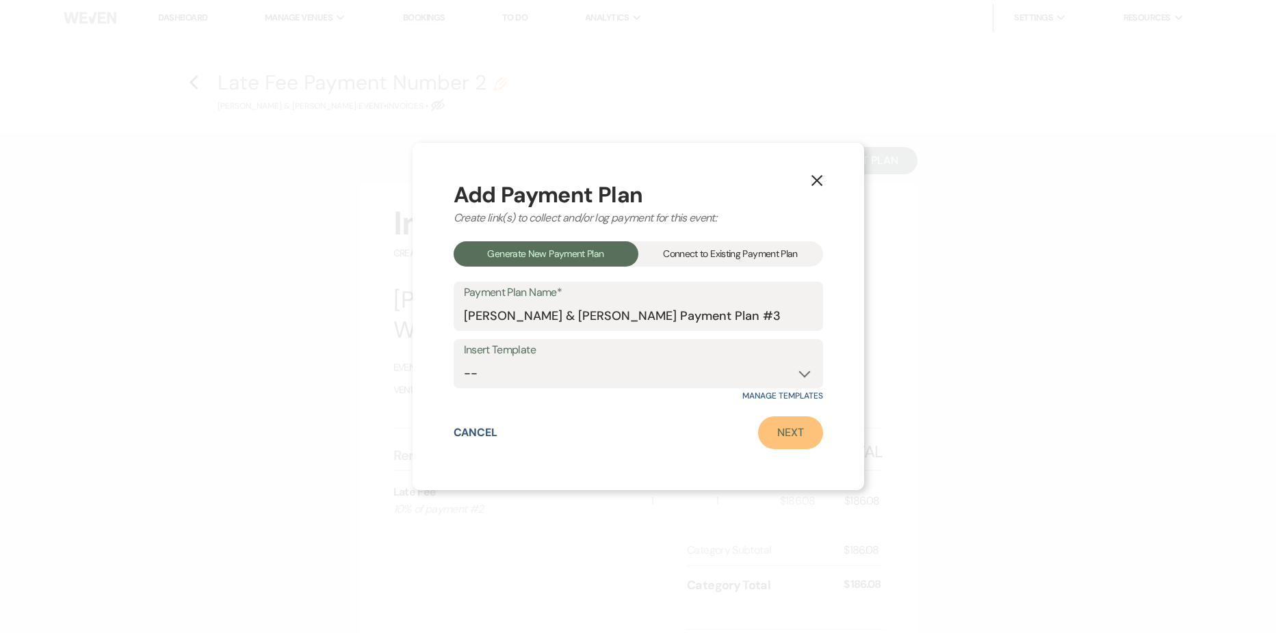
click at [796, 434] on link "Next" at bounding box center [790, 433] width 65 height 33
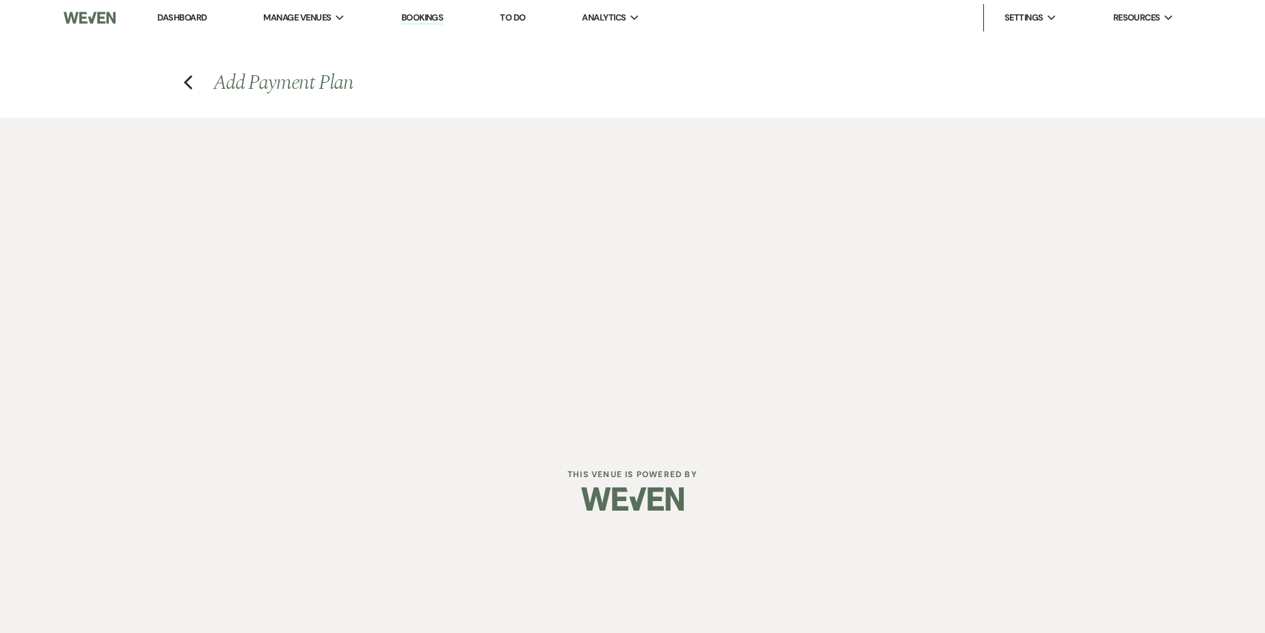
select select "27335"
select select "2"
select select "percentage"
select select "true"
select select "client"
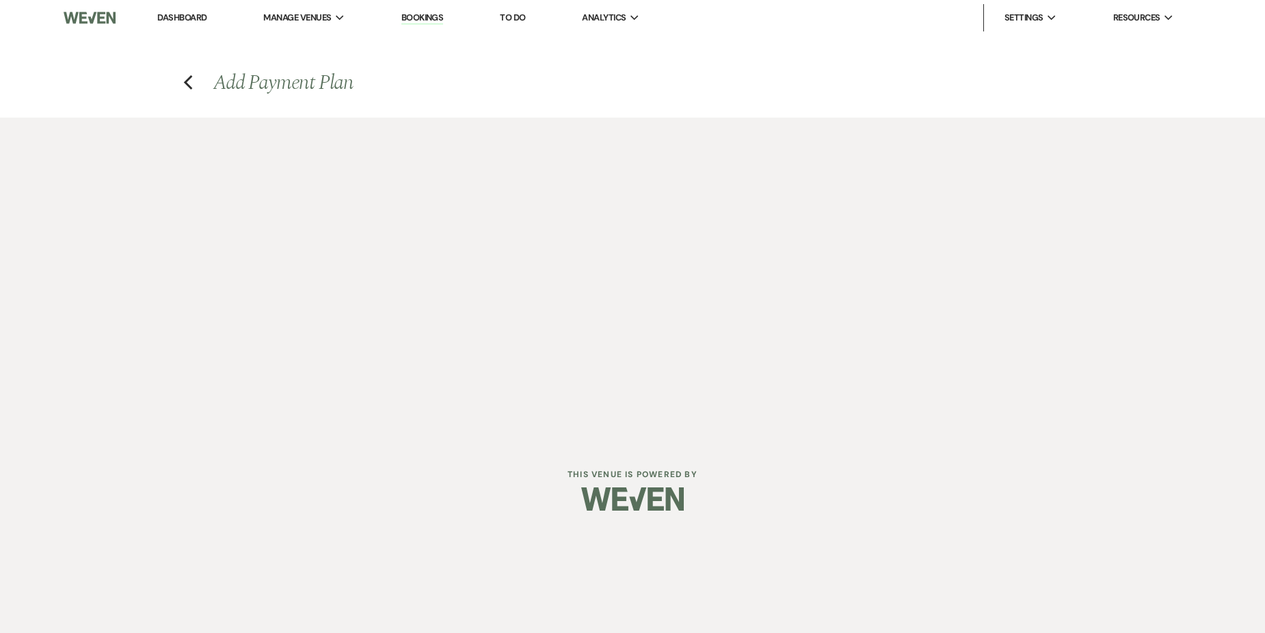
select select "weeks"
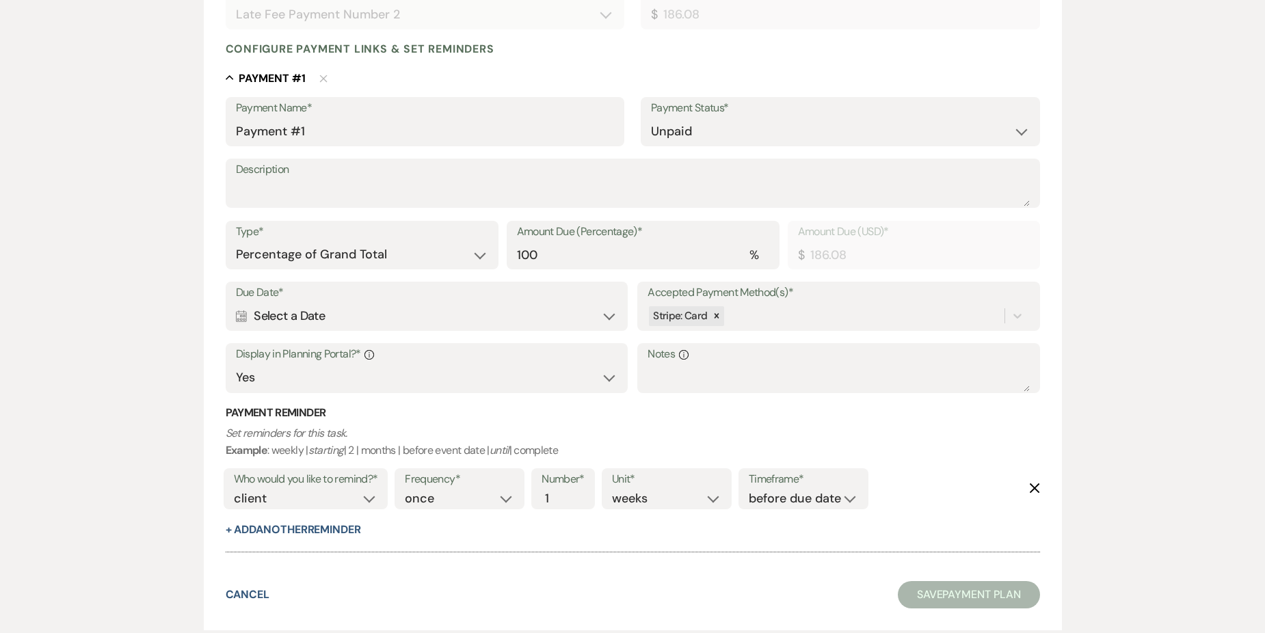
scroll to position [342, 0]
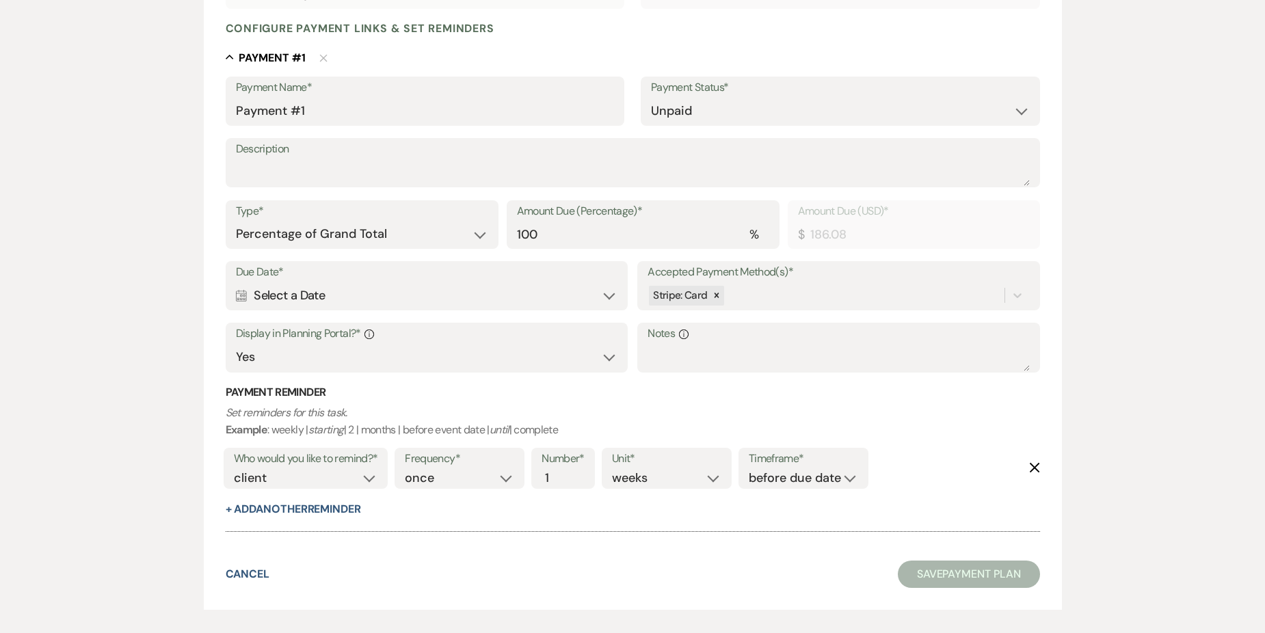
click at [342, 306] on div "Calendar Select a Date Expand" at bounding box center [427, 295] width 382 height 27
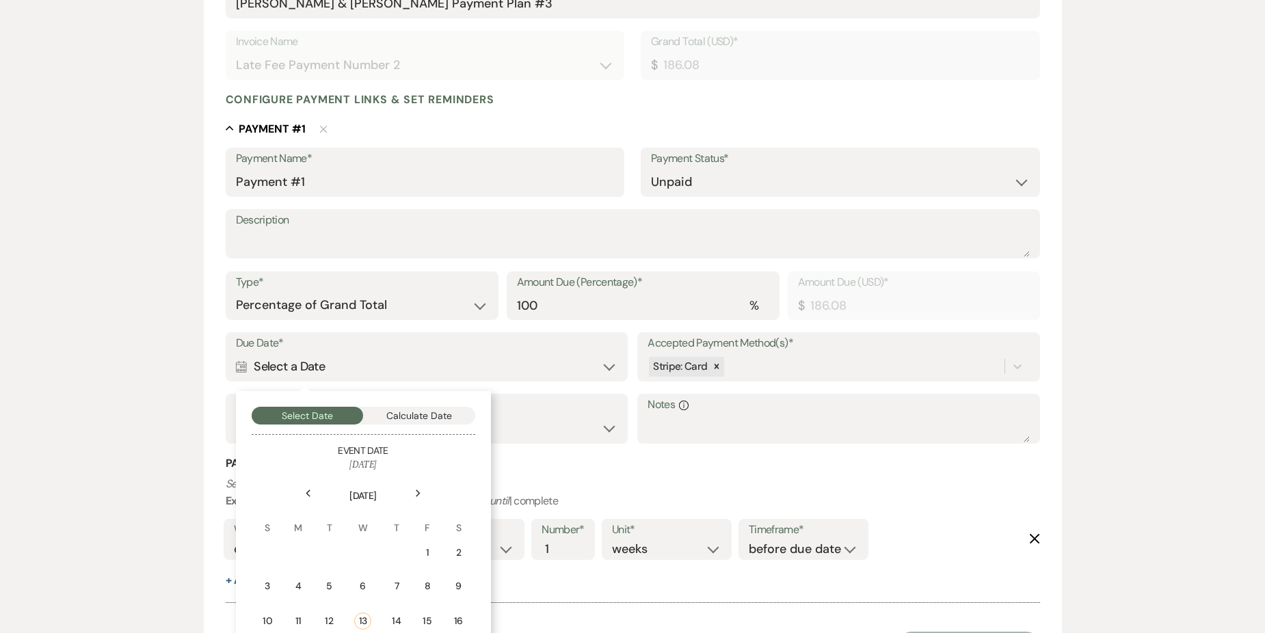
scroll to position [274, 0]
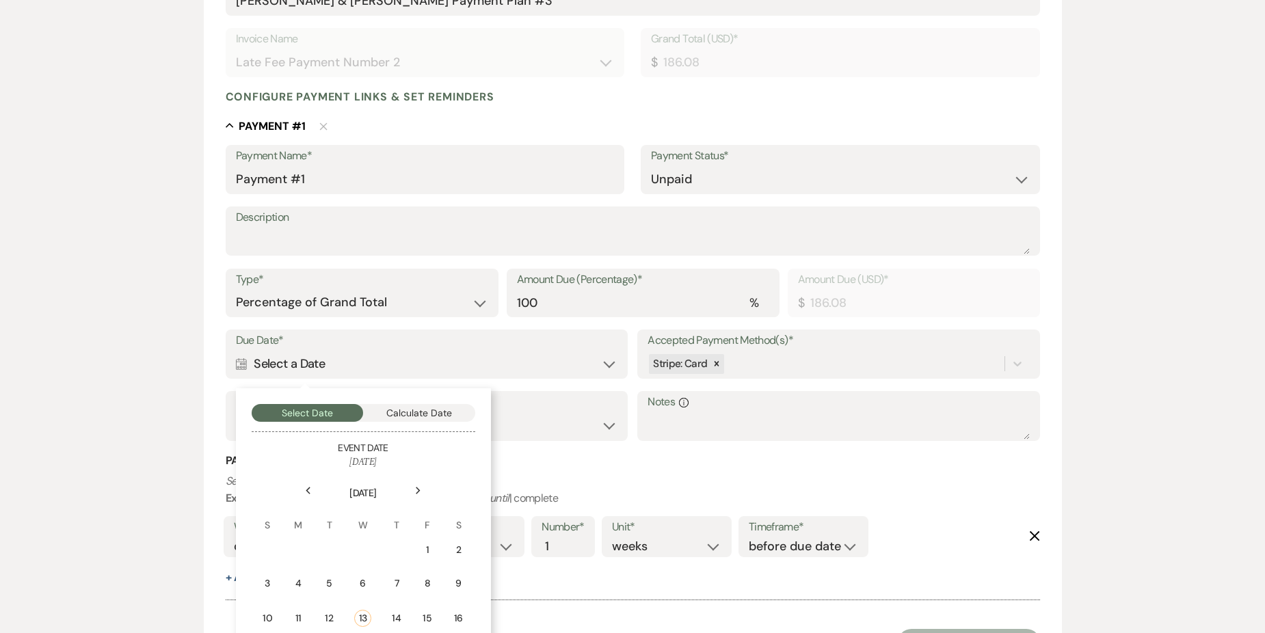
click at [574, 471] on div "Payment Reminder Set reminders for this task. Example : weekly | starting | 2 |…" at bounding box center [633, 519] width 815 height 132
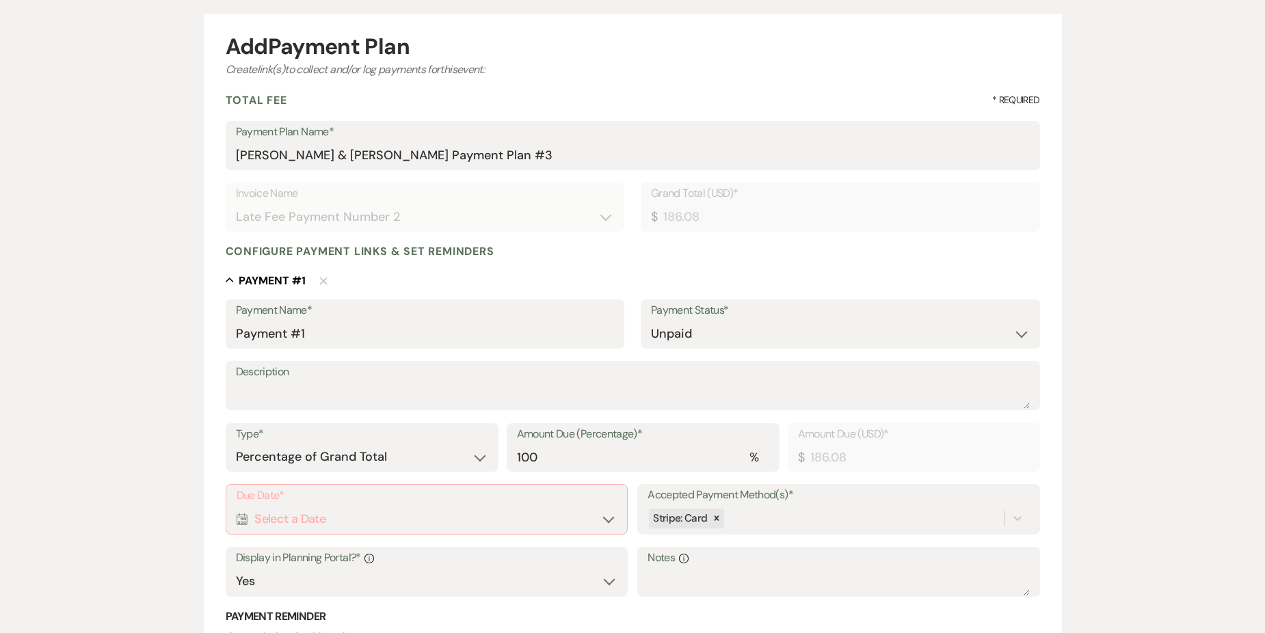
scroll to position [0, 0]
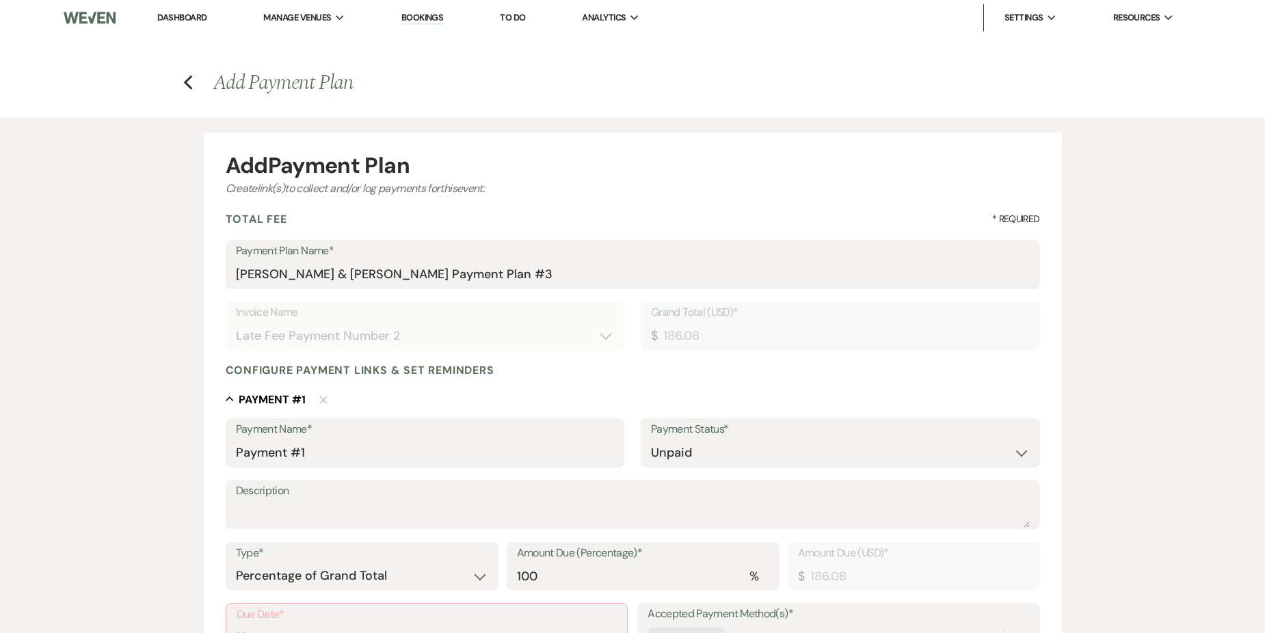
click at [317, 85] on span "Add Payment Plan" at bounding box center [283, 82] width 140 height 31
click at [189, 83] on icon "Previous" at bounding box center [188, 83] width 10 height 16
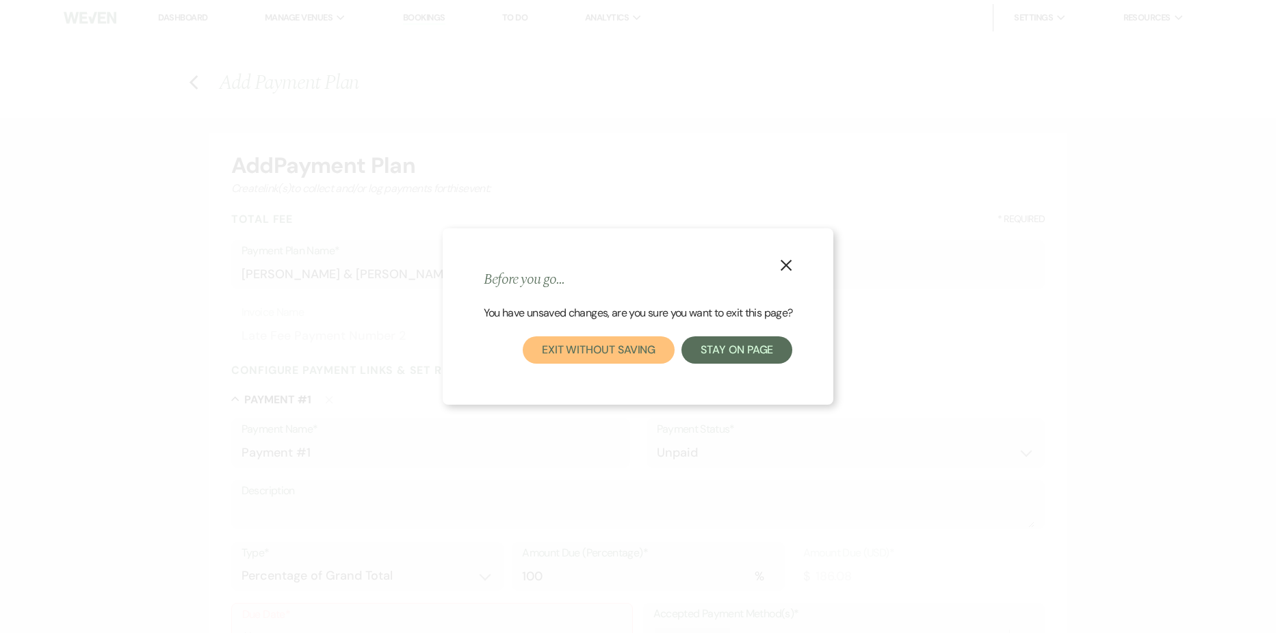
click at [638, 348] on button "Exit without saving" at bounding box center [599, 350] width 152 height 27
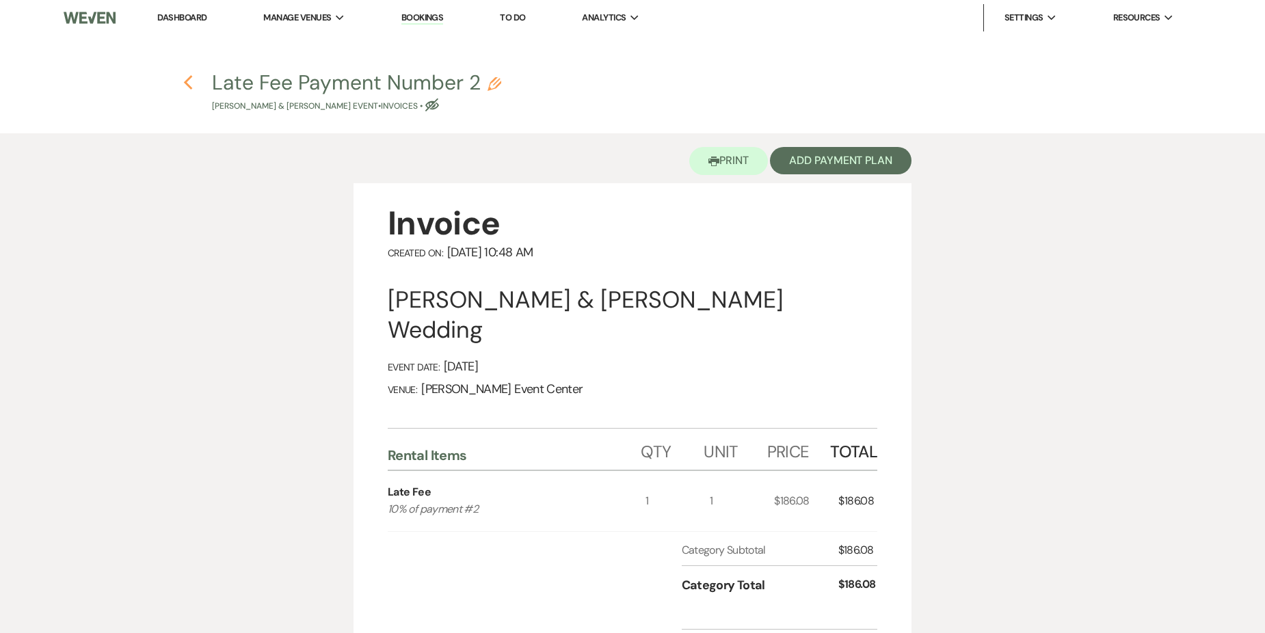
click at [190, 81] on icon "Previous" at bounding box center [188, 83] width 10 height 16
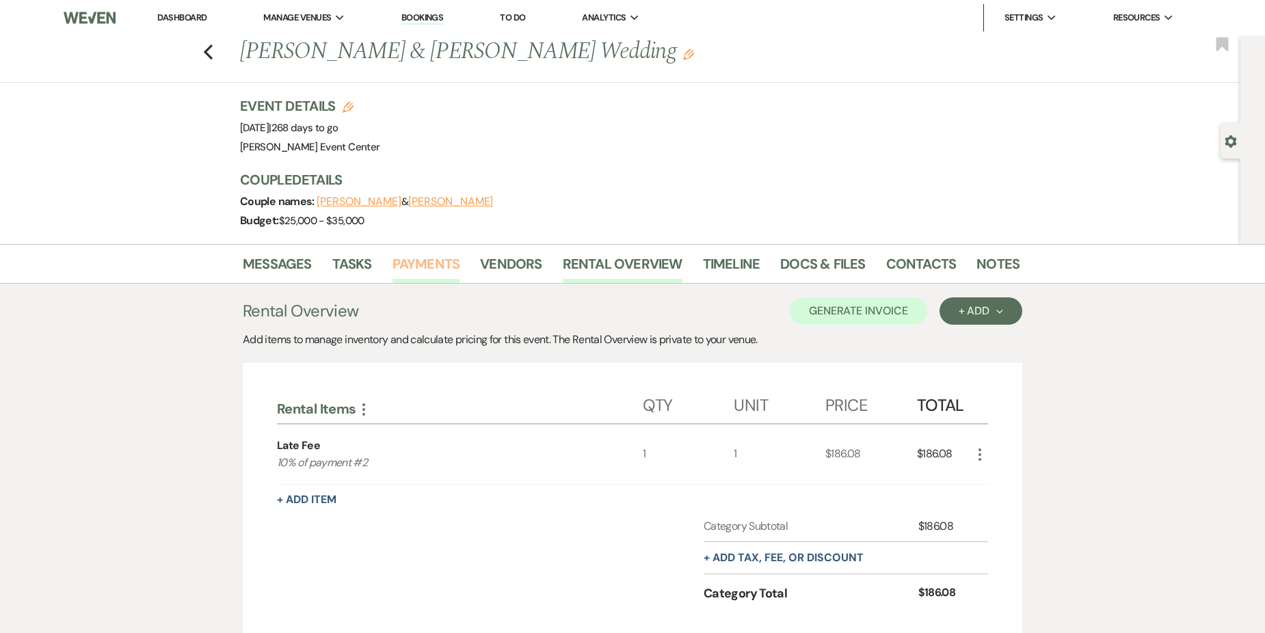
click at [437, 267] on link "Payments" at bounding box center [427, 268] width 68 height 30
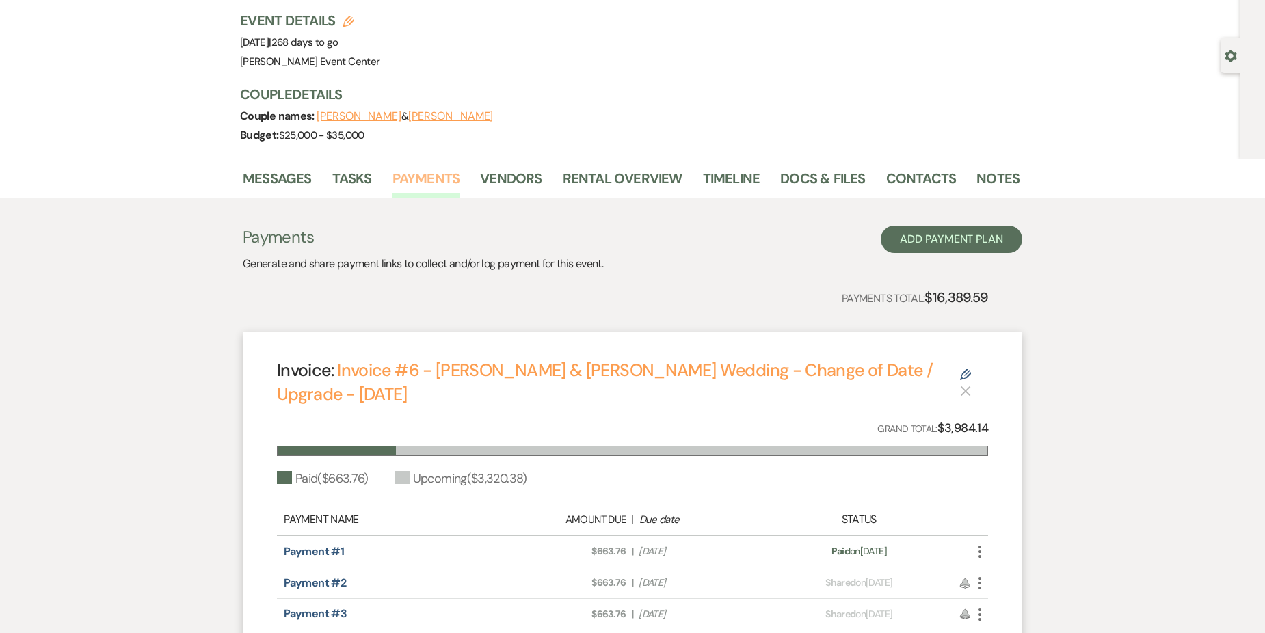
scroll to position [68, 0]
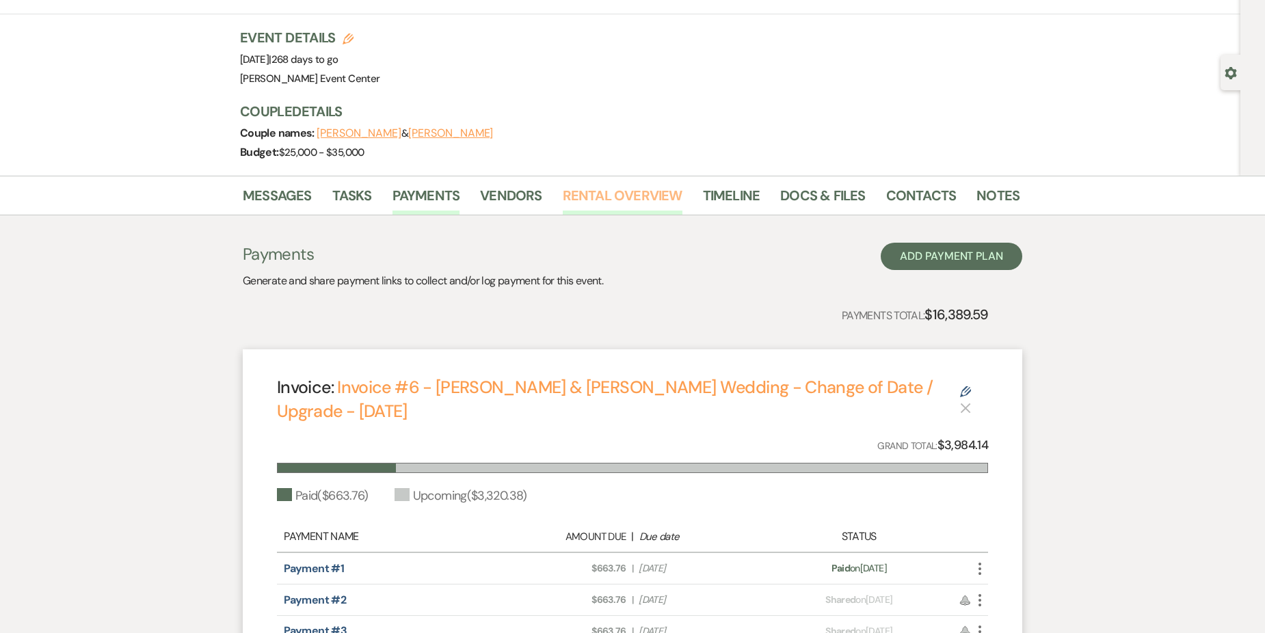
click at [663, 189] on link "Rental Overview" at bounding box center [623, 200] width 120 height 30
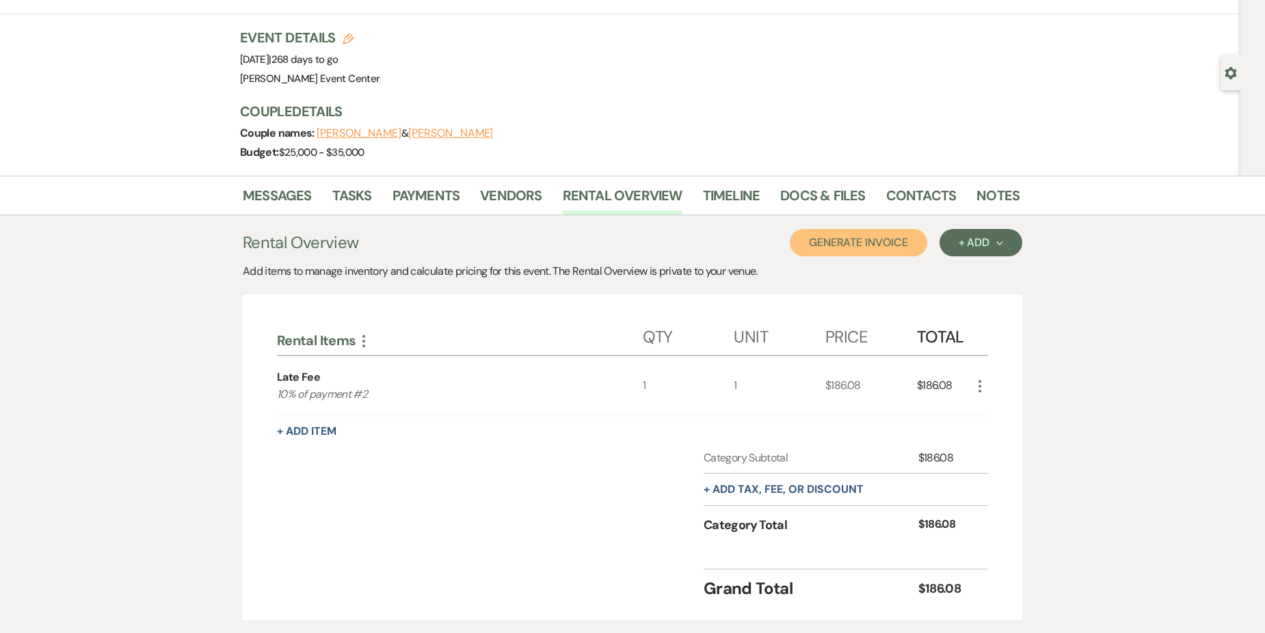
click at [869, 237] on button "Generate Invoice" at bounding box center [858, 242] width 137 height 27
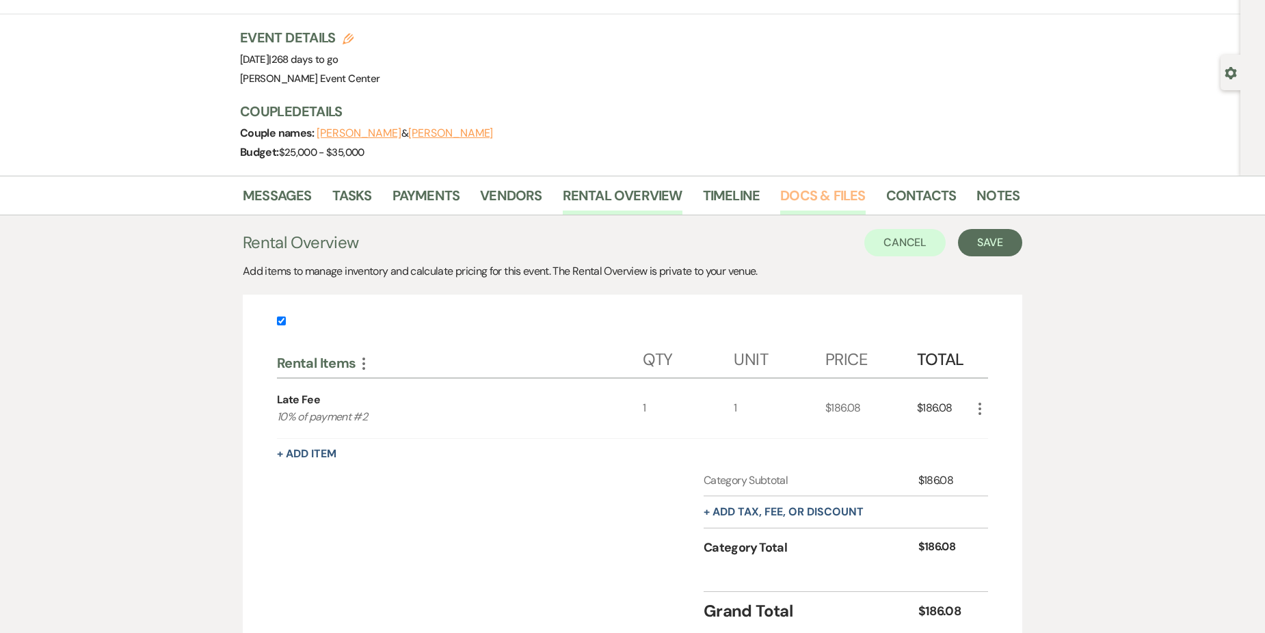
click at [810, 193] on link "Docs & Files" at bounding box center [822, 200] width 85 height 30
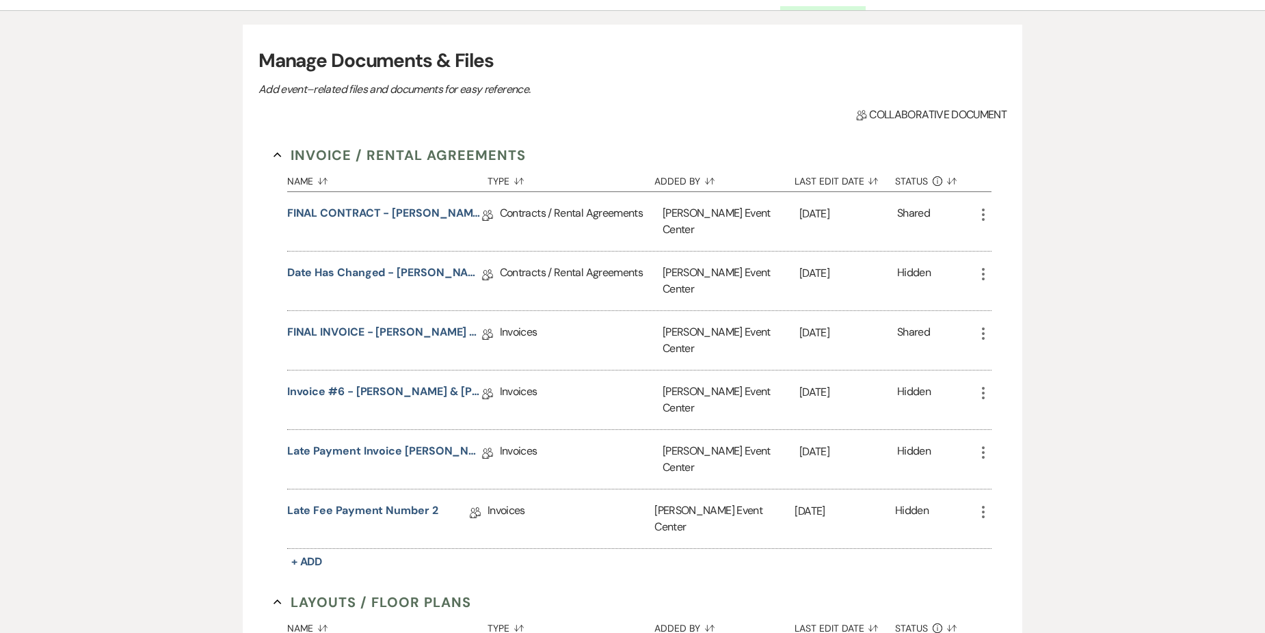
scroll to position [274, 0]
click at [404, 503] on link "Late Fee Payment Number 2" at bounding box center [362, 513] width 151 height 21
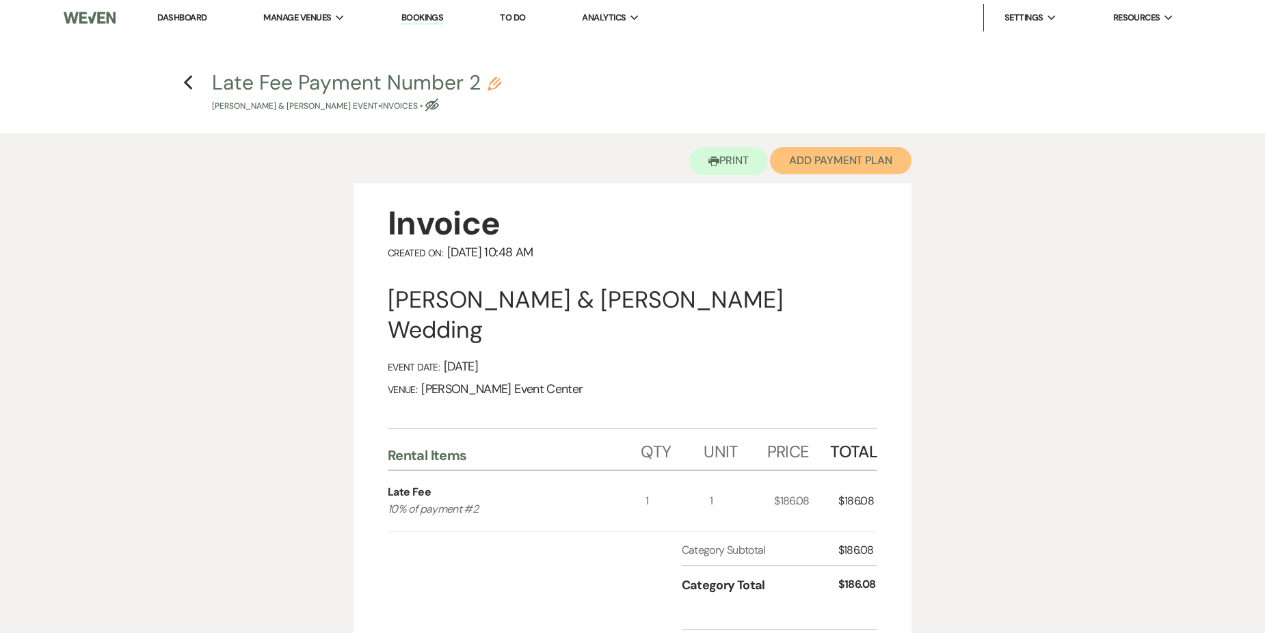
click at [855, 165] on button "Add Payment Plan" at bounding box center [841, 160] width 142 height 27
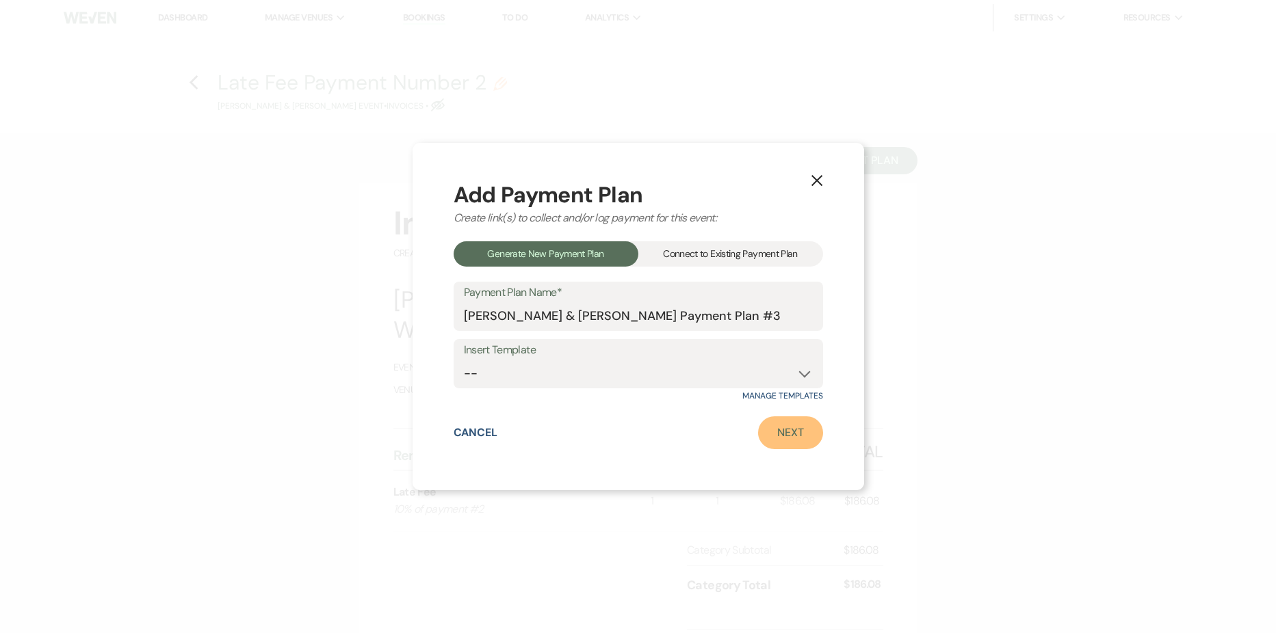
click at [777, 434] on link "Next" at bounding box center [790, 433] width 65 height 33
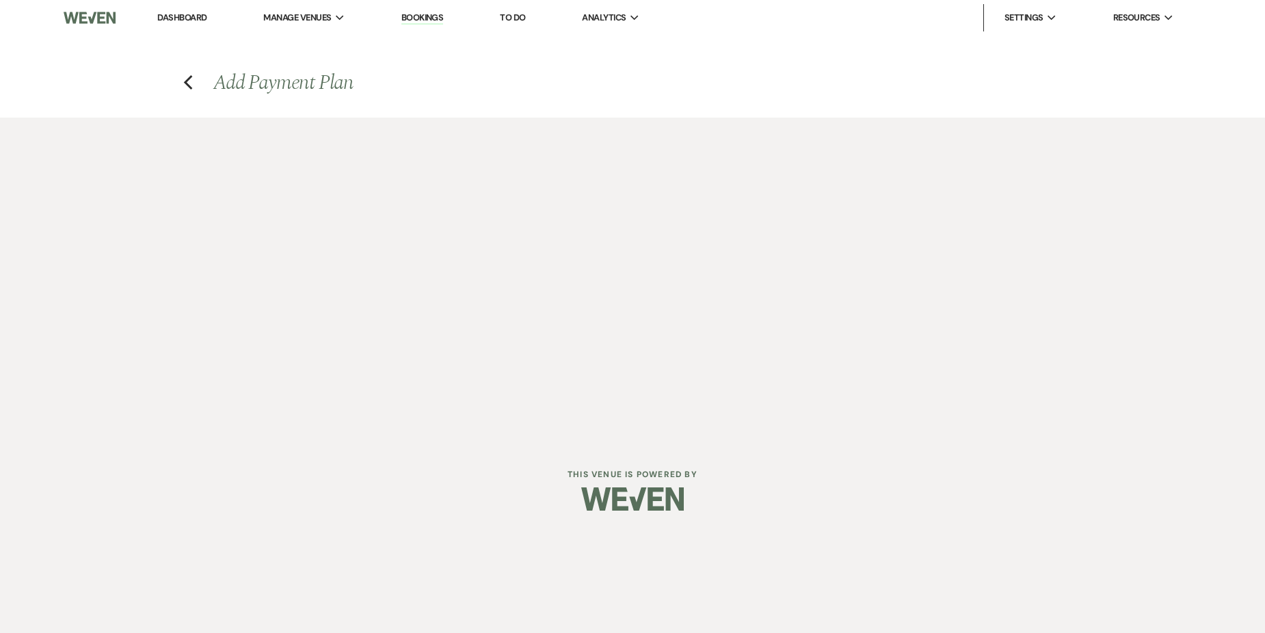
select select "27335"
select select "2"
select select "percentage"
select select "true"
select select "client"
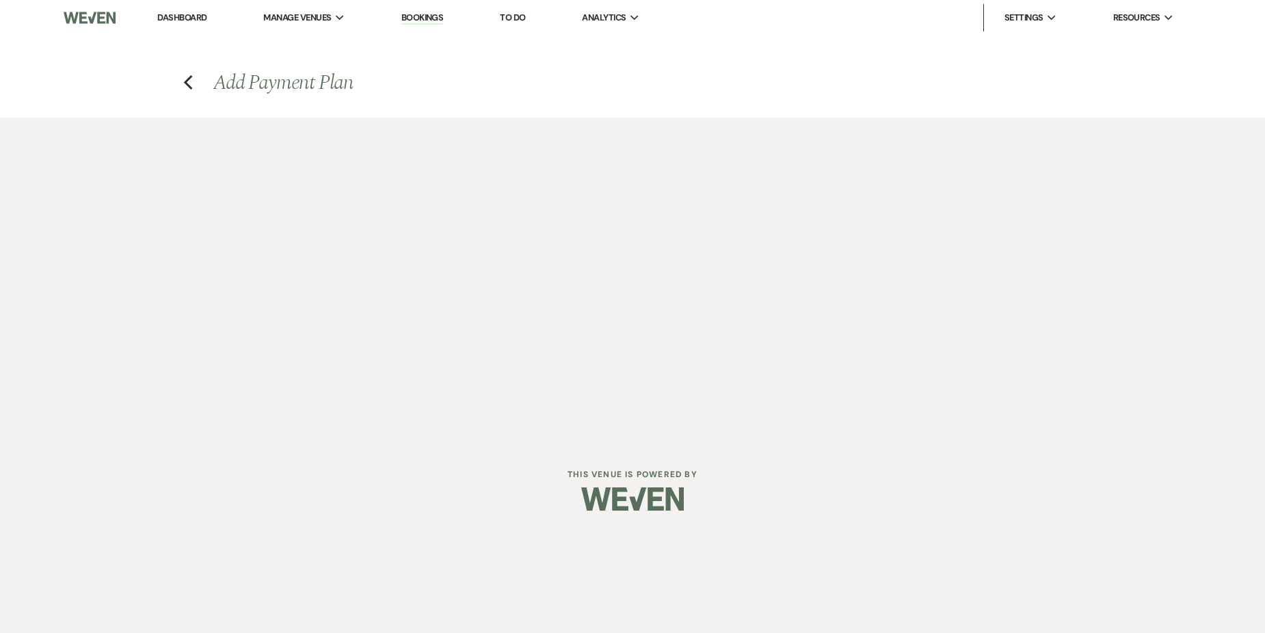
select select "weeks"
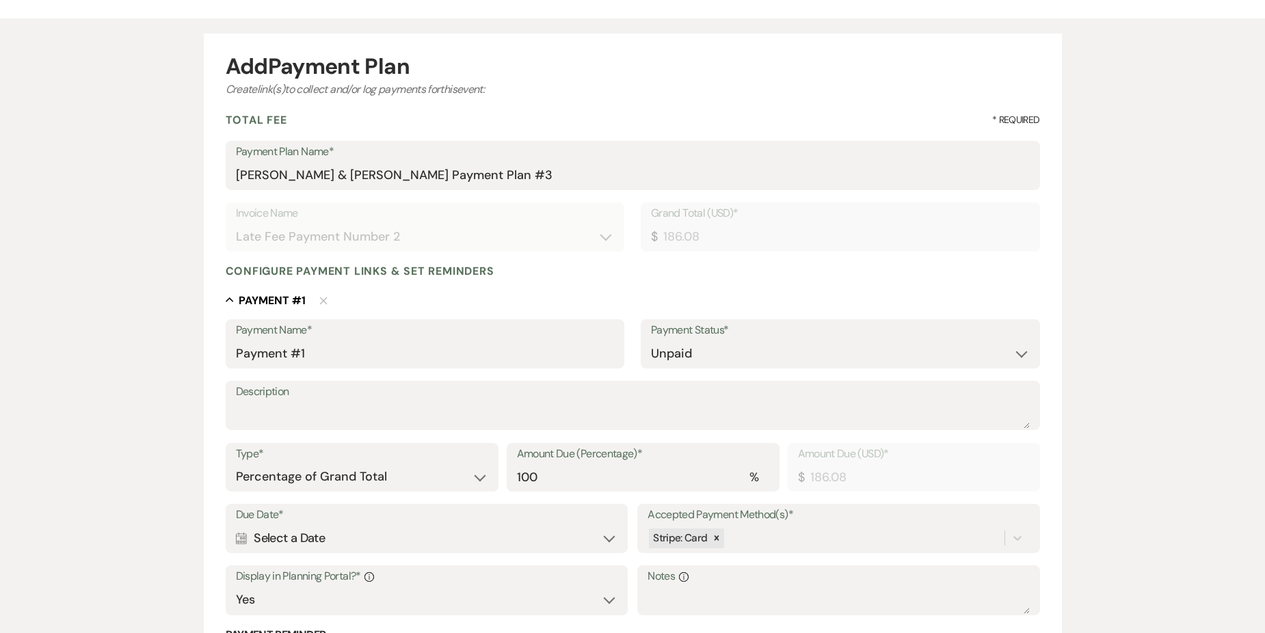
scroll to position [137, 0]
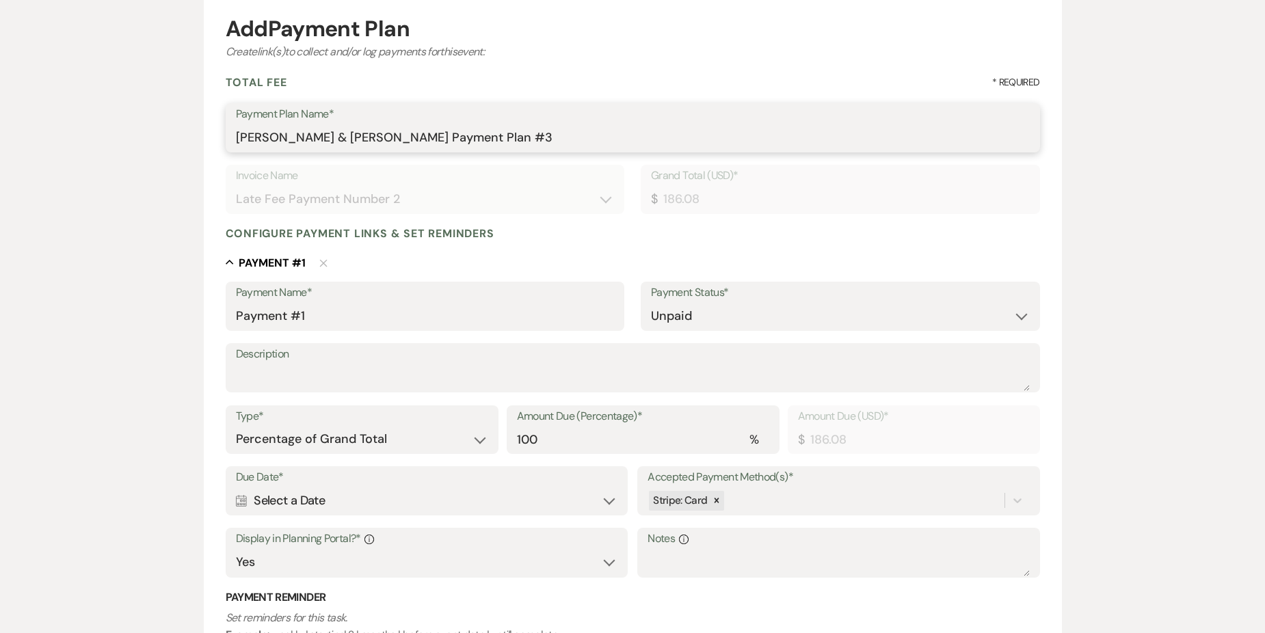
drag, startPoint x: 544, startPoint y: 134, endPoint x: 186, endPoint y: 160, distance: 359.4
click at [186, 160] on div "Add Payment Plan Create link(s) to collect and/or log payments for this event: …" at bounding box center [632, 398] width 985 height 834
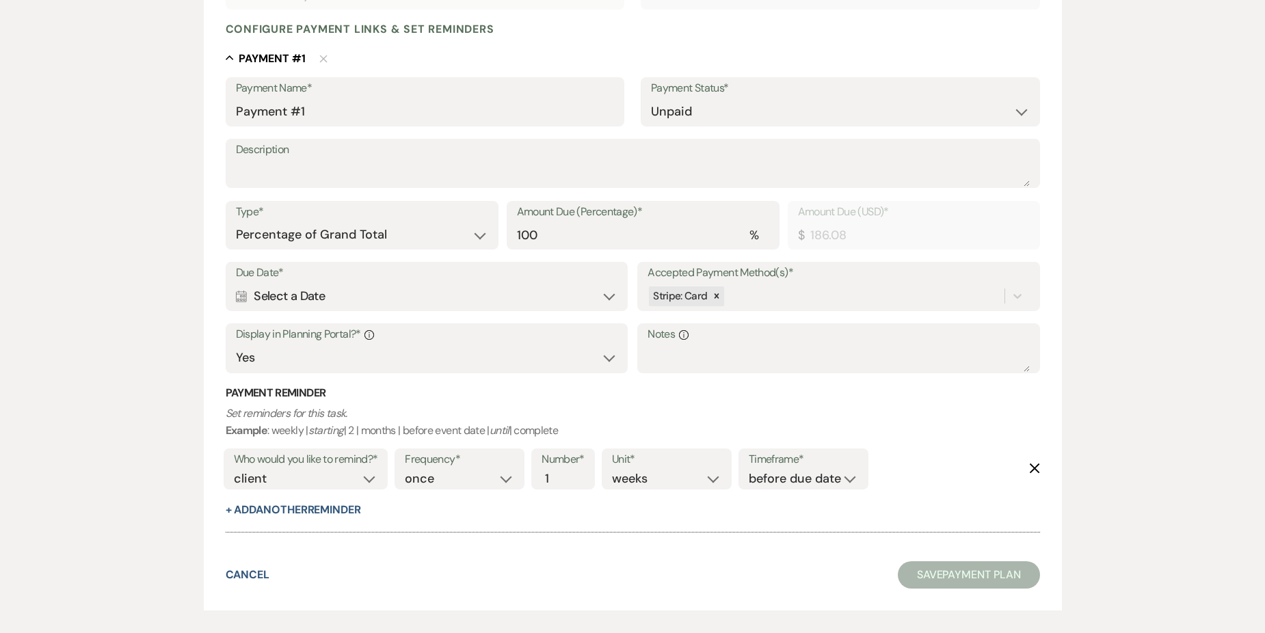
scroll to position [342, 0]
type input "Late Fee Number 2"
click at [406, 241] on select "Dollar Amount Percentage of Grand Total" at bounding box center [362, 234] width 252 height 27
click at [236, 221] on select "Dollar Amount Percentage of Grand Total" at bounding box center [362, 234] width 252 height 27
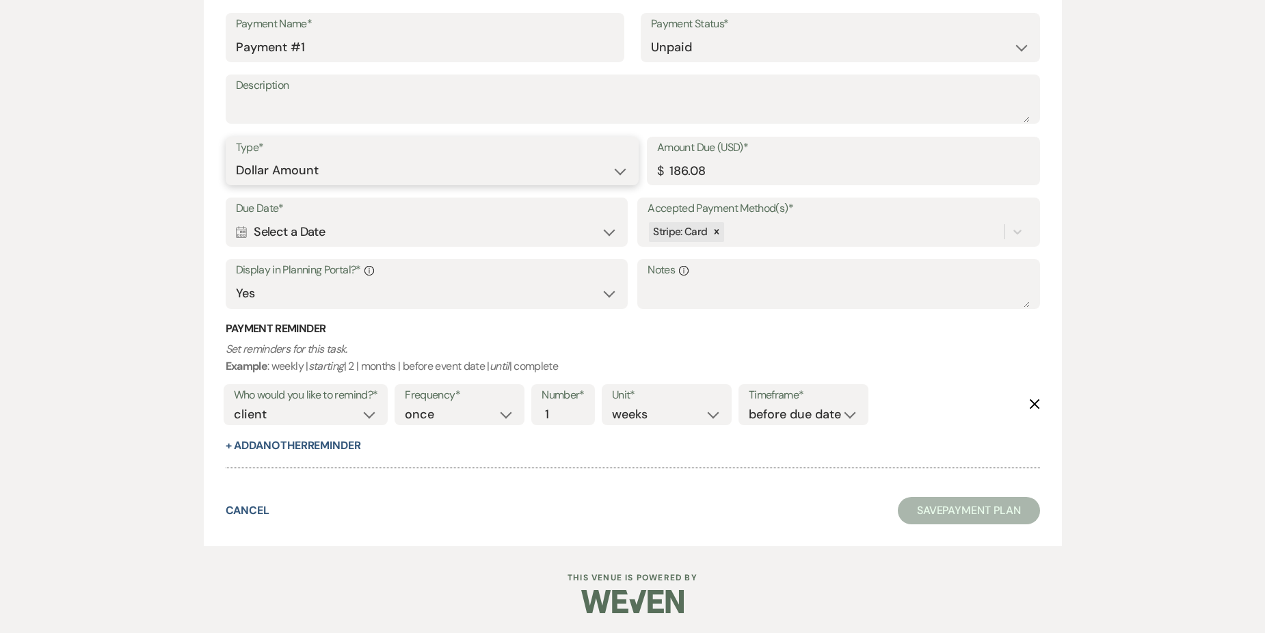
scroll to position [406, 0]
click at [443, 245] on div "Calendar Select a Date Expand" at bounding box center [427, 231] width 382 height 27
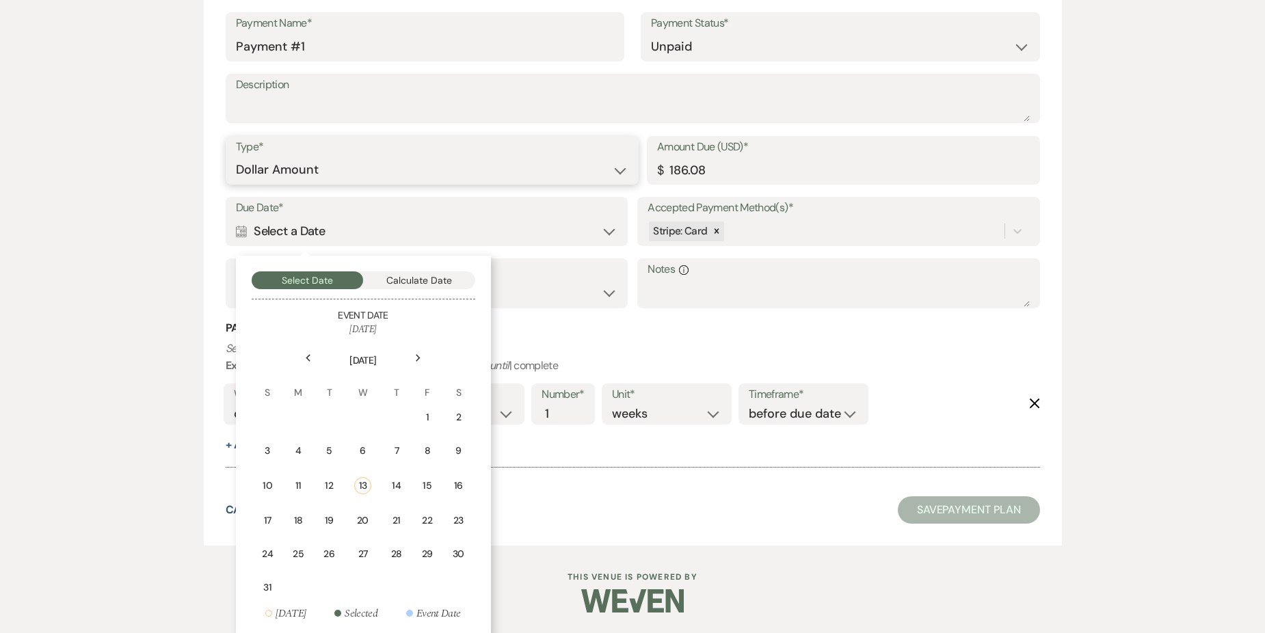
click at [513, 170] on select "Dollar Amount Percentage of Grand Total" at bounding box center [432, 170] width 393 height 27
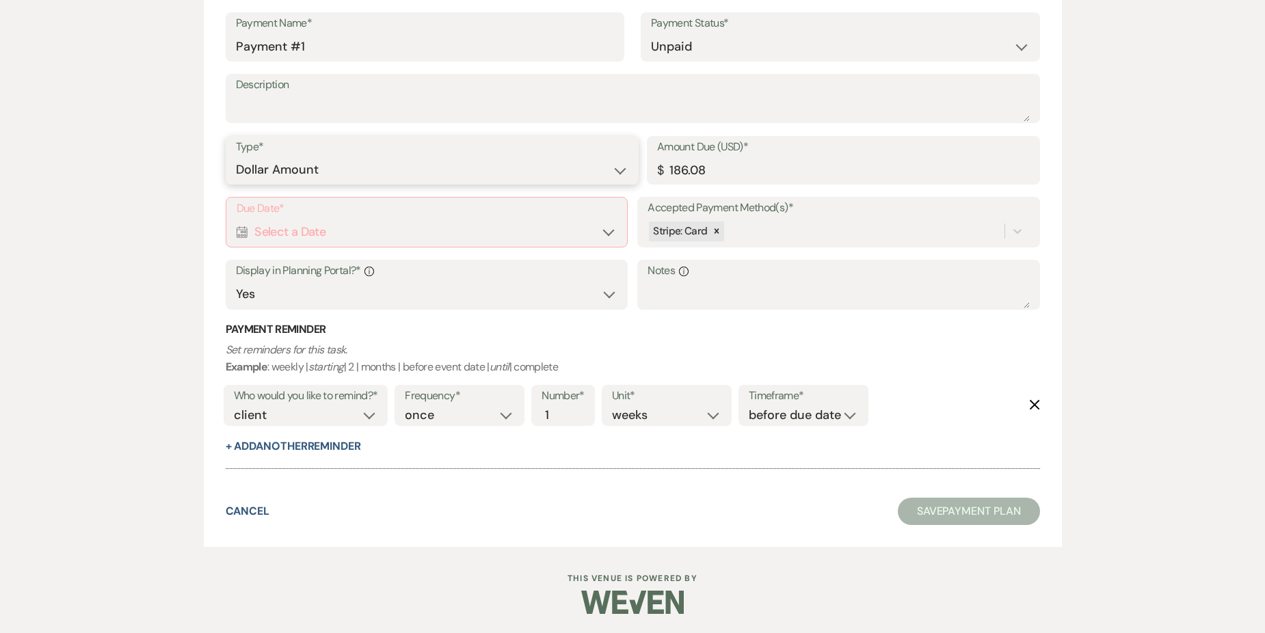
select select "percentage"
click at [236, 157] on select "Dollar Amount Percentage of Grand Total" at bounding box center [432, 170] width 393 height 27
click at [501, 232] on div "Calendar Select a Date Expand" at bounding box center [427, 232] width 380 height 27
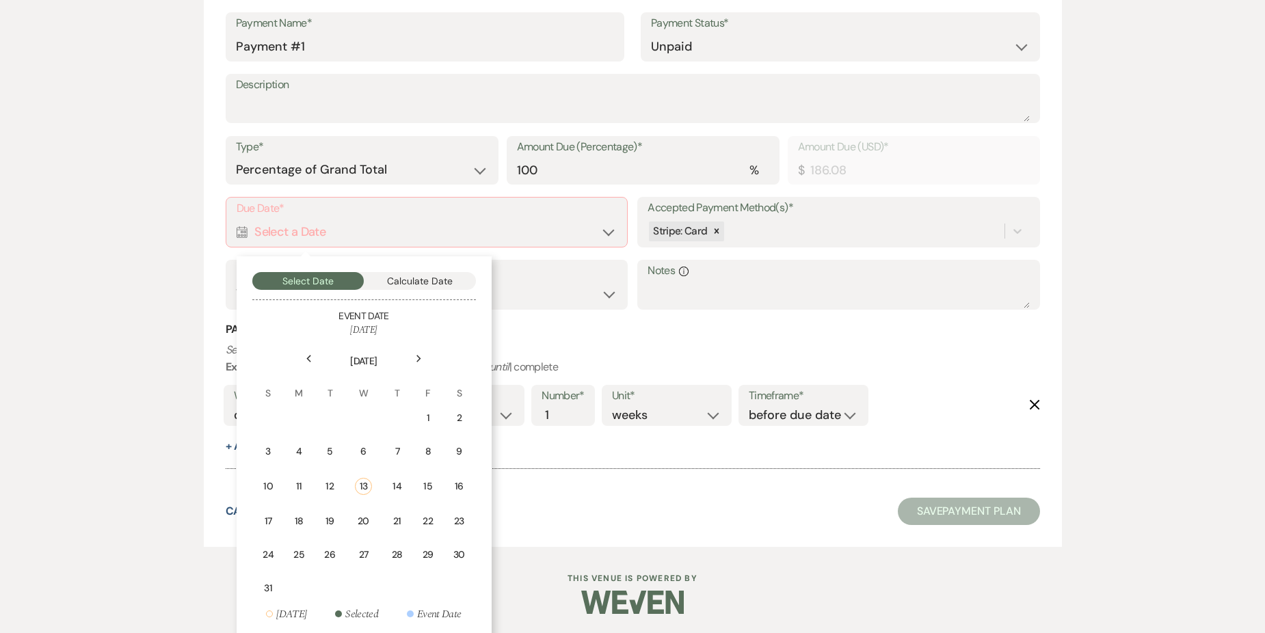
click at [310, 362] on use at bounding box center [308, 360] width 5 height 8
click at [427, 485] on div "18" at bounding box center [427, 485] width 12 height 14
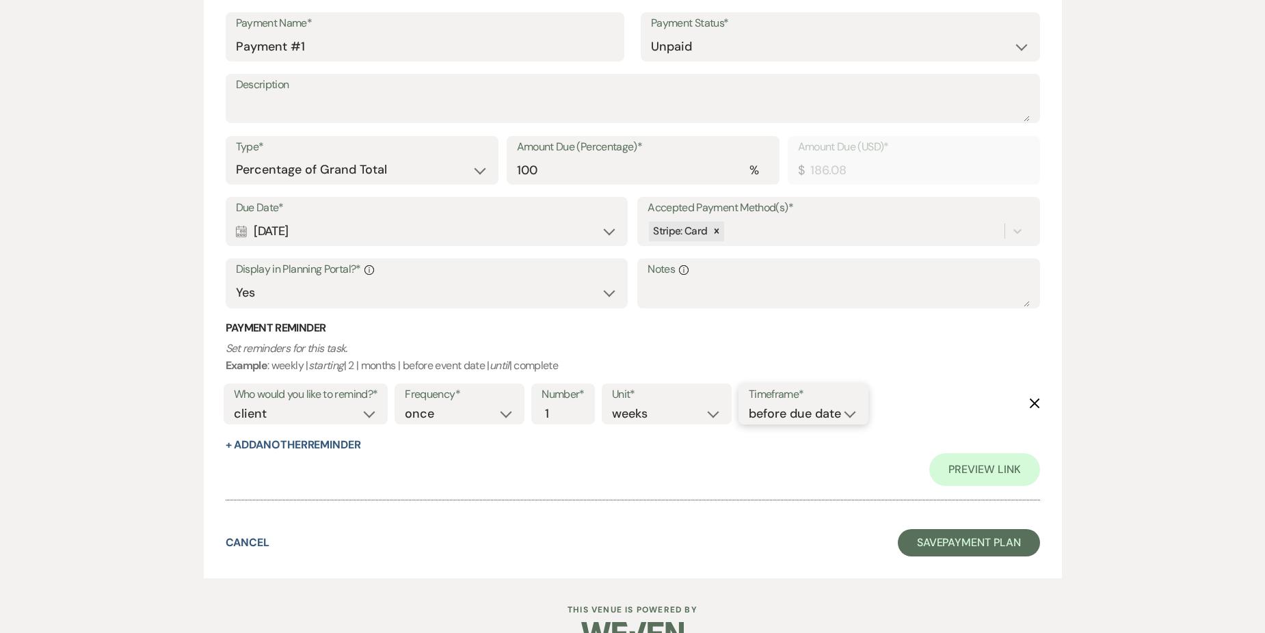
click at [797, 415] on select "before due date after due date on due date on custom date" at bounding box center [803, 414] width 109 height 18
select select "onDueDate"
click at [749, 405] on select "before due date after due date on due date on custom date" at bounding box center [803, 414] width 109 height 18
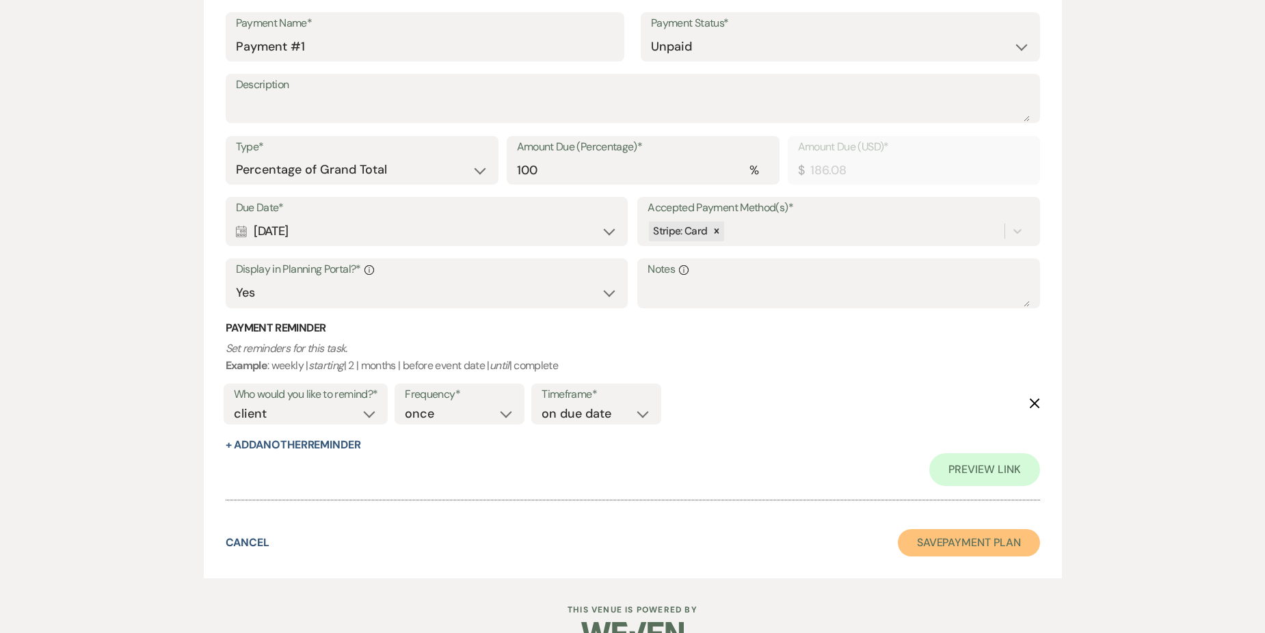
click at [959, 550] on button "Save Payment Plan" at bounding box center [969, 542] width 142 height 27
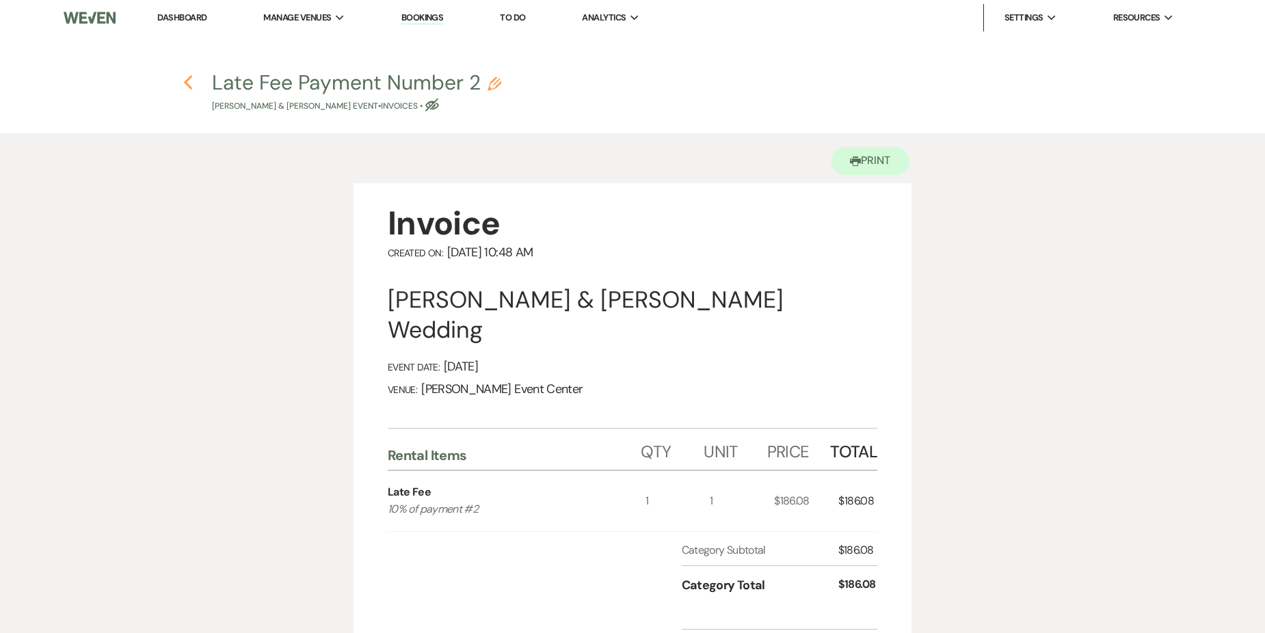
click at [186, 77] on icon "Previous" at bounding box center [188, 83] width 10 height 16
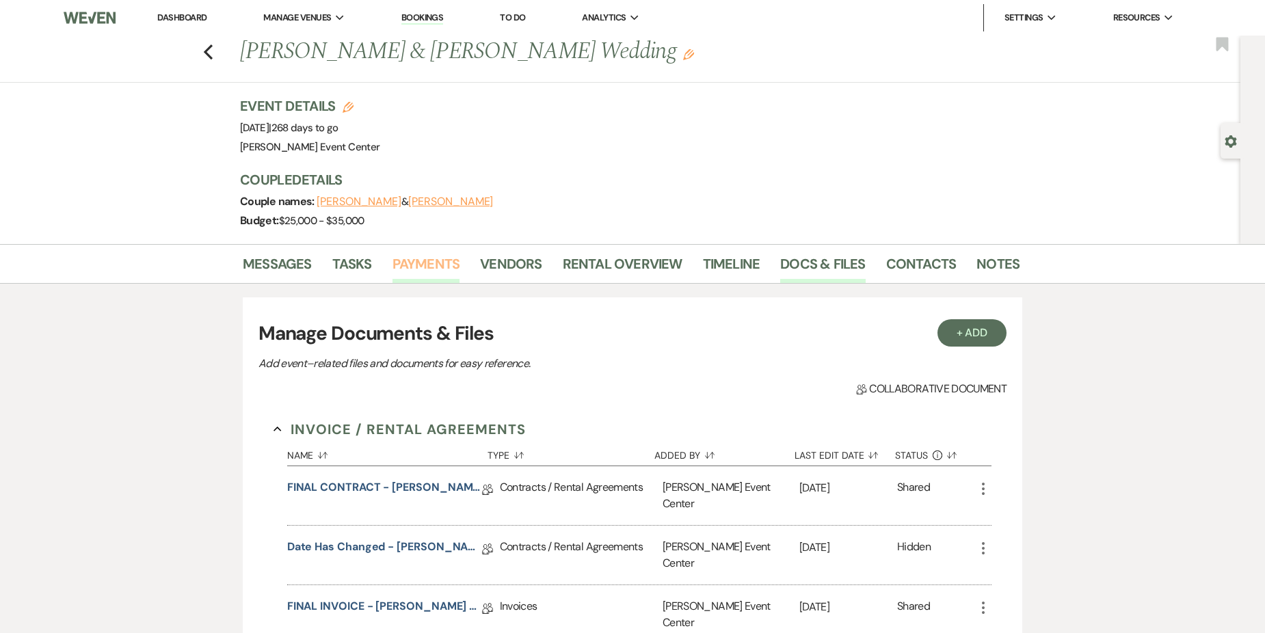
click at [446, 263] on link "Payments" at bounding box center [427, 268] width 68 height 30
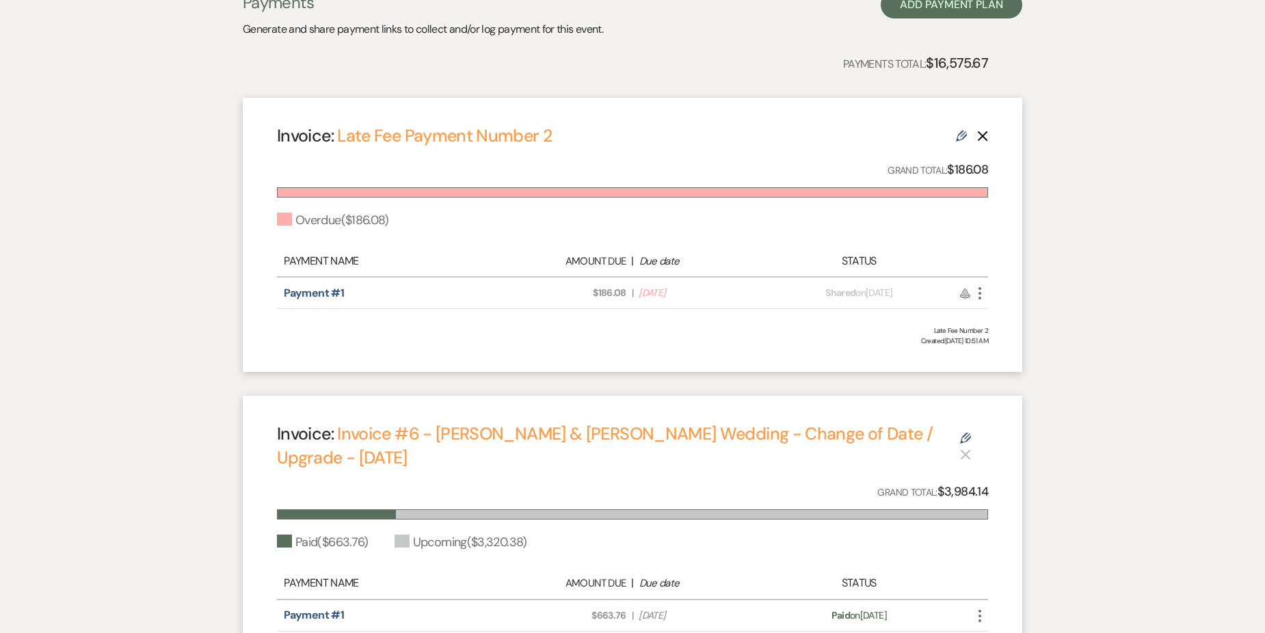
scroll to position [342, 0]
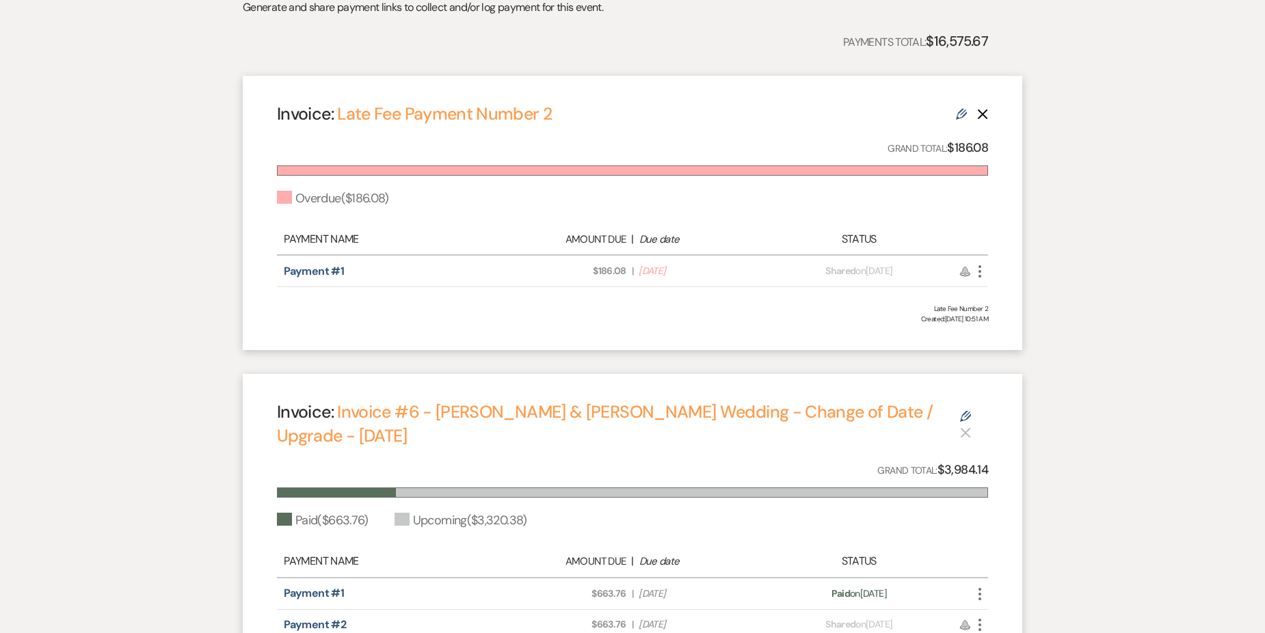
click at [960, 111] on icon "Edit" at bounding box center [961, 114] width 11 height 11
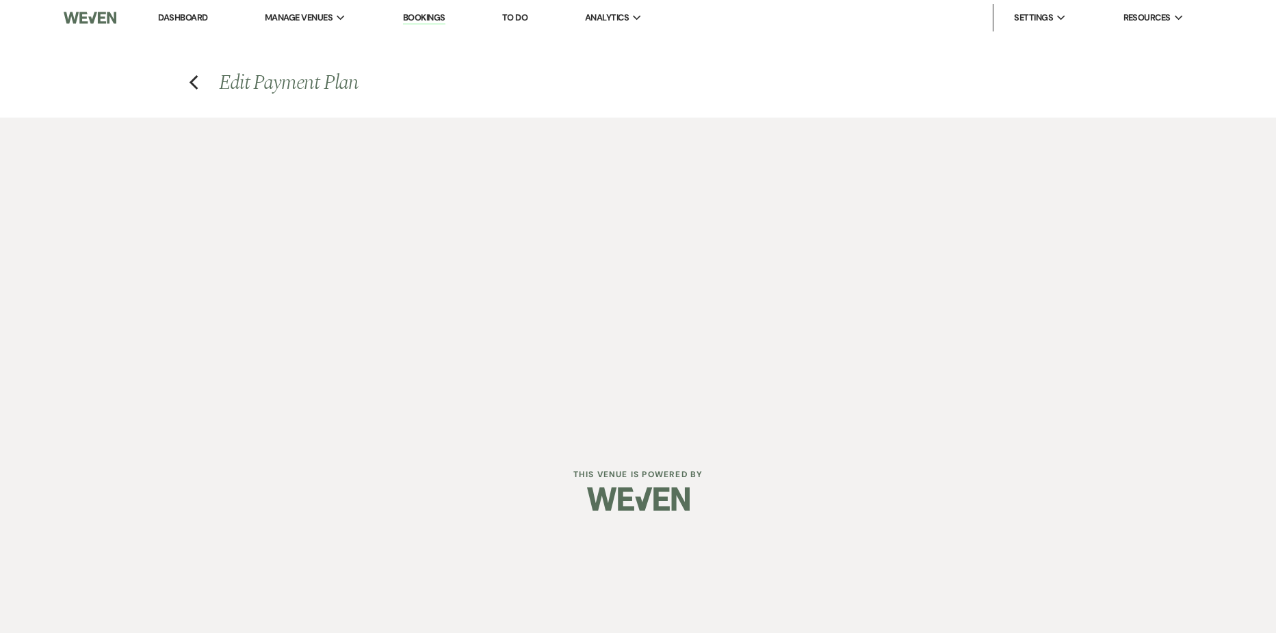
select select "27335"
select select "2"
select select "percentage"
select select "true"
select select "client"
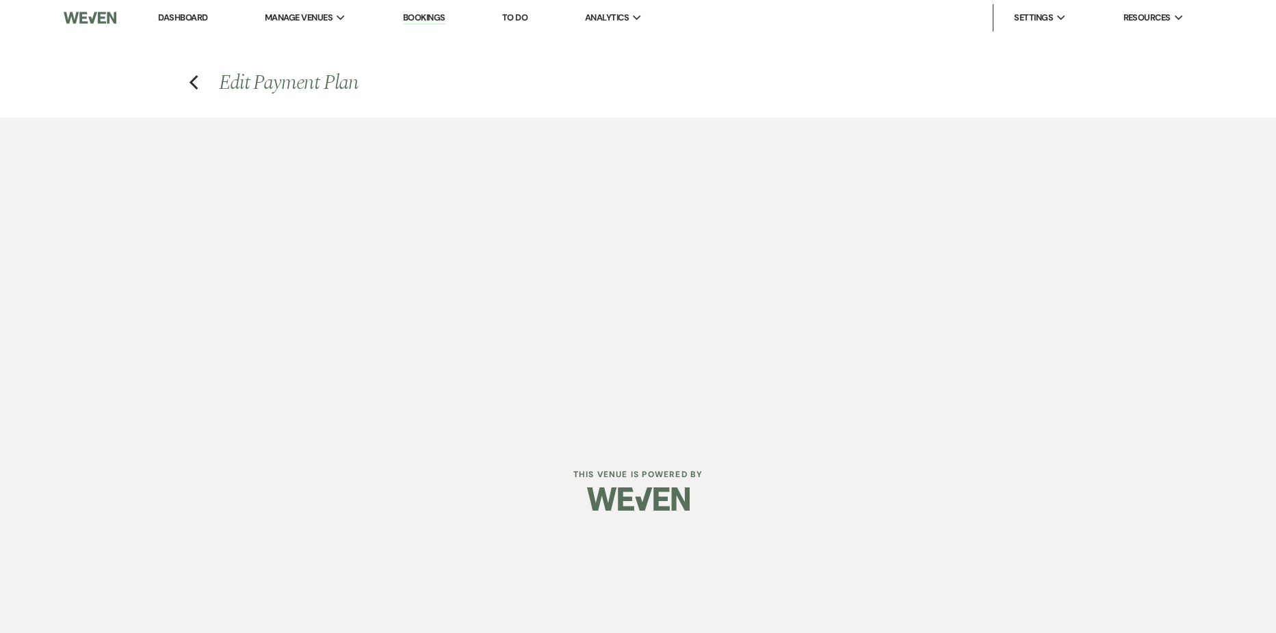
select select "onDueDate"
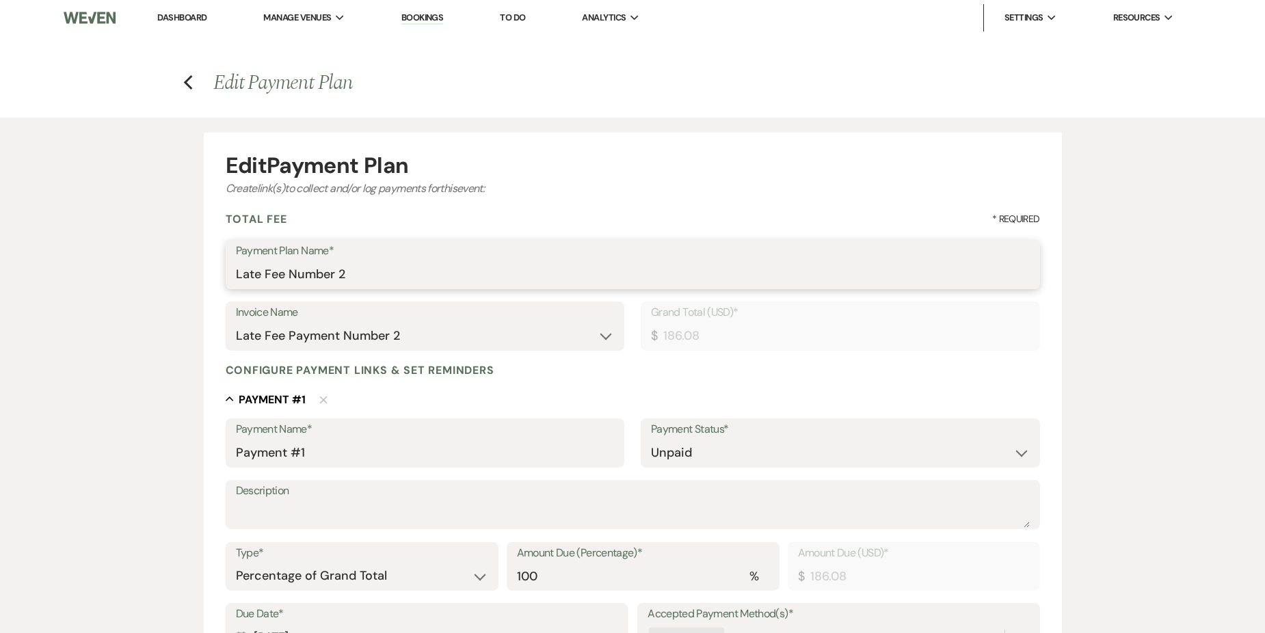
click at [366, 265] on input "Late Fee Number 2" at bounding box center [633, 274] width 794 height 27
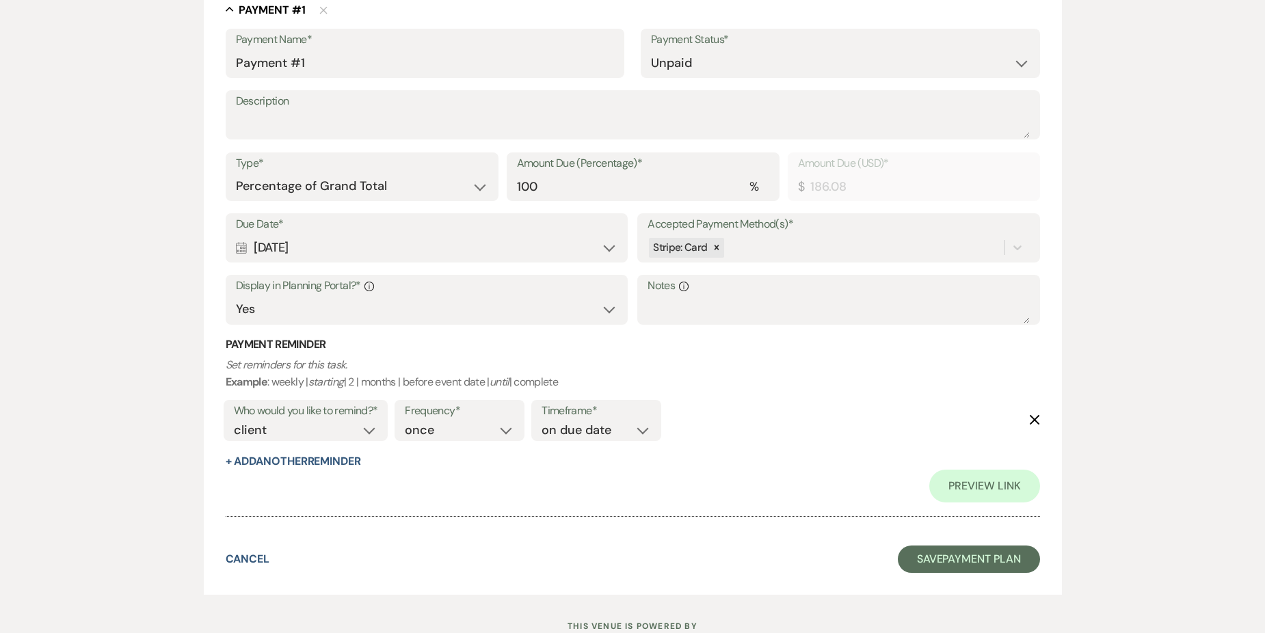
scroll to position [439, 0]
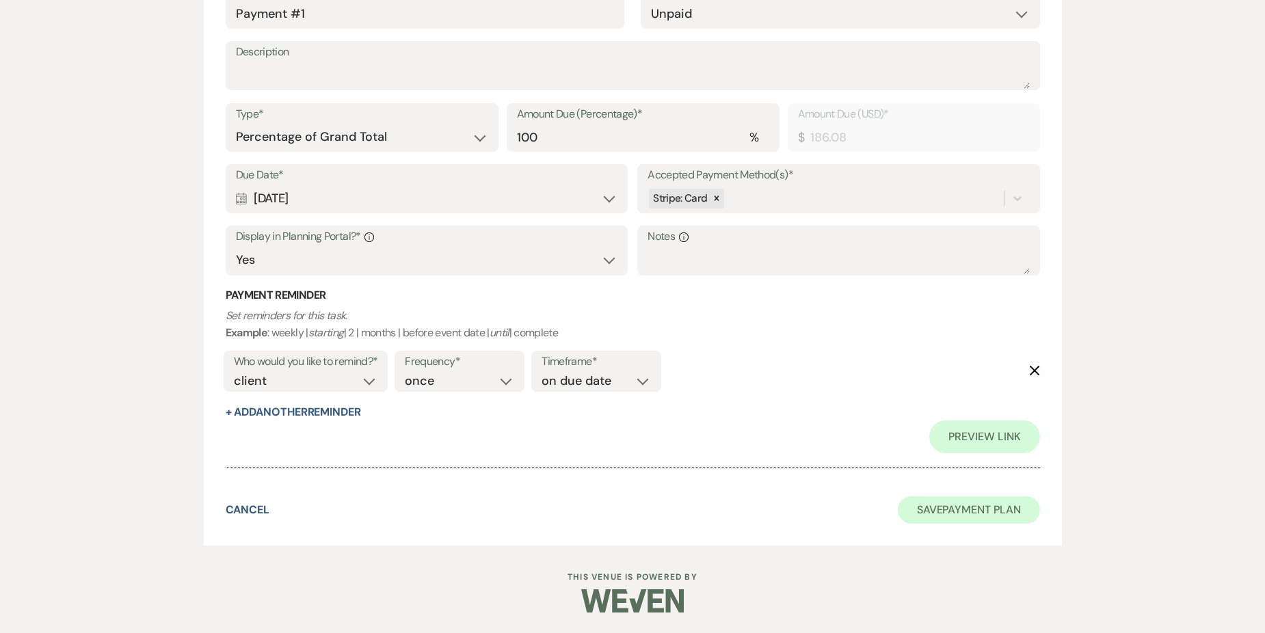
type input "Late Fee for Payment #2"
click at [976, 514] on button "Save Payment Plan" at bounding box center [969, 510] width 142 height 27
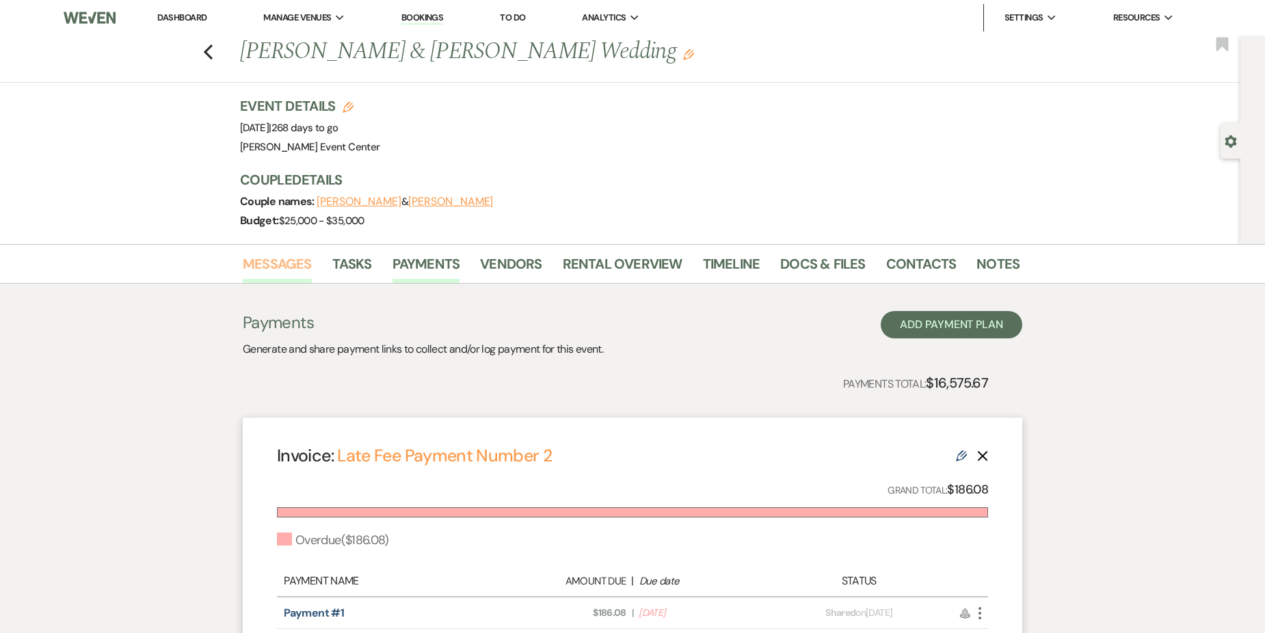
click at [281, 261] on link "Messages" at bounding box center [277, 268] width 69 height 30
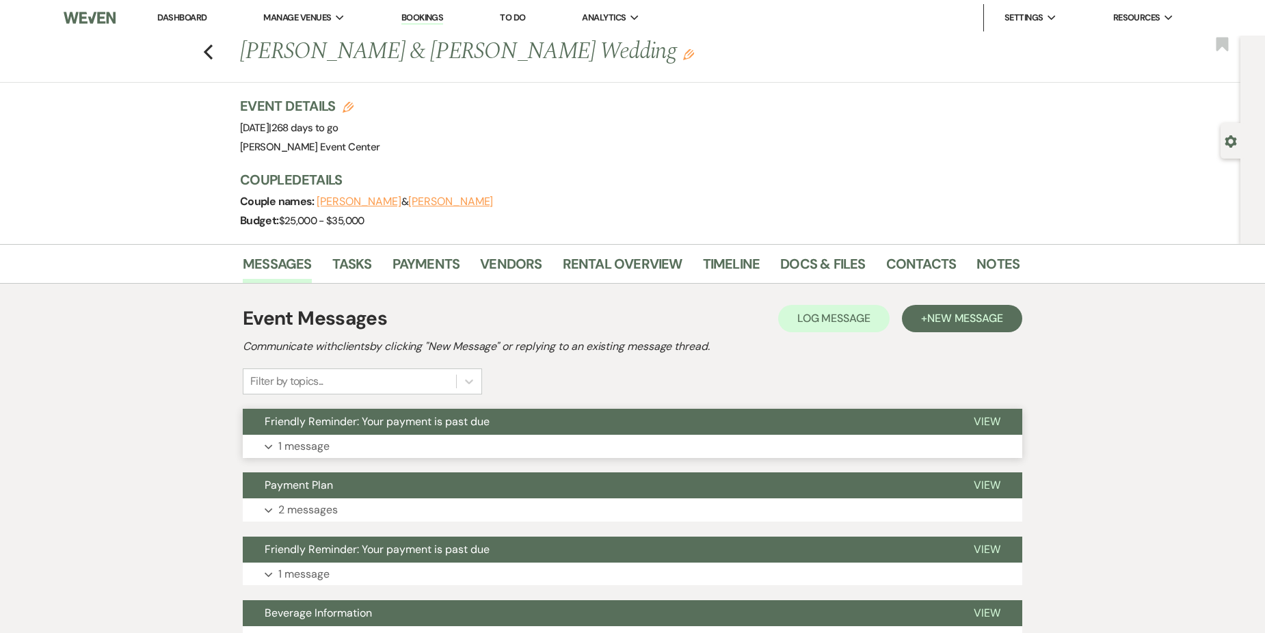
click at [390, 447] on button "Expand 1 message" at bounding box center [633, 446] width 780 height 23
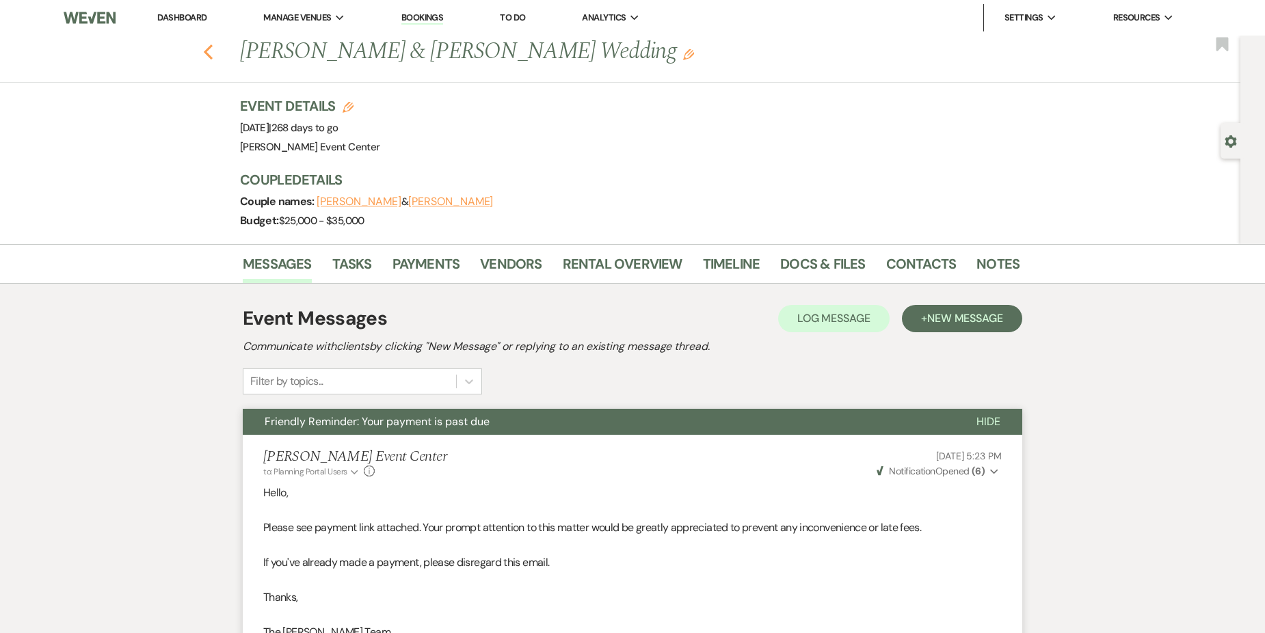
click at [213, 49] on icon "Previous" at bounding box center [208, 52] width 10 height 16
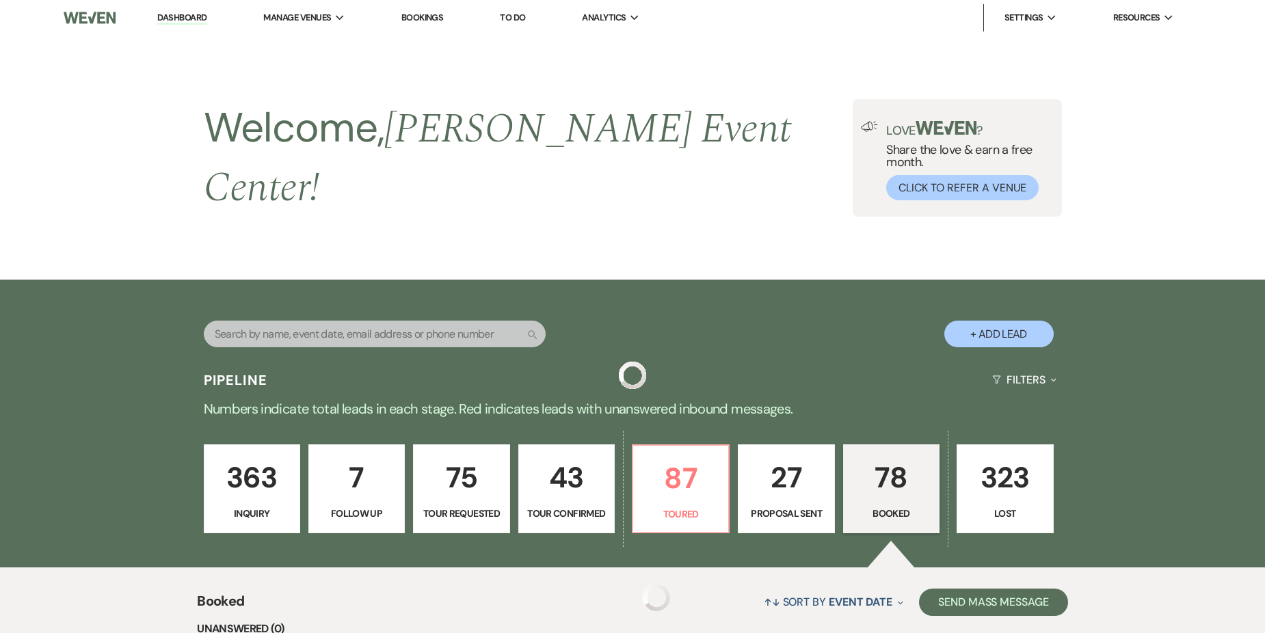
scroll to position [2759, 0]
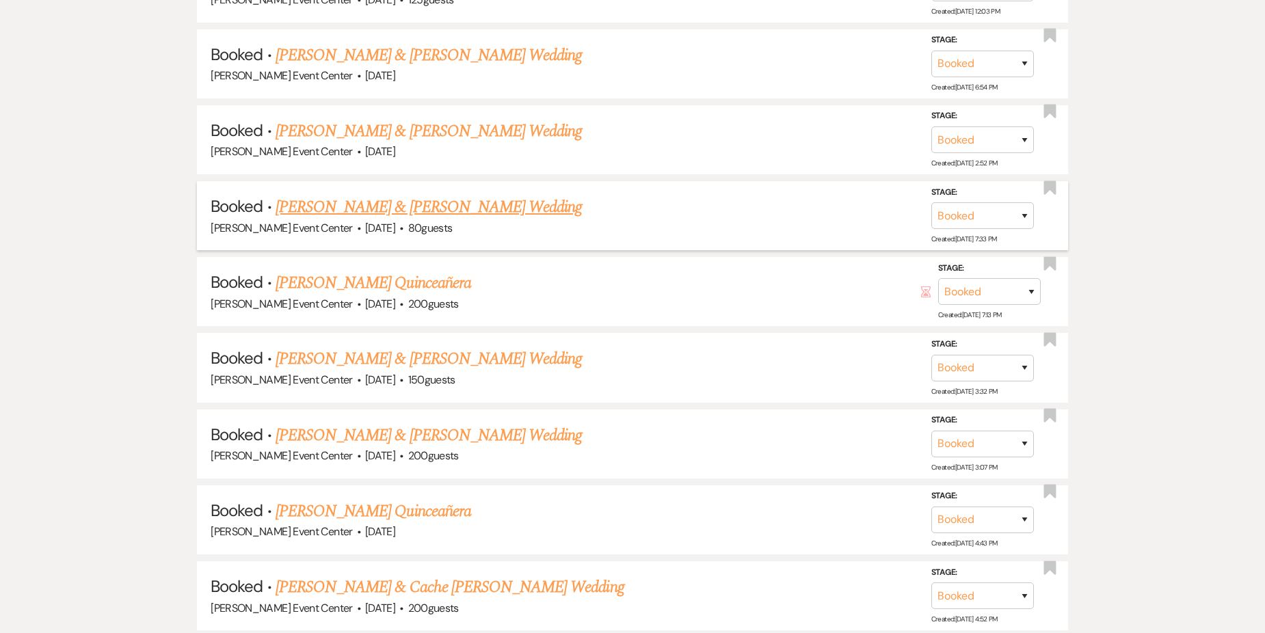
click at [399, 197] on link "[PERSON_NAME] & [PERSON_NAME] Wedding" at bounding box center [429, 207] width 306 height 25
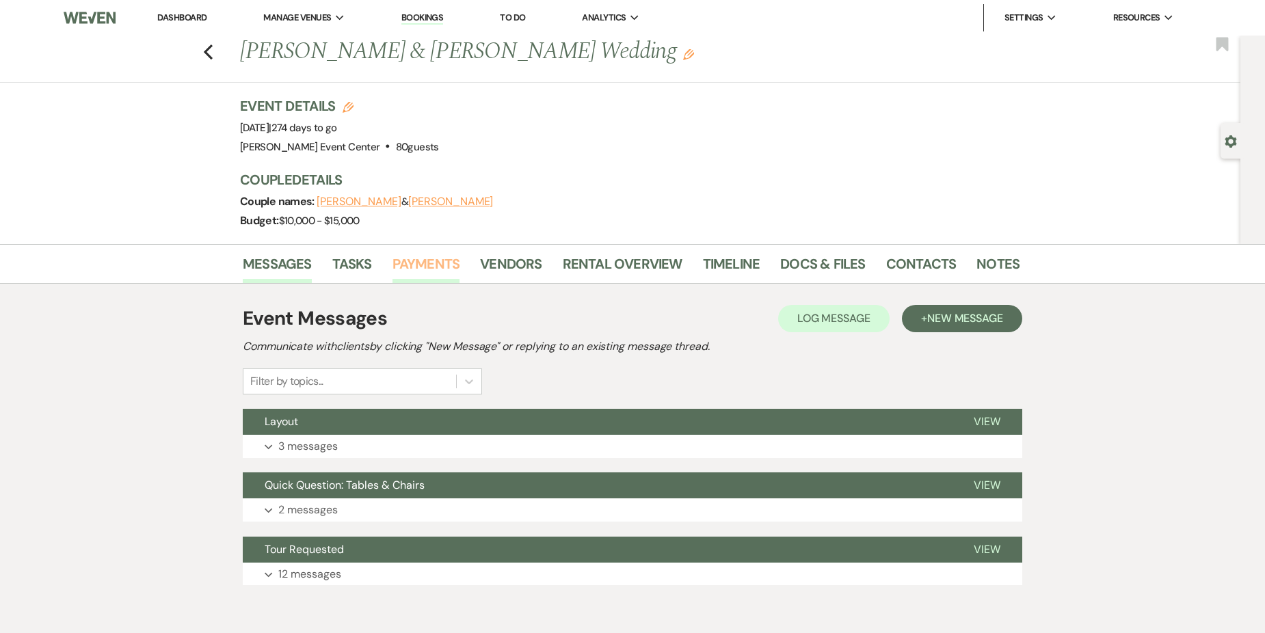
click at [434, 266] on link "Payments" at bounding box center [427, 268] width 68 height 30
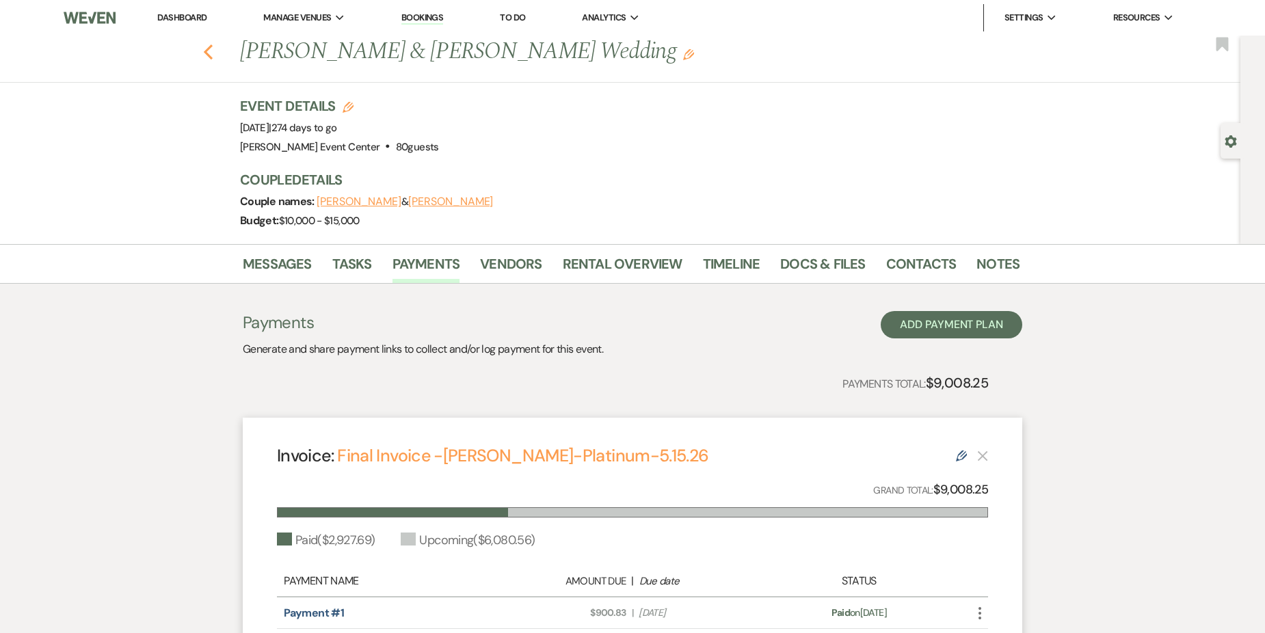
click at [213, 47] on use "button" at bounding box center [208, 51] width 9 height 15
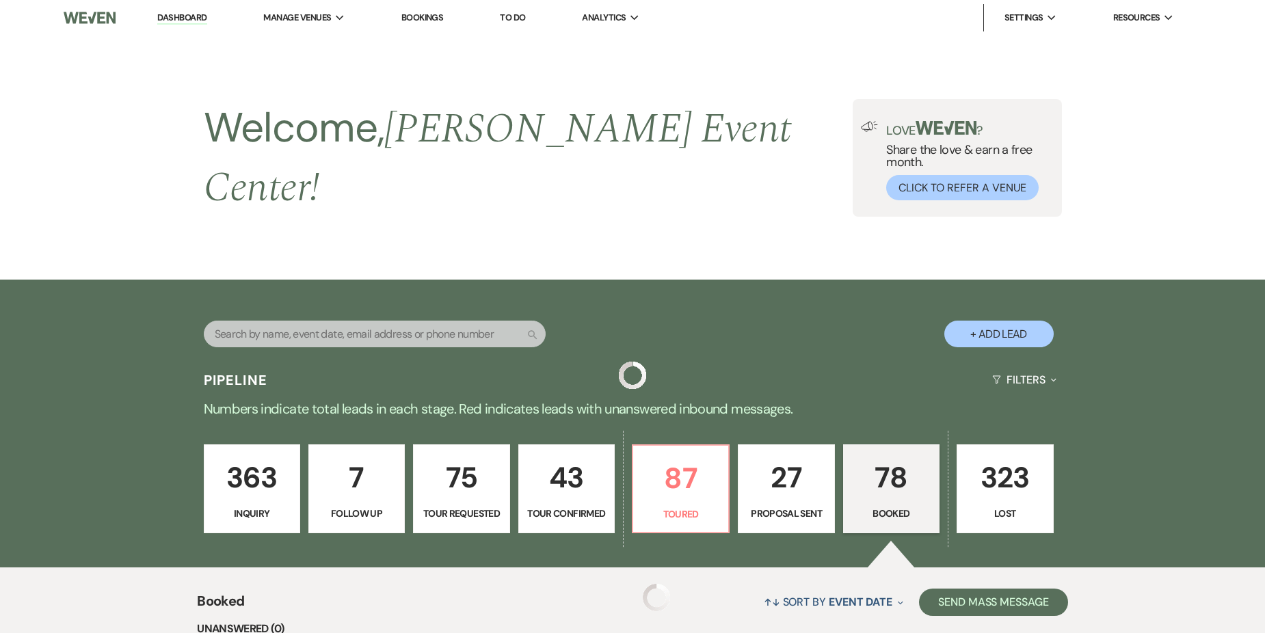
scroll to position [2759, 0]
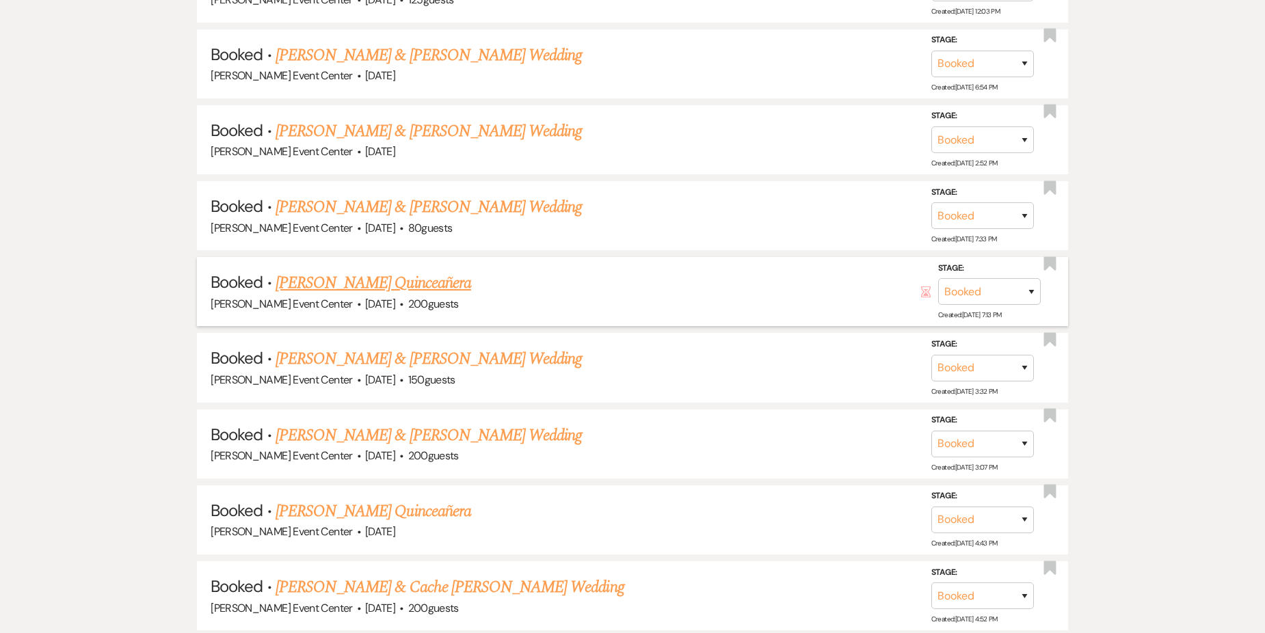
click at [393, 276] on link "[PERSON_NAME] Quinceañera" at bounding box center [374, 283] width 196 height 25
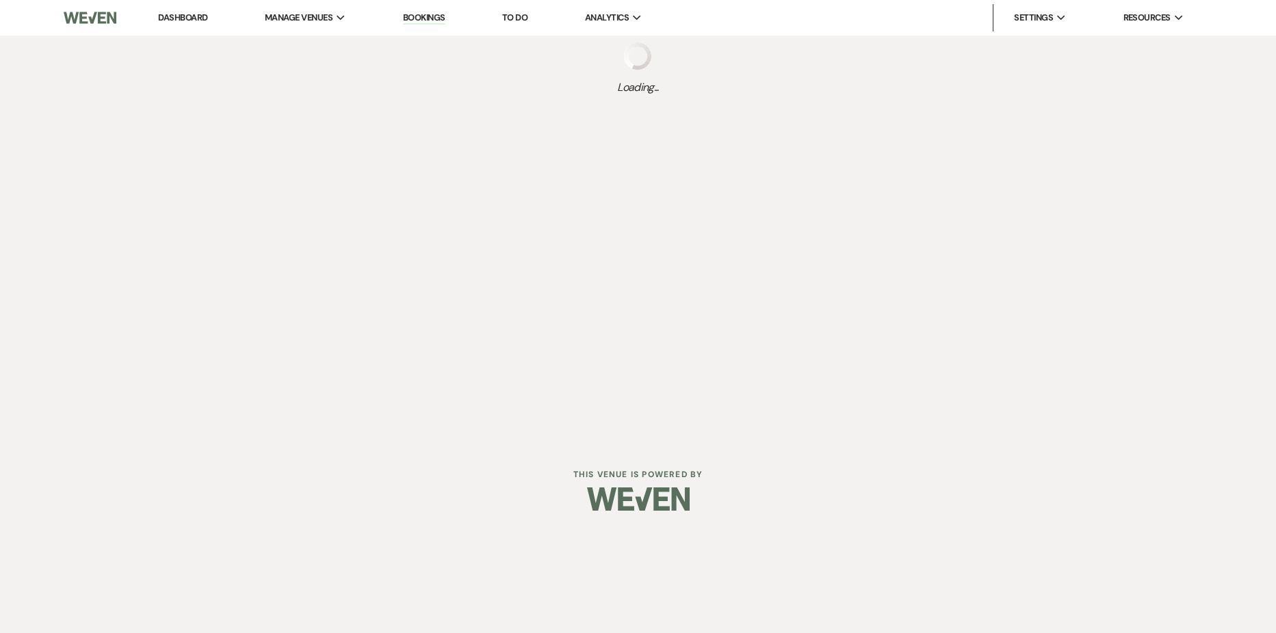
select select "5"
select select "15"
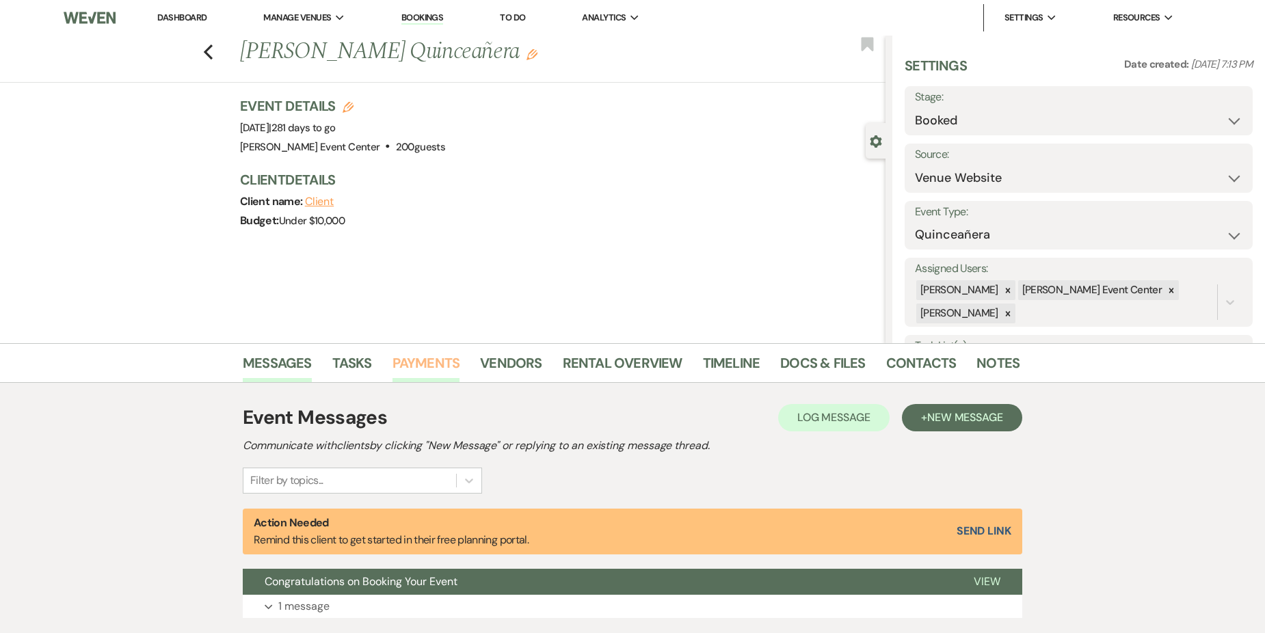
click at [419, 354] on link "Payments" at bounding box center [427, 367] width 68 height 30
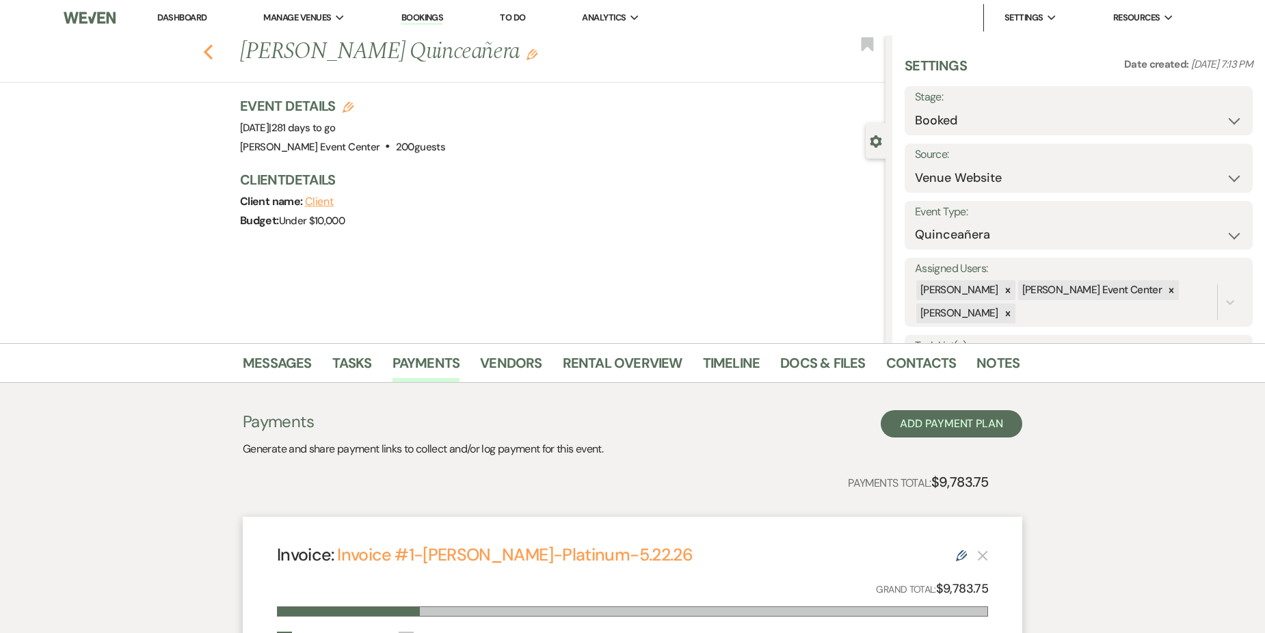
click at [213, 51] on icon "Previous" at bounding box center [208, 52] width 10 height 16
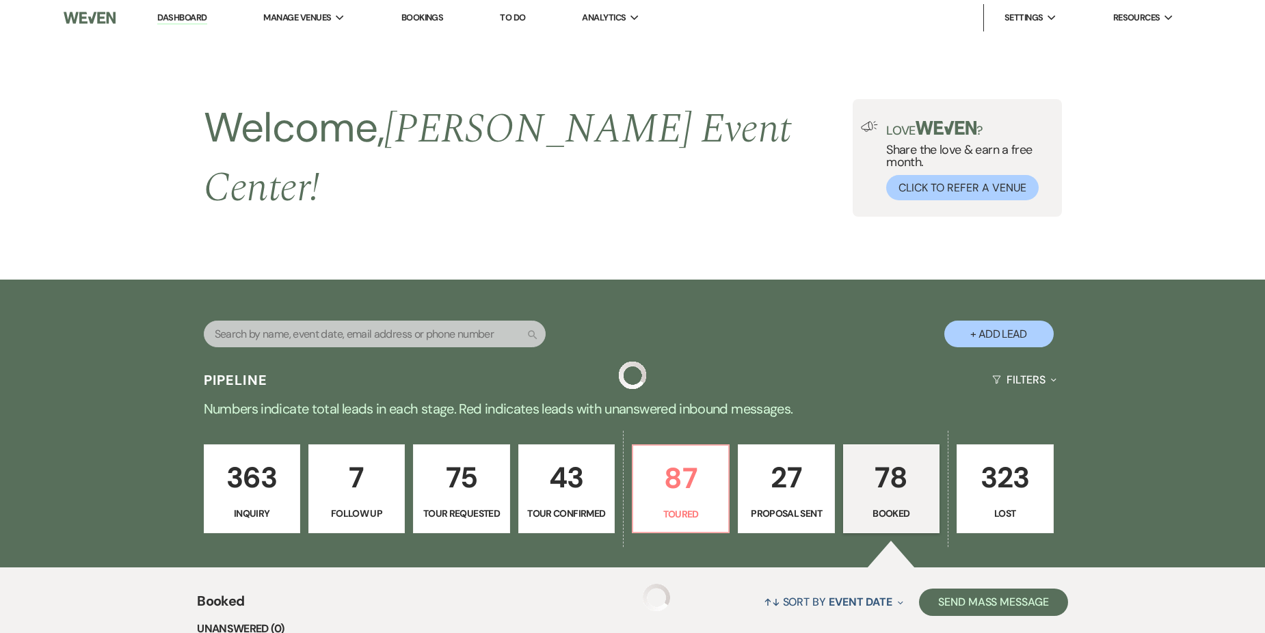
scroll to position [2759, 0]
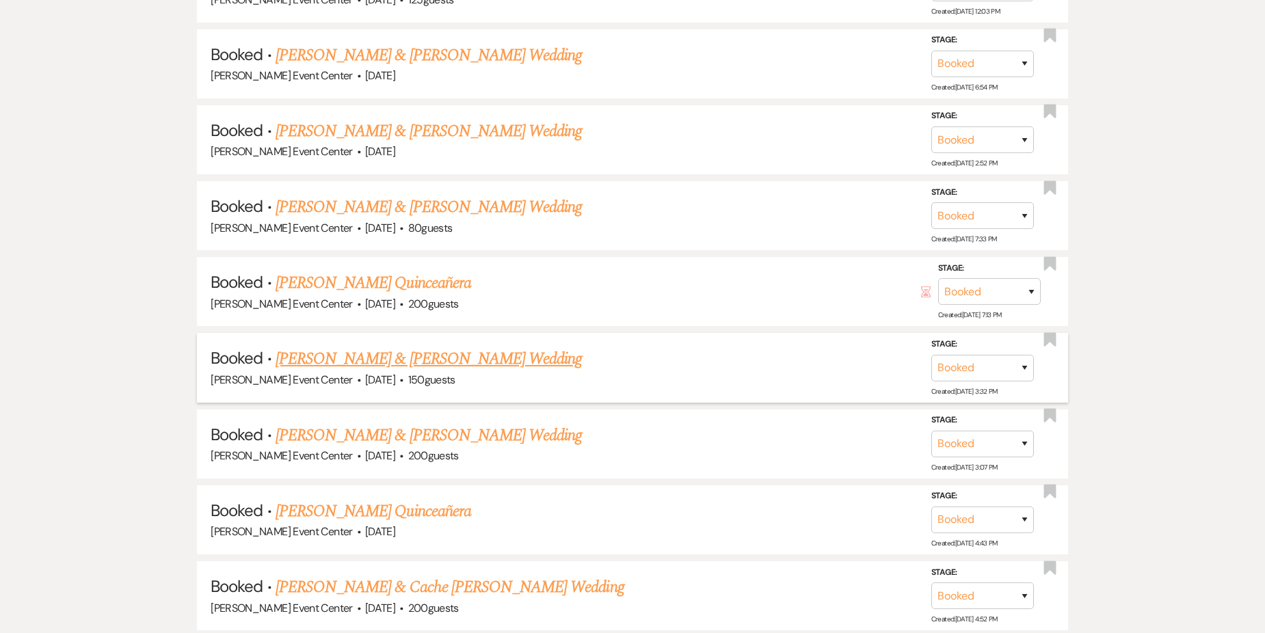
click at [372, 347] on link "[PERSON_NAME] & [PERSON_NAME] Wedding" at bounding box center [429, 359] width 306 height 25
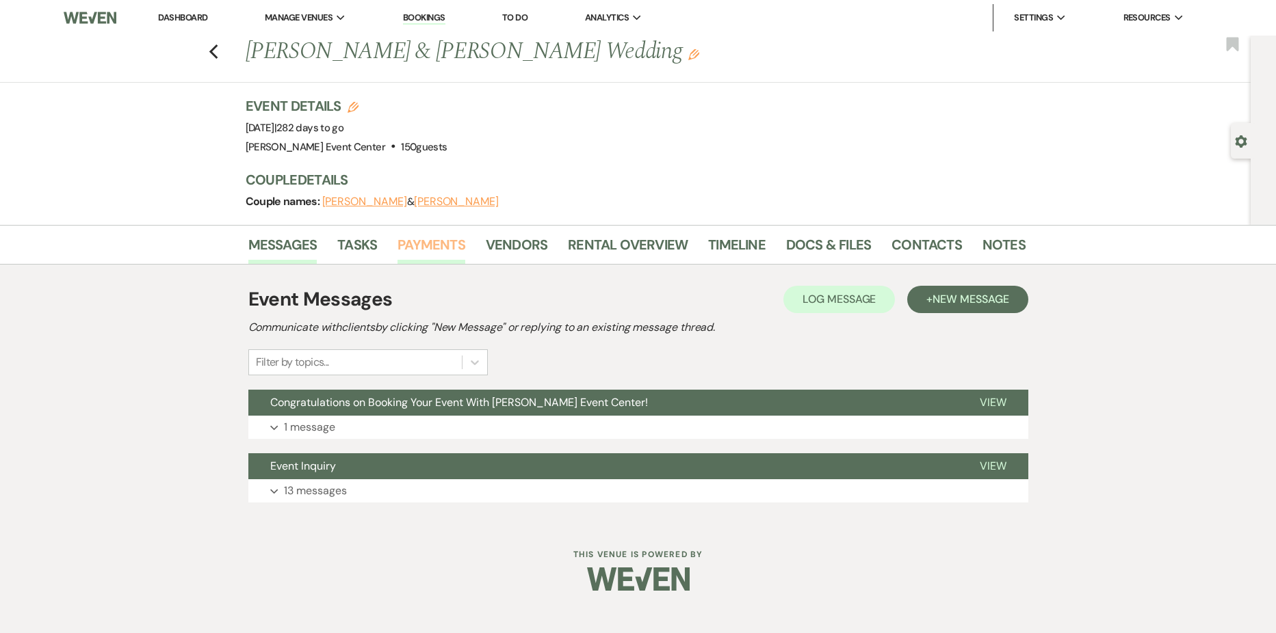
click at [423, 236] on link "Payments" at bounding box center [431, 249] width 68 height 30
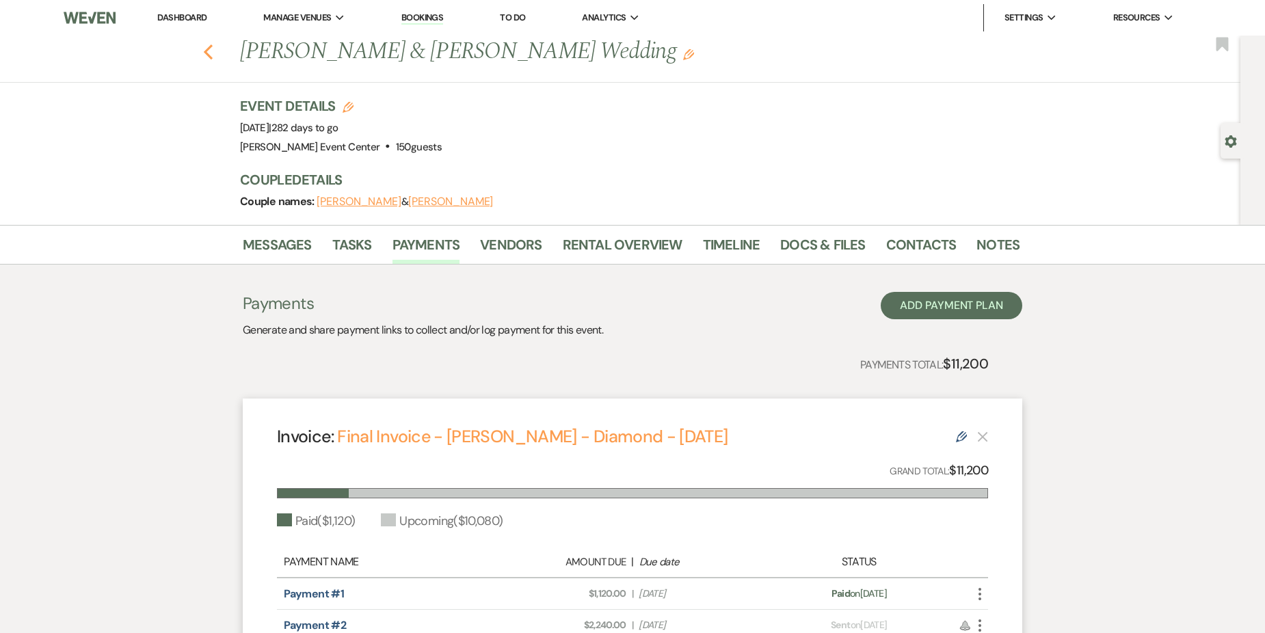
click at [213, 49] on use "button" at bounding box center [208, 51] width 9 height 15
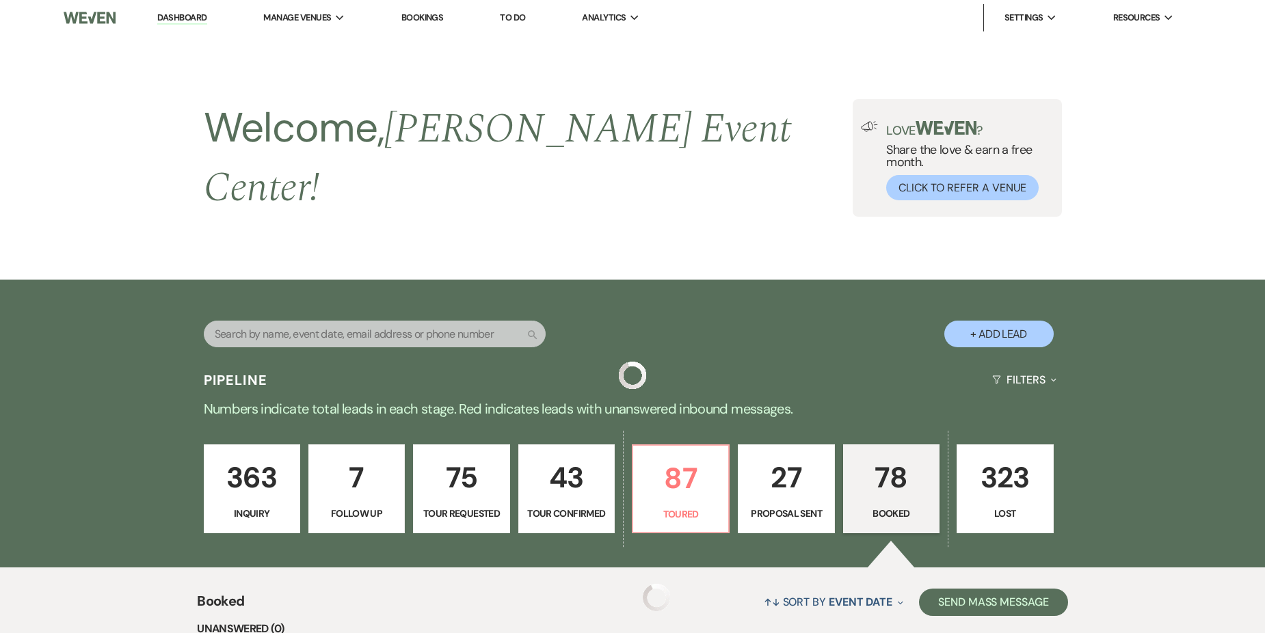
scroll to position [2759, 0]
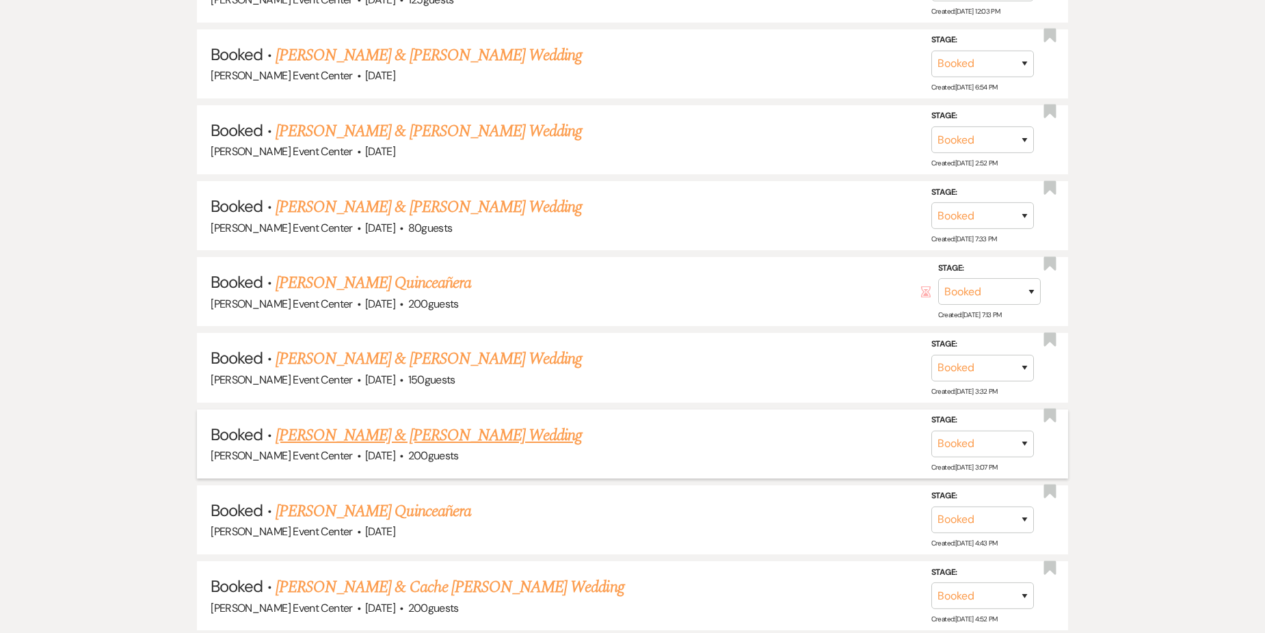
click at [371, 425] on link "[PERSON_NAME] & [PERSON_NAME] Wedding" at bounding box center [429, 435] width 306 height 25
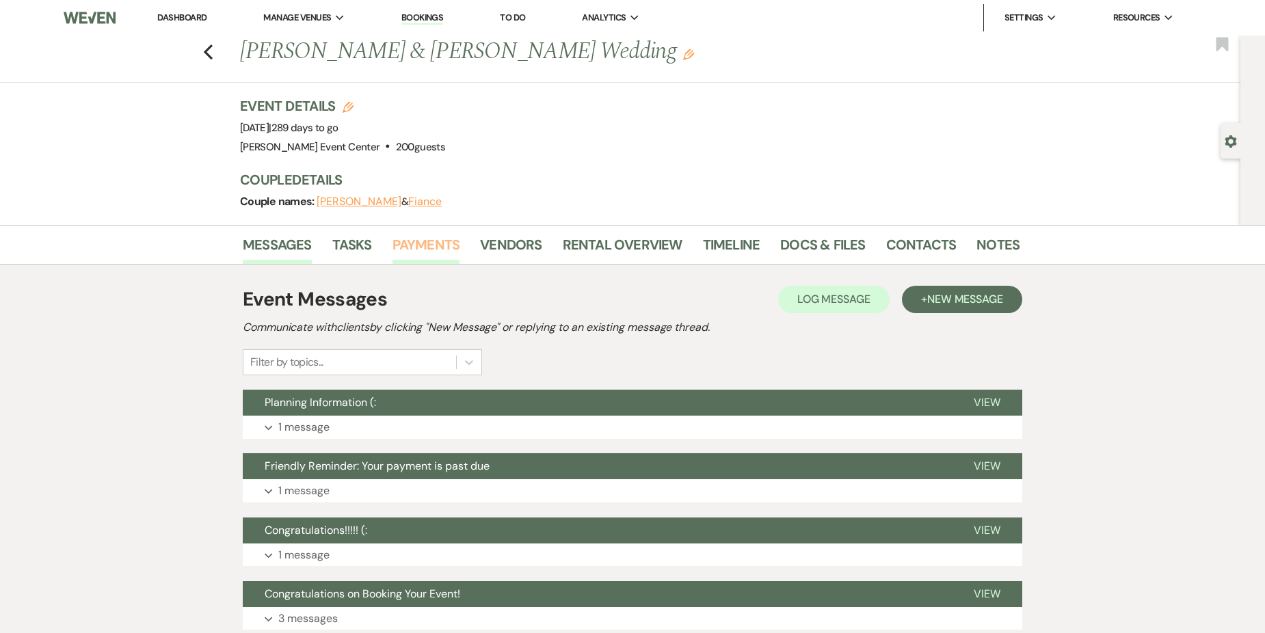
click at [434, 248] on link "Payments" at bounding box center [427, 249] width 68 height 30
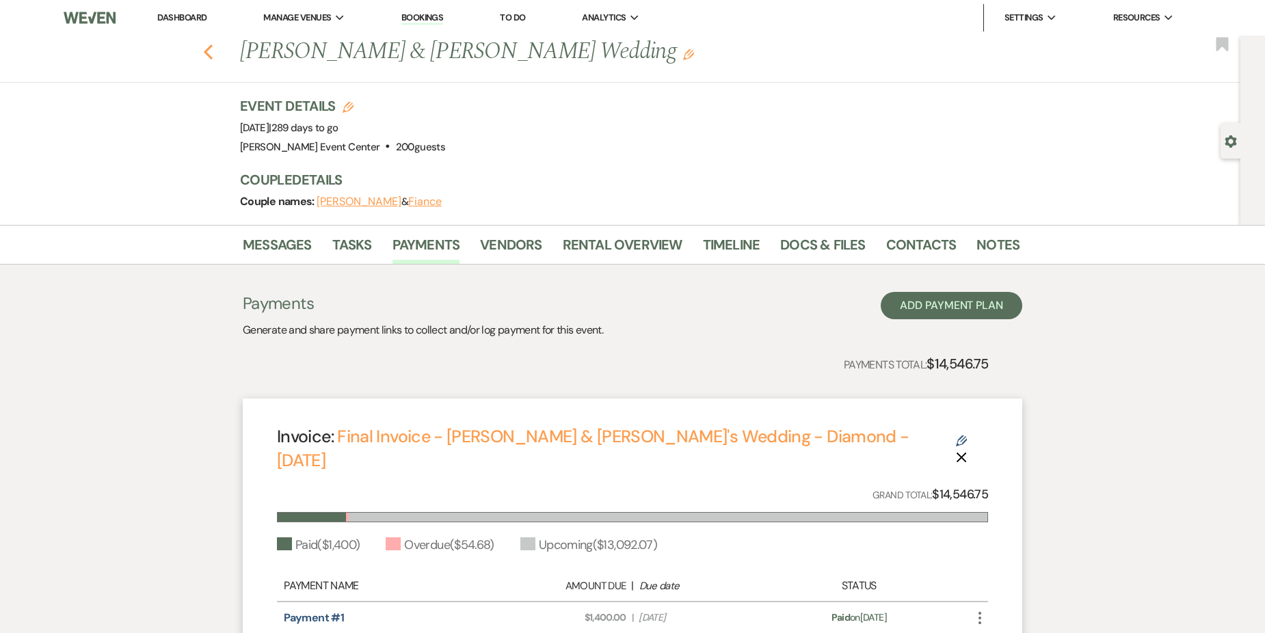
click at [213, 55] on use "button" at bounding box center [208, 51] width 9 height 15
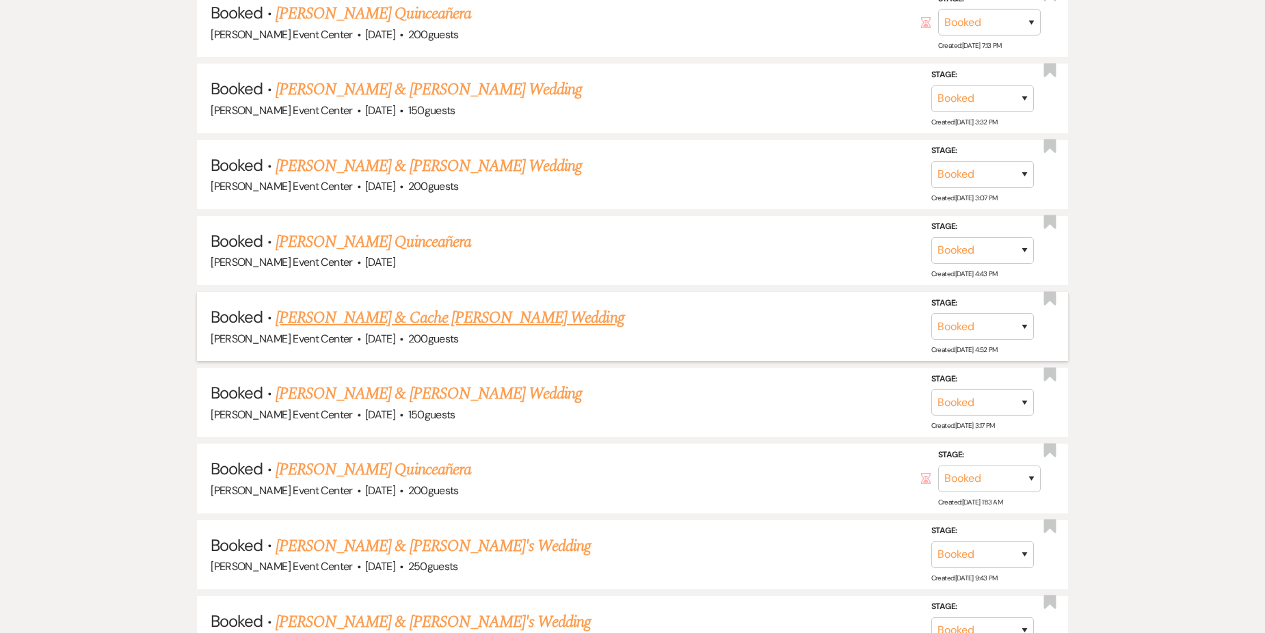
scroll to position [3032, 0]
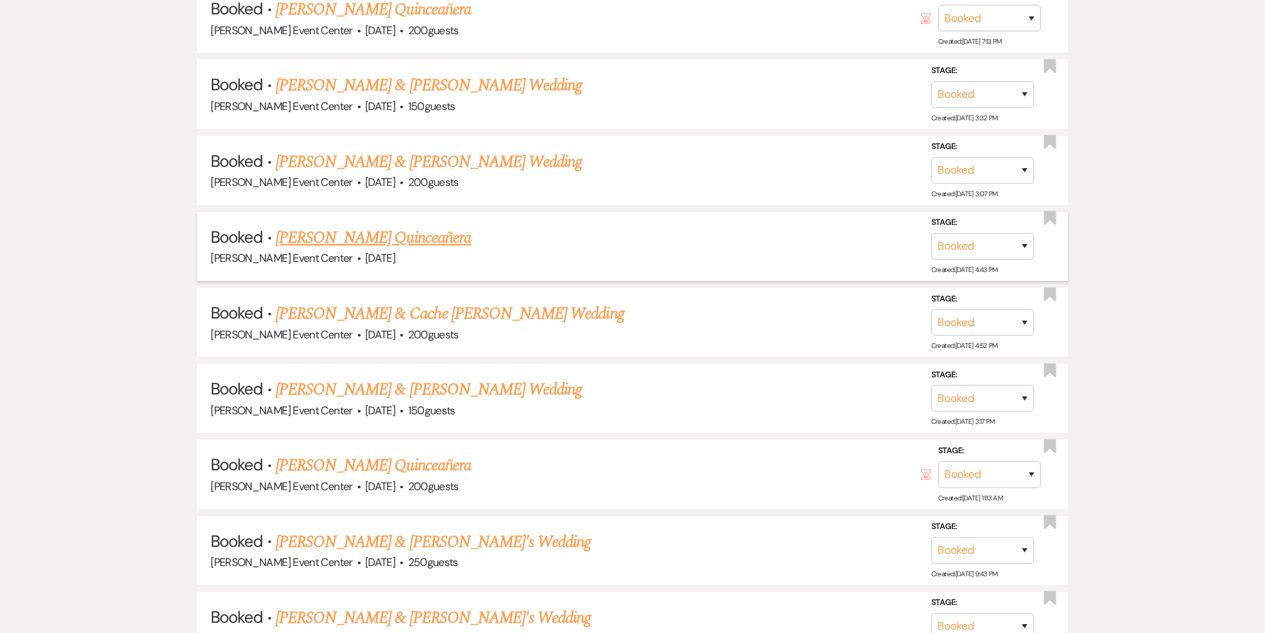
click at [393, 228] on link "[PERSON_NAME] Quinceañera" at bounding box center [374, 238] width 196 height 25
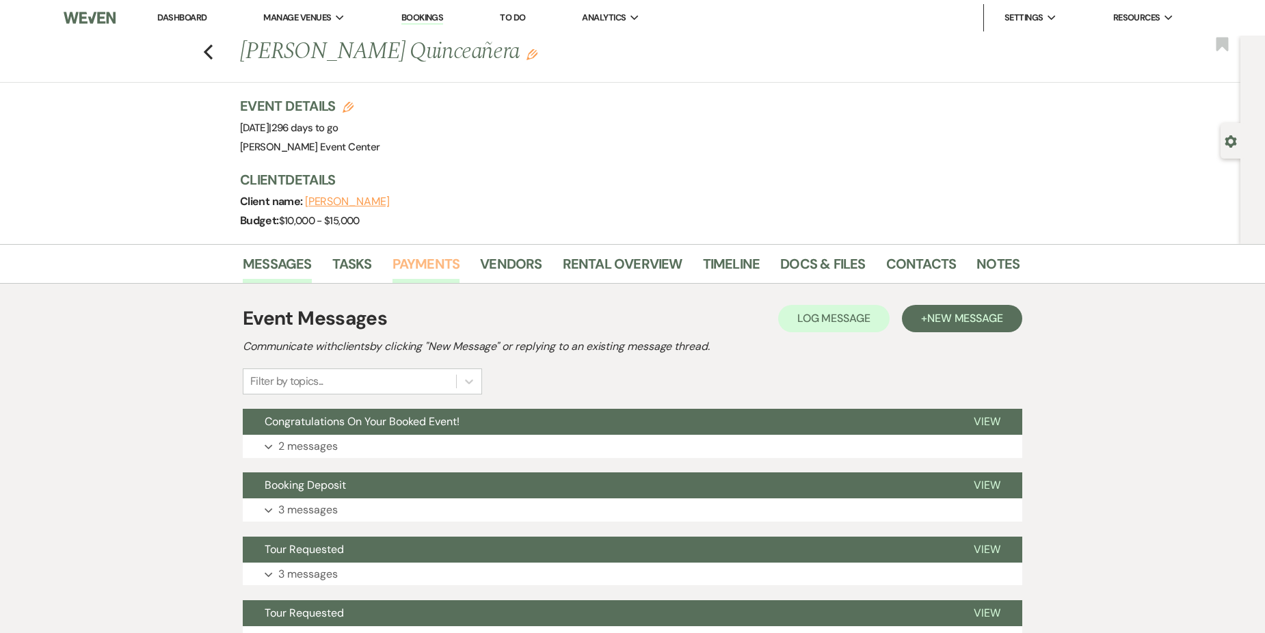
click at [418, 267] on link "Payments" at bounding box center [427, 268] width 68 height 30
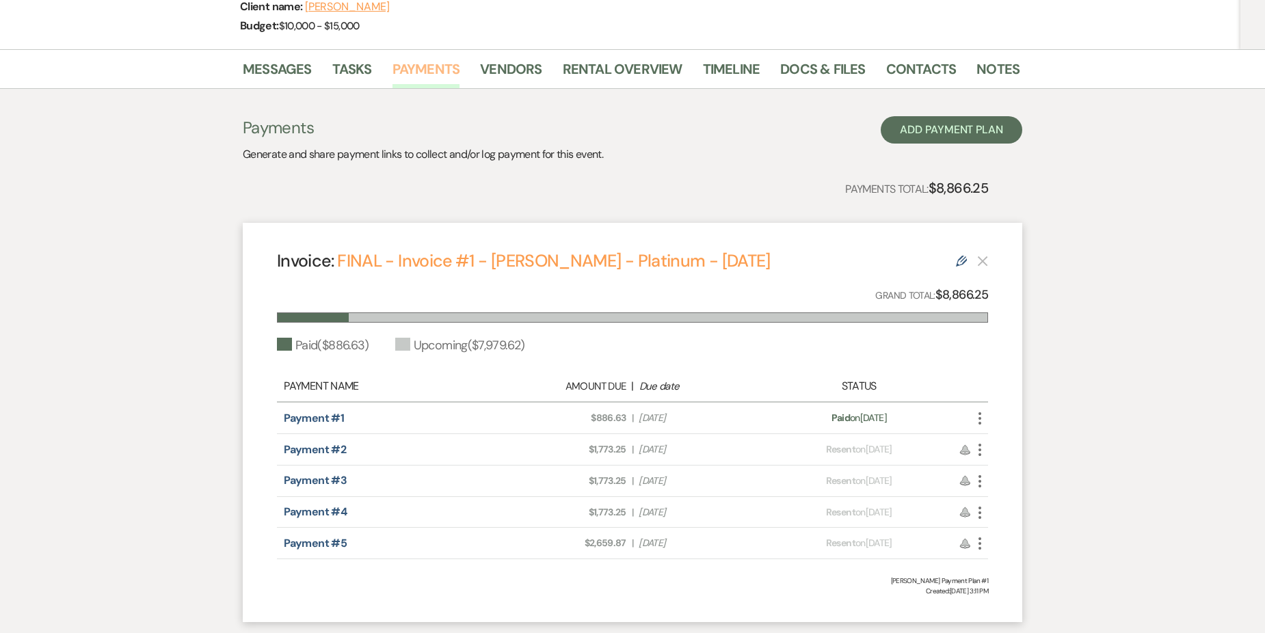
scroll to position [21, 0]
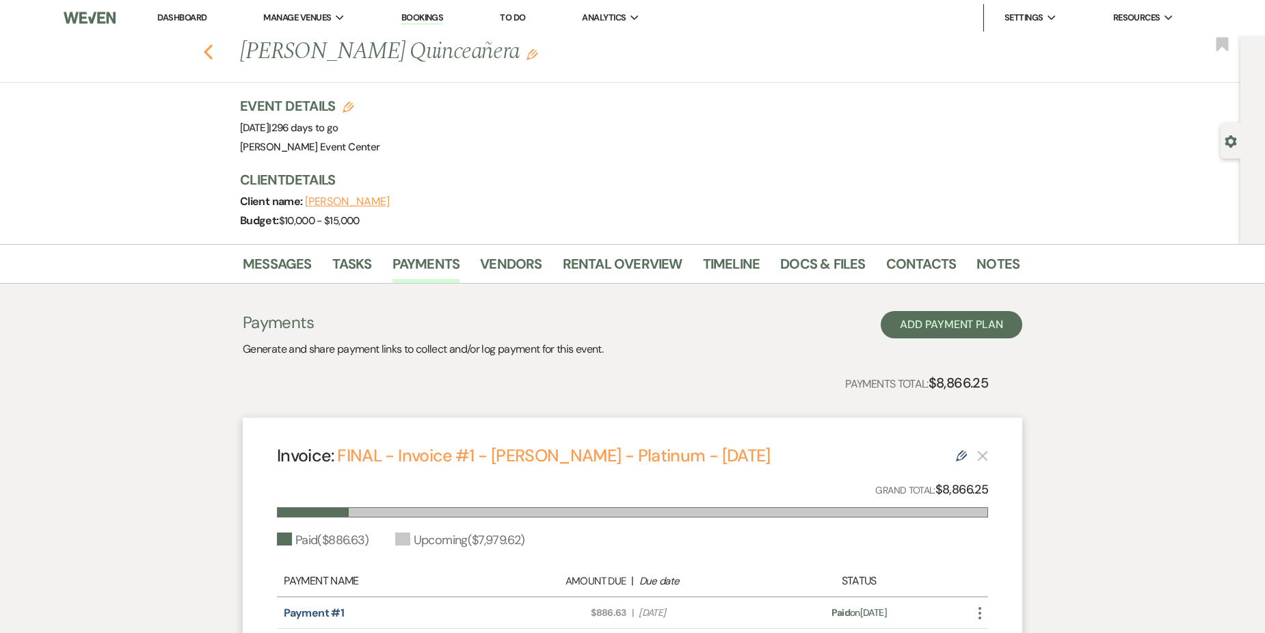
click at [211, 51] on use "button" at bounding box center [208, 51] width 9 height 15
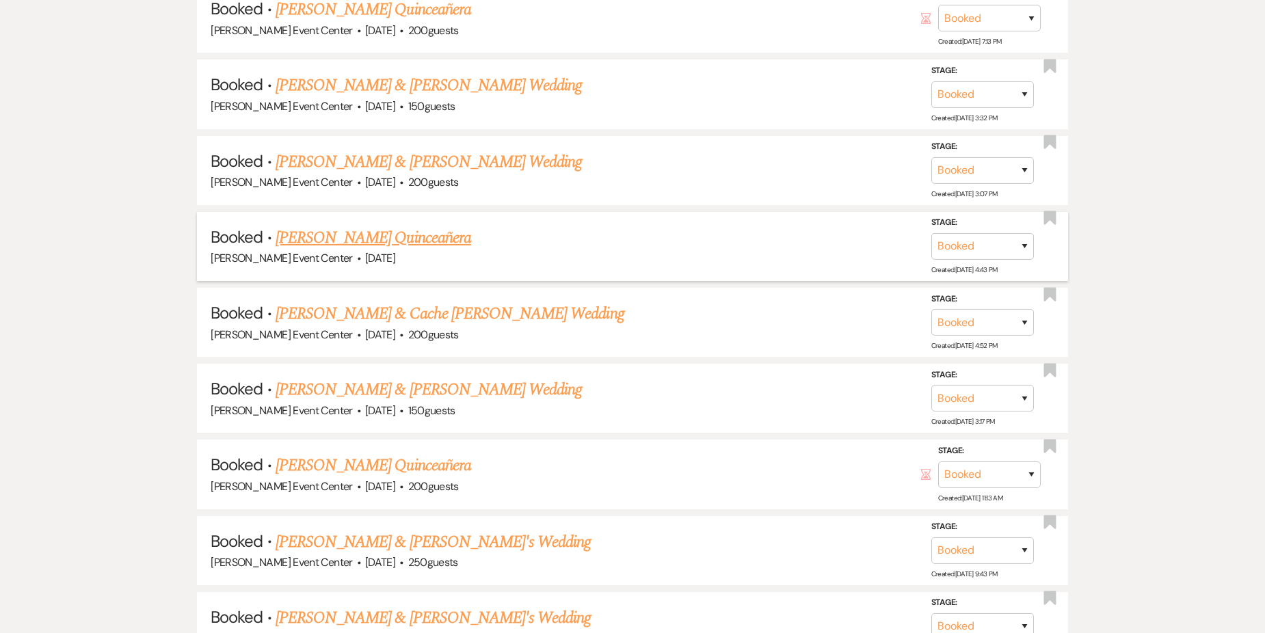
click at [364, 231] on link "[PERSON_NAME] Quinceañera" at bounding box center [374, 238] width 196 height 25
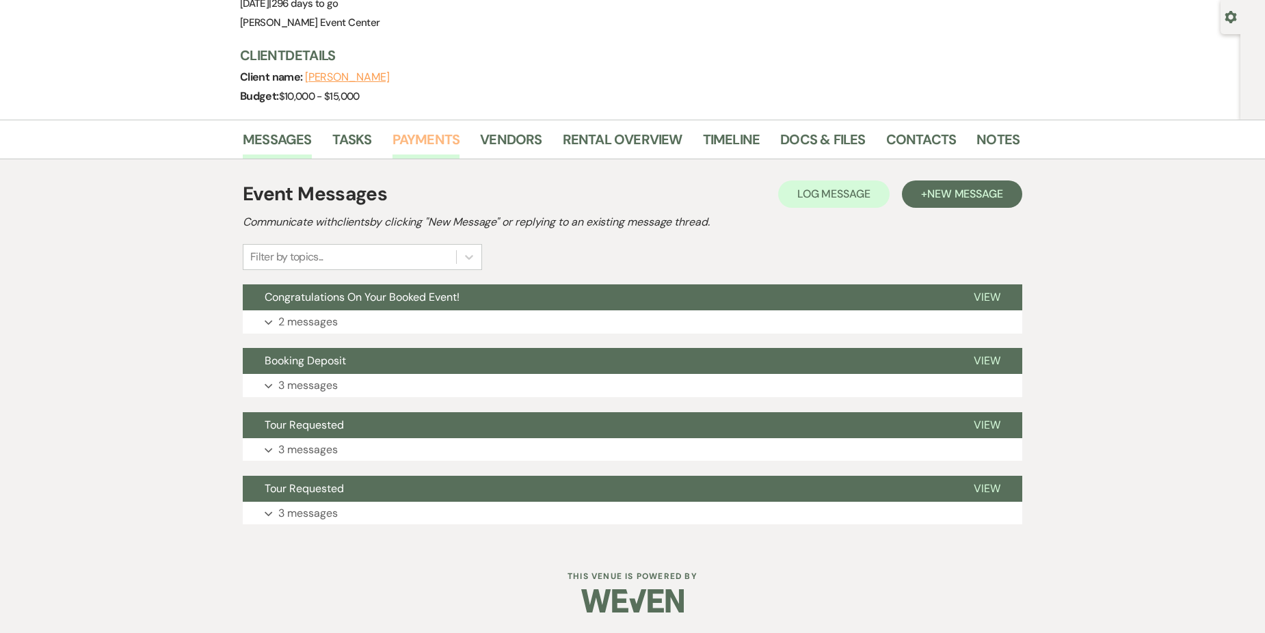
click at [423, 137] on link "Payments" at bounding box center [427, 144] width 68 height 30
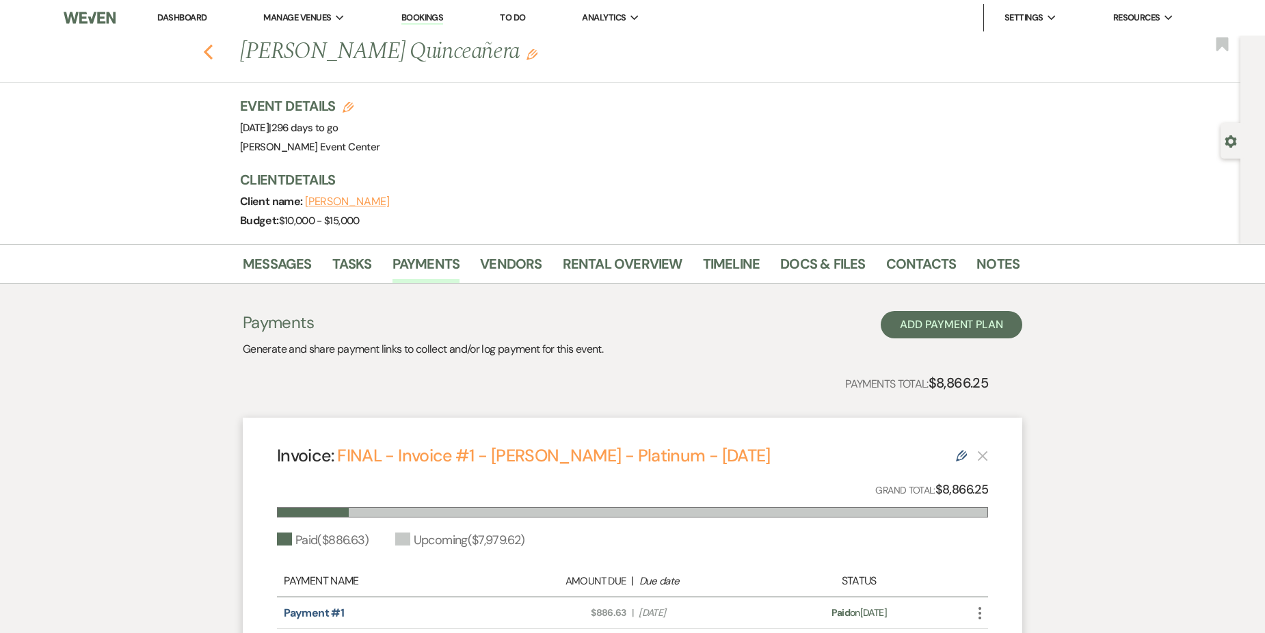
click at [213, 49] on use "button" at bounding box center [208, 51] width 9 height 15
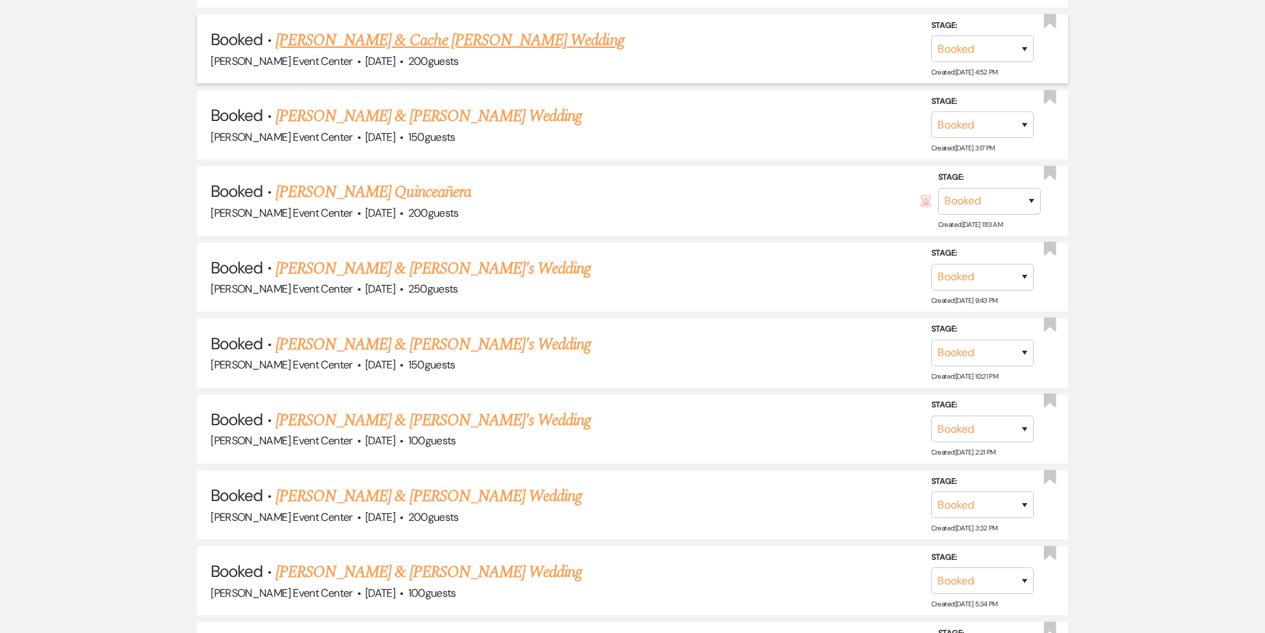
click at [407, 29] on link "[PERSON_NAME] & Cache [PERSON_NAME] Wedding" at bounding box center [450, 40] width 349 height 25
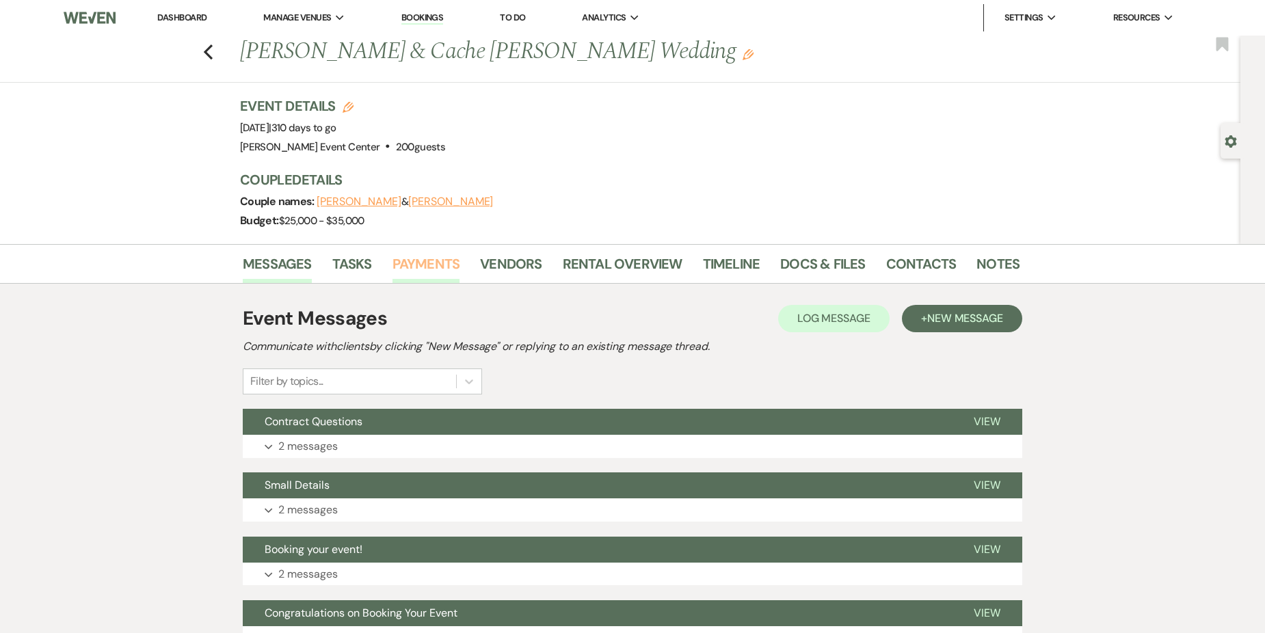
click at [430, 253] on link "Payments" at bounding box center [427, 268] width 68 height 30
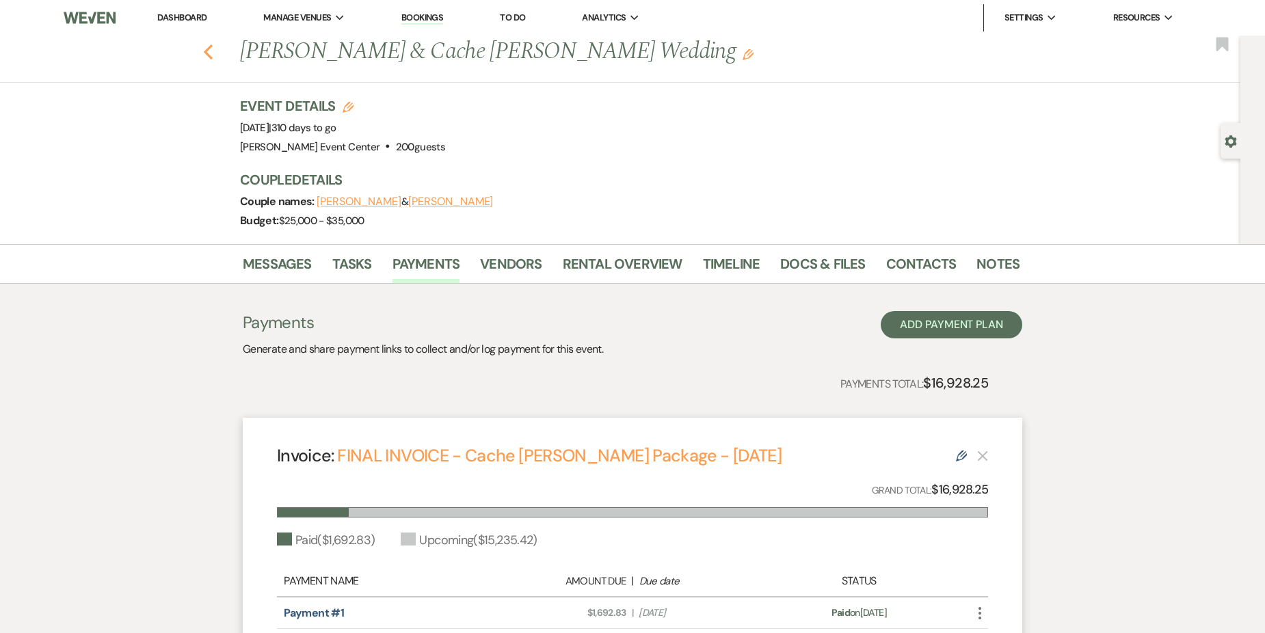
click at [213, 49] on use "button" at bounding box center [208, 51] width 9 height 15
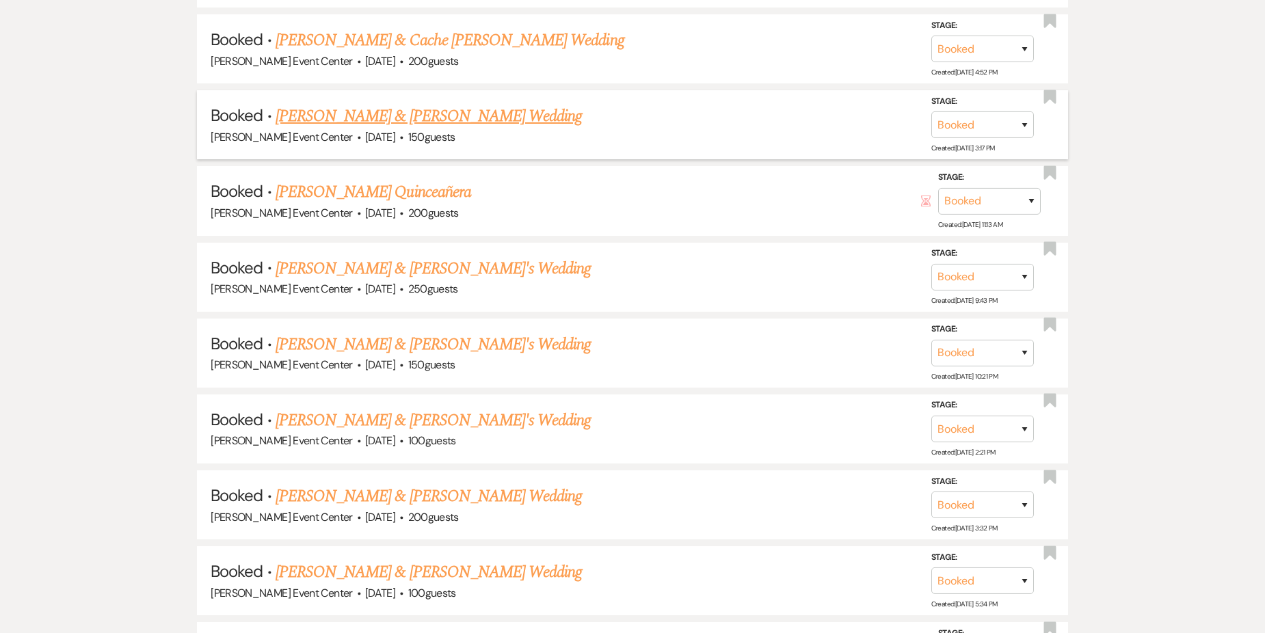
click at [305, 104] on link "[PERSON_NAME] & [PERSON_NAME] Wedding" at bounding box center [429, 116] width 306 height 25
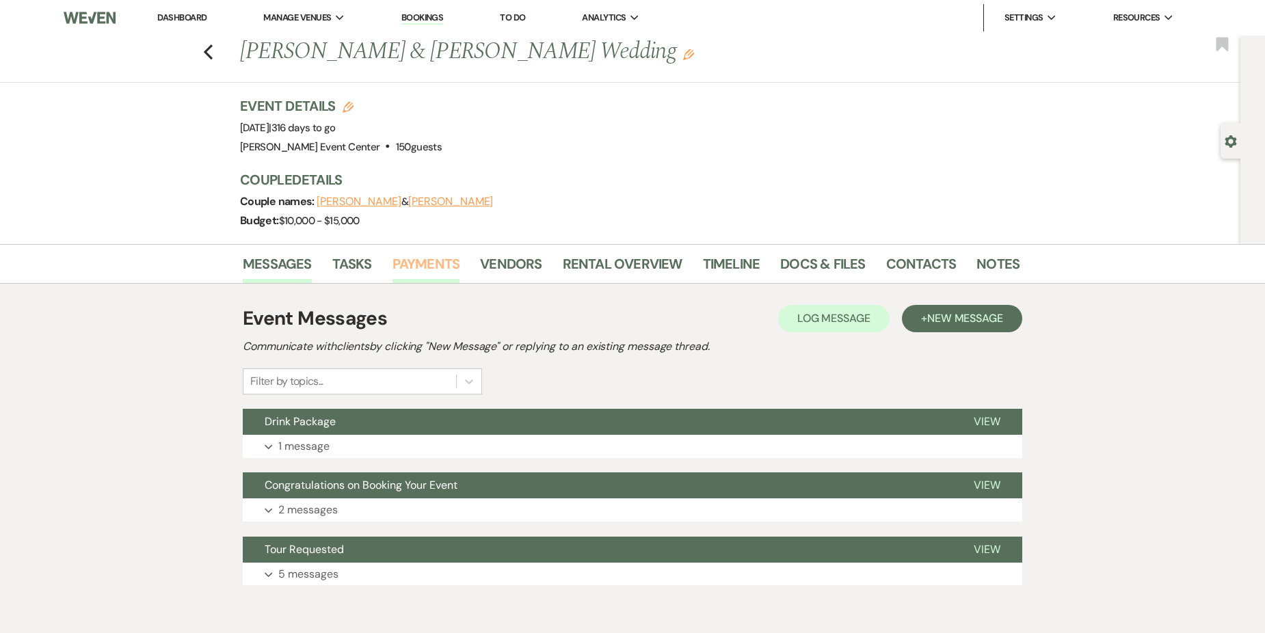
click at [431, 271] on link "Payments" at bounding box center [427, 268] width 68 height 30
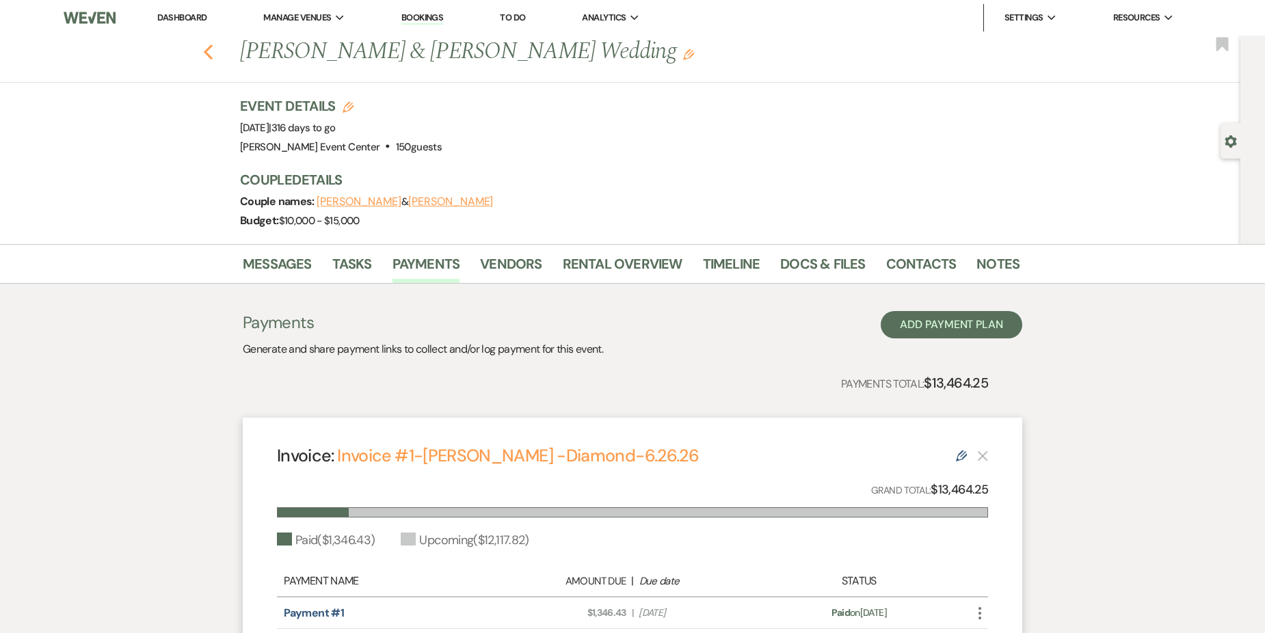
click at [213, 55] on use "button" at bounding box center [208, 51] width 9 height 15
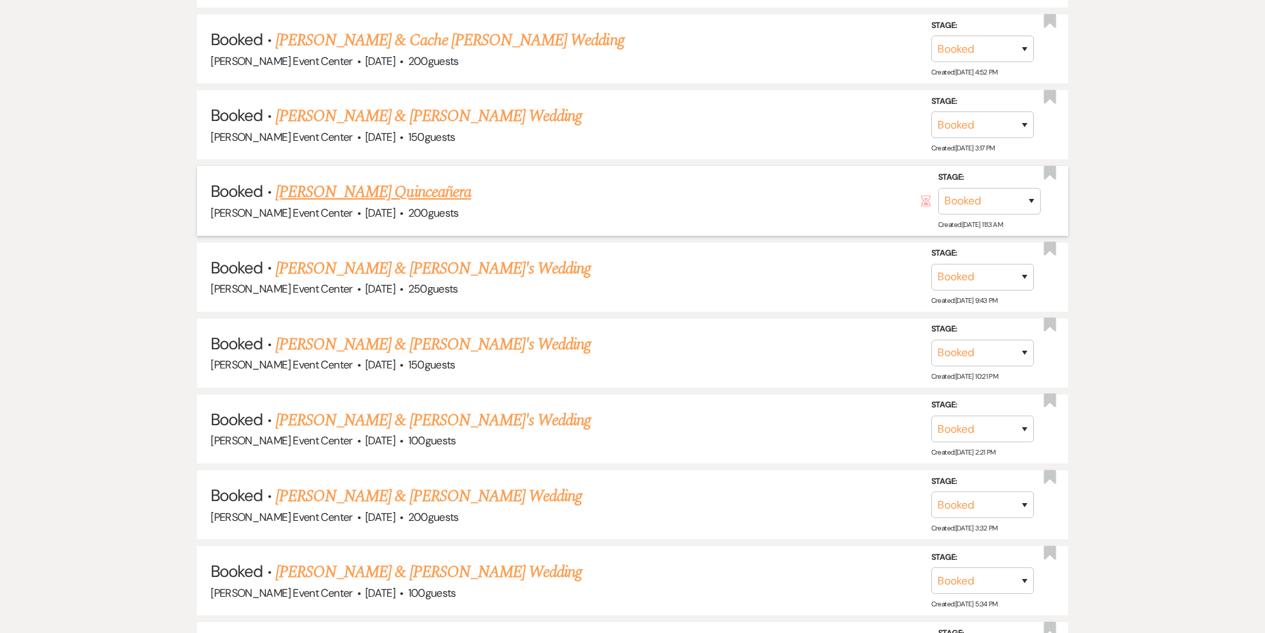
click at [344, 182] on link "[PERSON_NAME] Quinceañera" at bounding box center [374, 192] width 196 height 25
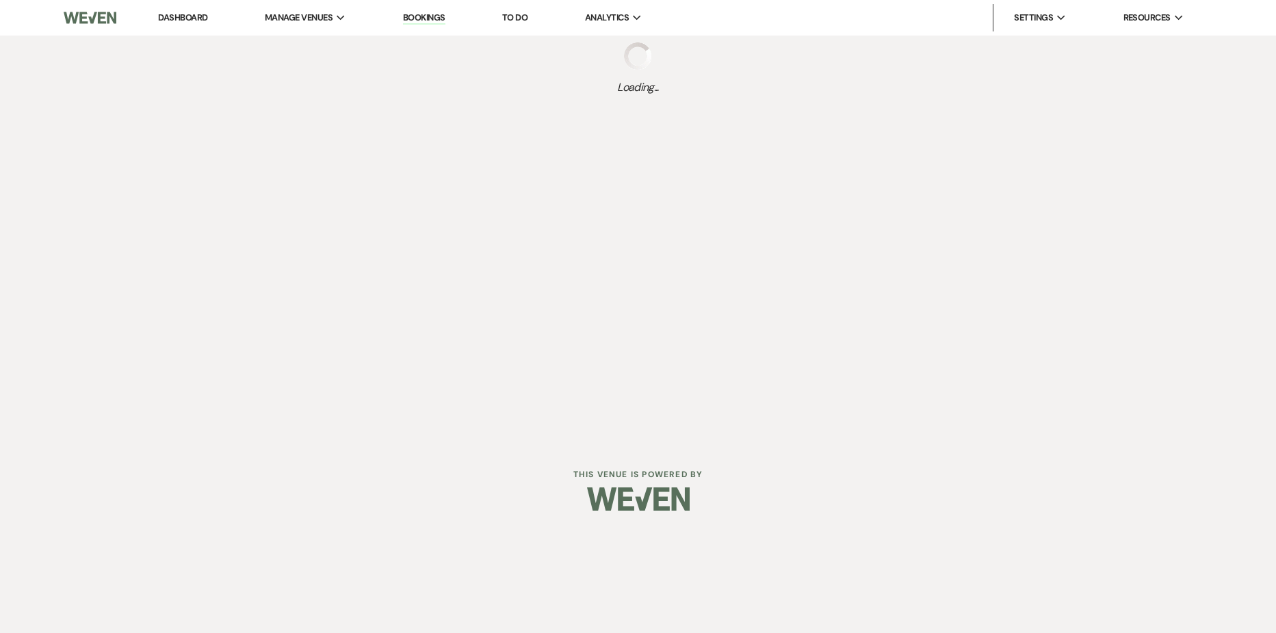
select select "5"
select select "15"
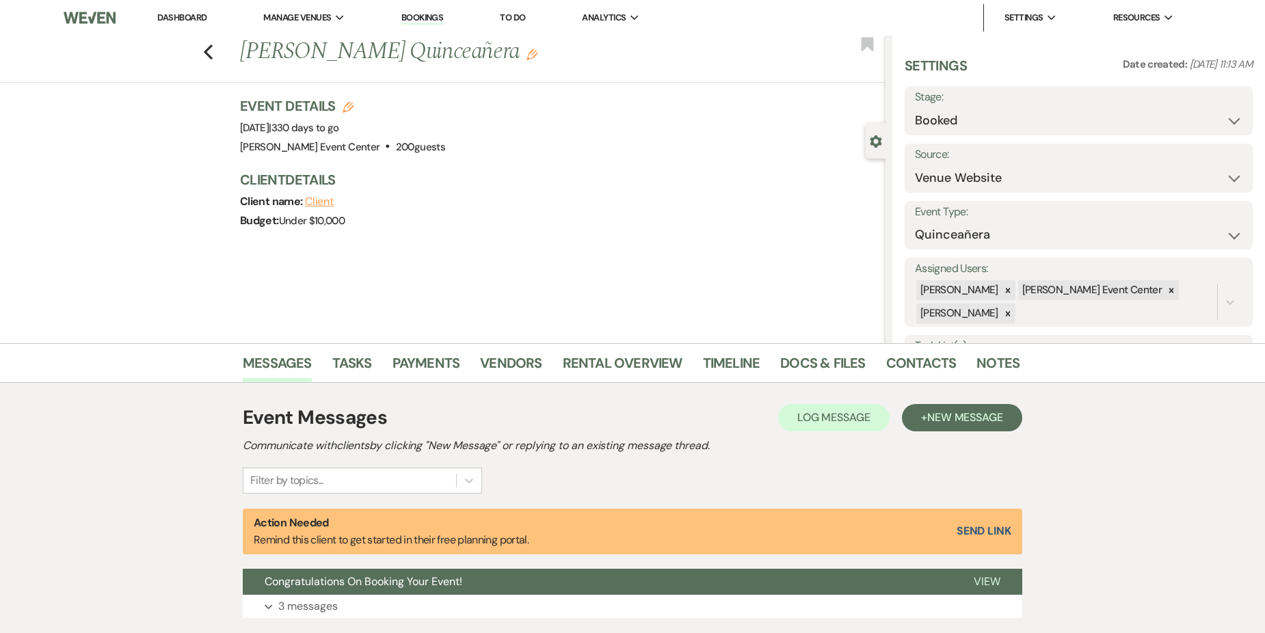
click at [434, 351] on li "Payments" at bounding box center [437, 366] width 88 height 33
click at [437, 355] on link "Payments" at bounding box center [427, 367] width 68 height 30
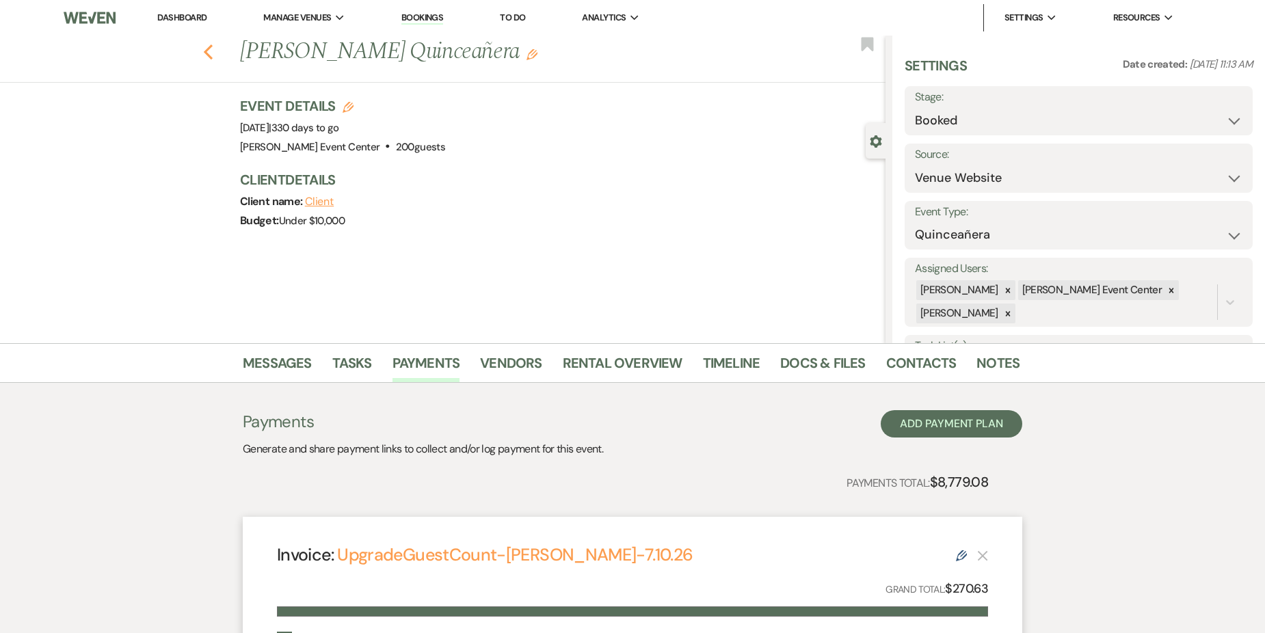
click at [212, 51] on use "button" at bounding box center [208, 51] width 9 height 15
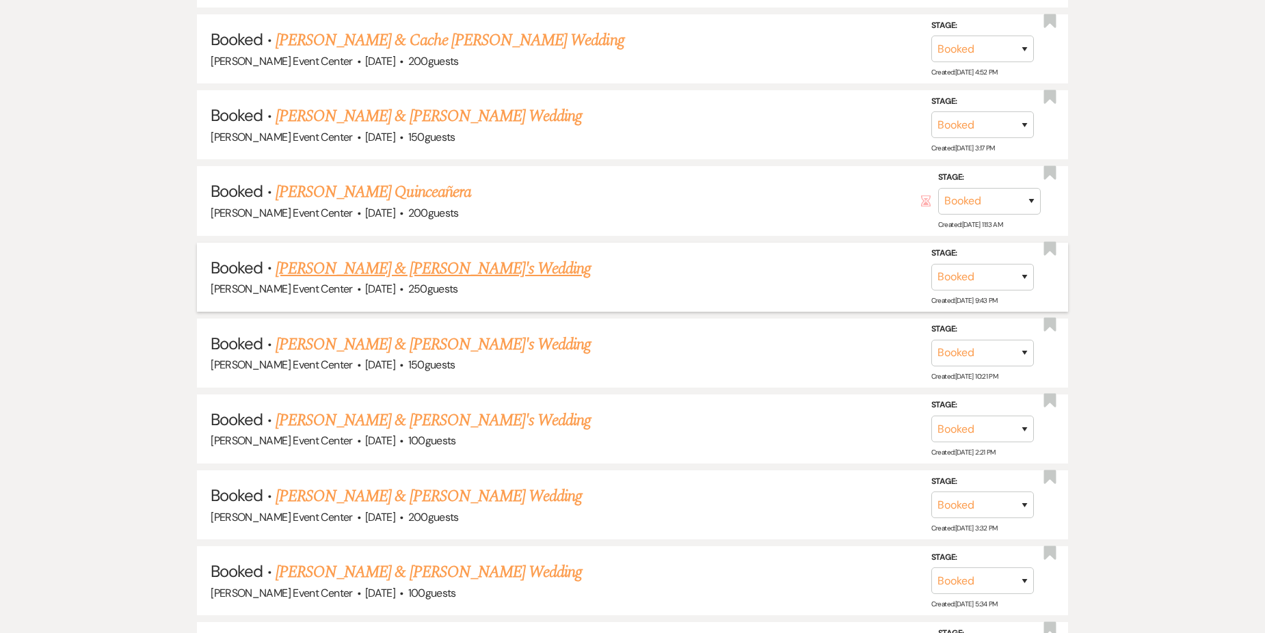
click at [320, 258] on link "[PERSON_NAME] & [PERSON_NAME]'s Wedding" at bounding box center [434, 268] width 316 height 25
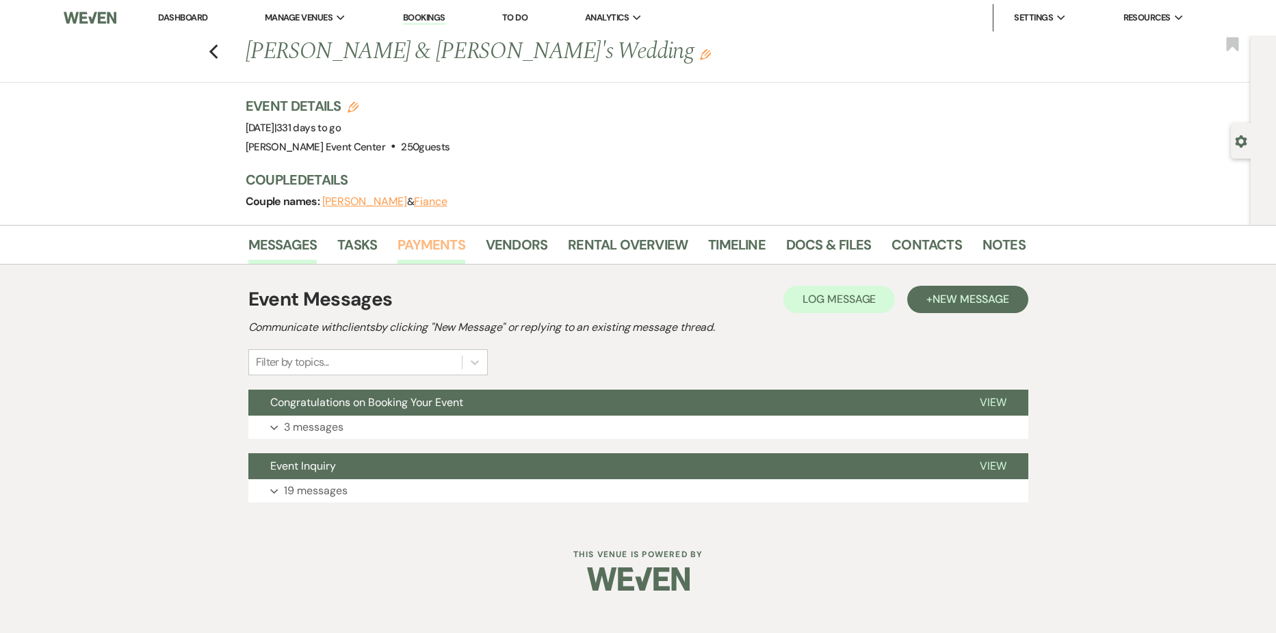
click at [415, 246] on link "Payments" at bounding box center [431, 249] width 68 height 30
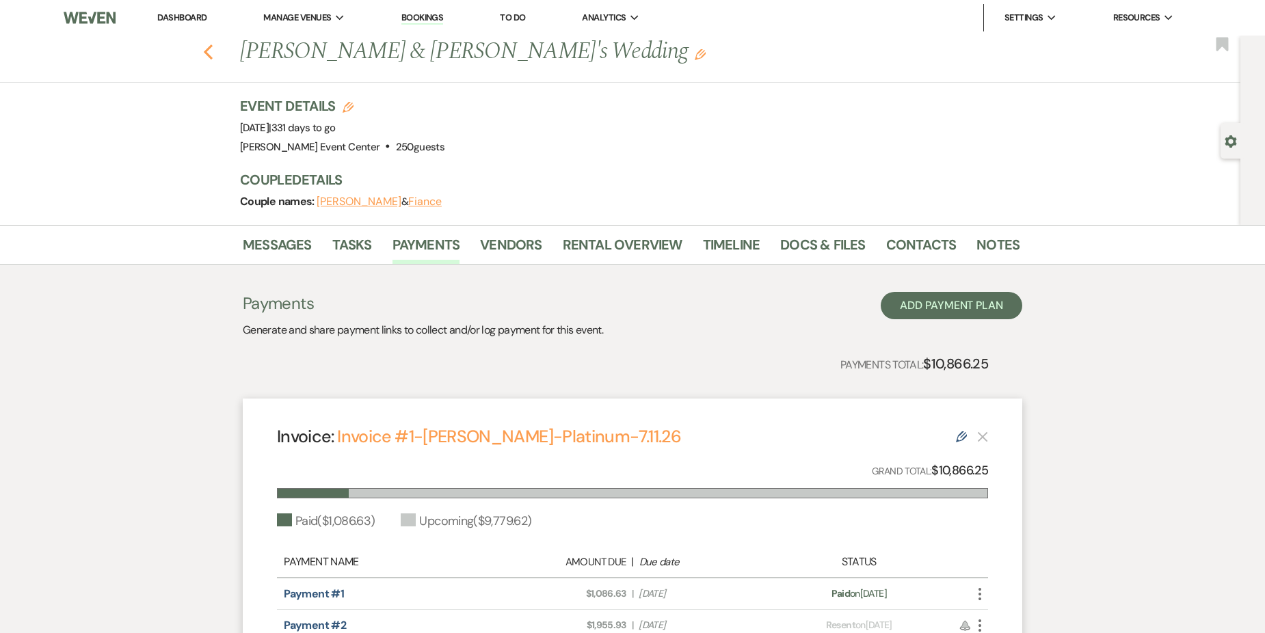
click at [211, 51] on use "button" at bounding box center [208, 51] width 9 height 15
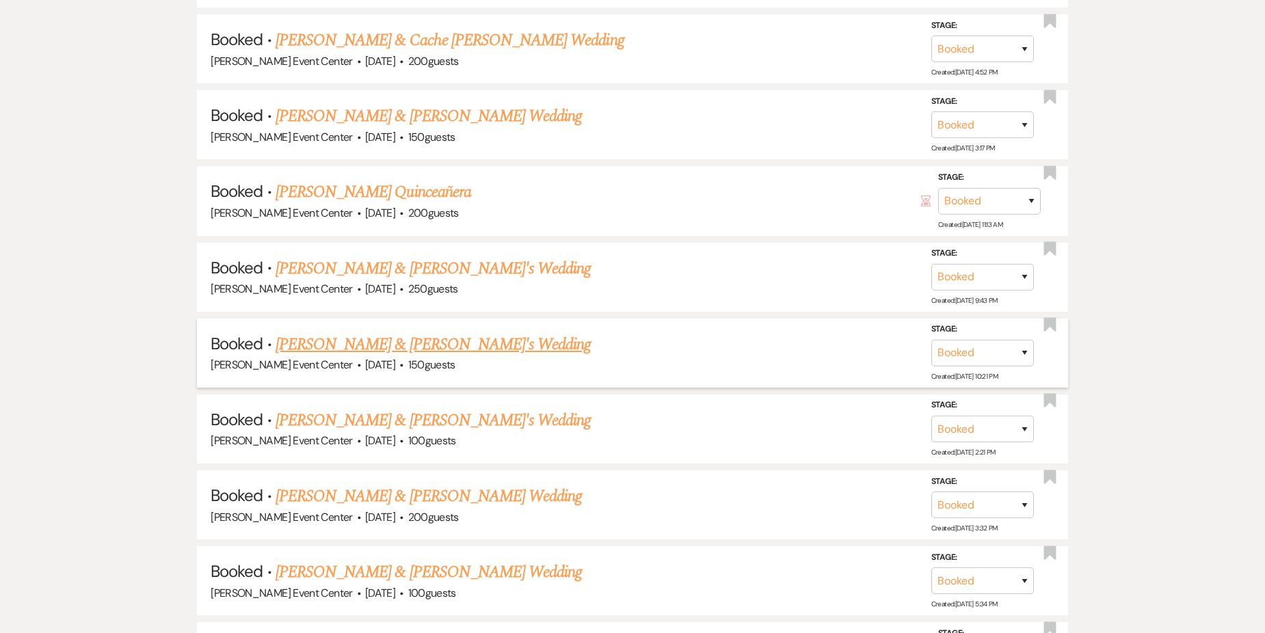
click at [401, 341] on link "[PERSON_NAME] & [PERSON_NAME]'s Wedding" at bounding box center [434, 344] width 316 height 25
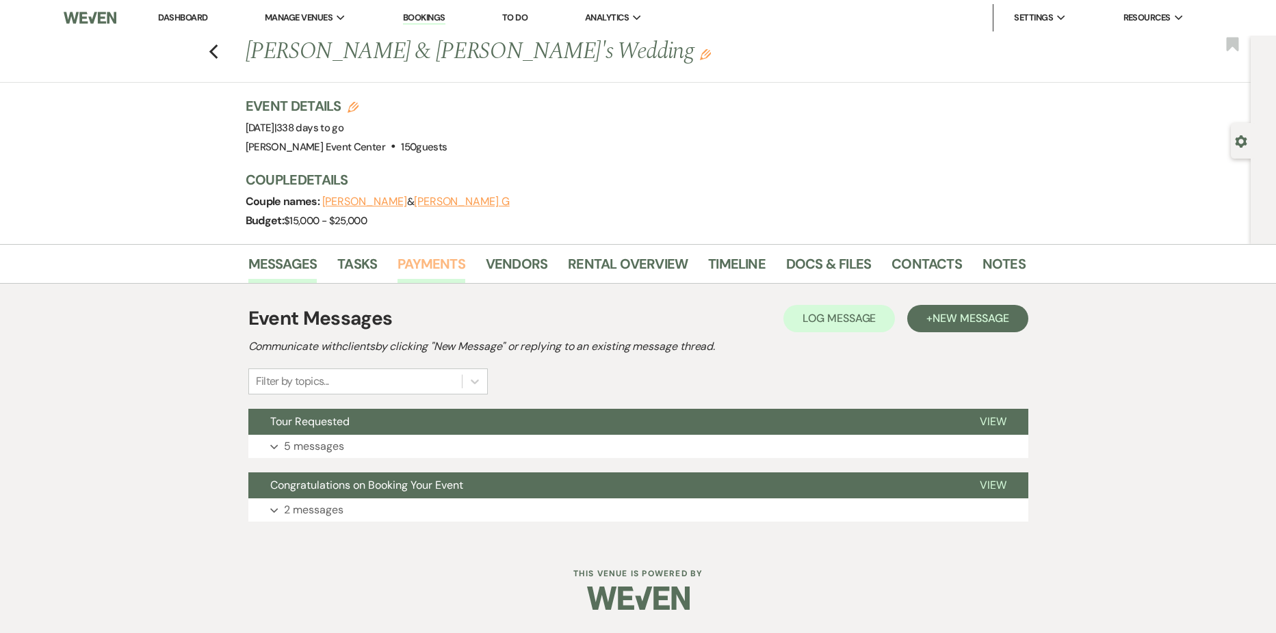
click at [449, 267] on link "Payments" at bounding box center [431, 268] width 68 height 30
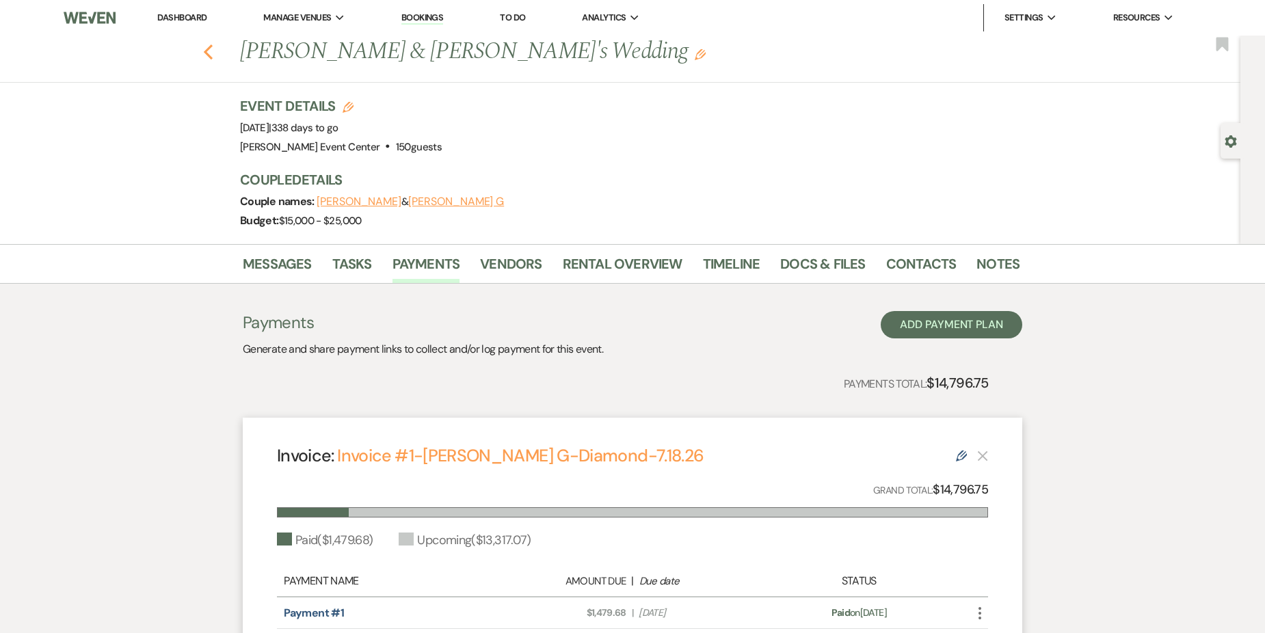
click at [210, 47] on icon "Previous" at bounding box center [208, 52] width 10 height 16
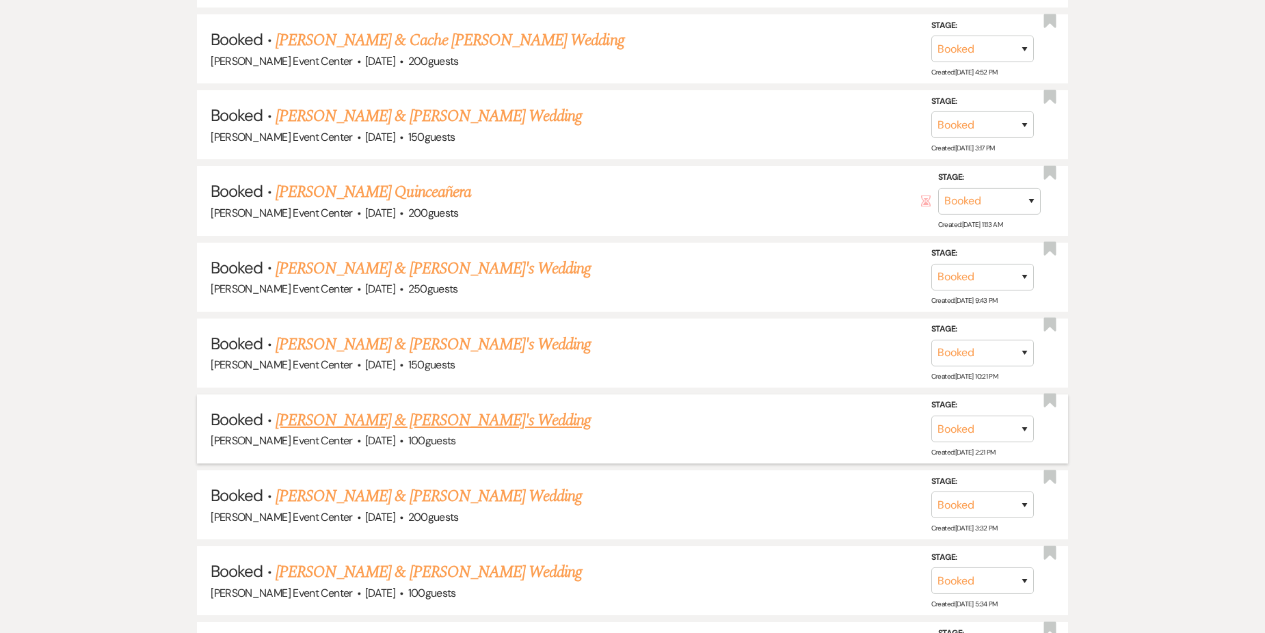
click at [371, 408] on link "[PERSON_NAME] & [PERSON_NAME]'s Wedding" at bounding box center [434, 420] width 316 height 25
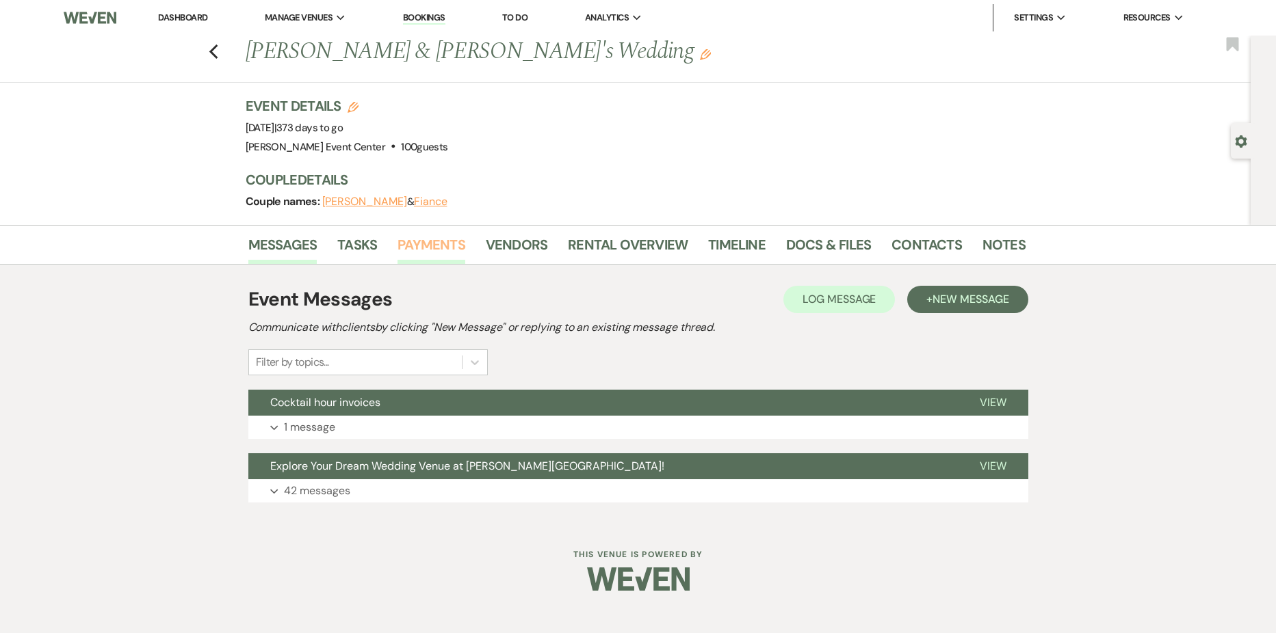
click at [412, 248] on link "Payments" at bounding box center [431, 249] width 68 height 30
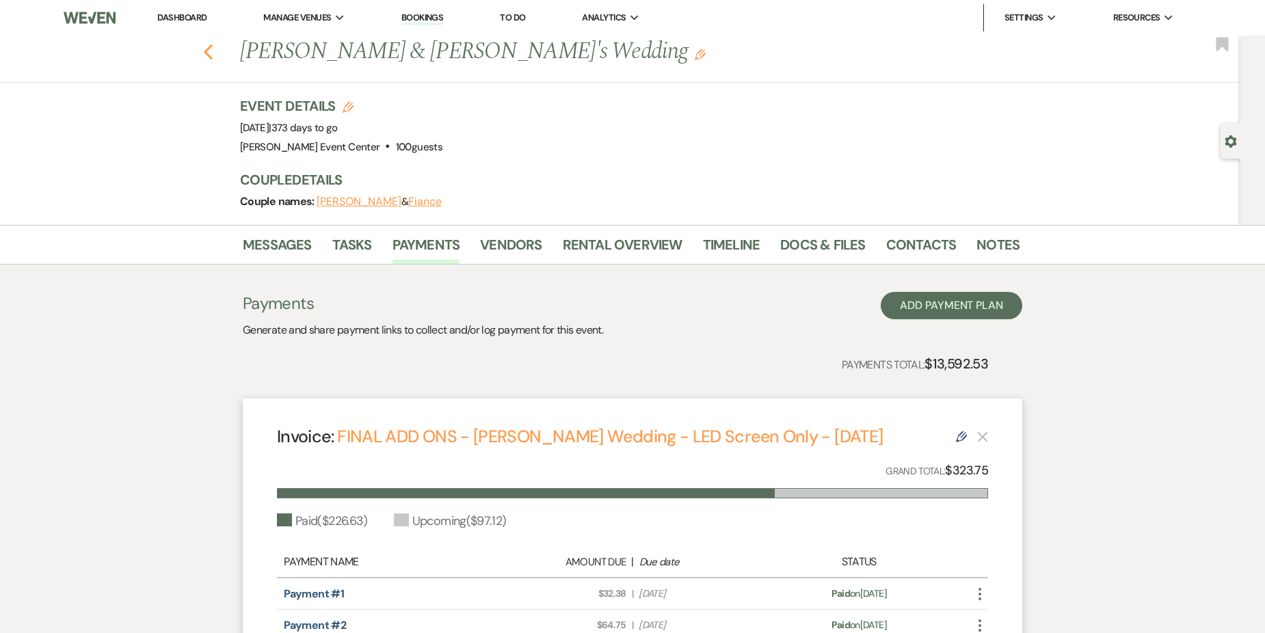
click at [213, 53] on icon "Previous" at bounding box center [208, 52] width 10 height 16
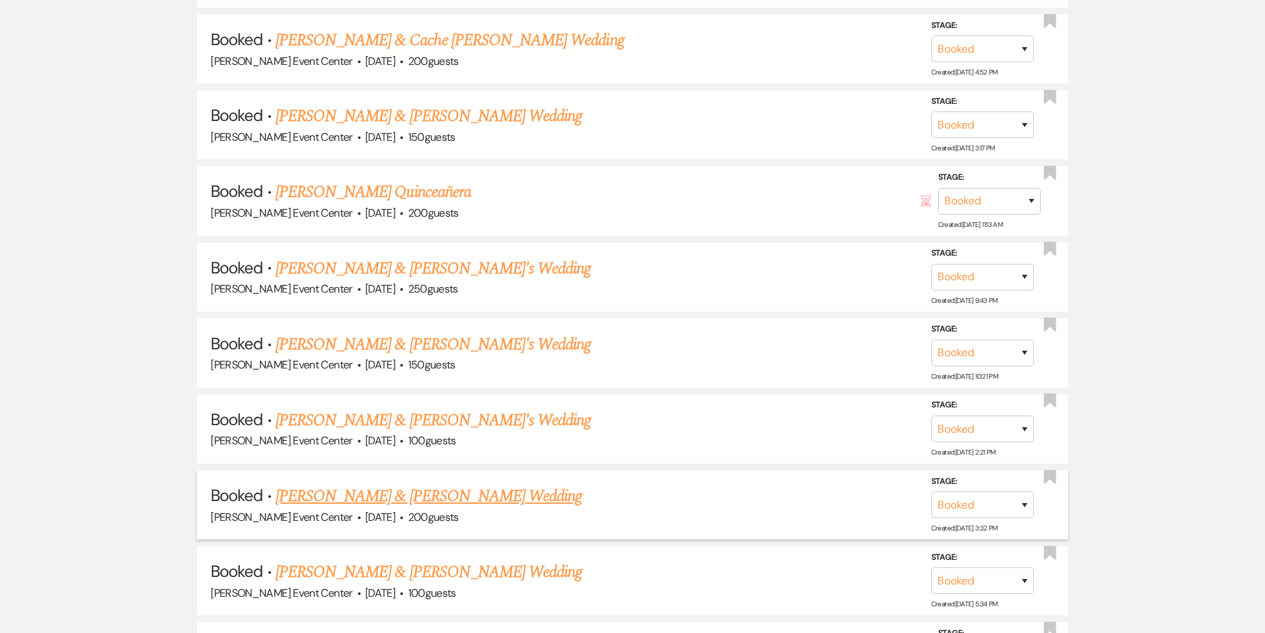
click at [393, 484] on link "[PERSON_NAME] & [PERSON_NAME] Wedding" at bounding box center [429, 496] width 306 height 25
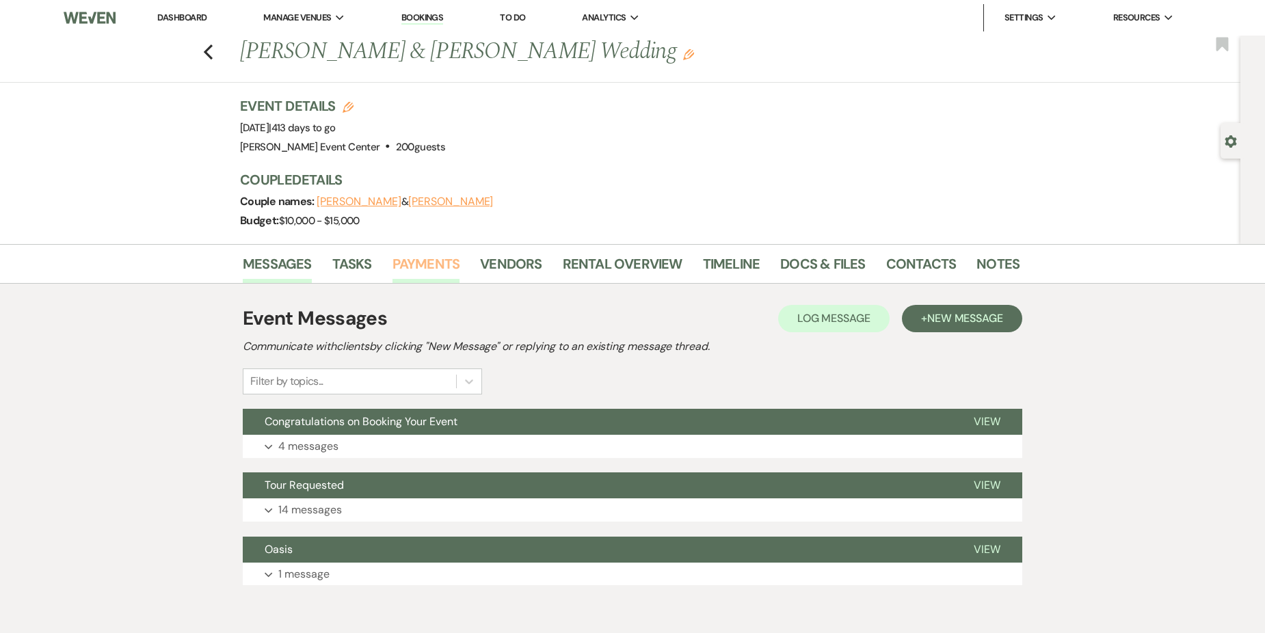
click at [410, 265] on link "Payments" at bounding box center [427, 268] width 68 height 30
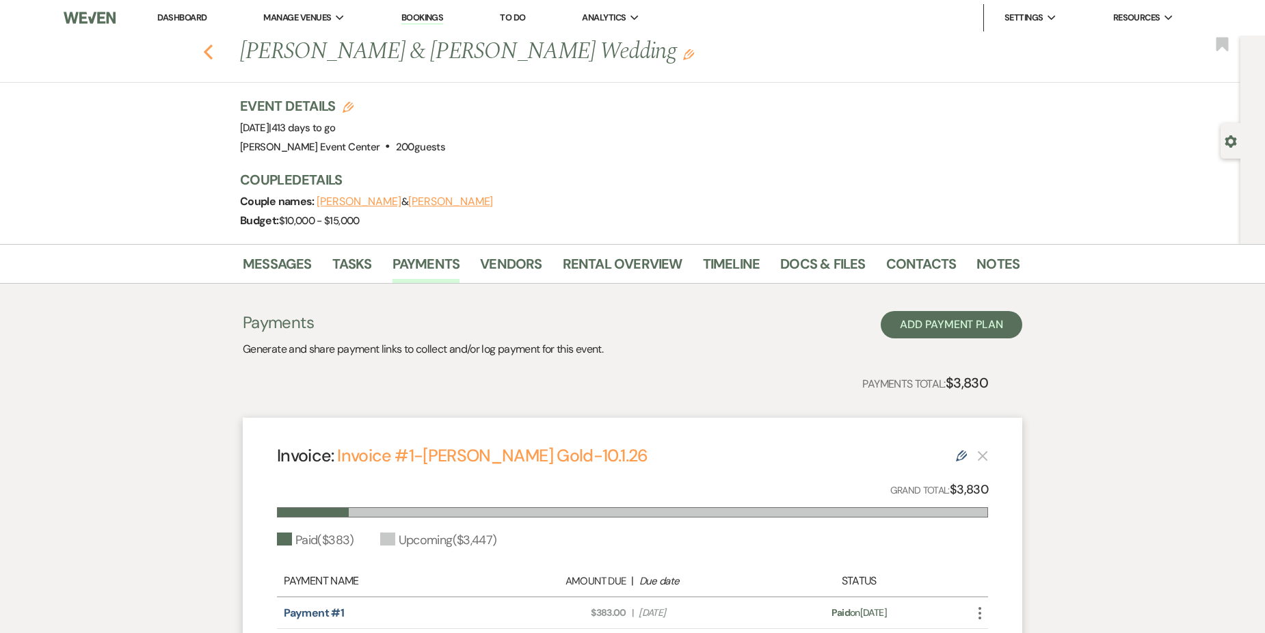
click at [209, 49] on icon "Previous" at bounding box center [208, 52] width 10 height 16
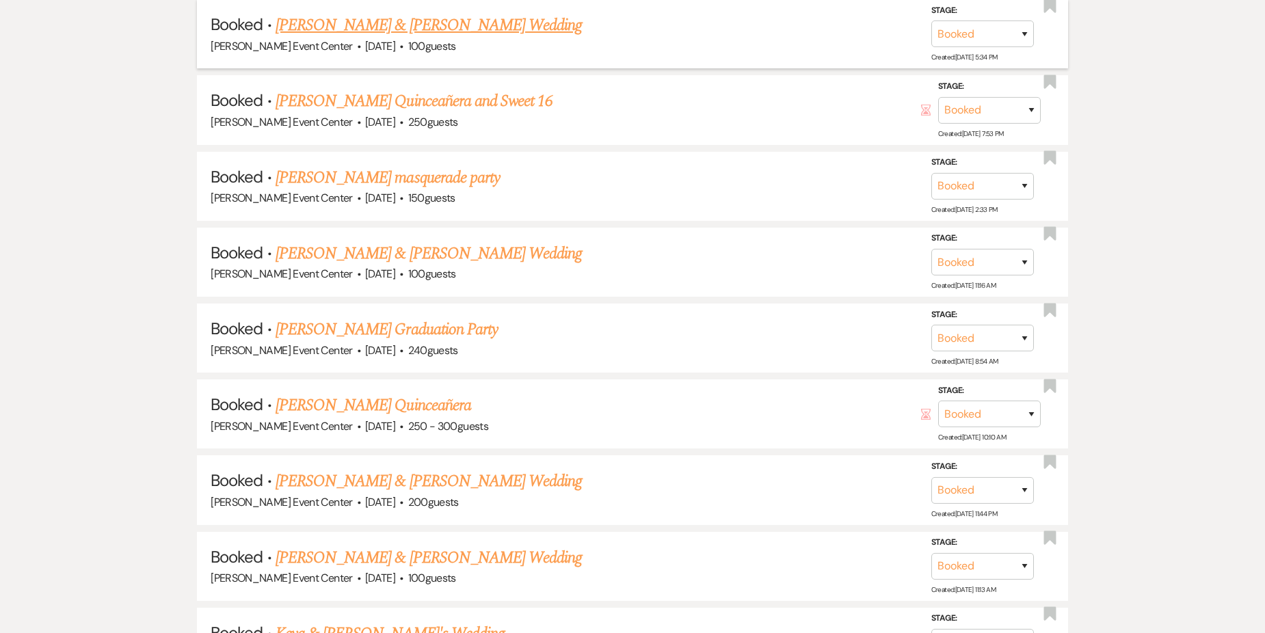
click at [351, 22] on link "[PERSON_NAME] & [PERSON_NAME] Wedding" at bounding box center [429, 25] width 306 height 25
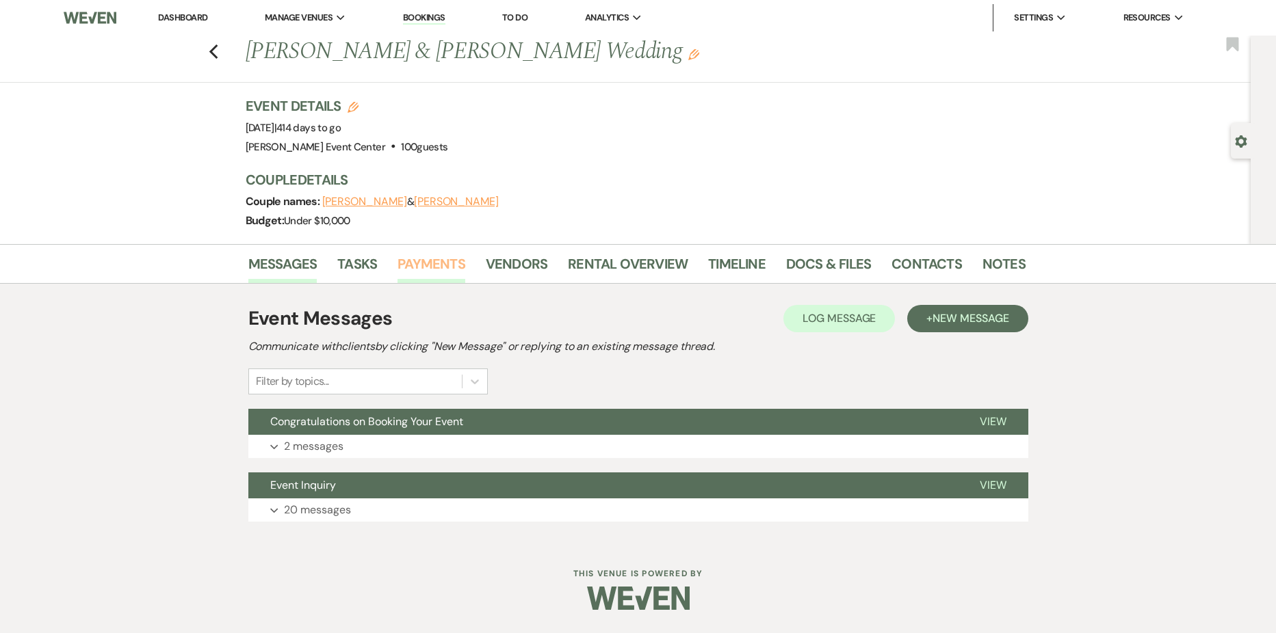
click at [427, 263] on link "Payments" at bounding box center [431, 268] width 68 height 30
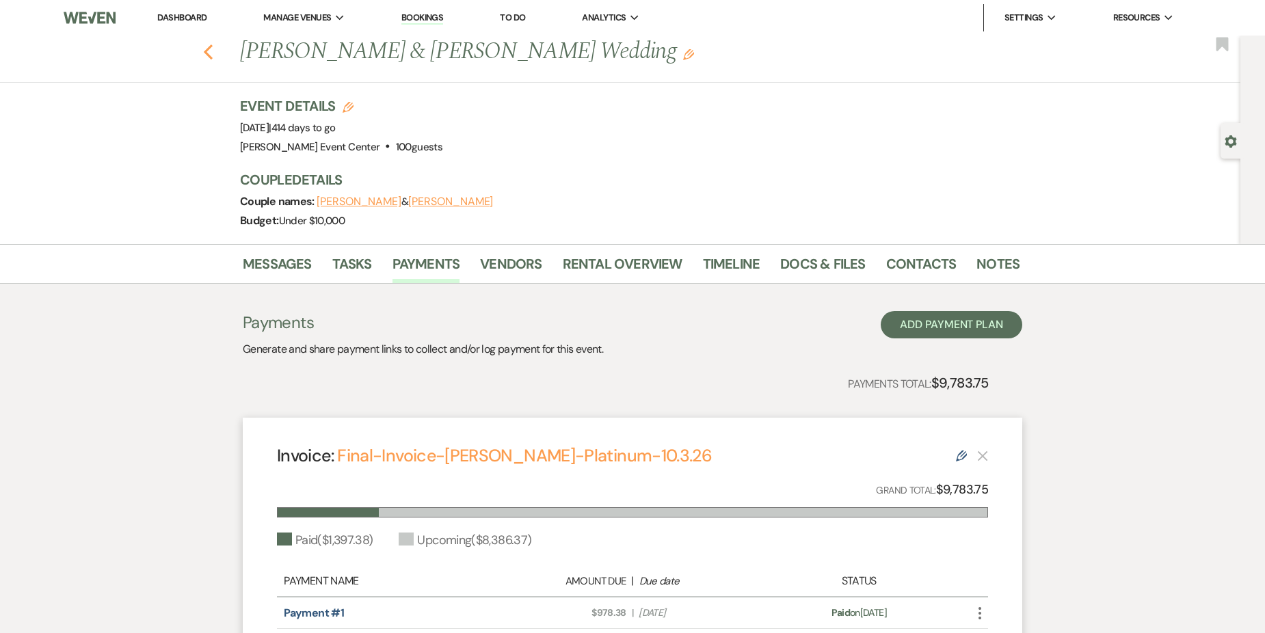
click at [213, 46] on icon "Previous" at bounding box center [208, 52] width 10 height 16
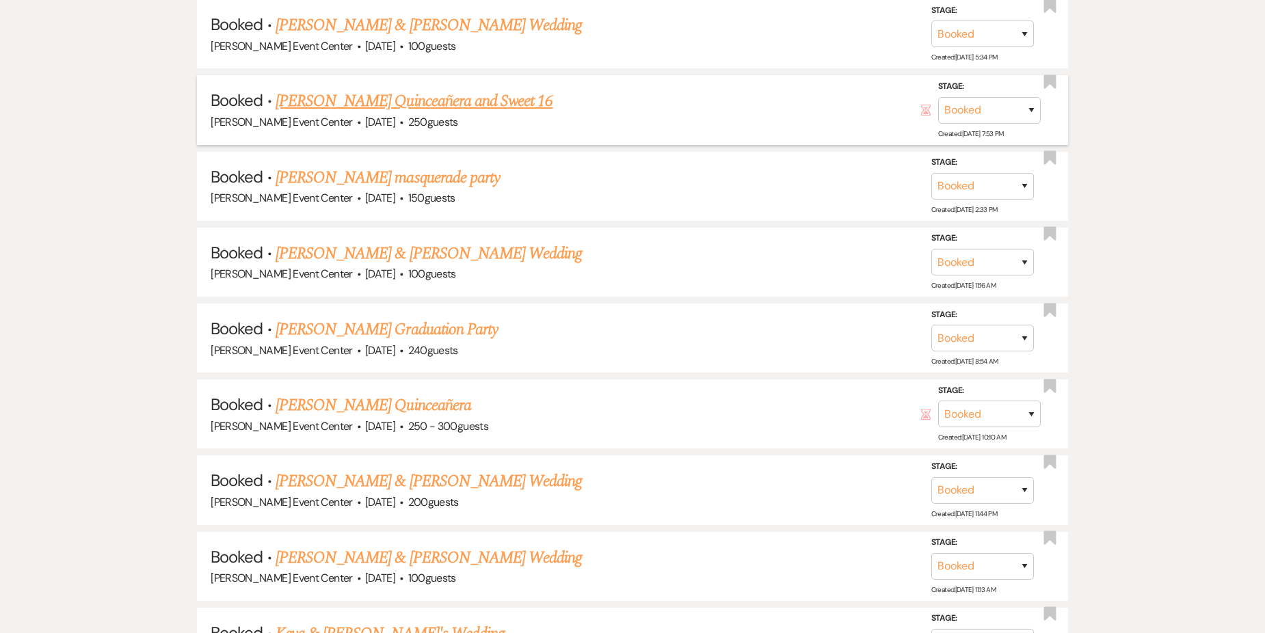
click at [373, 89] on link "[PERSON_NAME] Quinceañera and Sweet 16" at bounding box center [415, 101] width 278 height 25
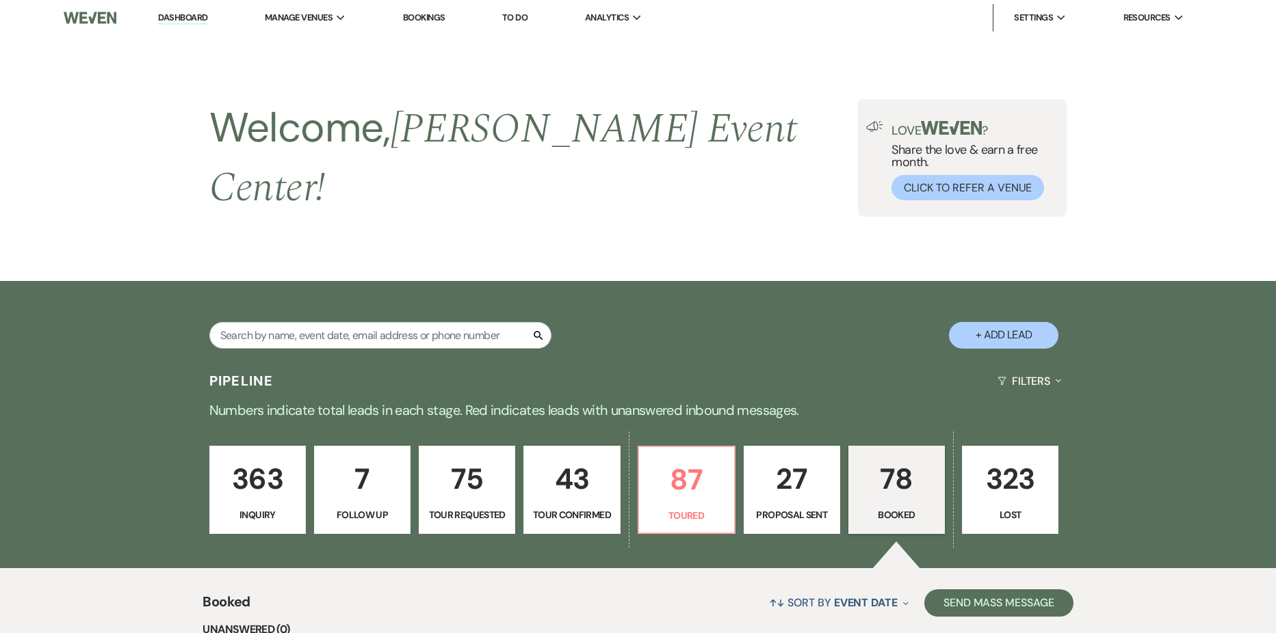
select select "5"
select select "15"
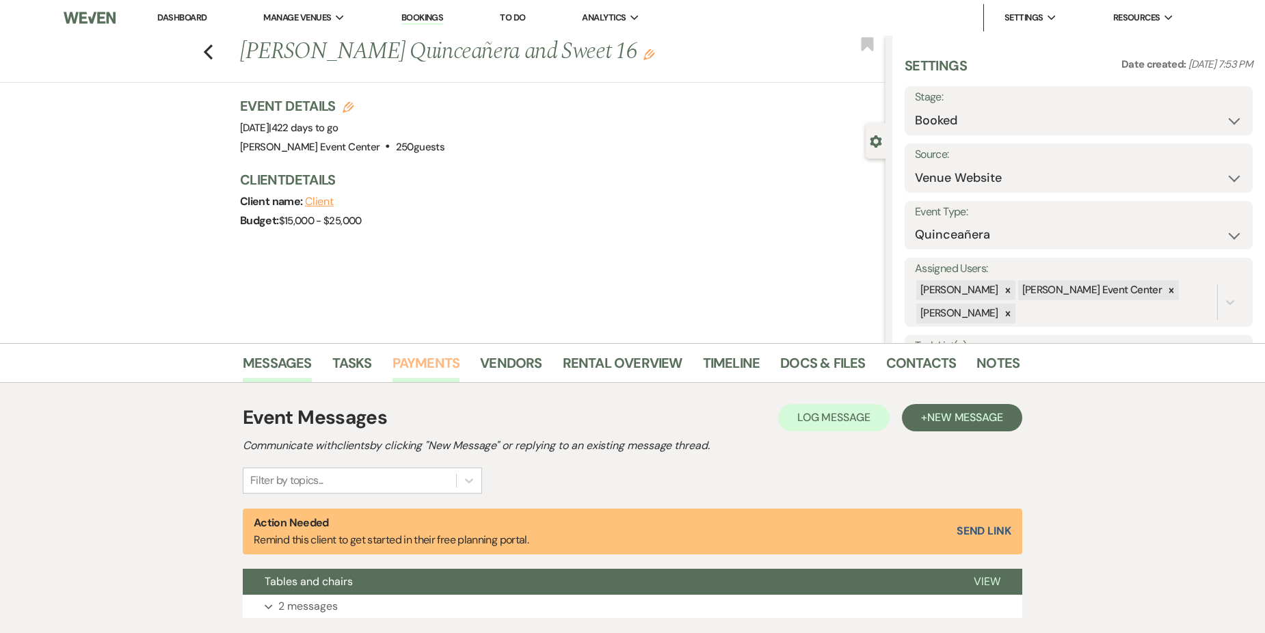
click at [443, 363] on link "Payments" at bounding box center [427, 367] width 68 height 30
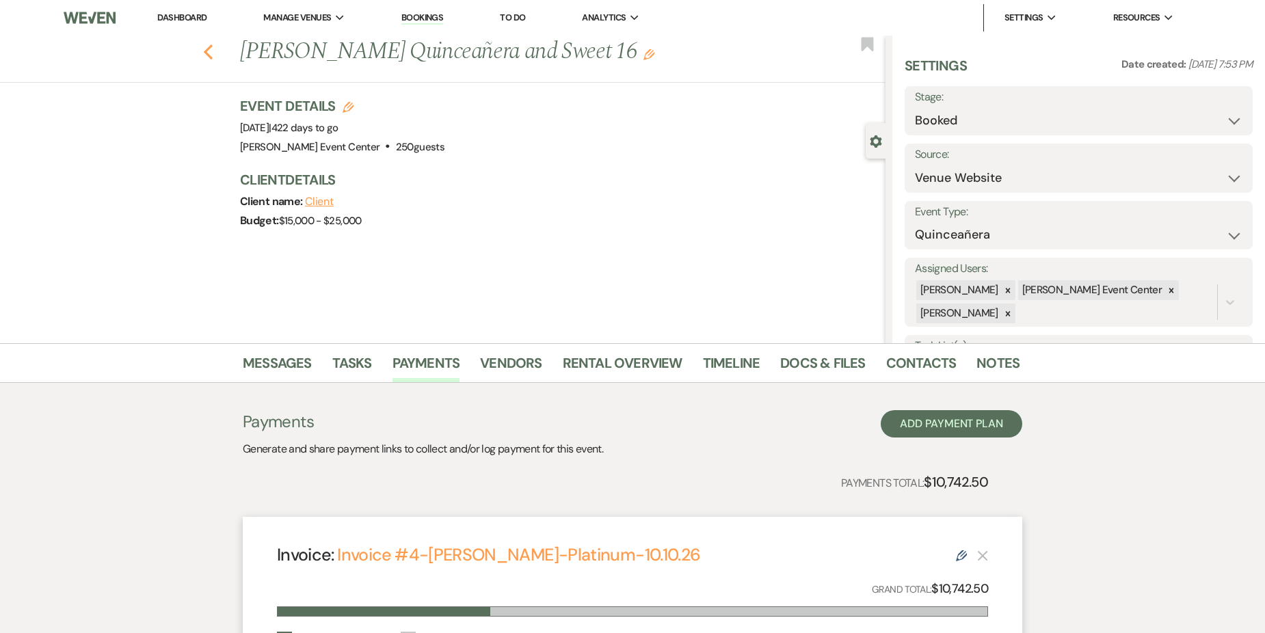
click at [213, 49] on icon "Previous" at bounding box center [208, 52] width 10 height 16
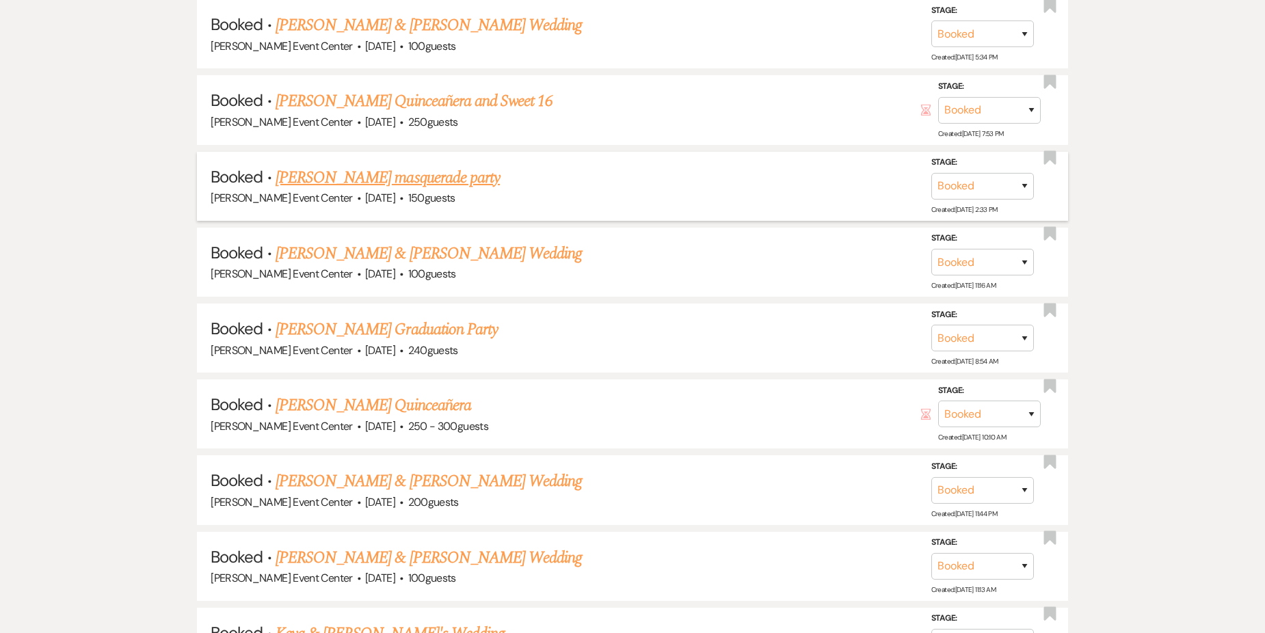
click at [355, 166] on link "[PERSON_NAME] masquerade party" at bounding box center [388, 178] width 224 height 25
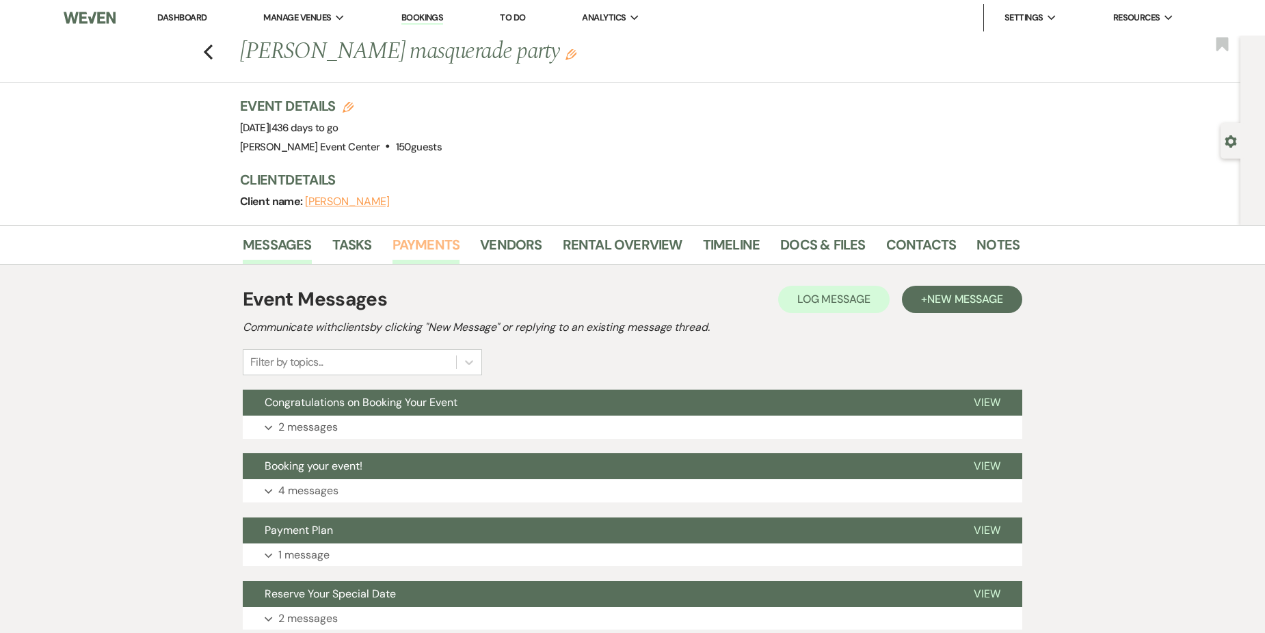
click at [421, 247] on link "Payments" at bounding box center [427, 249] width 68 height 30
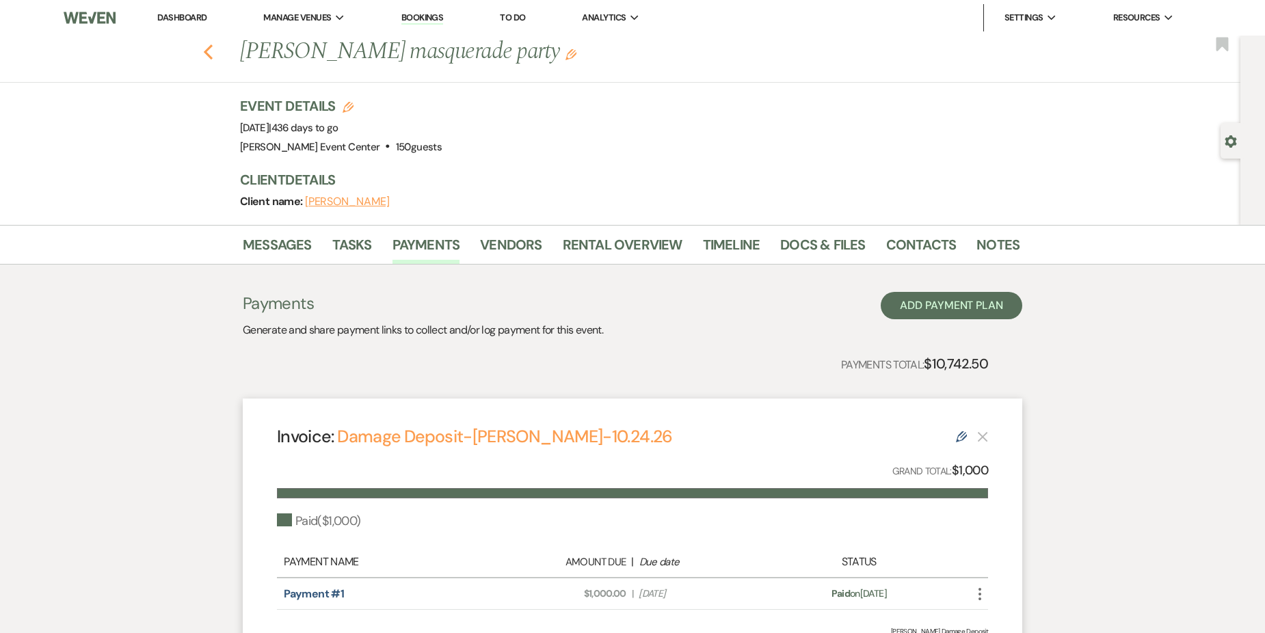
click at [213, 52] on icon "Previous" at bounding box center [208, 52] width 10 height 16
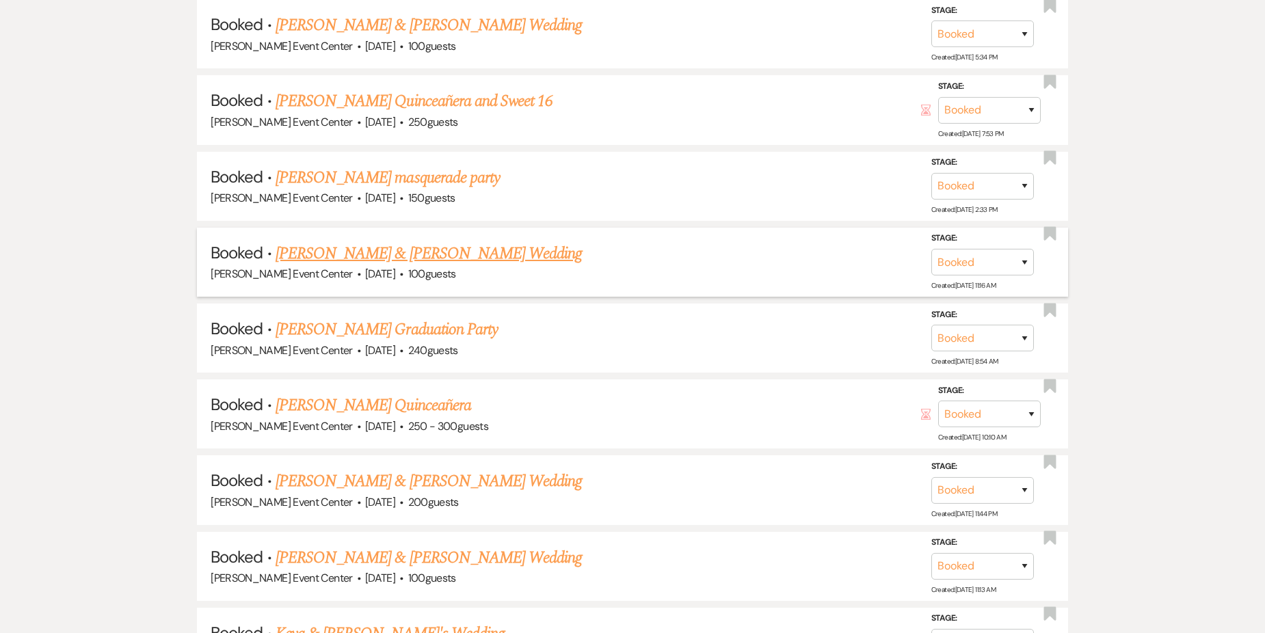
click at [369, 241] on link "[PERSON_NAME] & [PERSON_NAME] Wedding" at bounding box center [429, 253] width 306 height 25
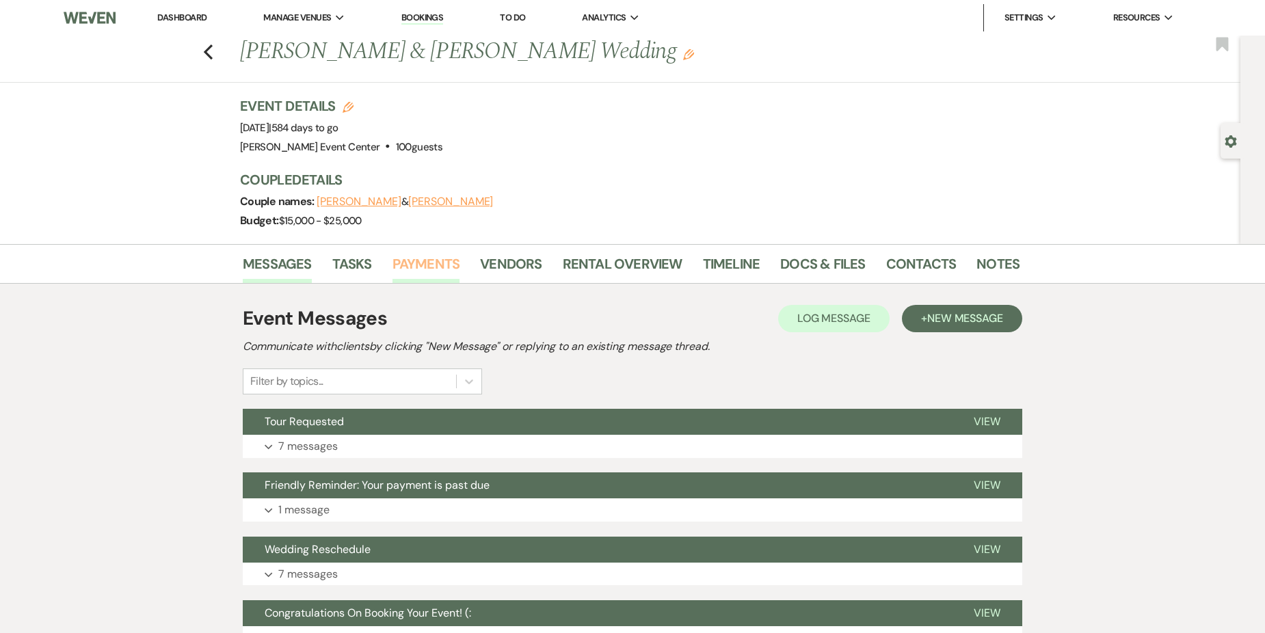
click at [421, 259] on link "Payments" at bounding box center [427, 268] width 68 height 30
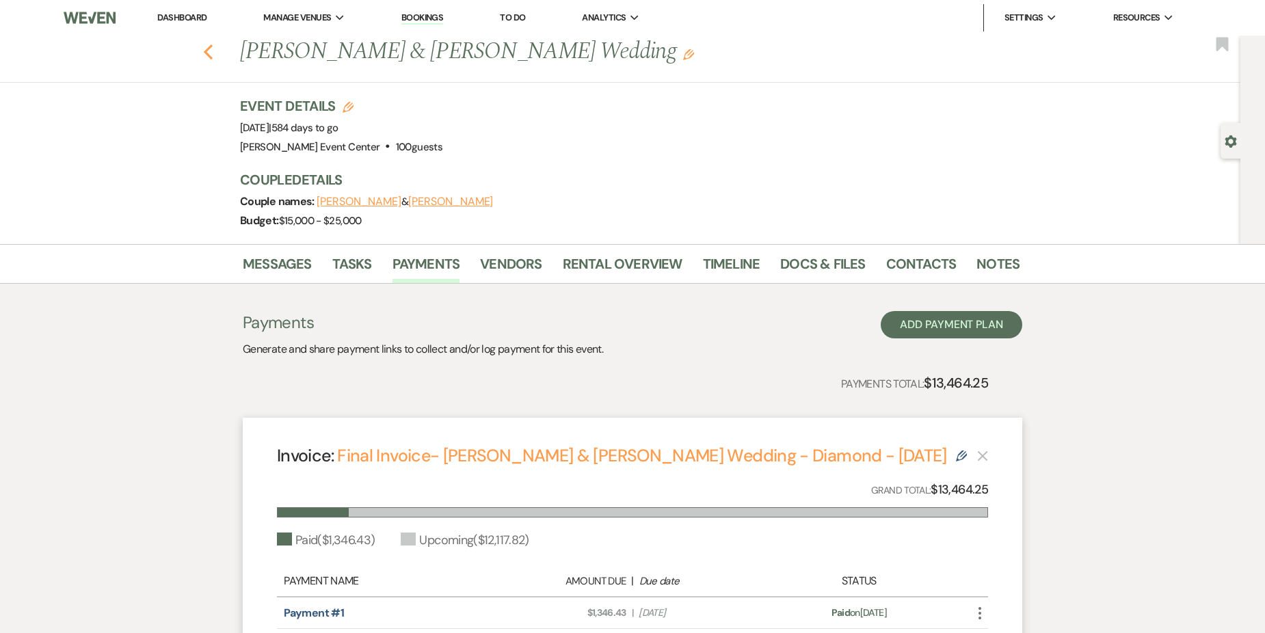
click at [209, 53] on icon "Previous" at bounding box center [208, 52] width 10 height 16
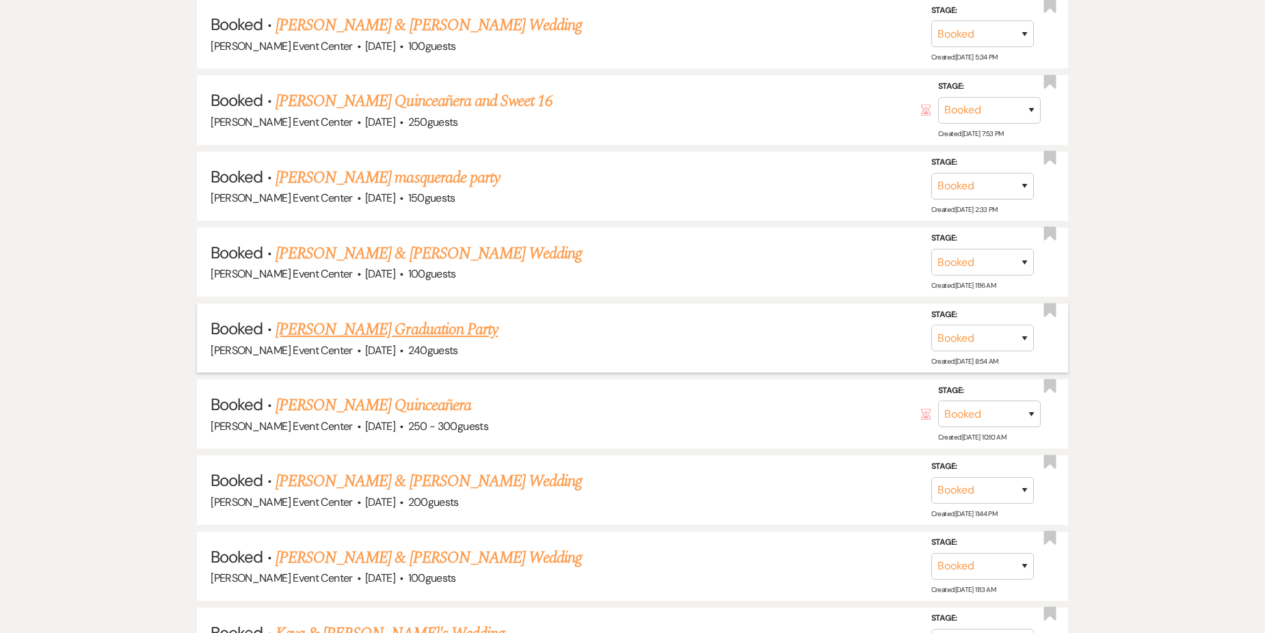
click at [363, 317] on link "[PERSON_NAME] Graduation Party" at bounding box center [387, 329] width 222 height 25
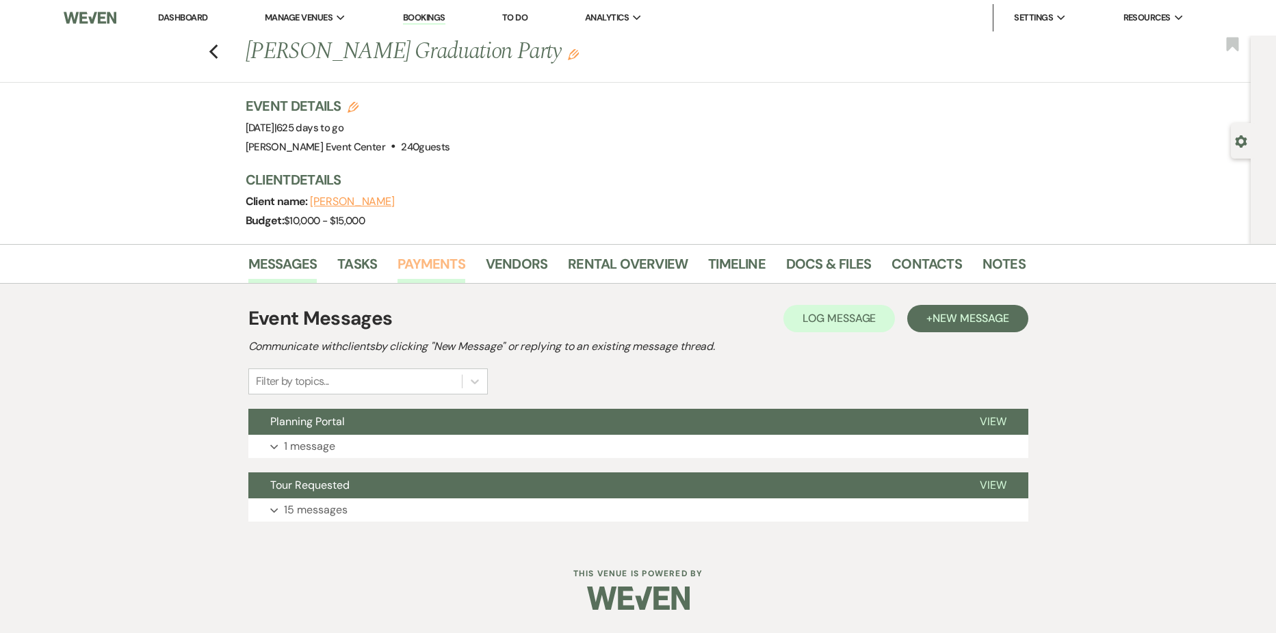
click at [419, 255] on link "Payments" at bounding box center [431, 268] width 68 height 30
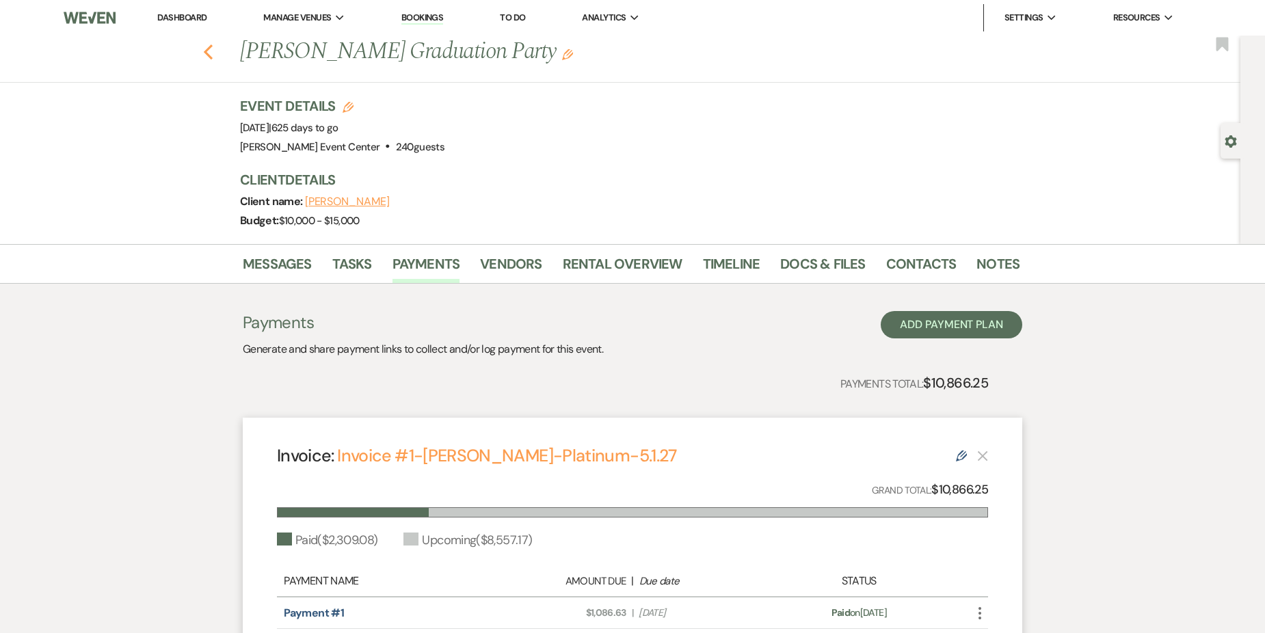
click at [208, 53] on icon "Previous" at bounding box center [208, 52] width 10 height 16
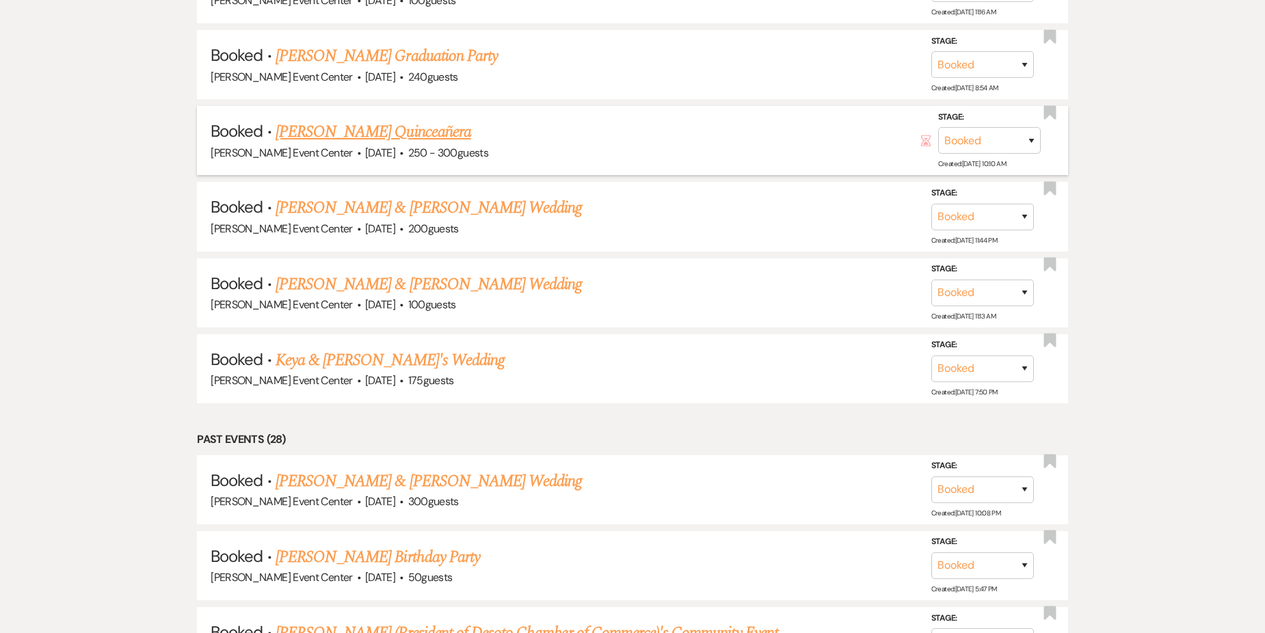
click at [384, 122] on link "[PERSON_NAME] Quinceañera" at bounding box center [374, 132] width 196 height 25
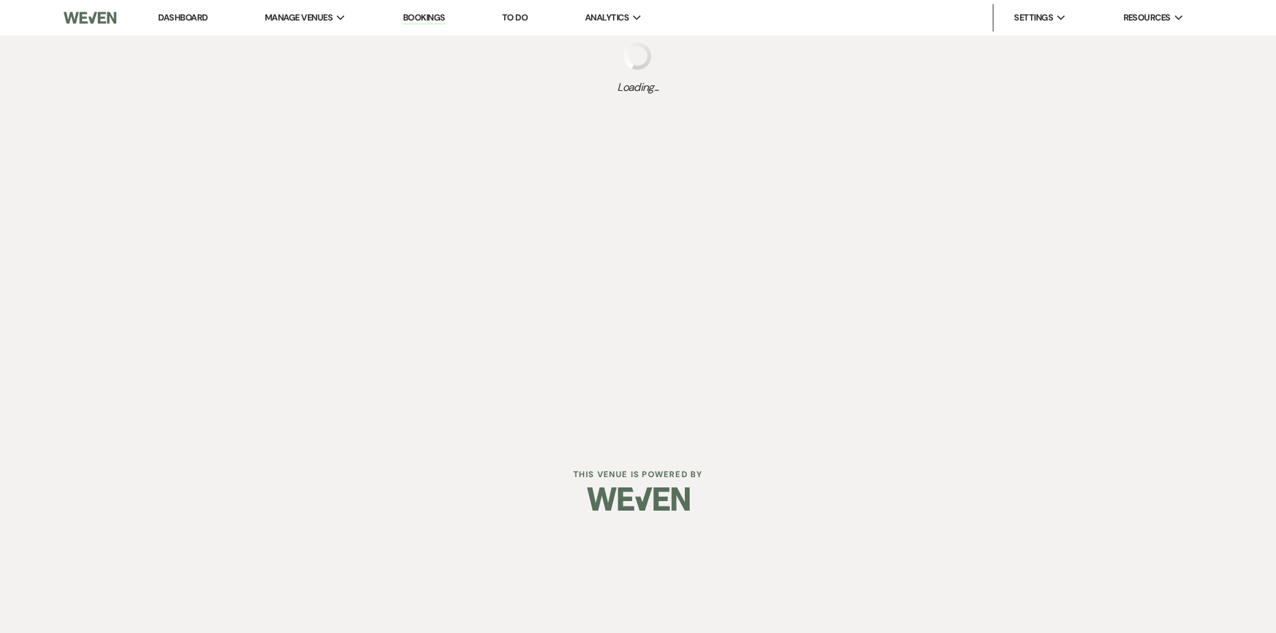
select select "5"
select select "15"
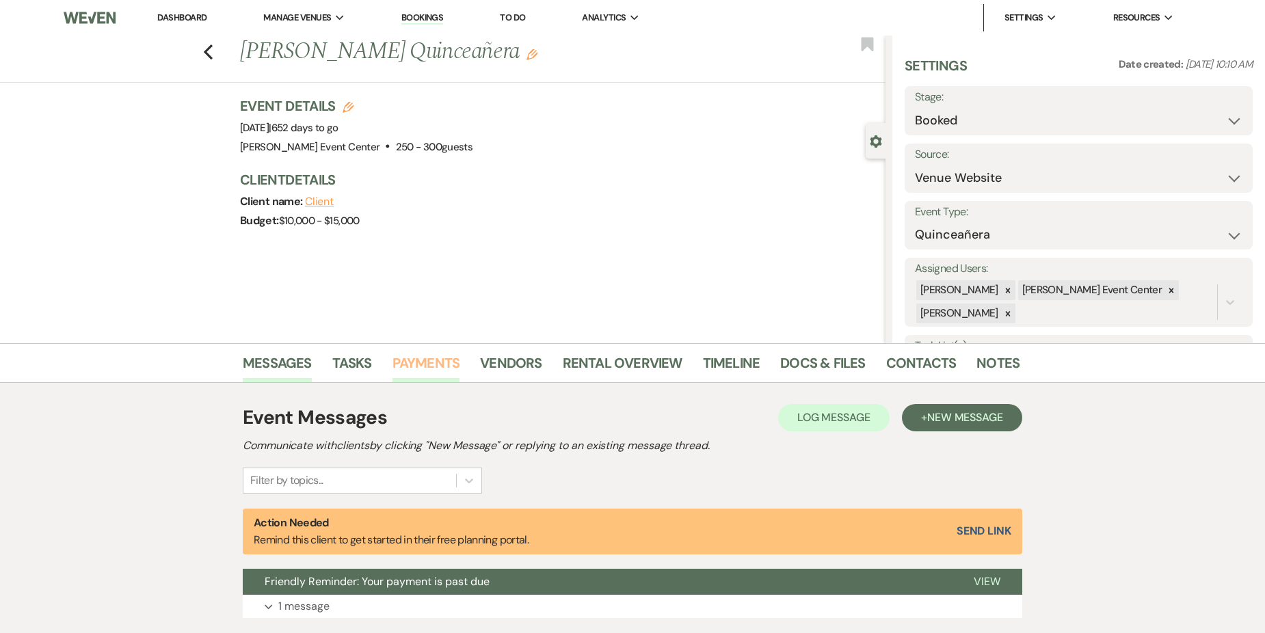
click at [437, 357] on link "Payments" at bounding box center [427, 367] width 68 height 30
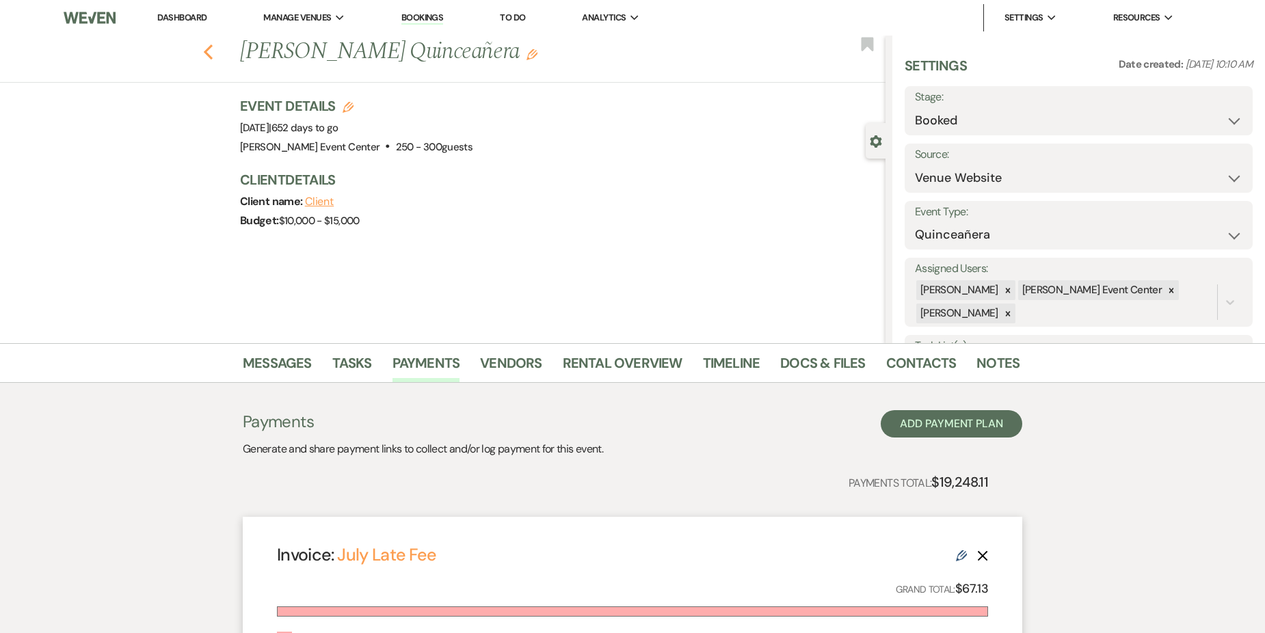
click at [213, 47] on use "button" at bounding box center [208, 51] width 9 height 15
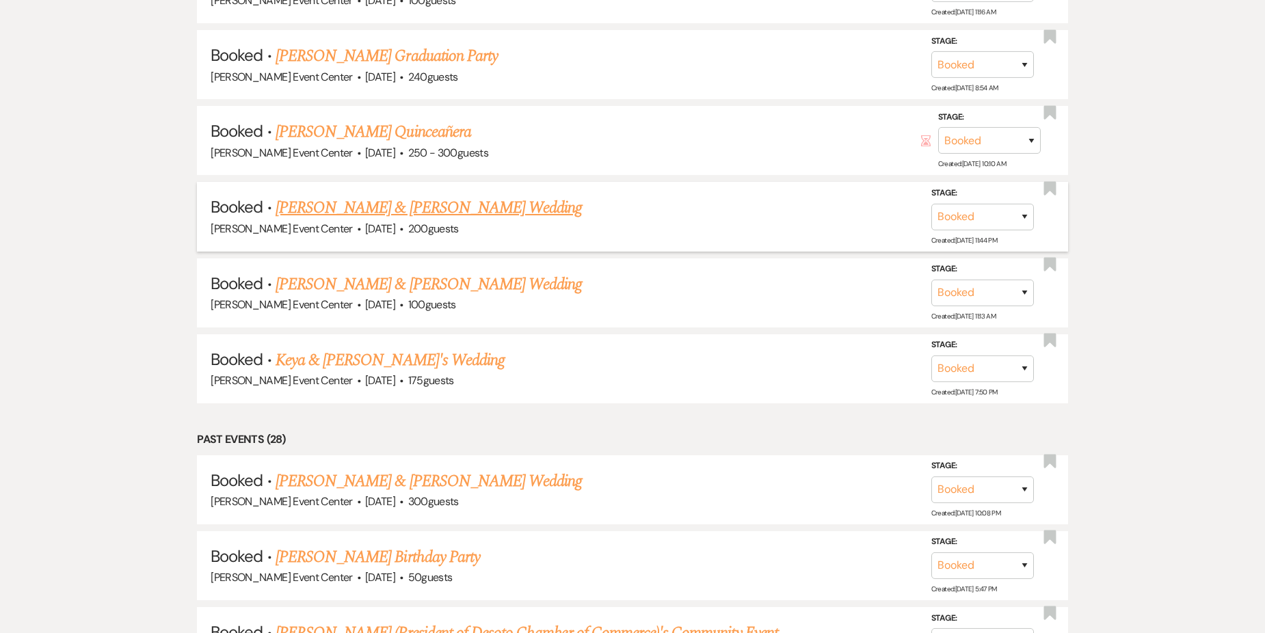
click at [367, 196] on link "[PERSON_NAME] & [PERSON_NAME] Wedding" at bounding box center [429, 208] width 306 height 25
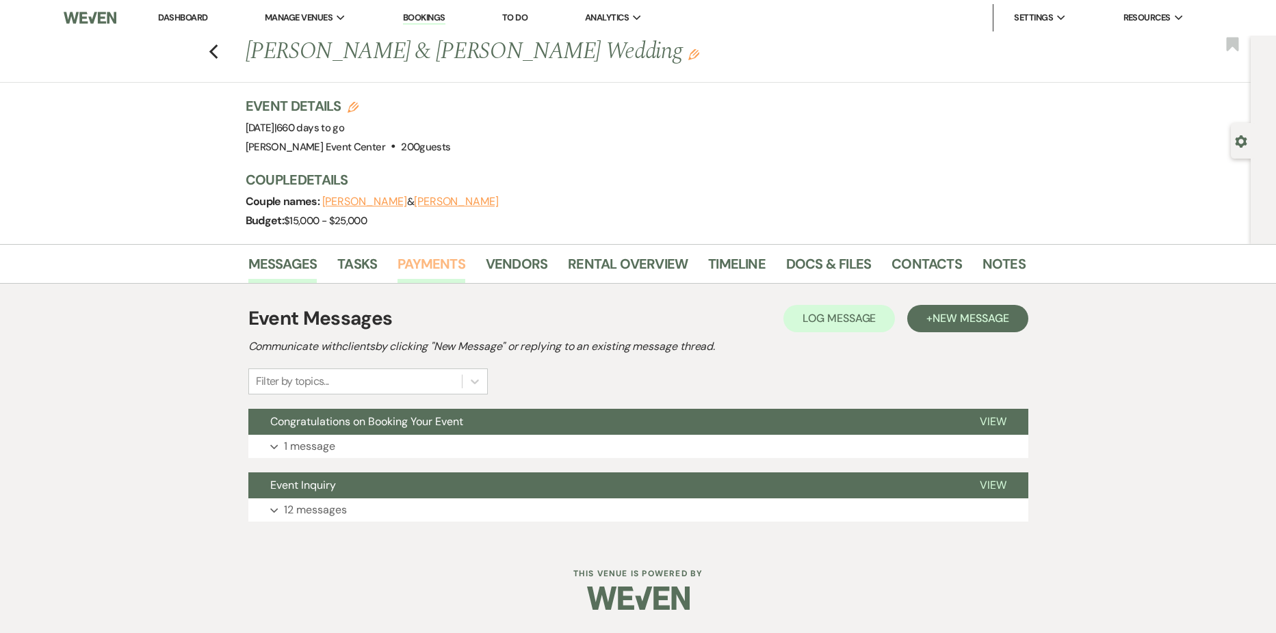
click at [421, 265] on link "Payments" at bounding box center [431, 268] width 68 height 30
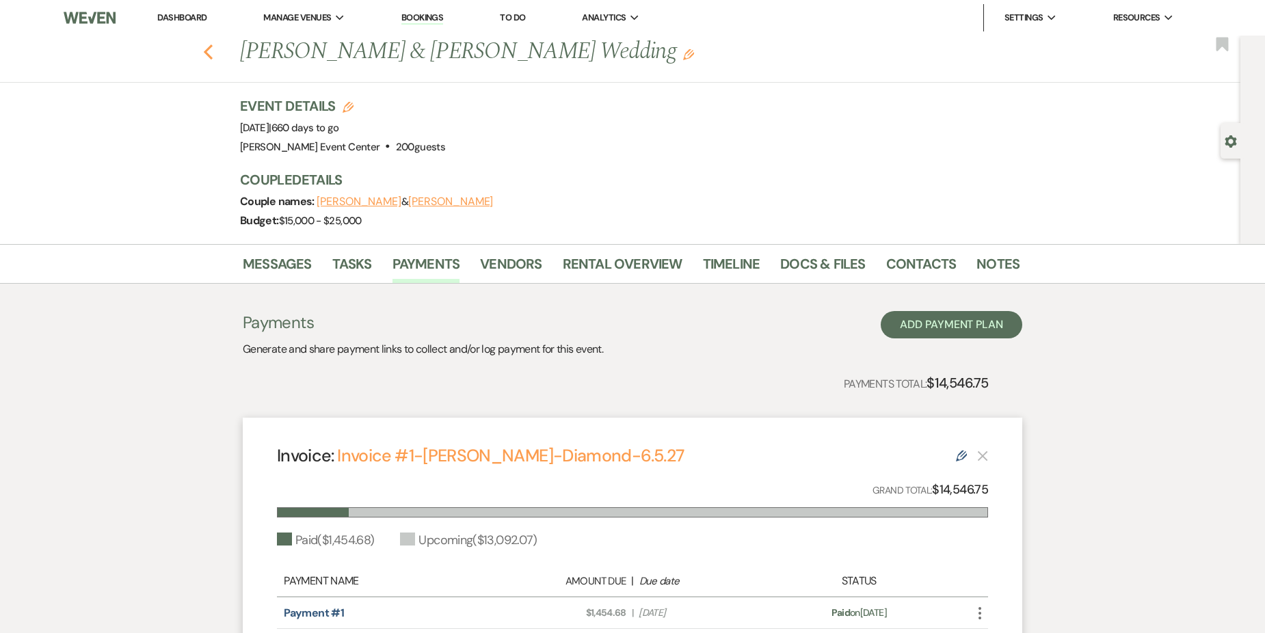
click at [211, 53] on use "button" at bounding box center [208, 51] width 9 height 15
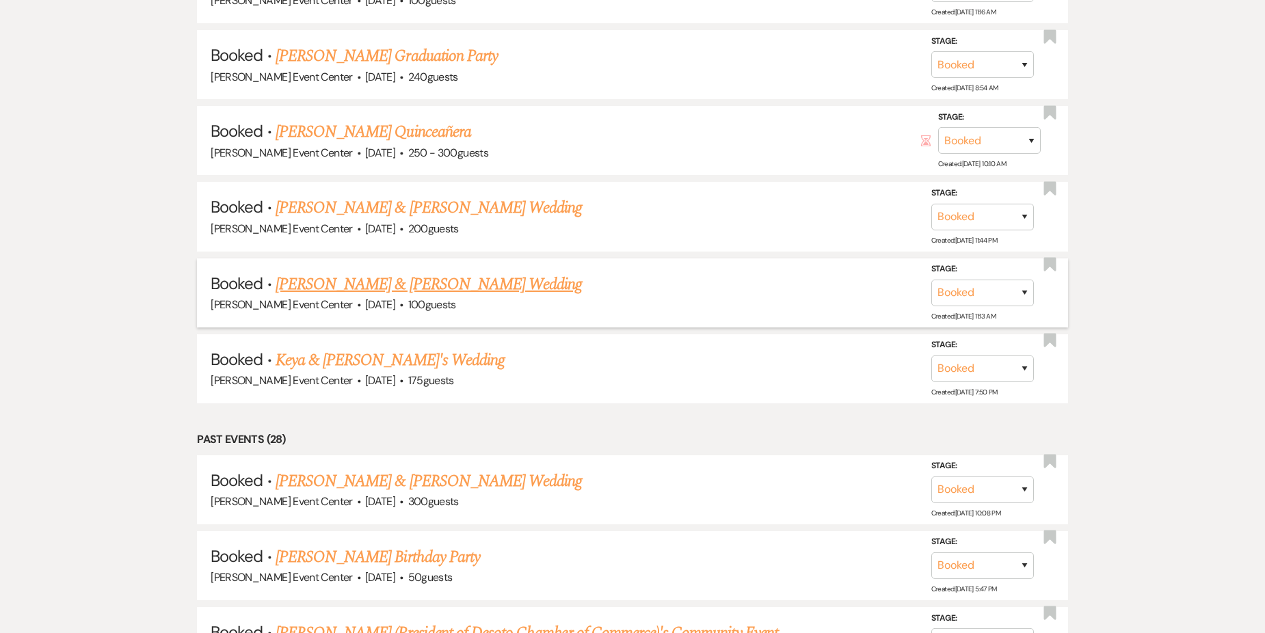
click at [363, 276] on link "[PERSON_NAME] & [PERSON_NAME] Wedding" at bounding box center [429, 284] width 306 height 25
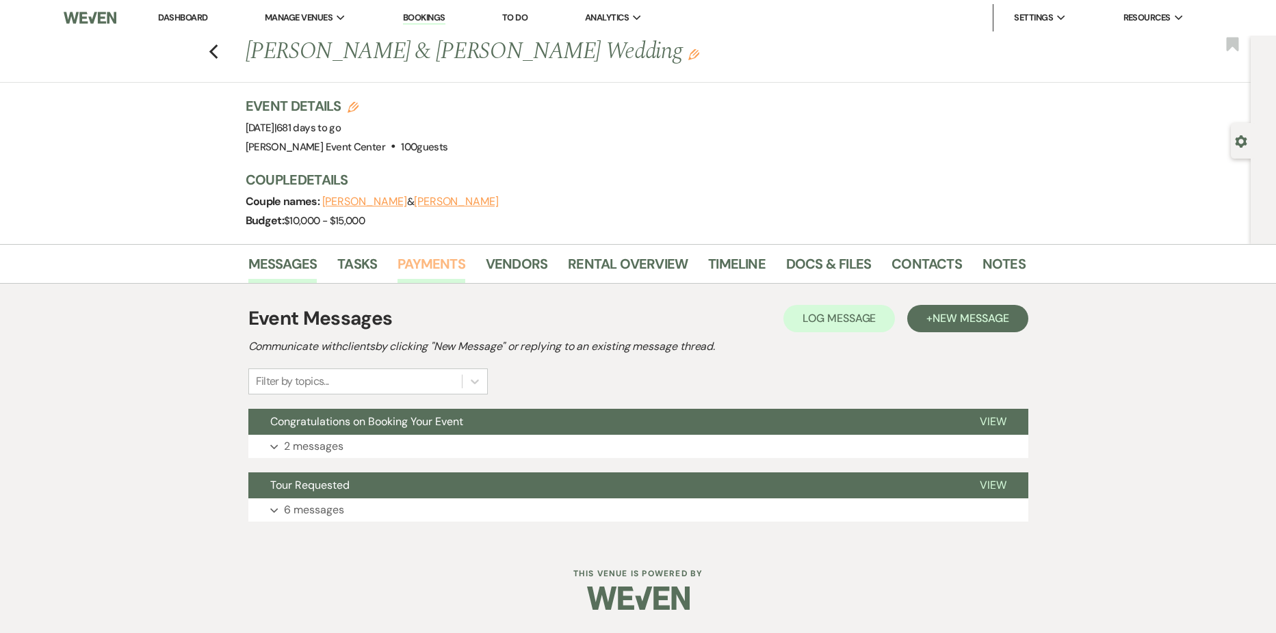
click at [415, 263] on link "Payments" at bounding box center [431, 268] width 68 height 30
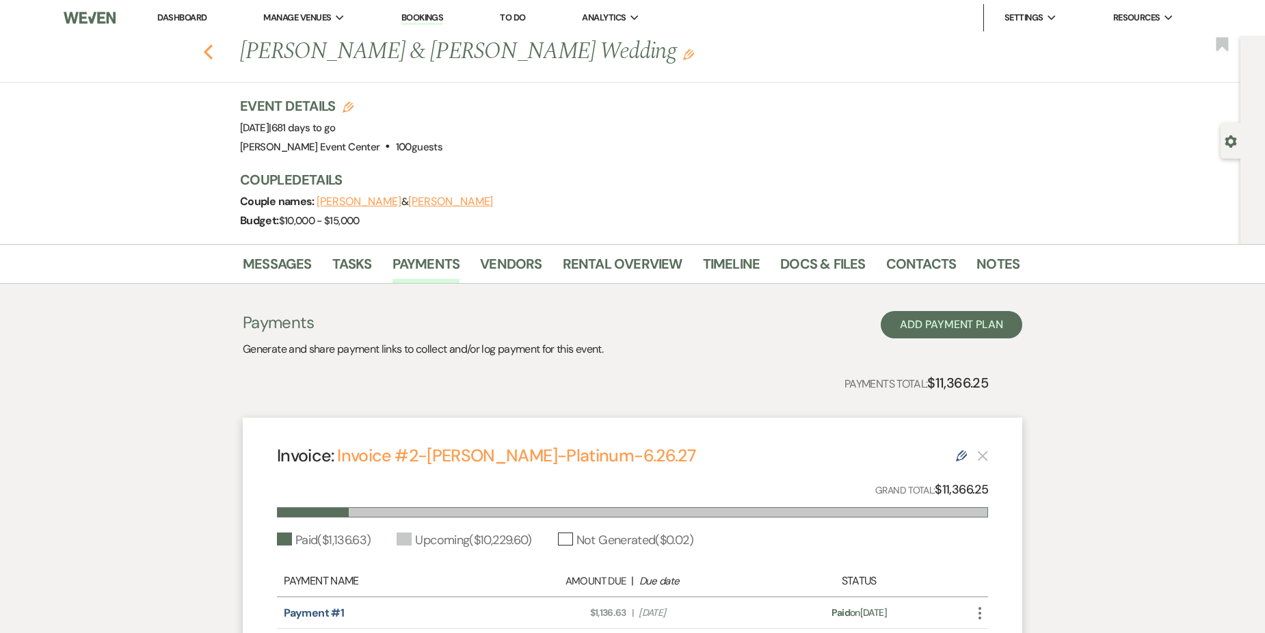
click at [213, 53] on icon "Previous" at bounding box center [208, 52] width 10 height 16
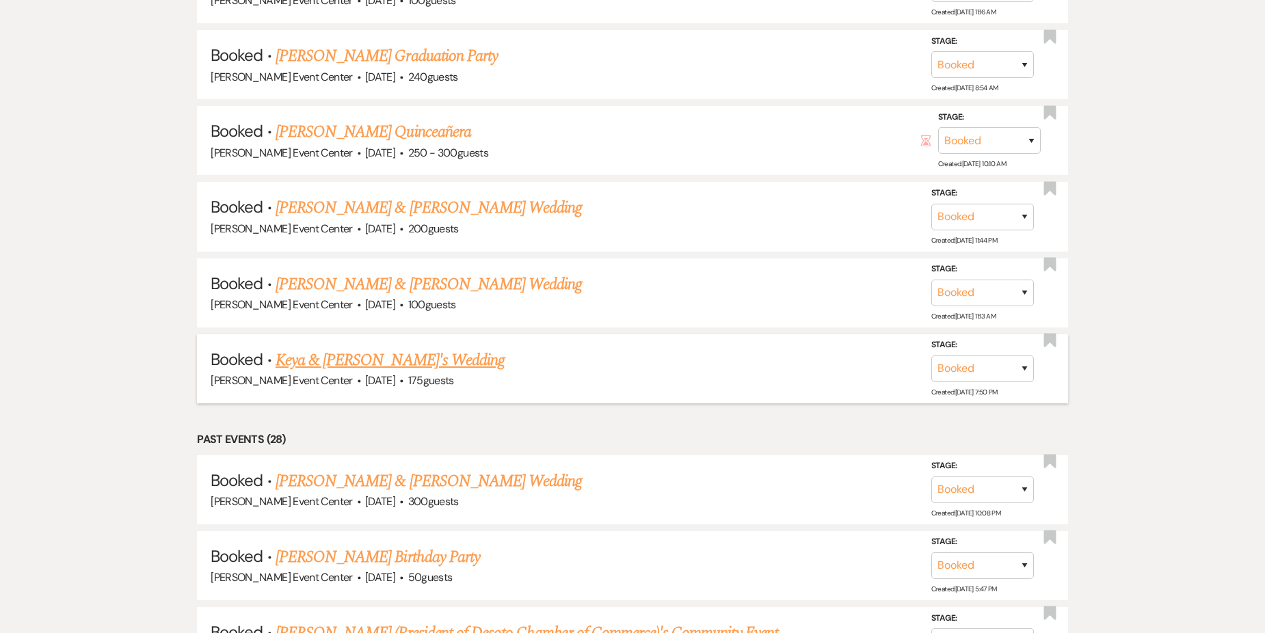
click at [360, 355] on link "Keya & [PERSON_NAME]'s Wedding" at bounding box center [390, 360] width 229 height 25
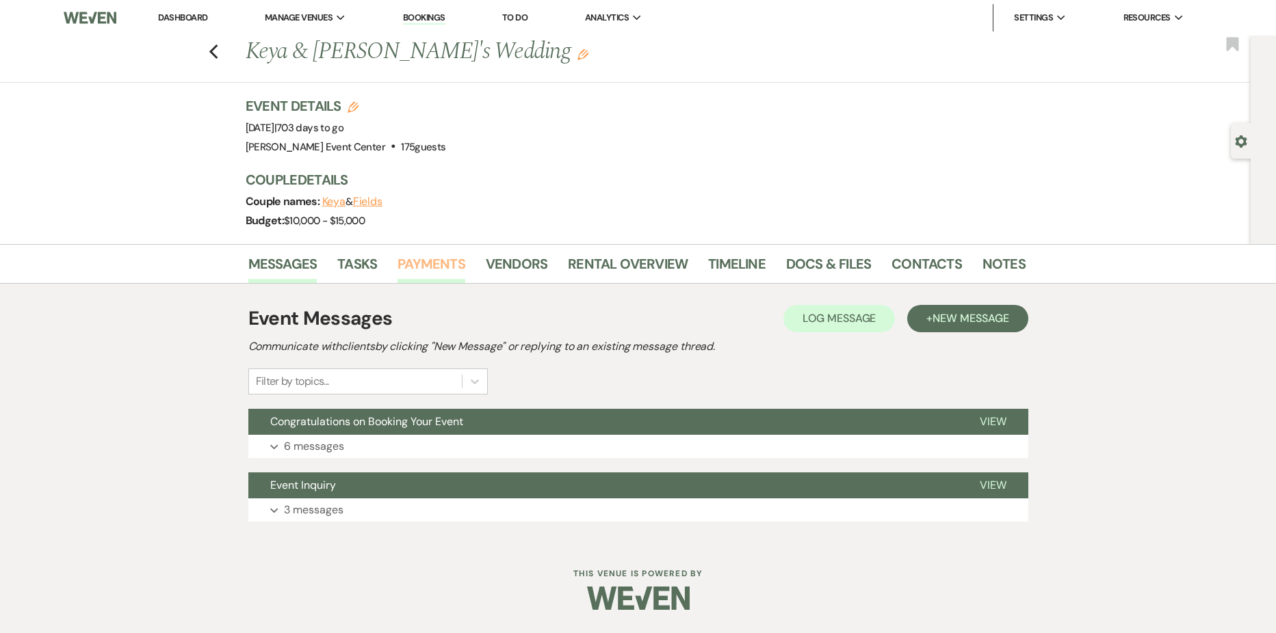
click at [424, 276] on link "Payments" at bounding box center [431, 268] width 68 height 30
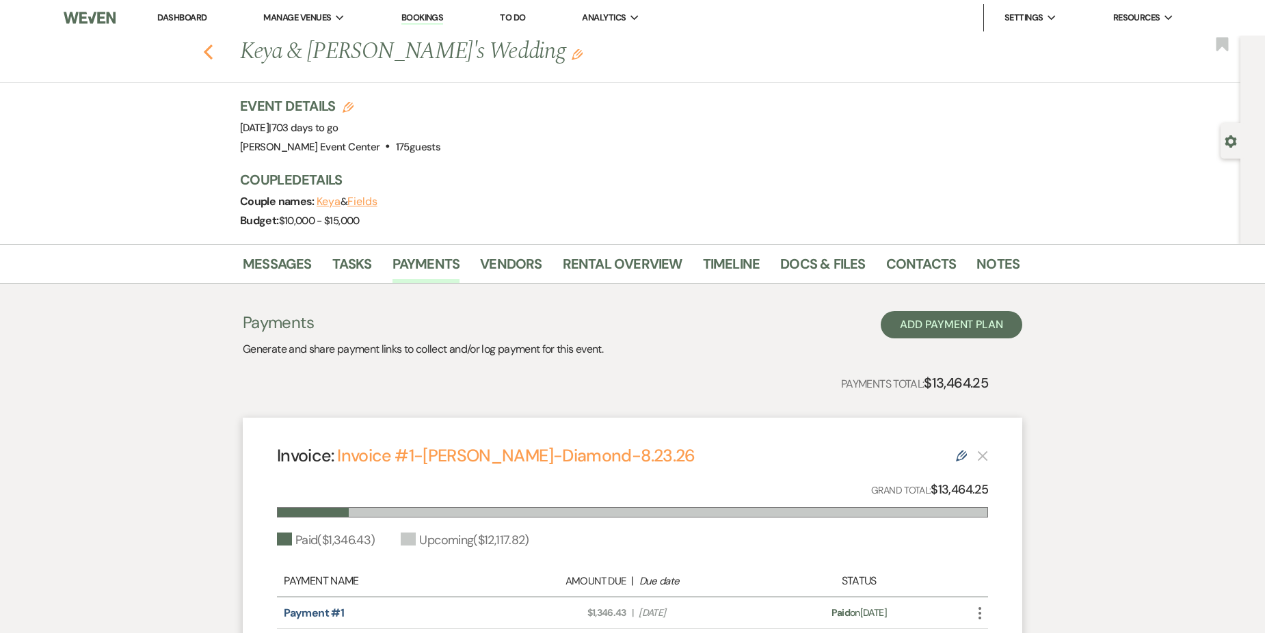
click at [212, 53] on use "button" at bounding box center [208, 51] width 9 height 15
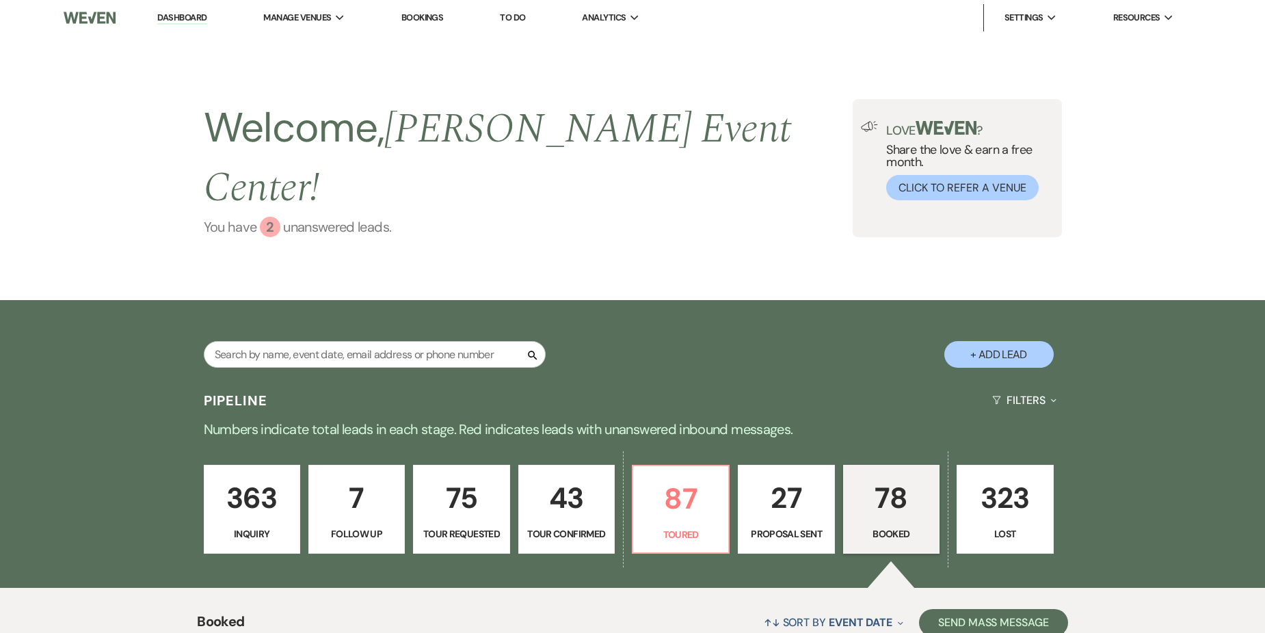
click at [310, 217] on link "You have 2 unanswered lead s ." at bounding box center [529, 227] width 650 height 21
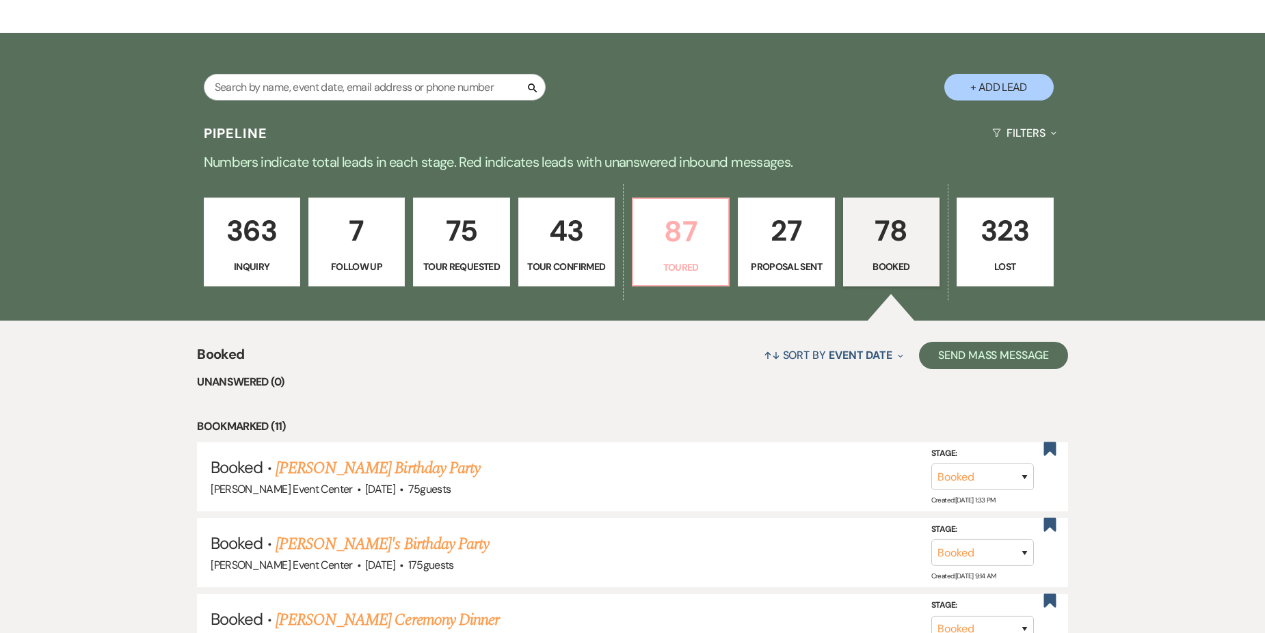
click at [690, 260] on p "Toured" at bounding box center [681, 267] width 79 height 15
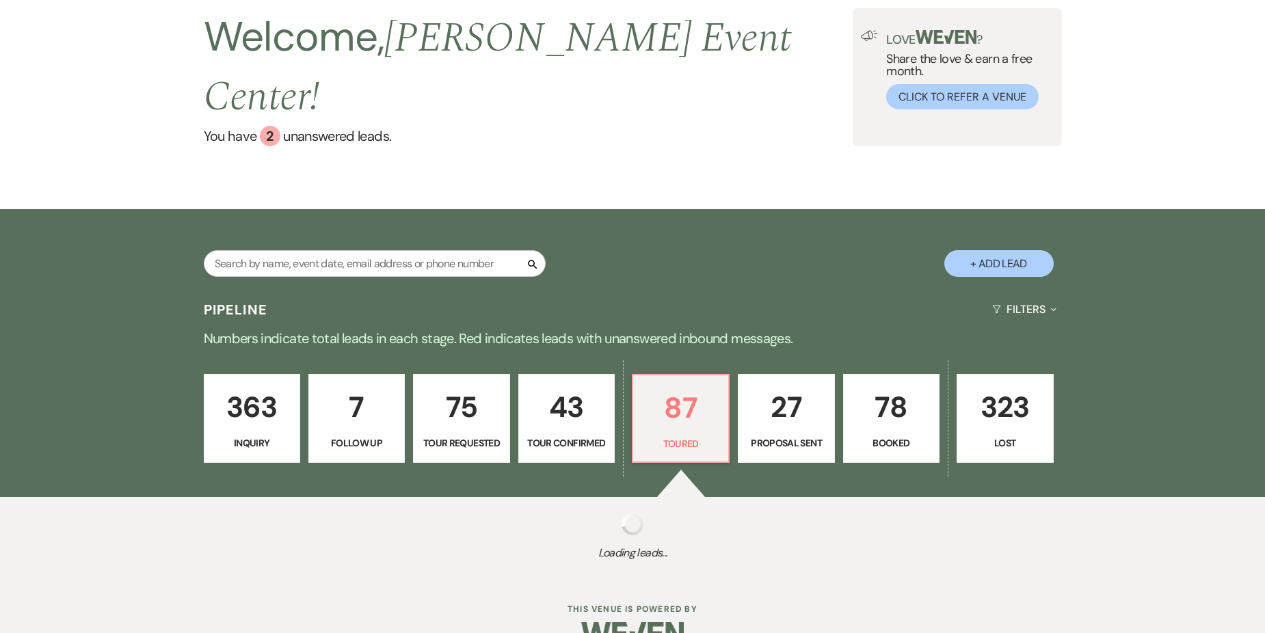
select select "5"
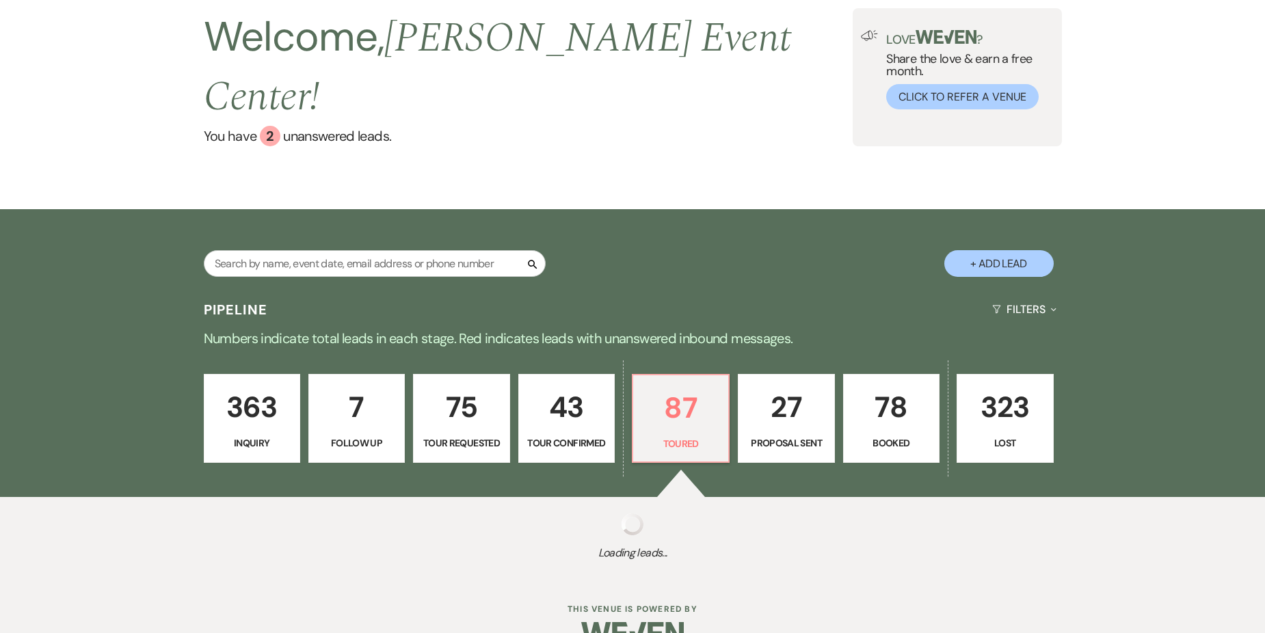
select select "5"
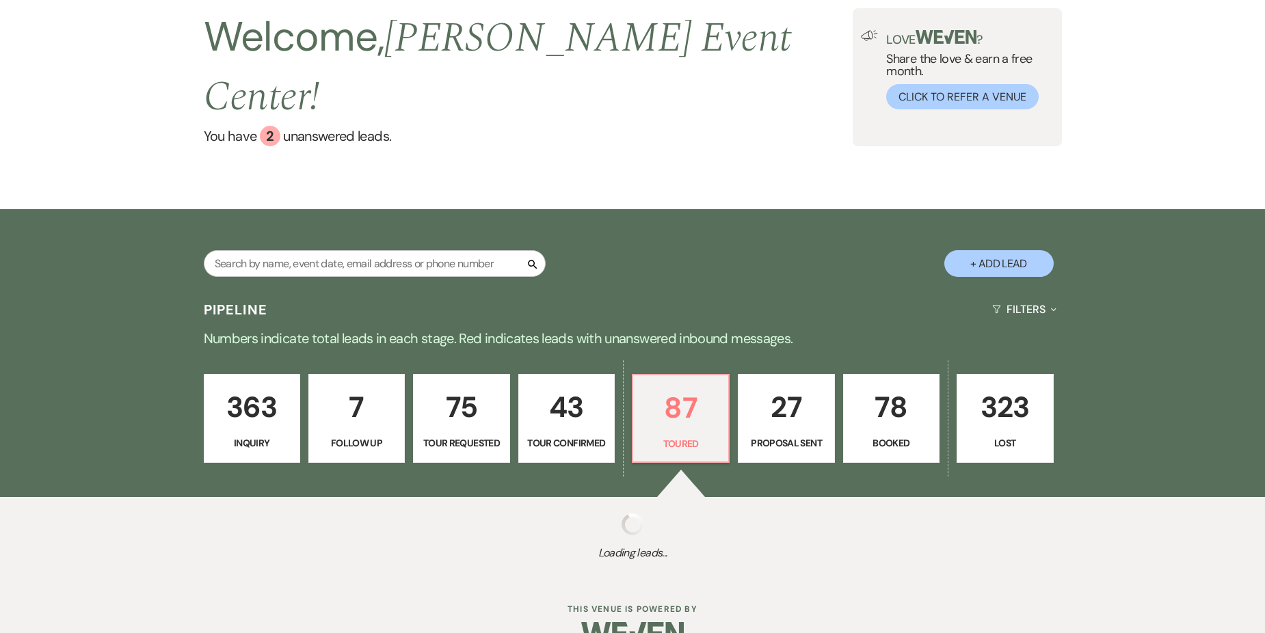
select select "5"
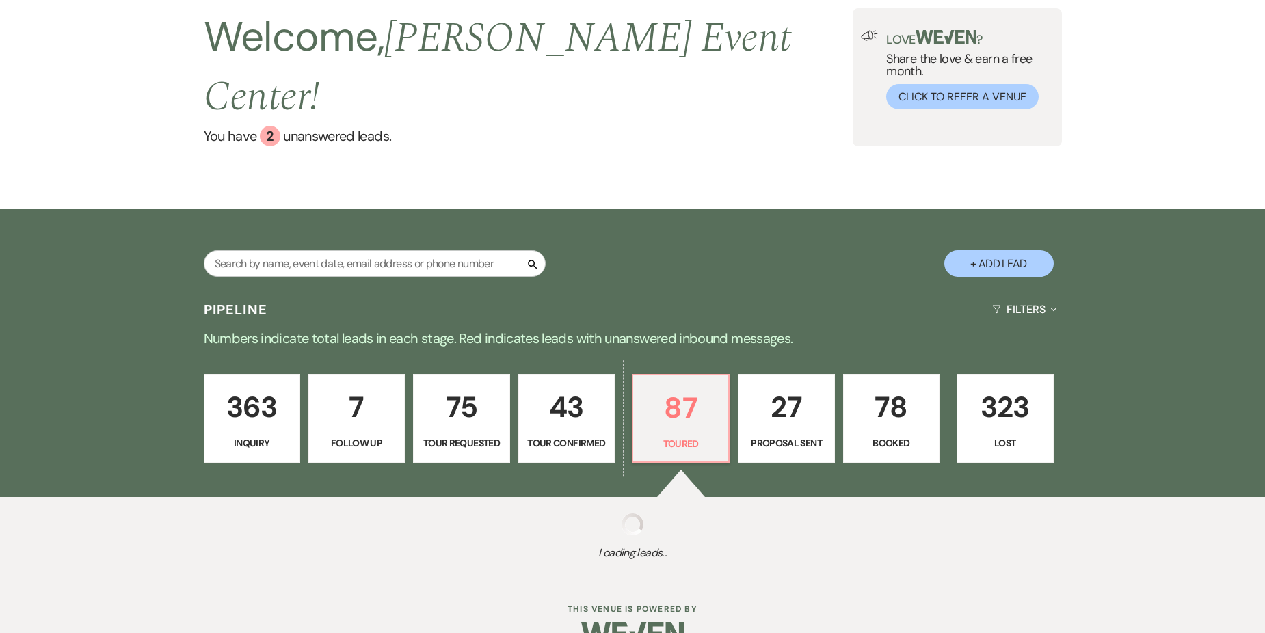
select select "5"
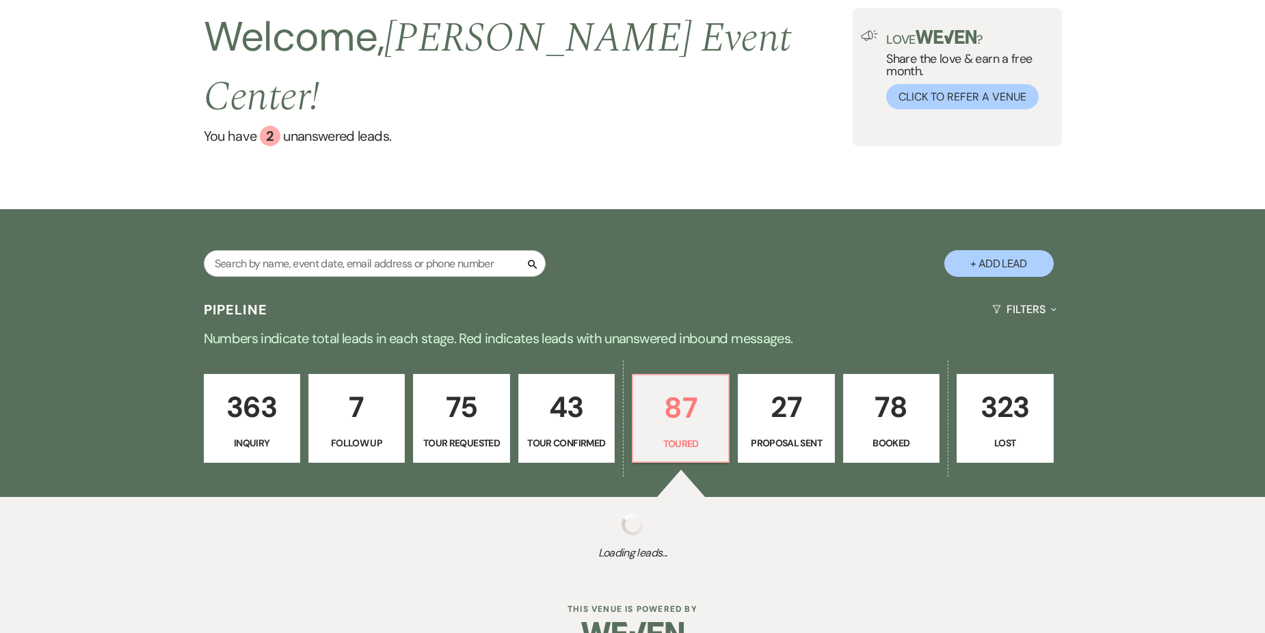
select select "5"
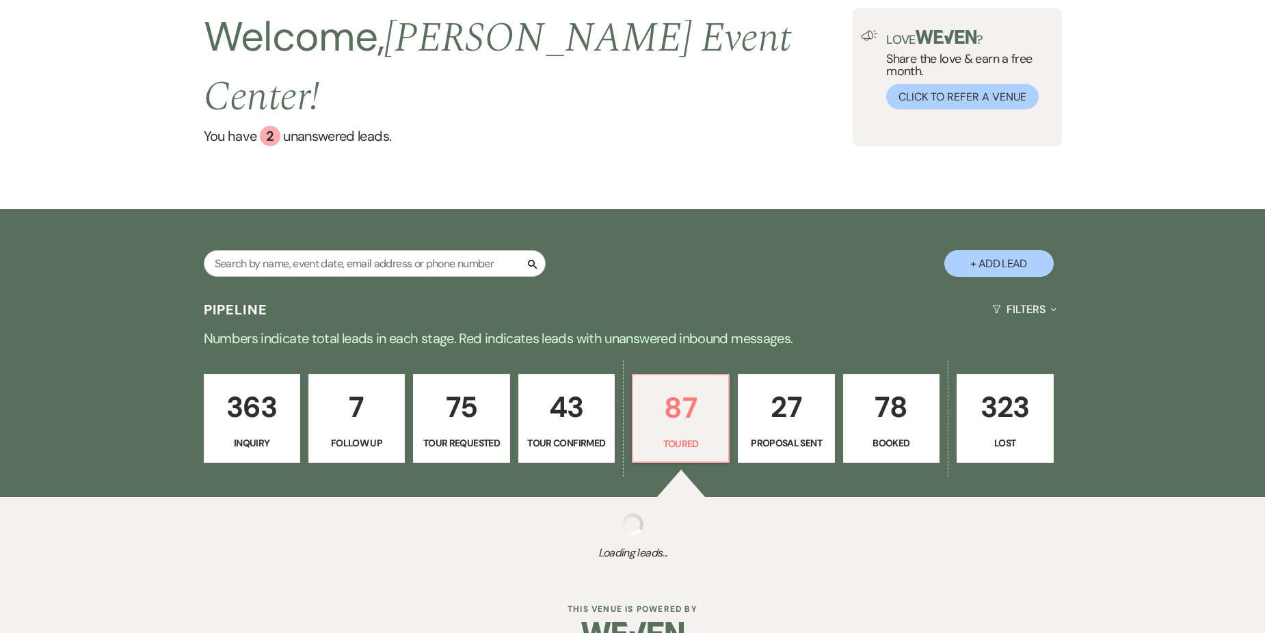
select select "5"
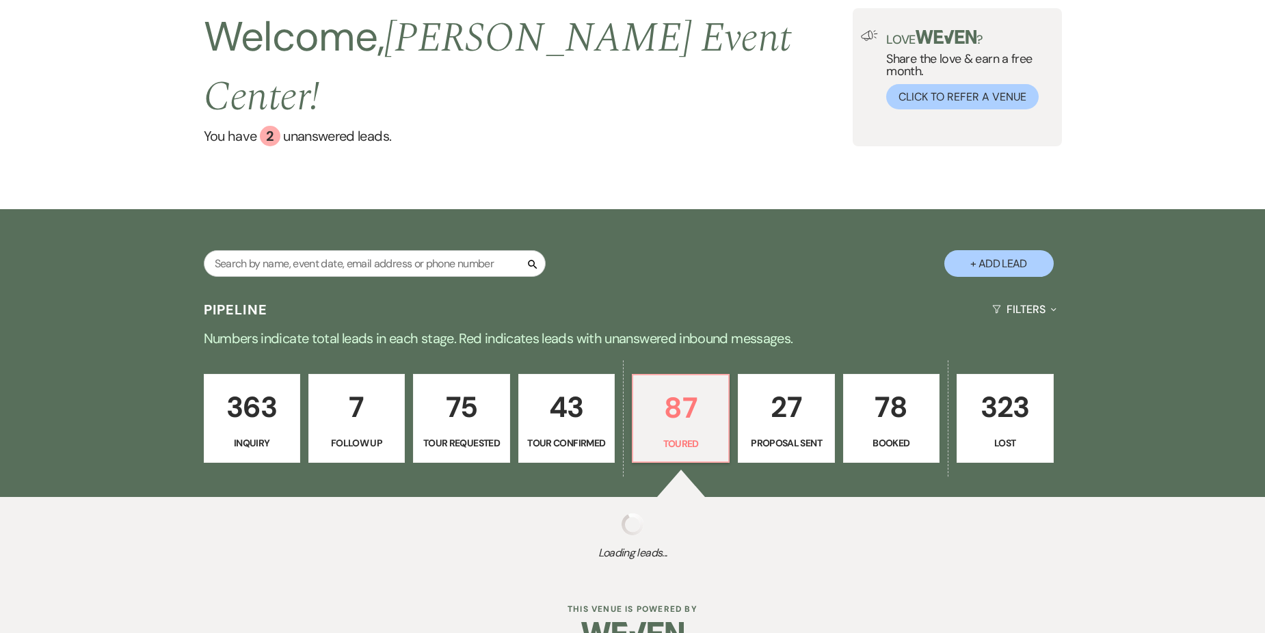
select select "5"
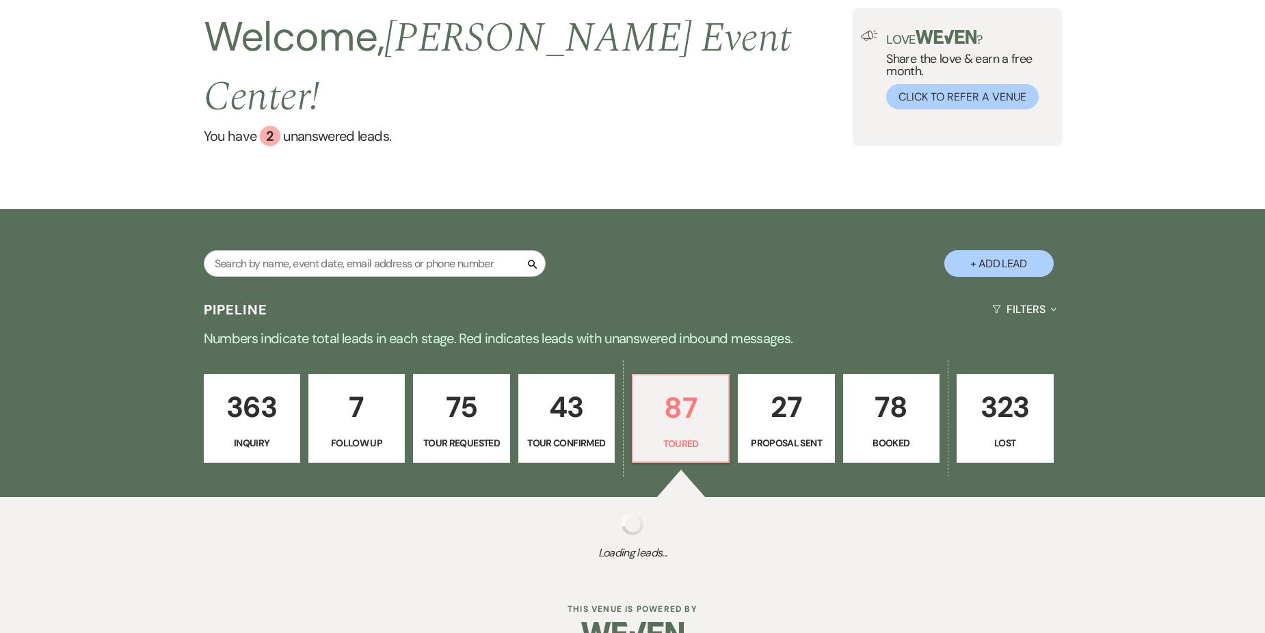
select select "5"
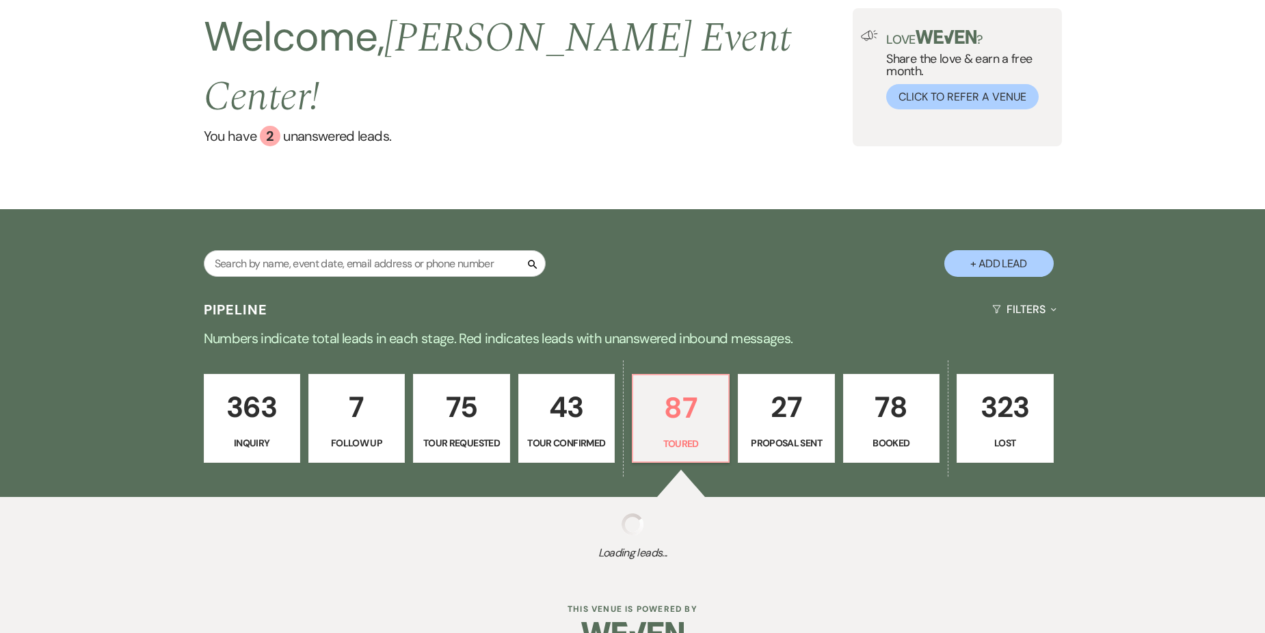
select select "5"
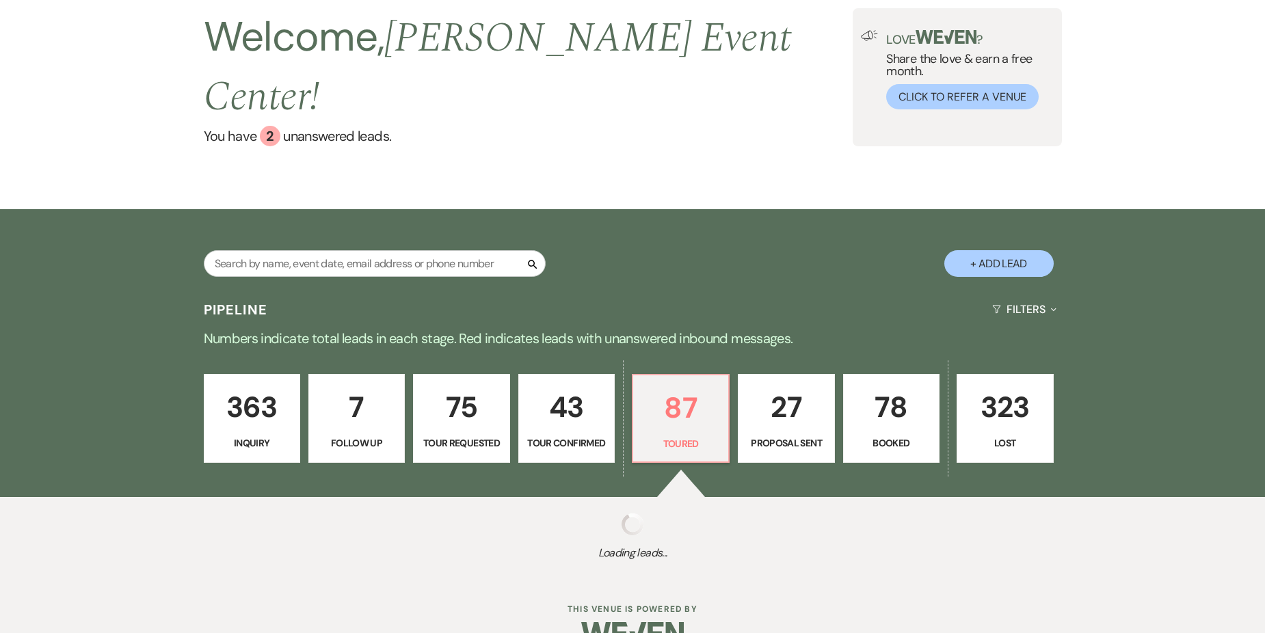
select select "5"
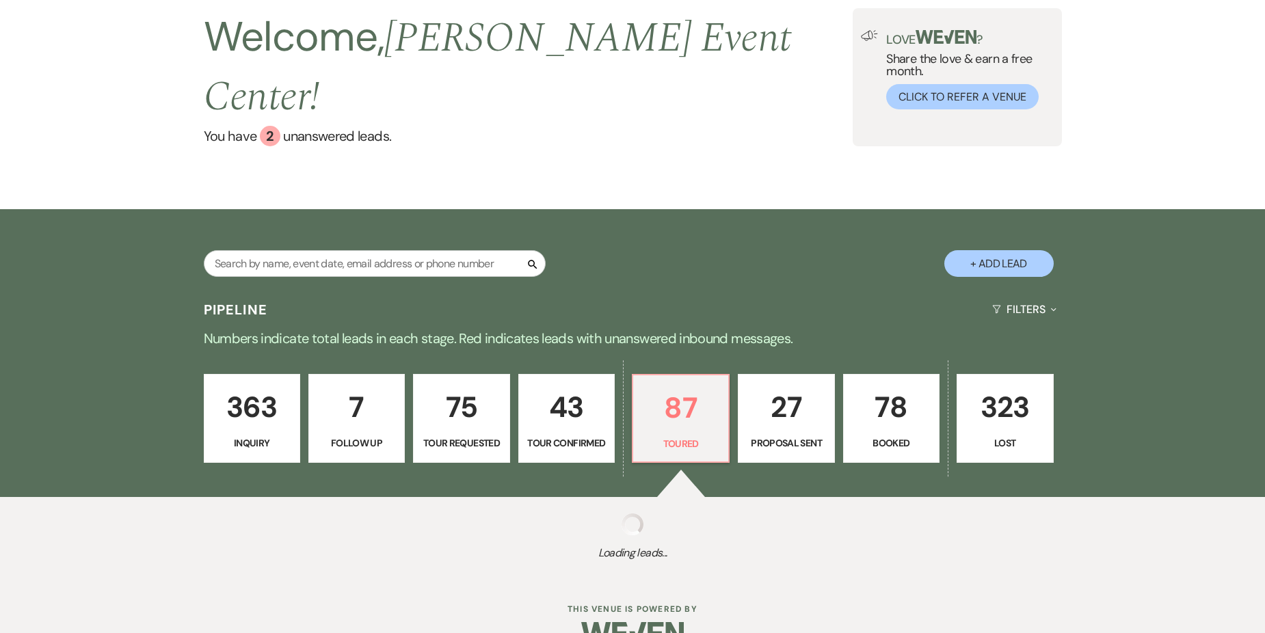
select select "5"
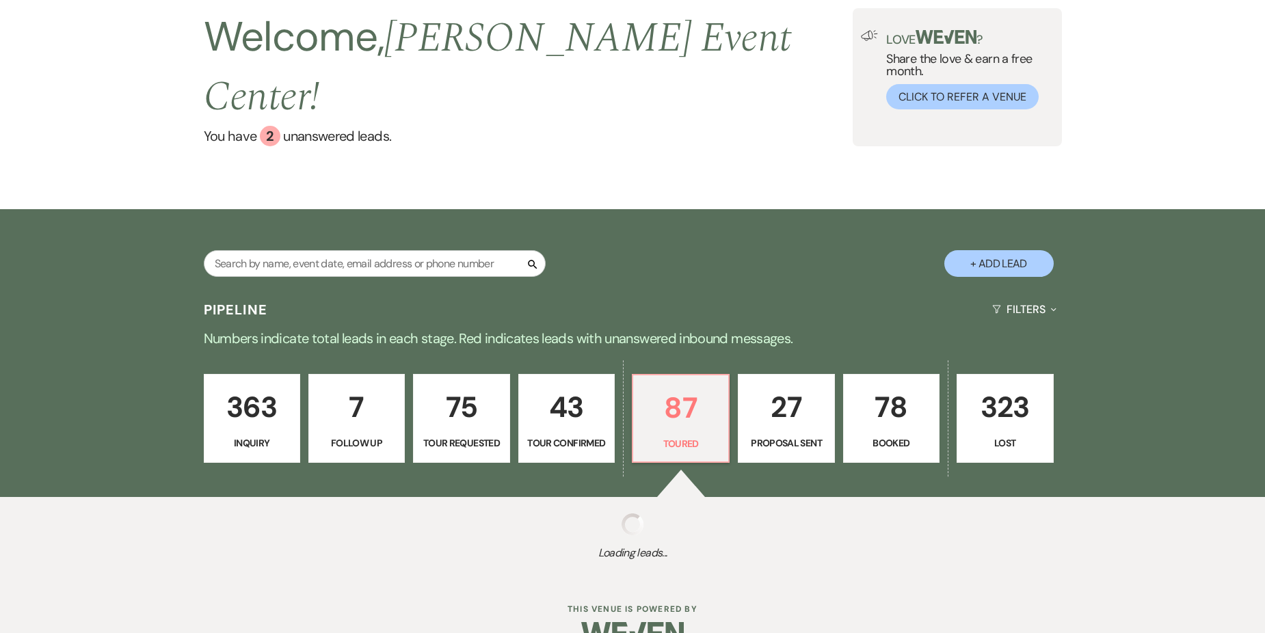
select select "5"
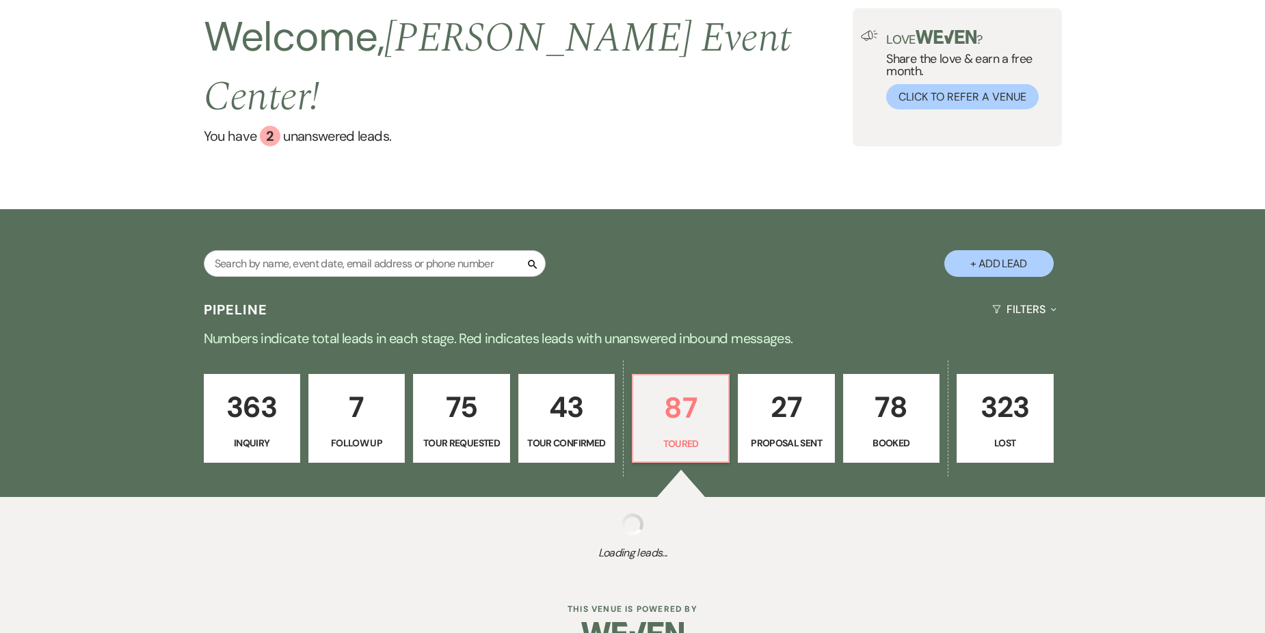
select select "5"
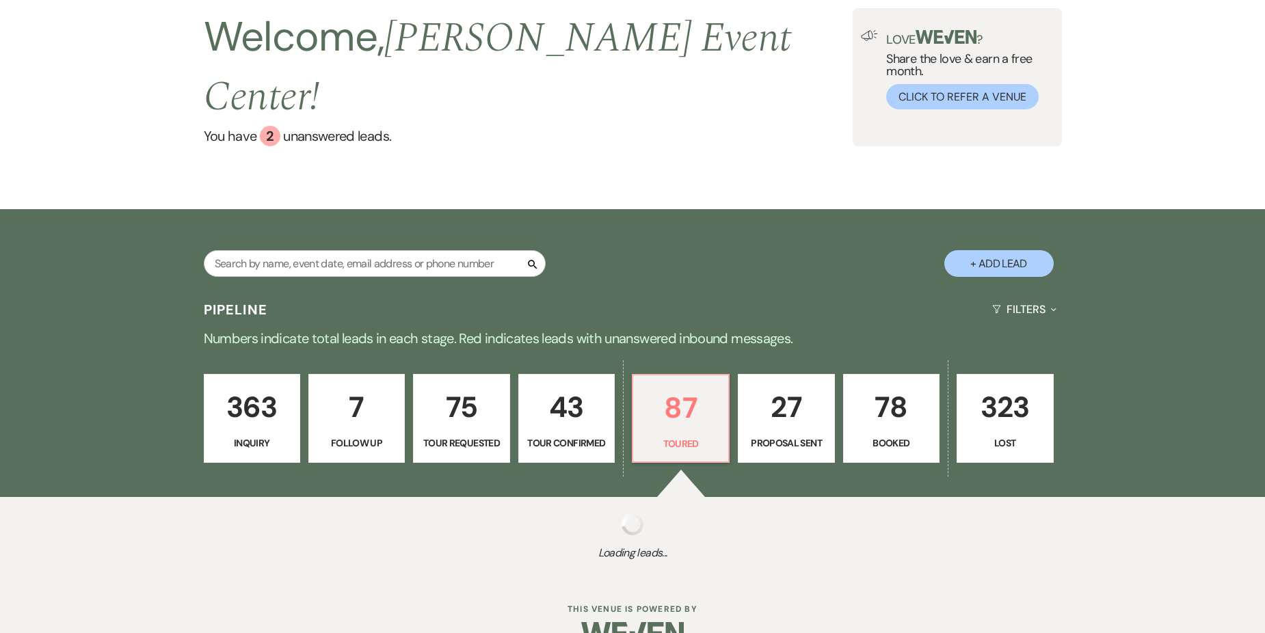
select select "5"
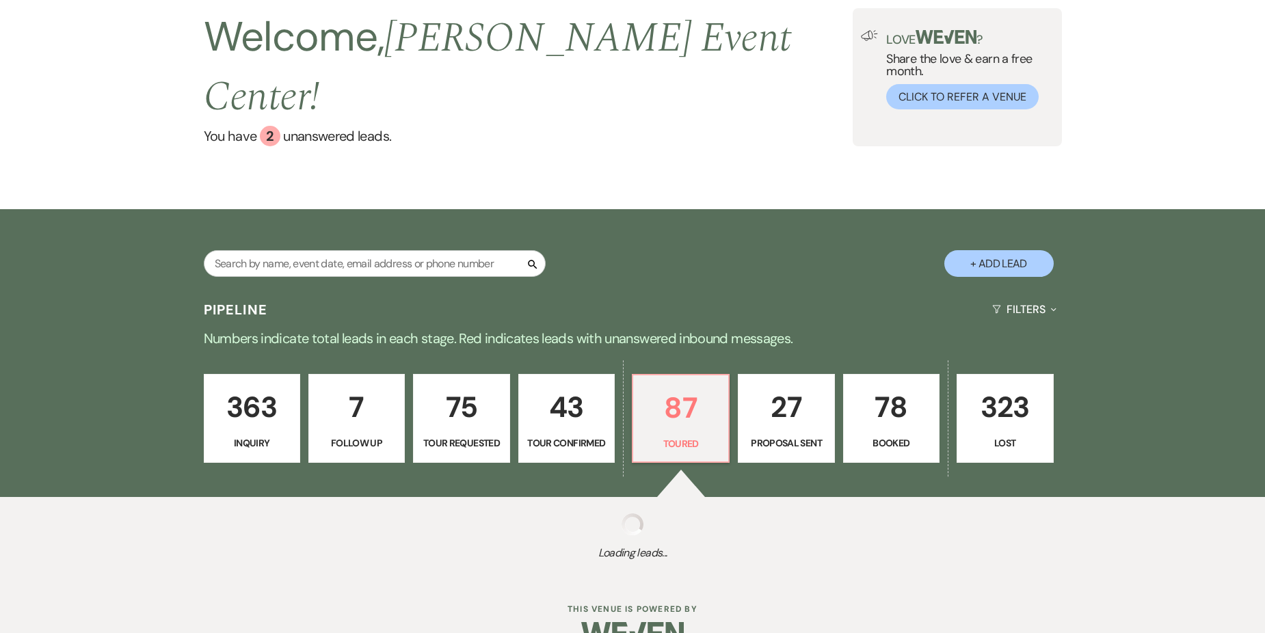
select select "5"
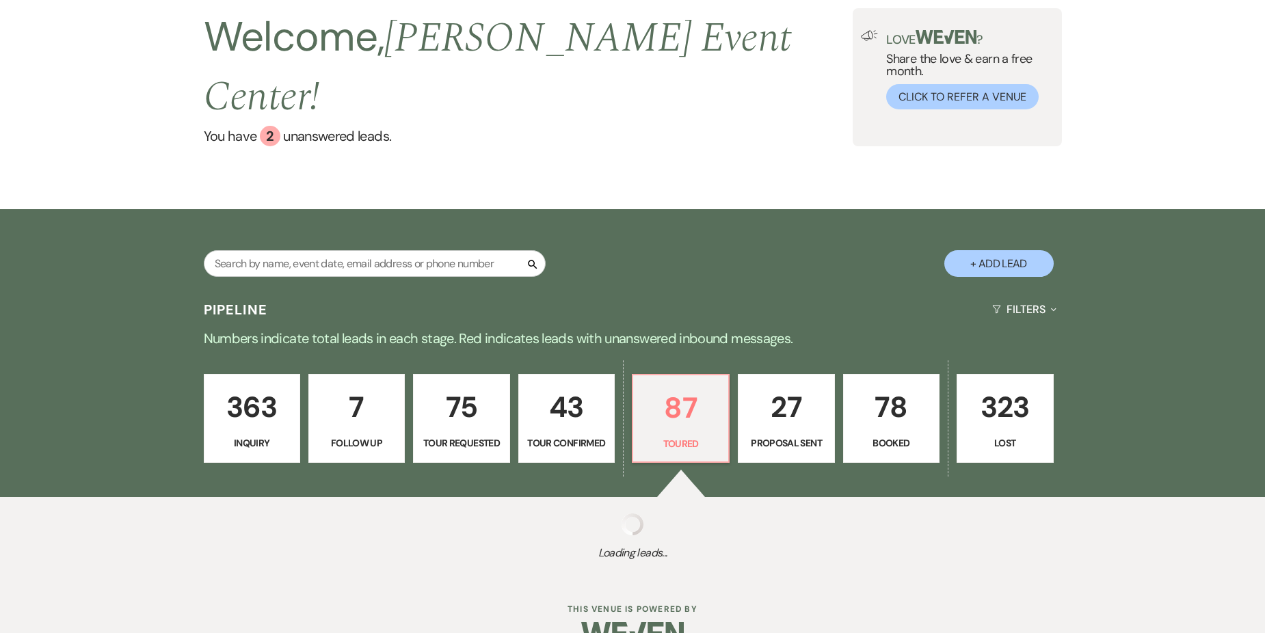
select select "5"
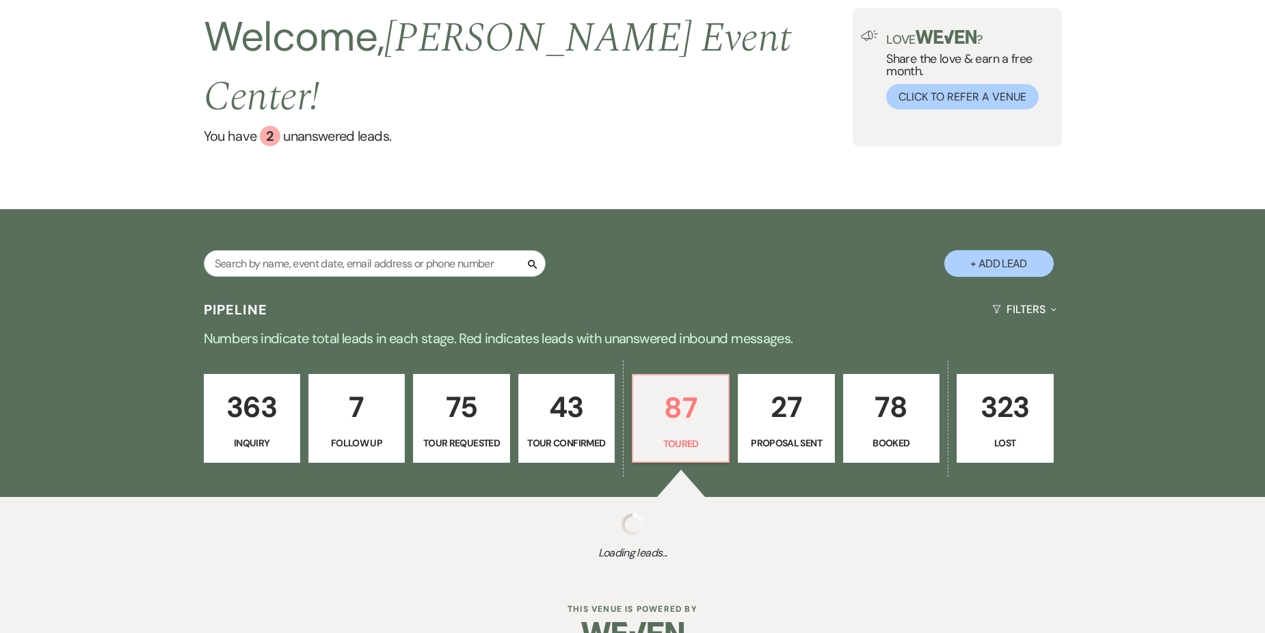
select select "5"
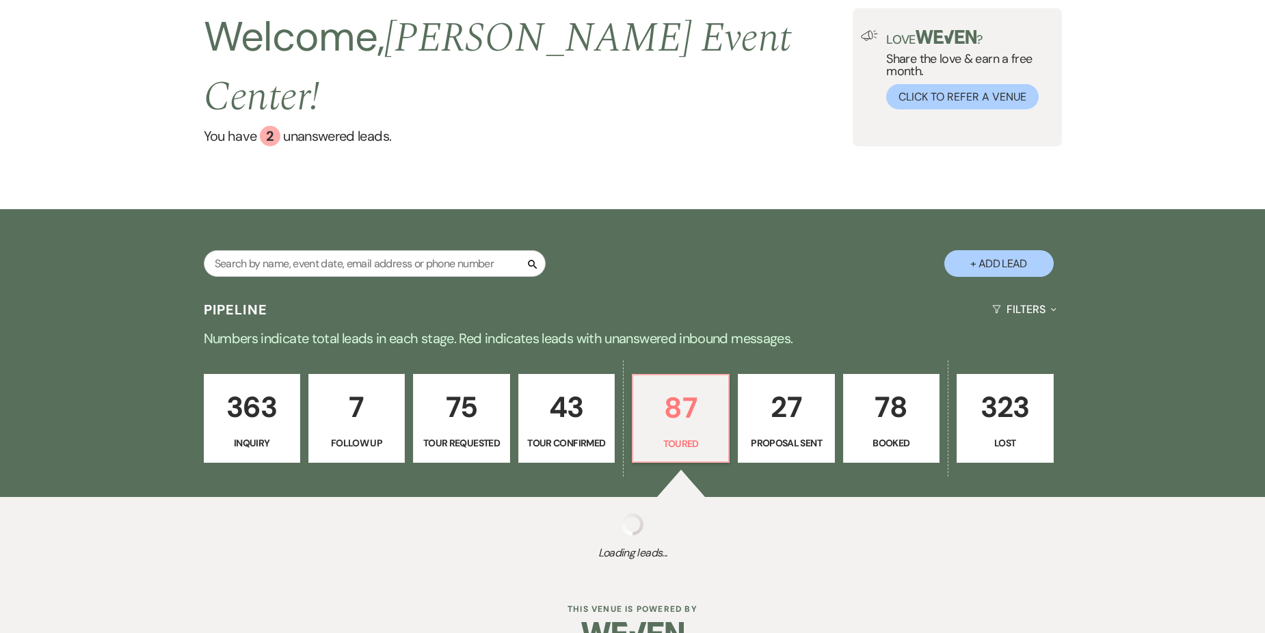
select select "5"
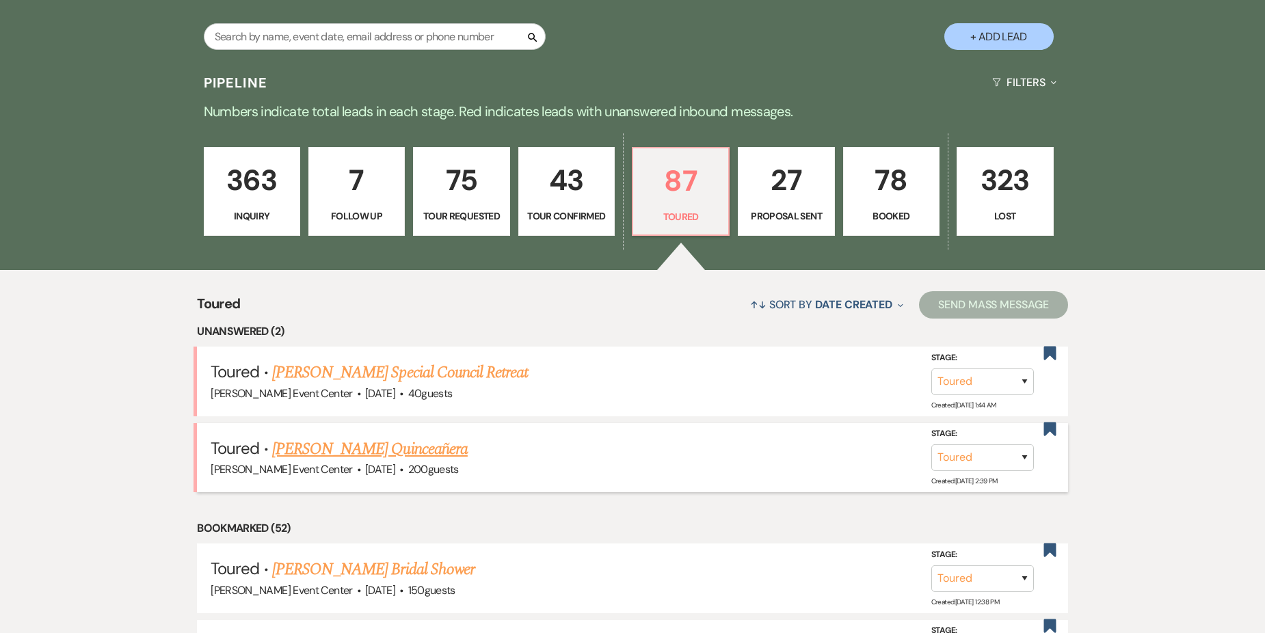
scroll to position [404, 0]
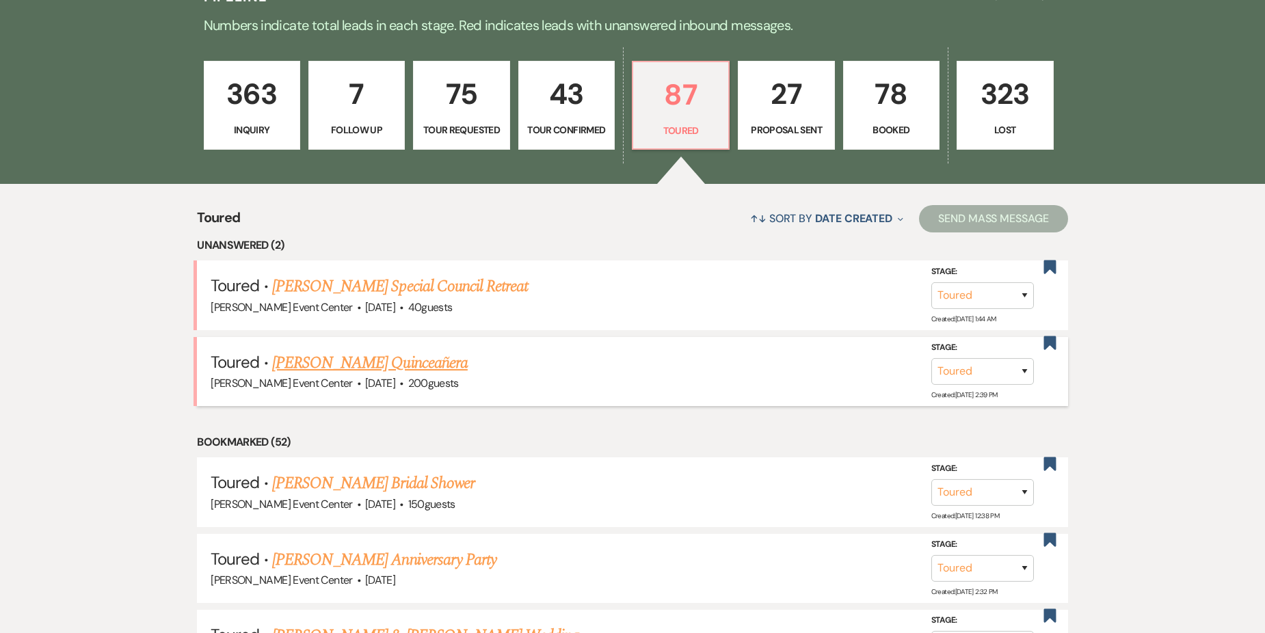
click at [374, 351] on link "[PERSON_NAME] Quinceañera" at bounding box center [370, 363] width 196 height 25
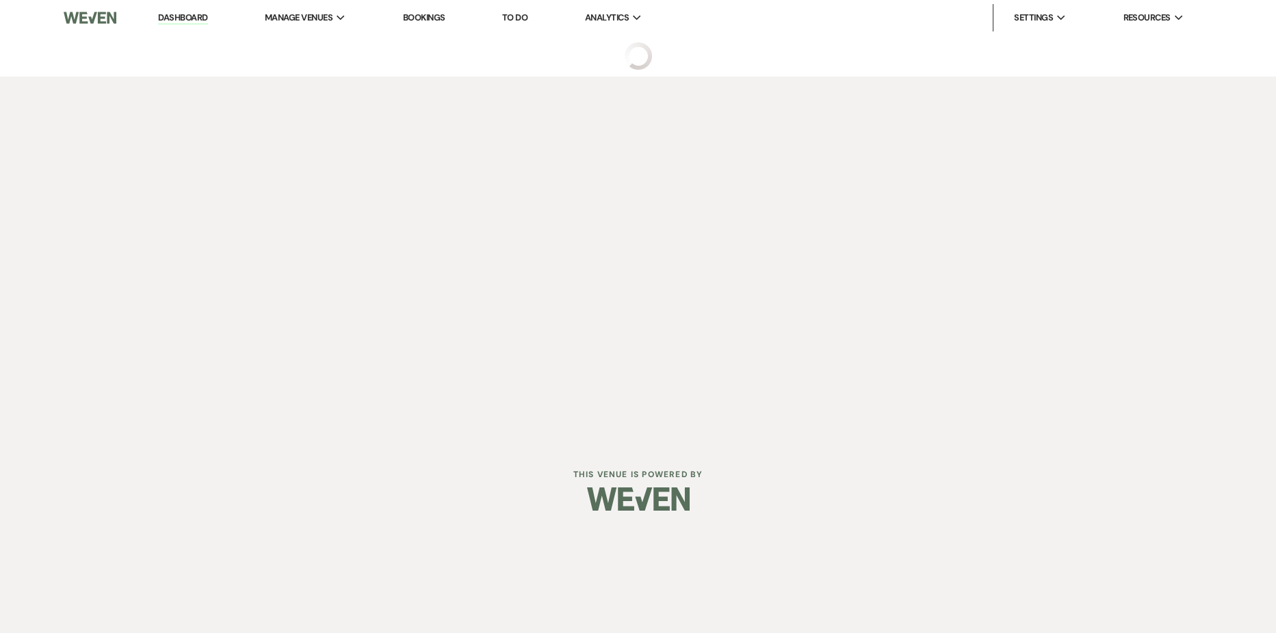
select select "5"
select select "15"
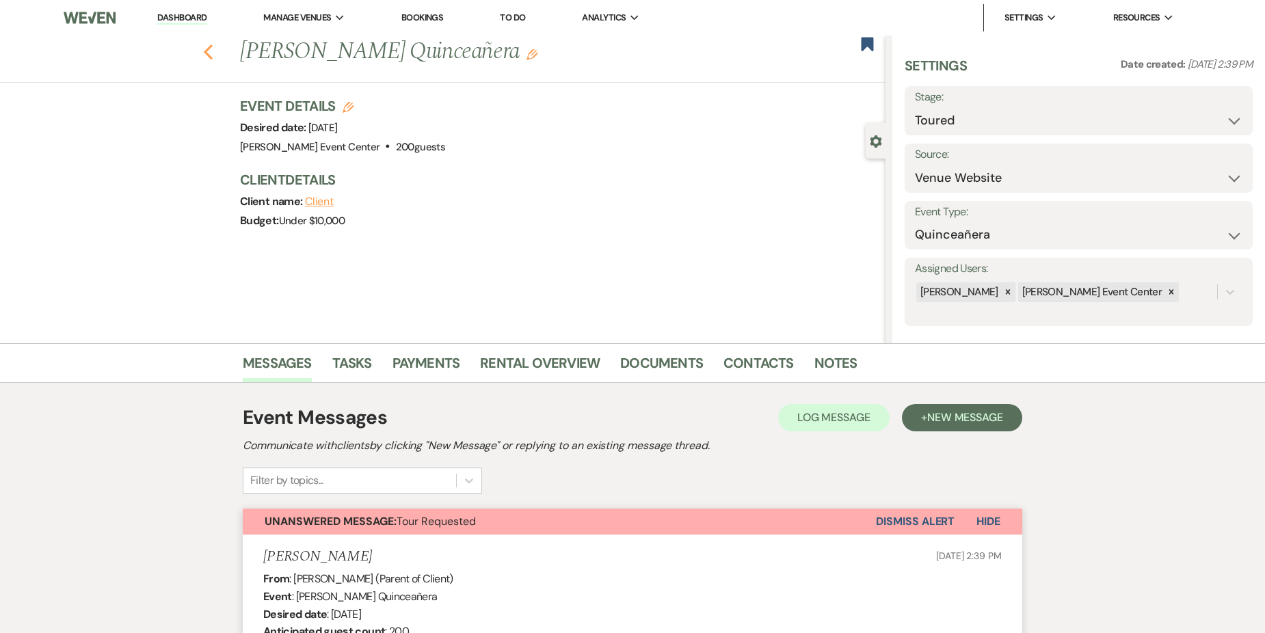
click at [212, 51] on use "button" at bounding box center [208, 51] width 9 height 15
select select "5"
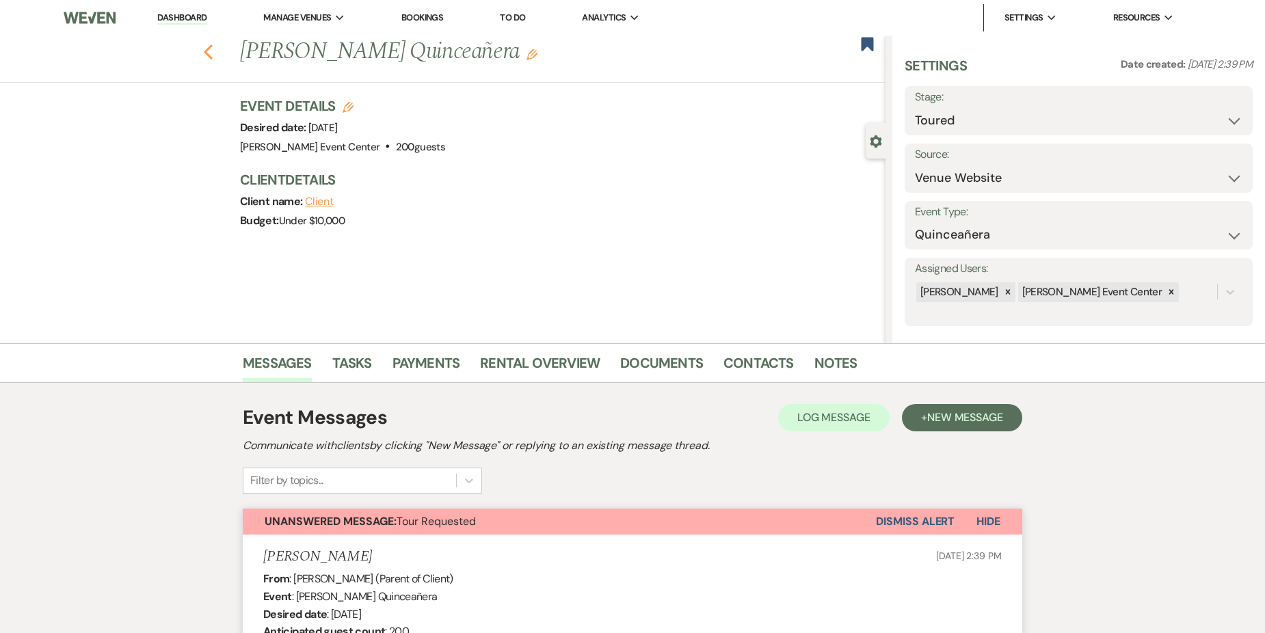
select select "5"
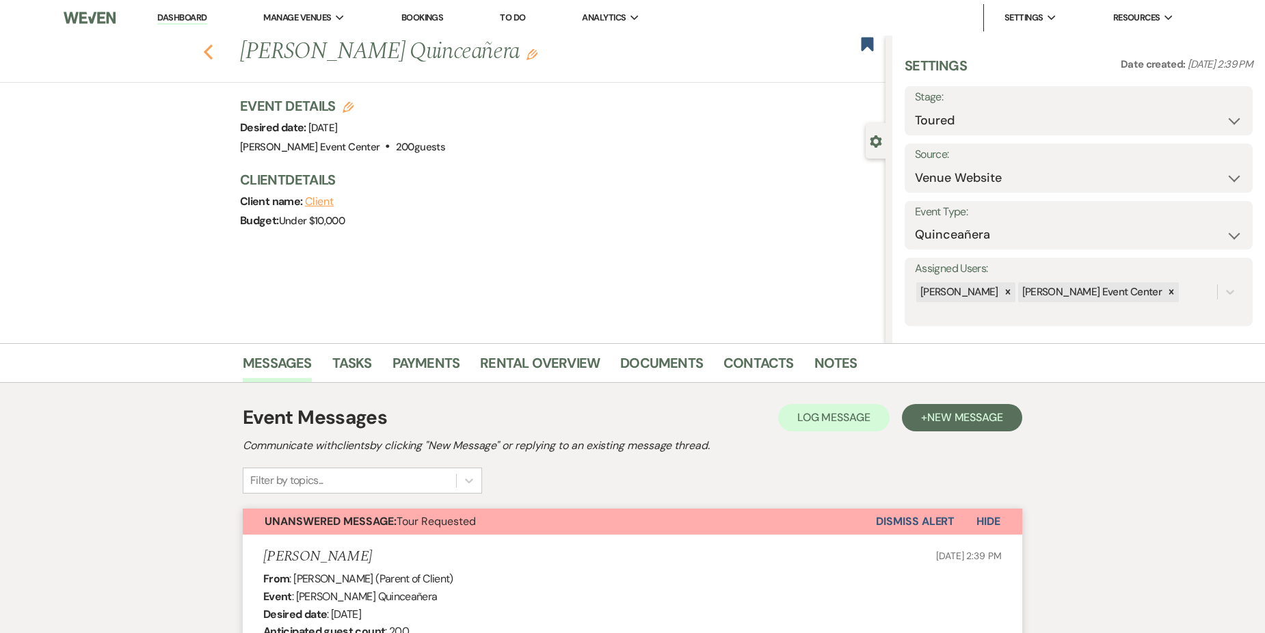
select select "5"
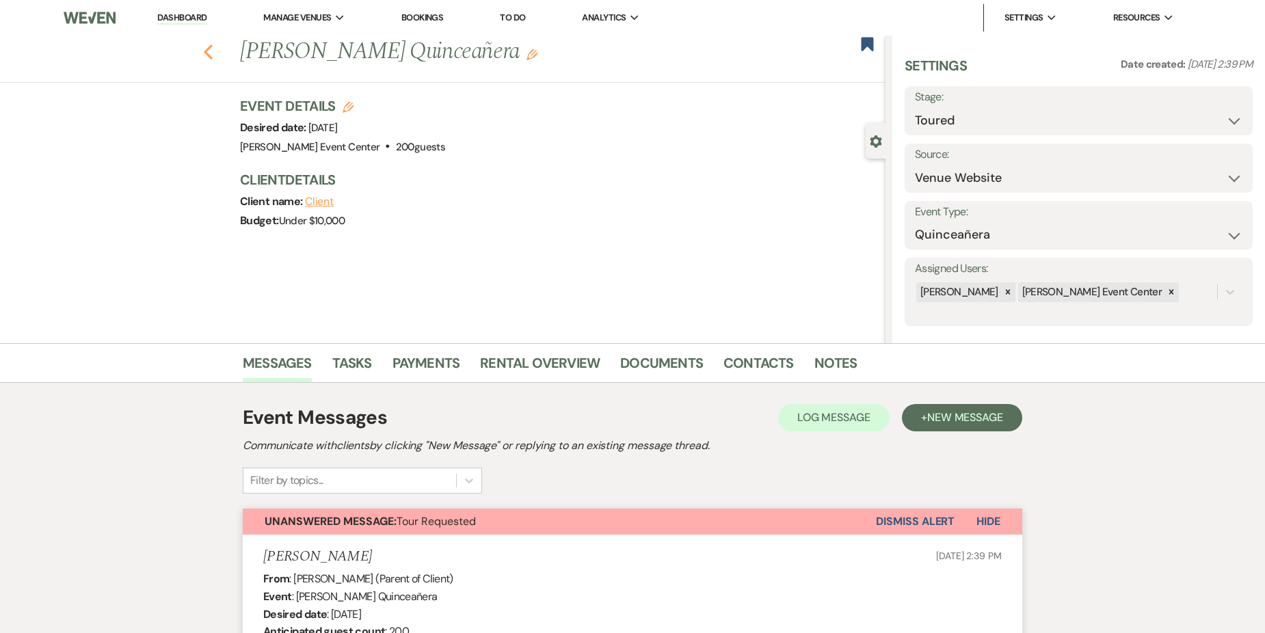
select select "5"
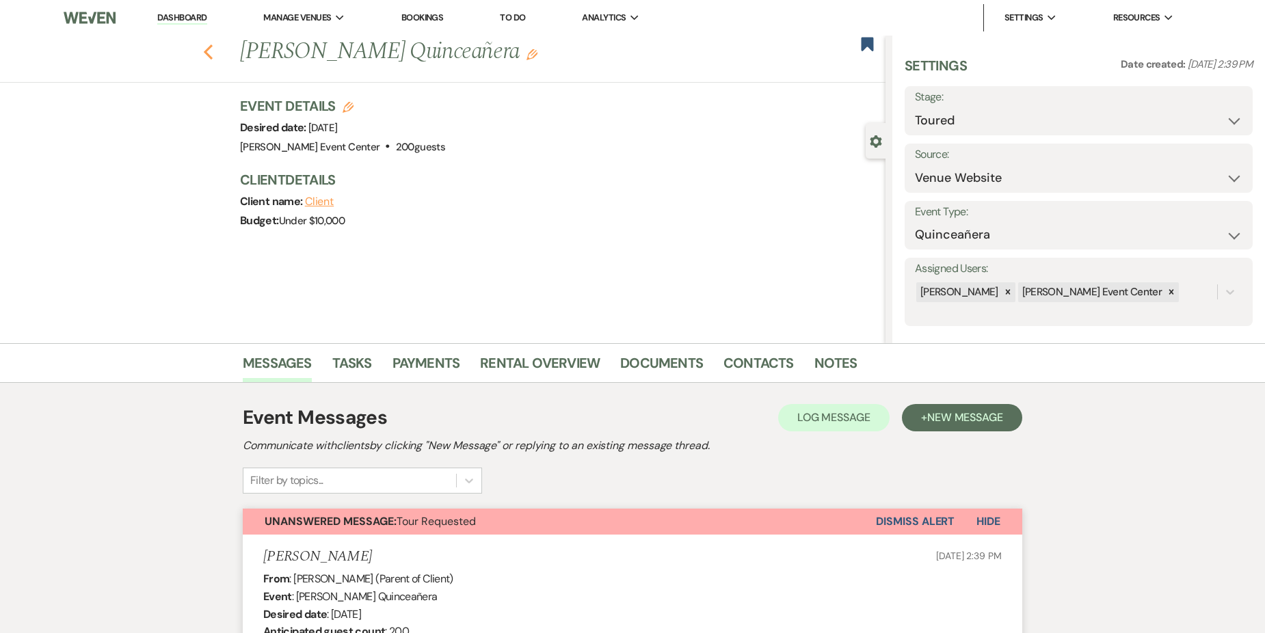
select select "5"
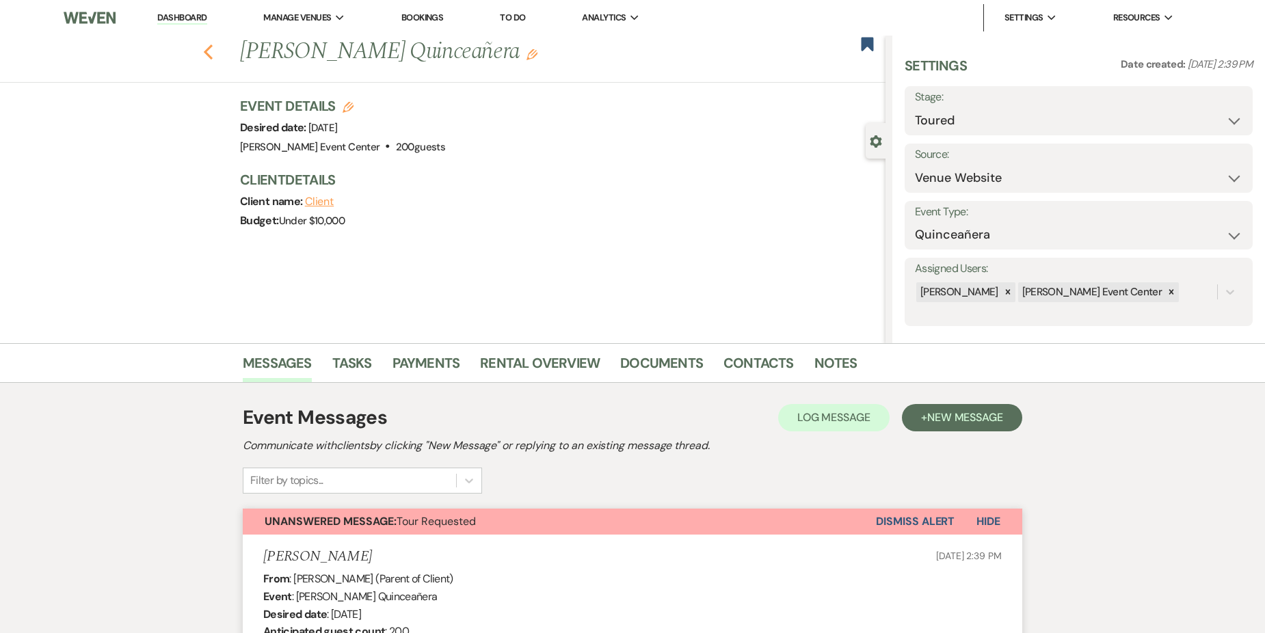
select select "5"
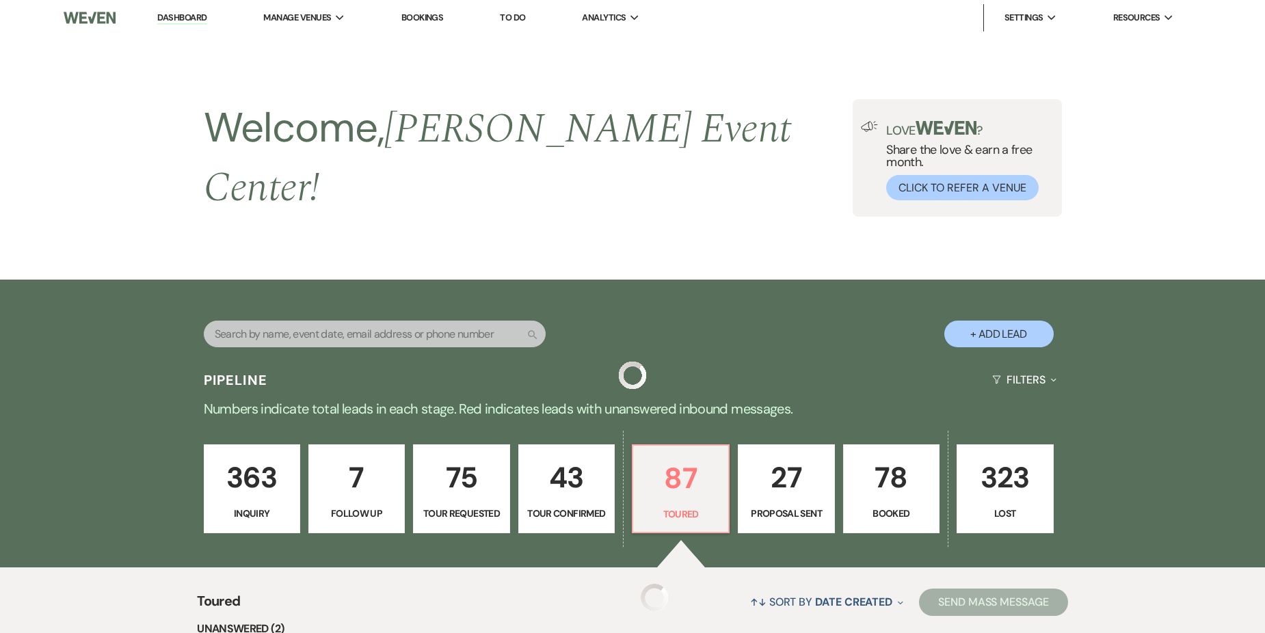
scroll to position [404, 0]
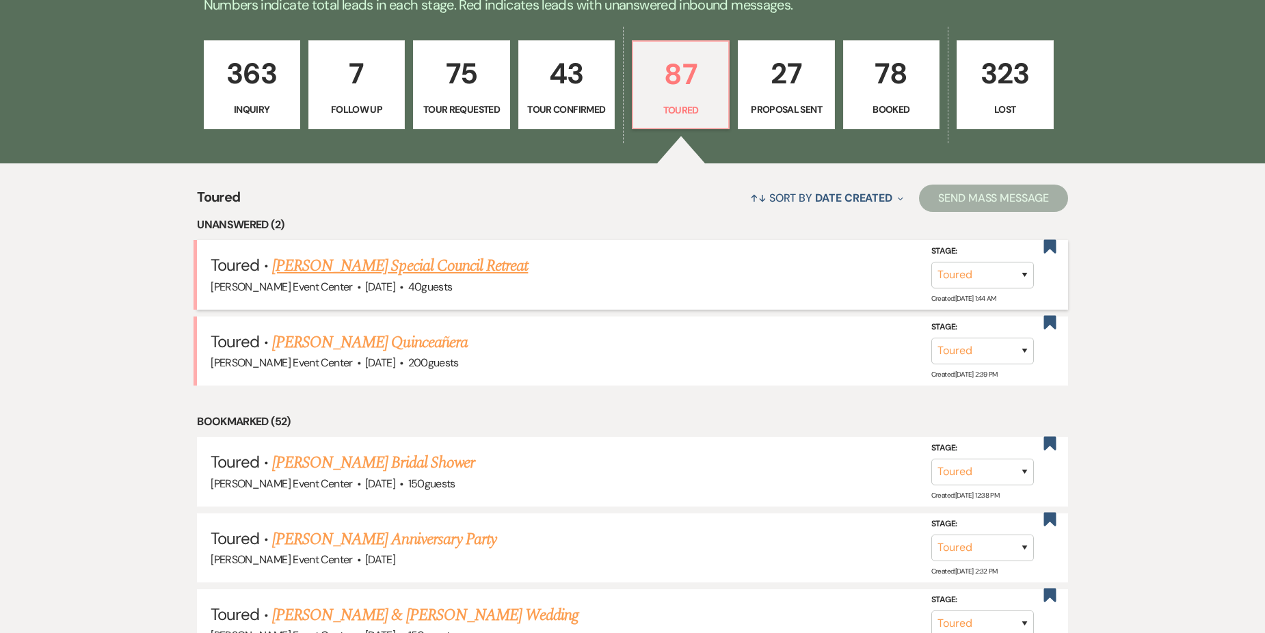
click at [363, 254] on link "[PERSON_NAME] Special Council Retreat" at bounding box center [400, 266] width 256 height 25
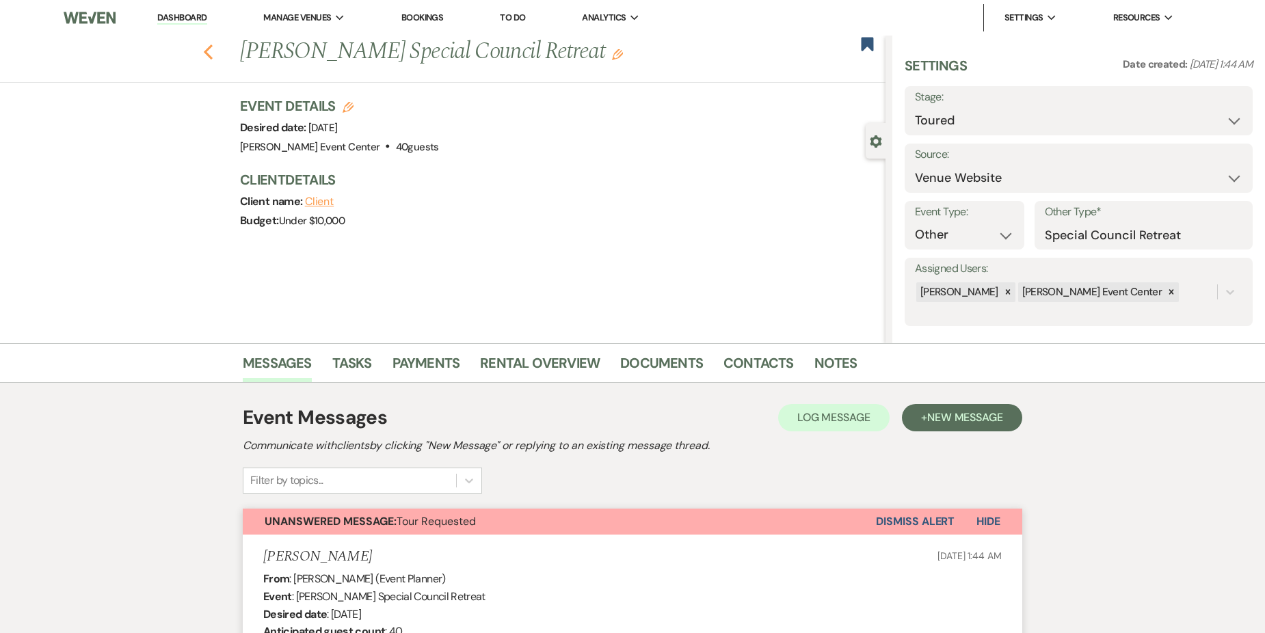
click at [213, 49] on use "button" at bounding box center [208, 51] width 9 height 15
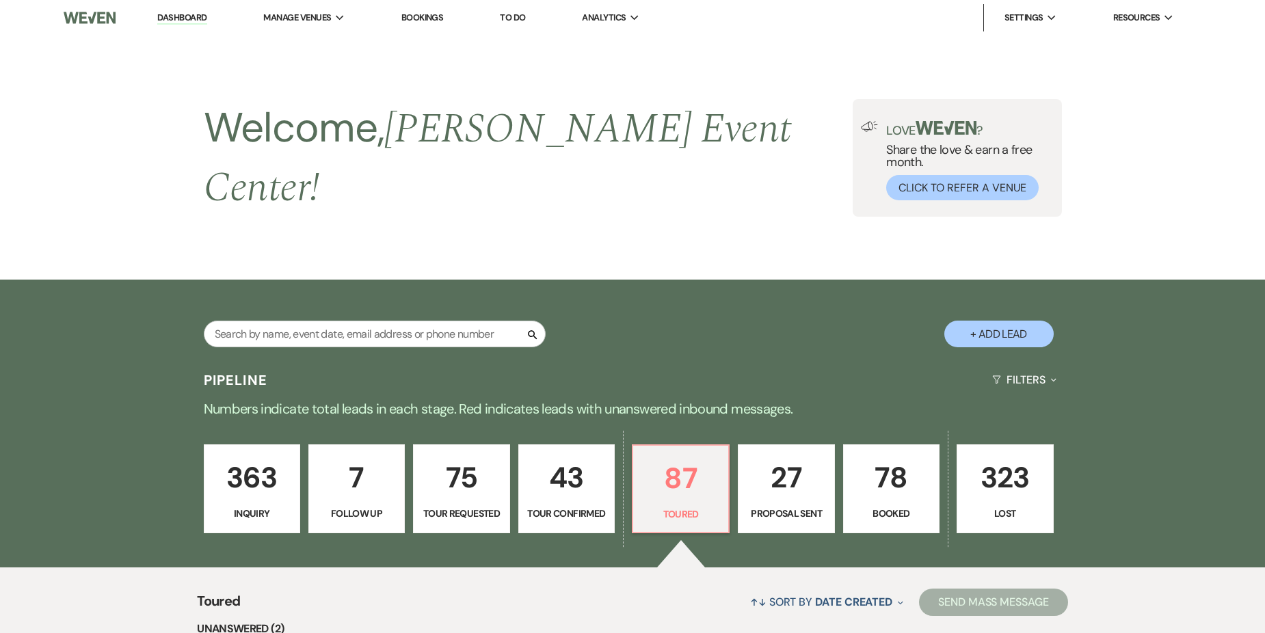
scroll to position [404, 0]
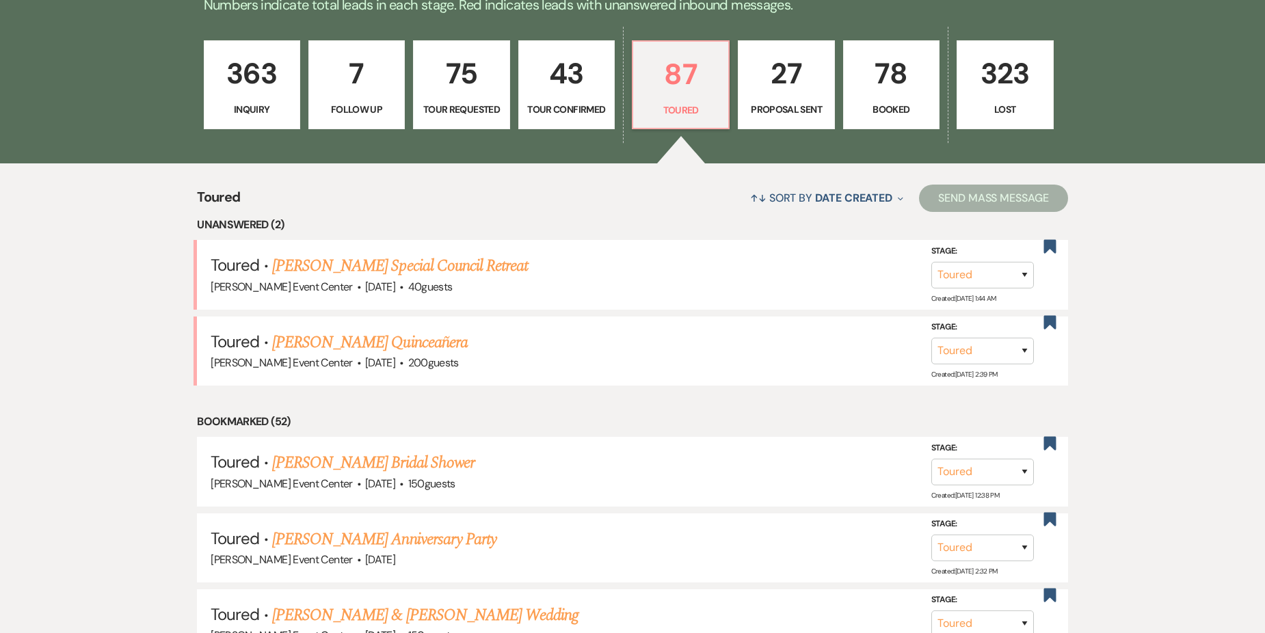
click at [430, 330] on link "[PERSON_NAME] Quinceañera" at bounding box center [370, 342] width 196 height 25
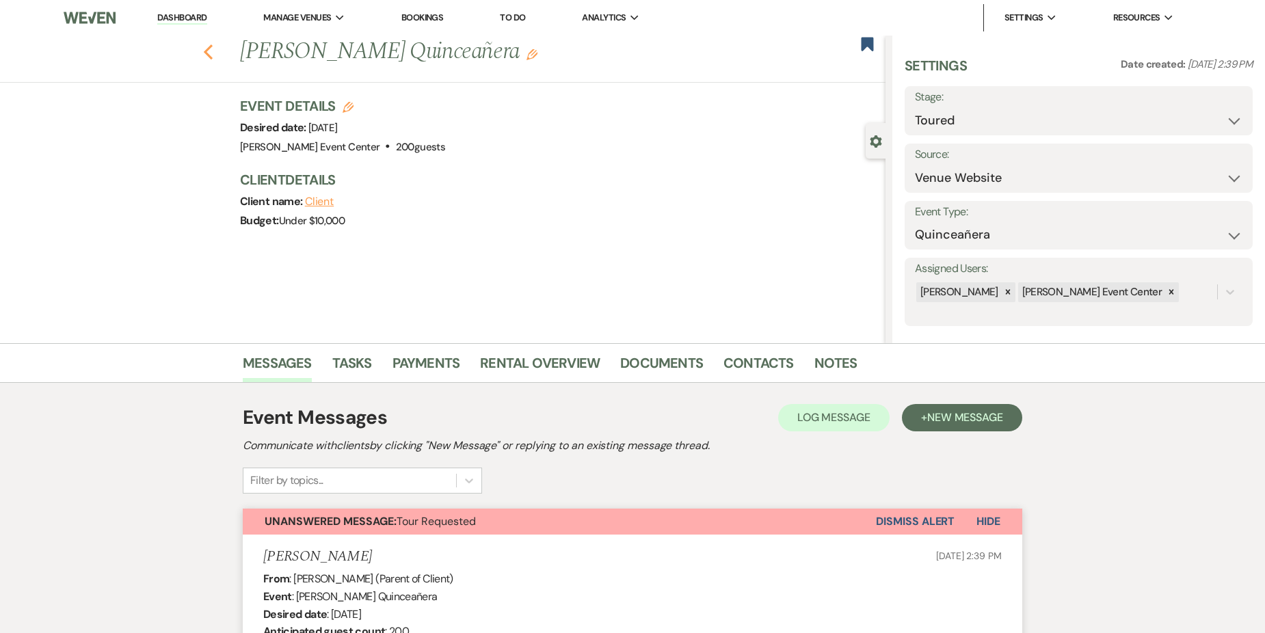
click at [211, 51] on use "button" at bounding box center [208, 51] width 9 height 15
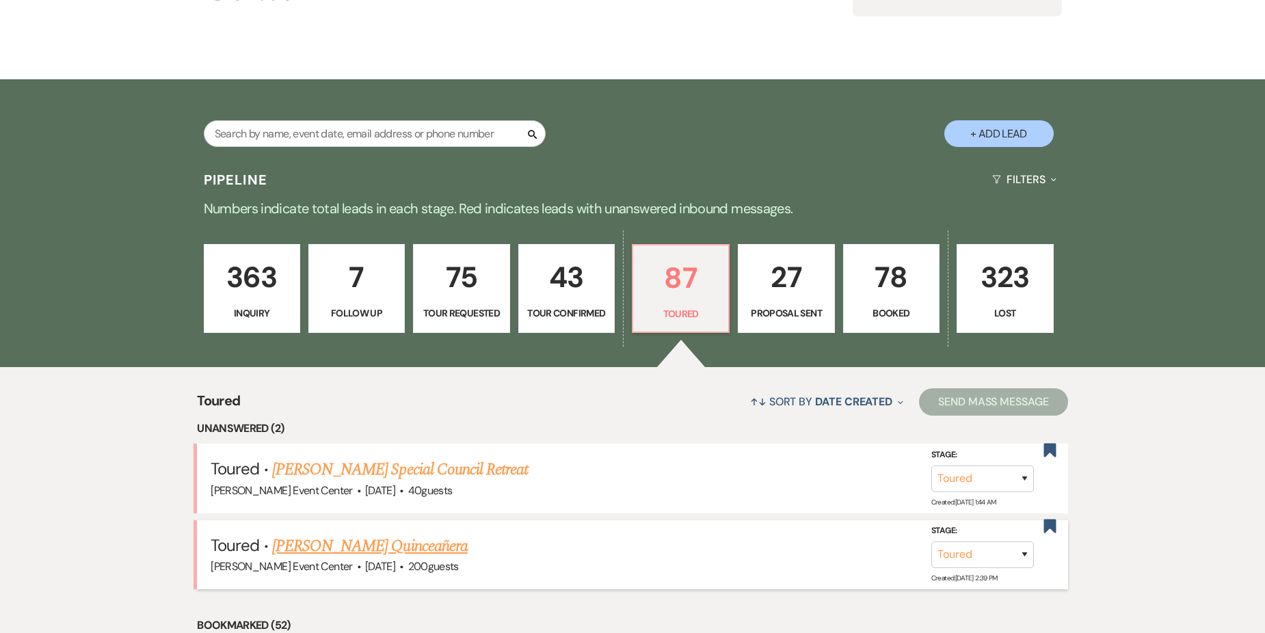
scroll to position [199, 0]
